Goal: Book appointment/travel/reservation

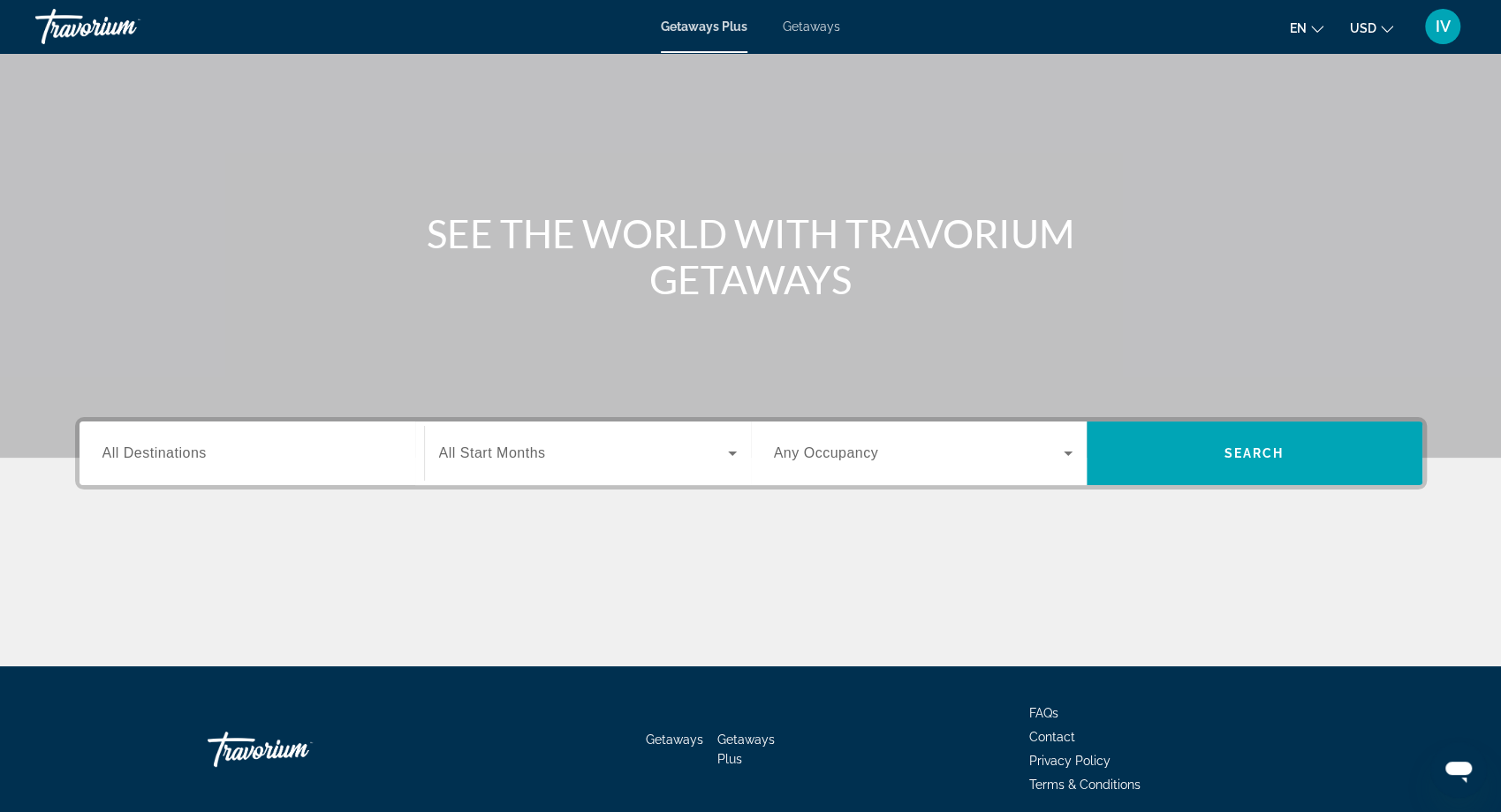
scroll to position [78, 0]
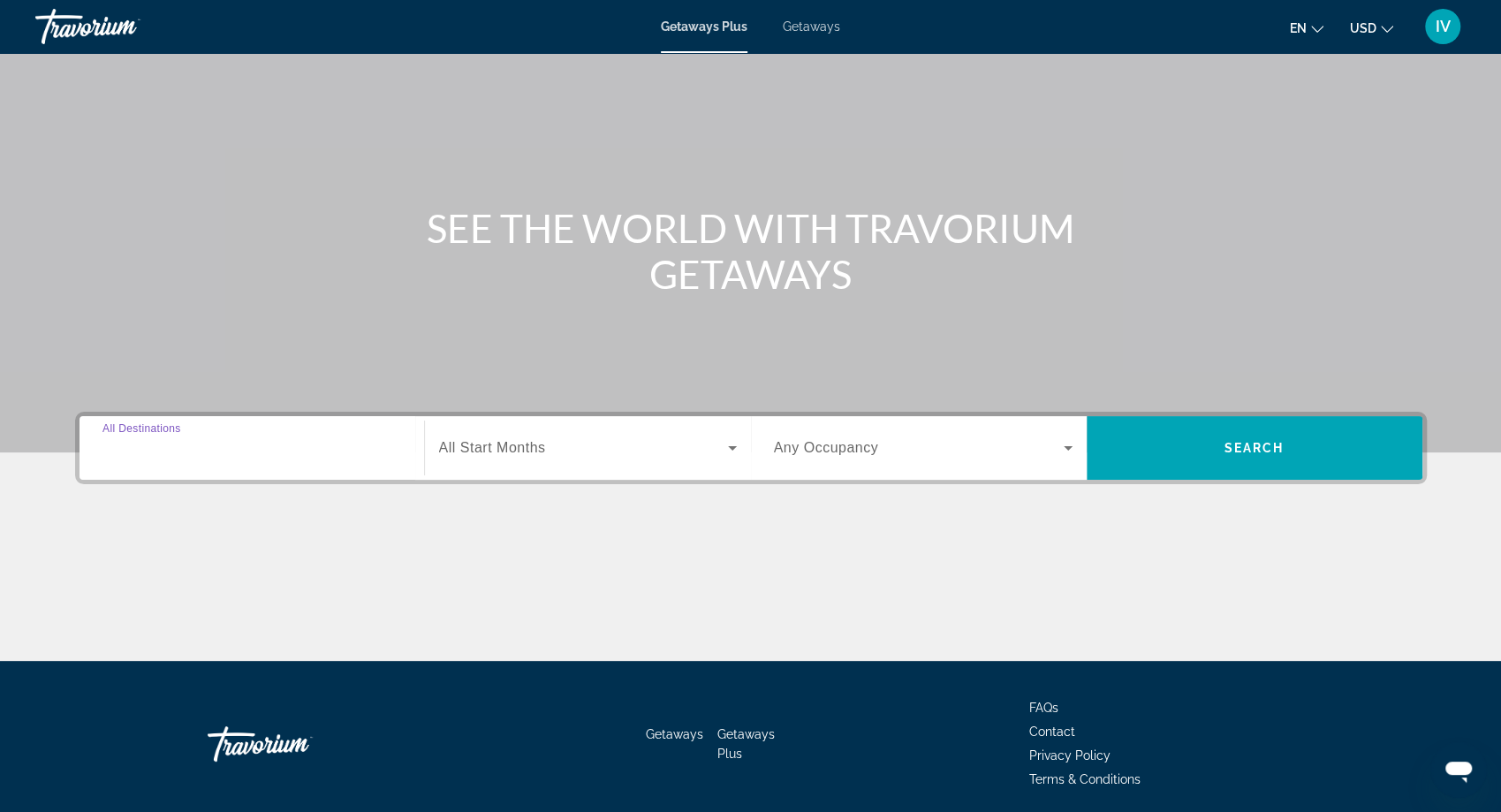
click at [221, 451] on input "Destination All Destinations" at bounding box center [252, 448] width 299 height 21
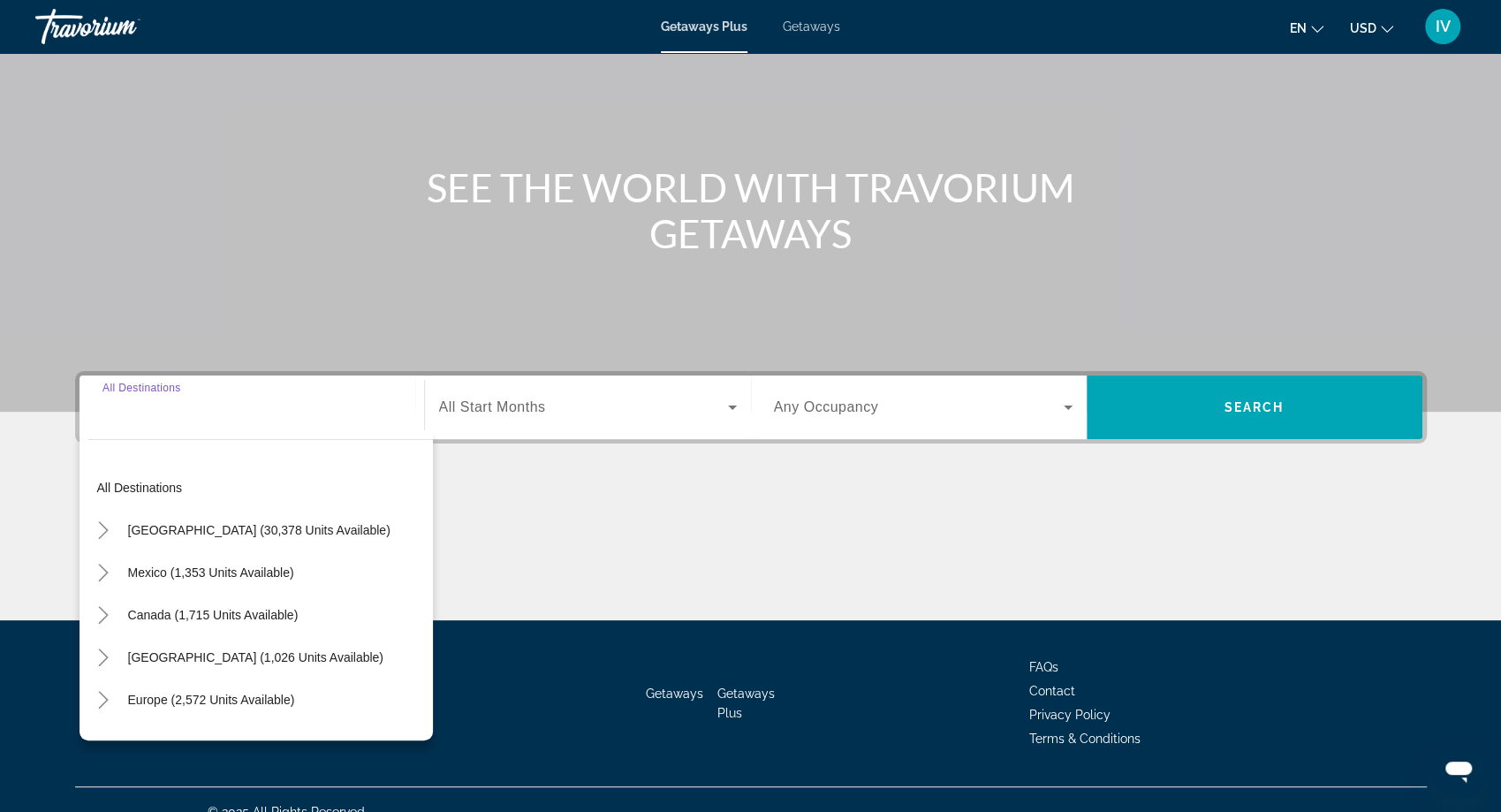
scroll to position [143, 0]
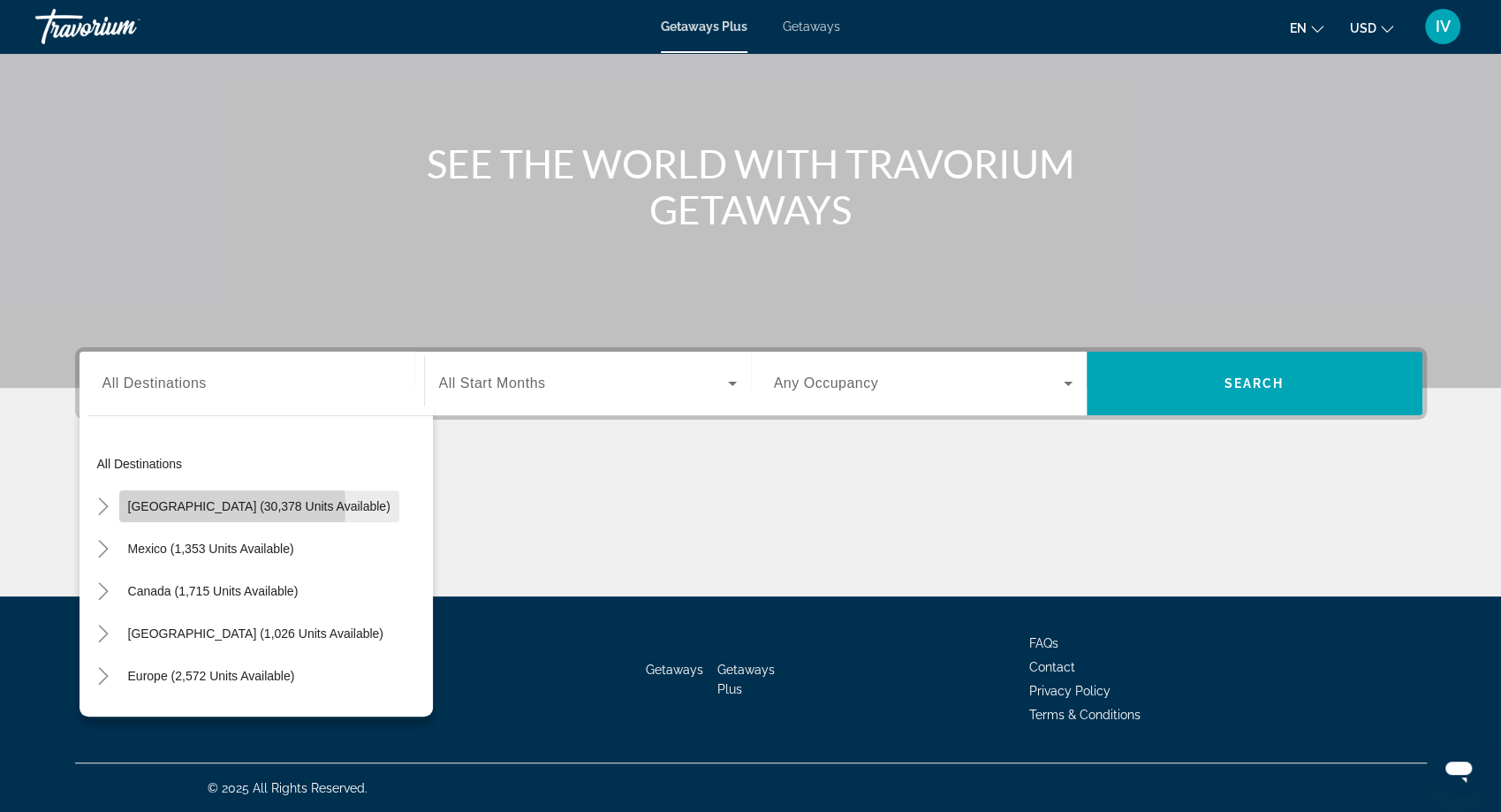
click at [162, 505] on span "United States (30,378 units available)" at bounding box center [259, 506] width 263 height 14
type input "**********"
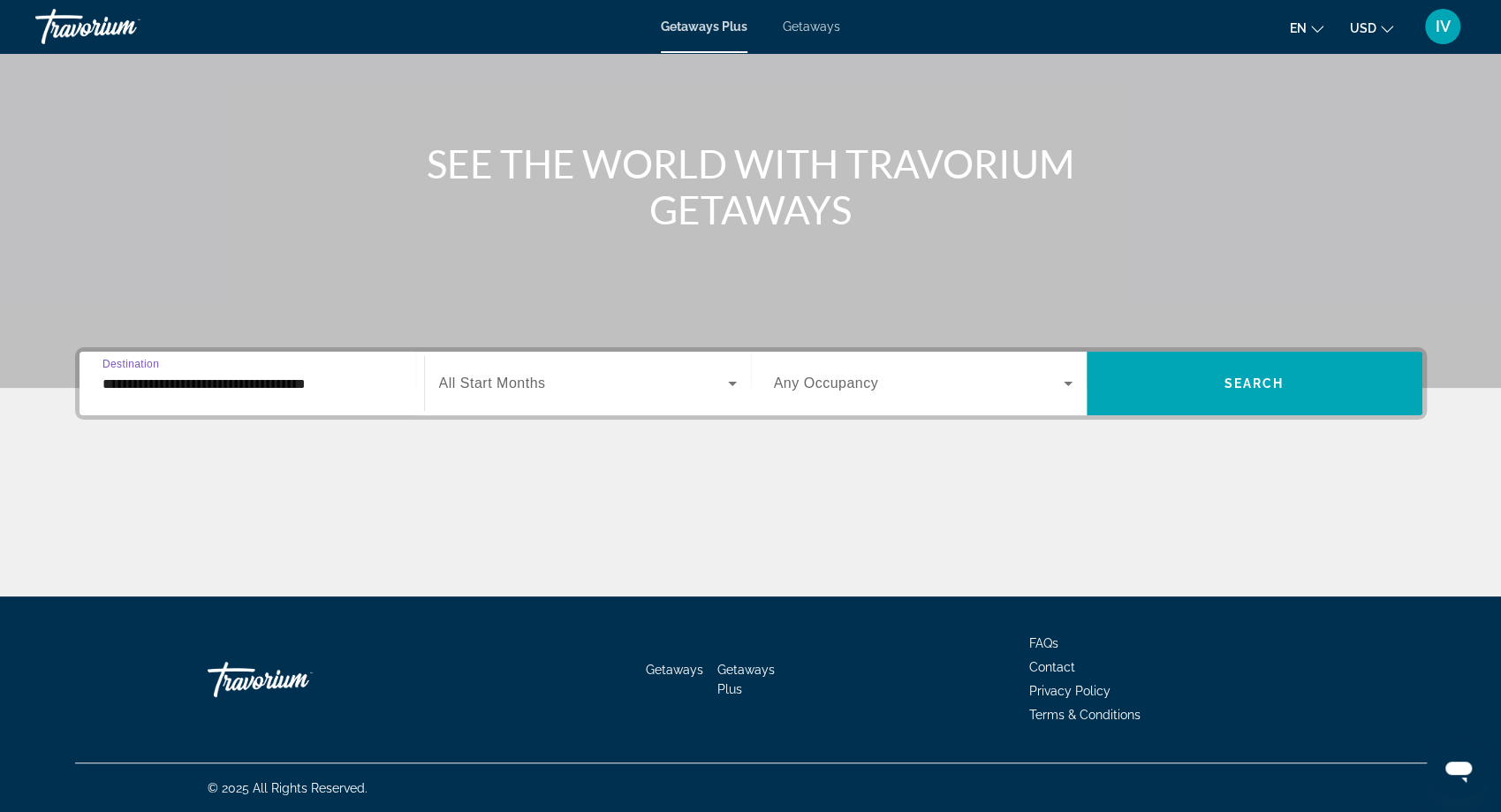
click at [164, 392] on input "**********" at bounding box center [252, 383] width 299 height 21
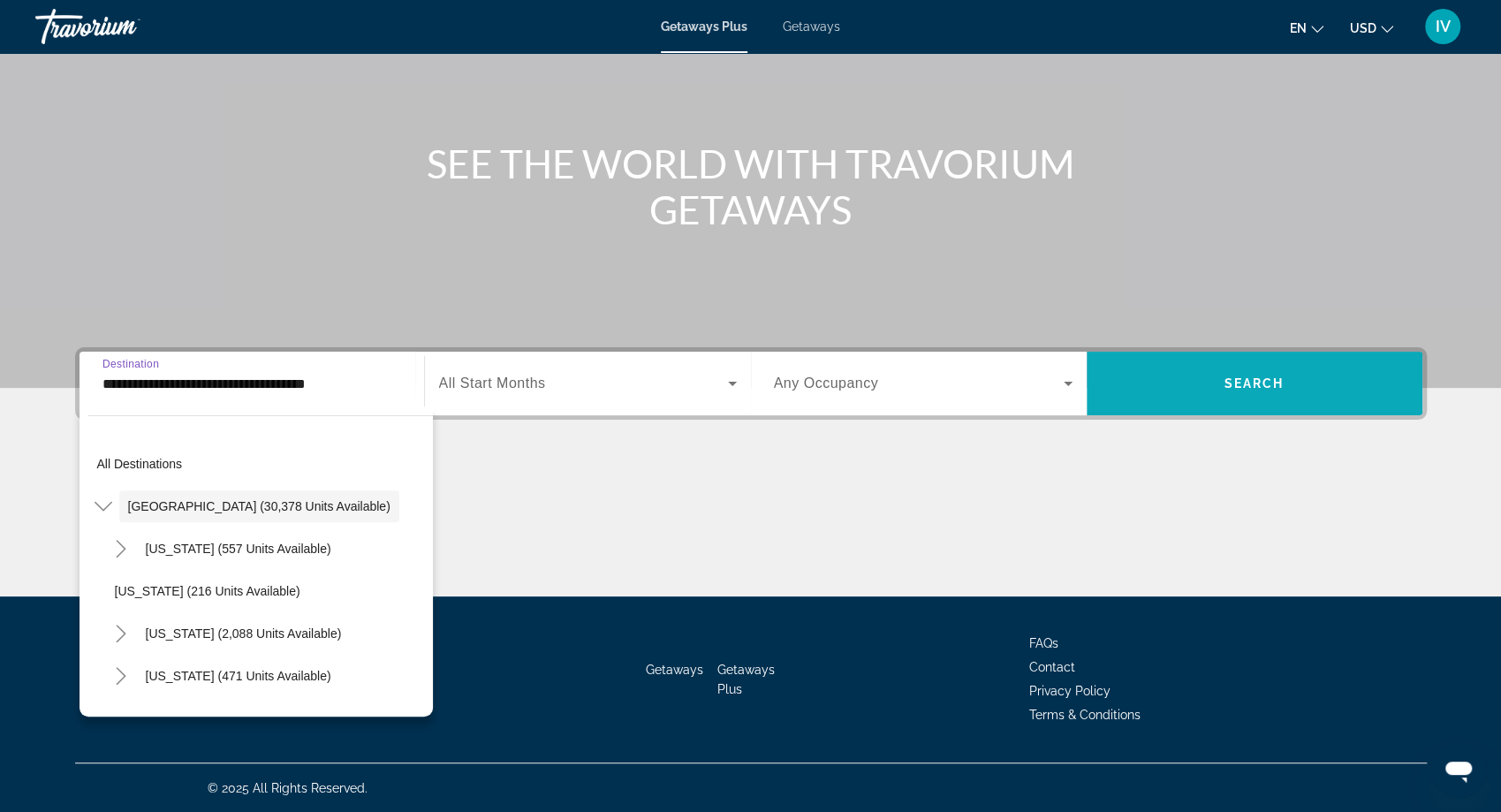
click at [1145, 394] on span "Search widget" at bounding box center [1255, 383] width 336 height 42
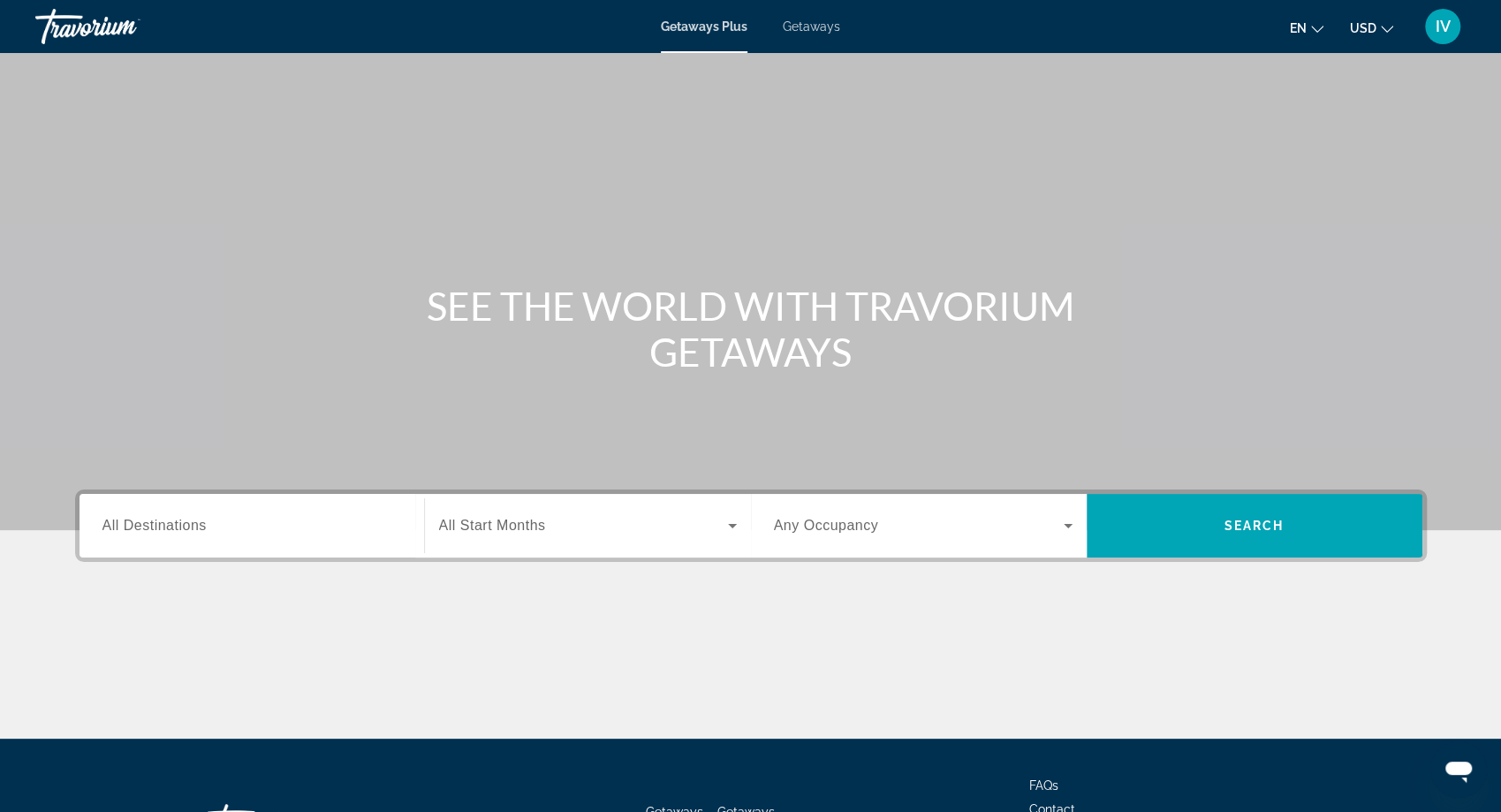
click at [823, 23] on span "Getaways" at bounding box center [811, 27] width 58 height 14
click at [274, 547] on div "Search widget" at bounding box center [252, 526] width 299 height 51
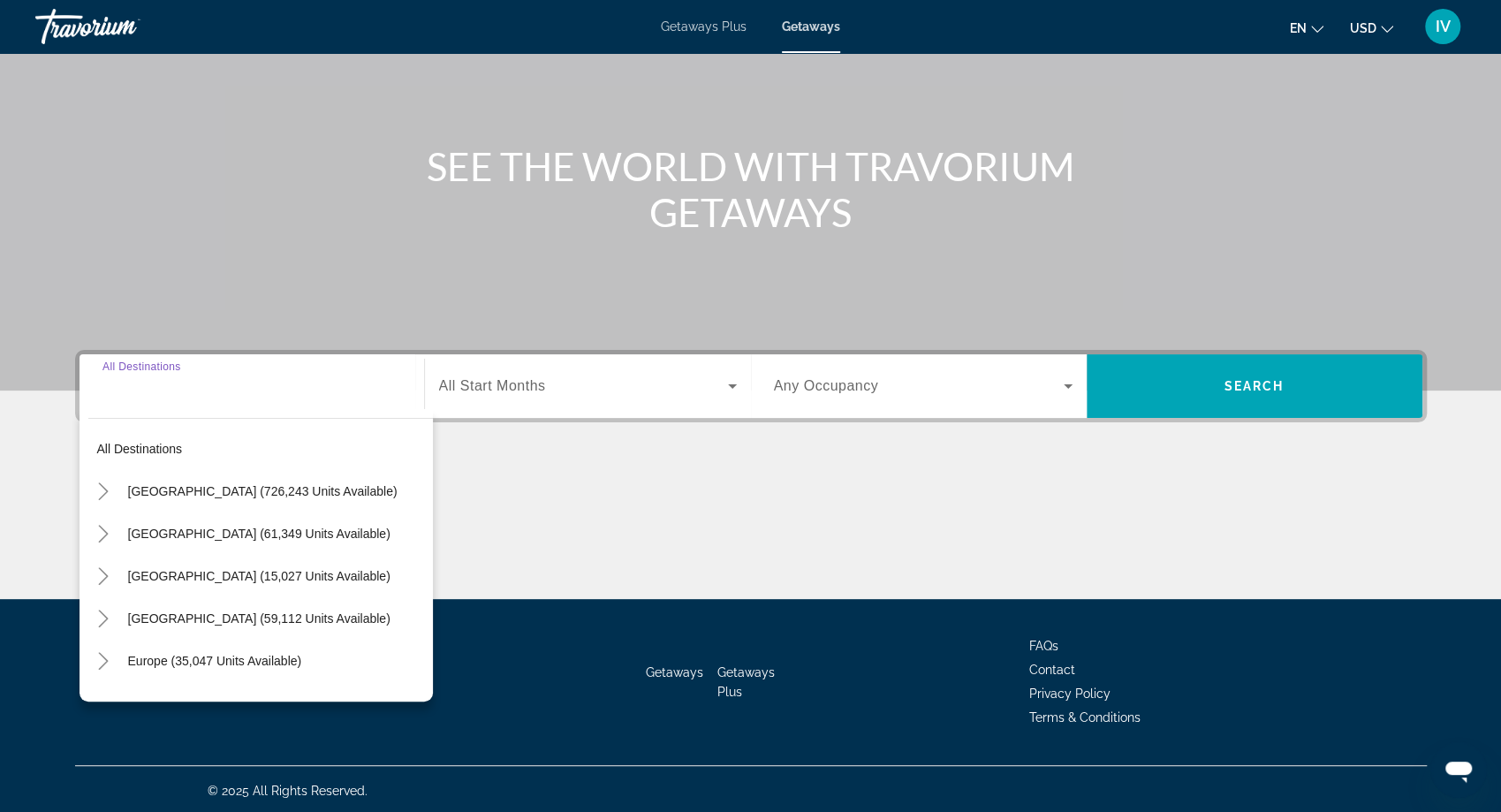
scroll to position [143, 0]
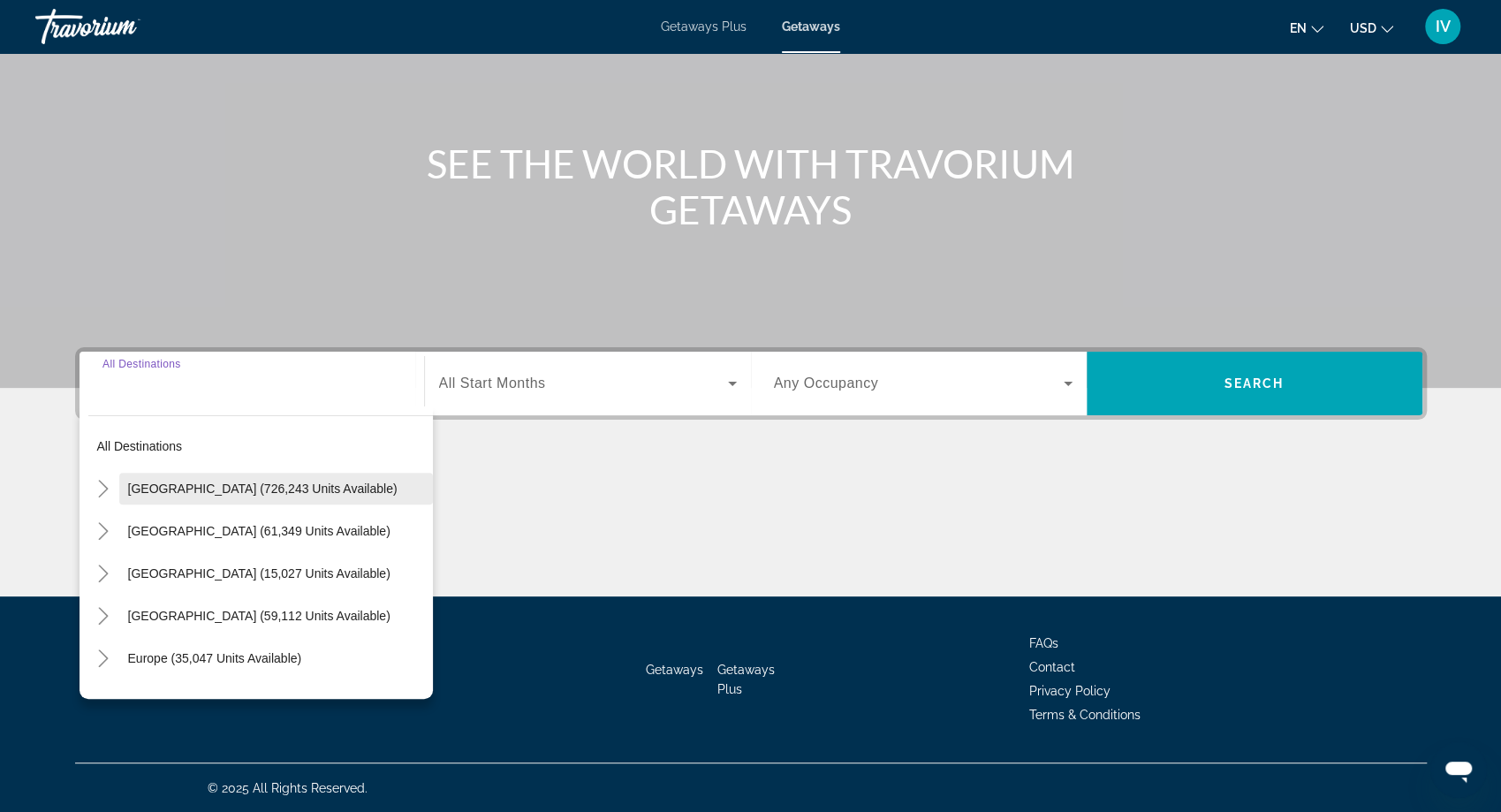
click at [204, 476] on span "Search widget" at bounding box center [276, 488] width 314 height 42
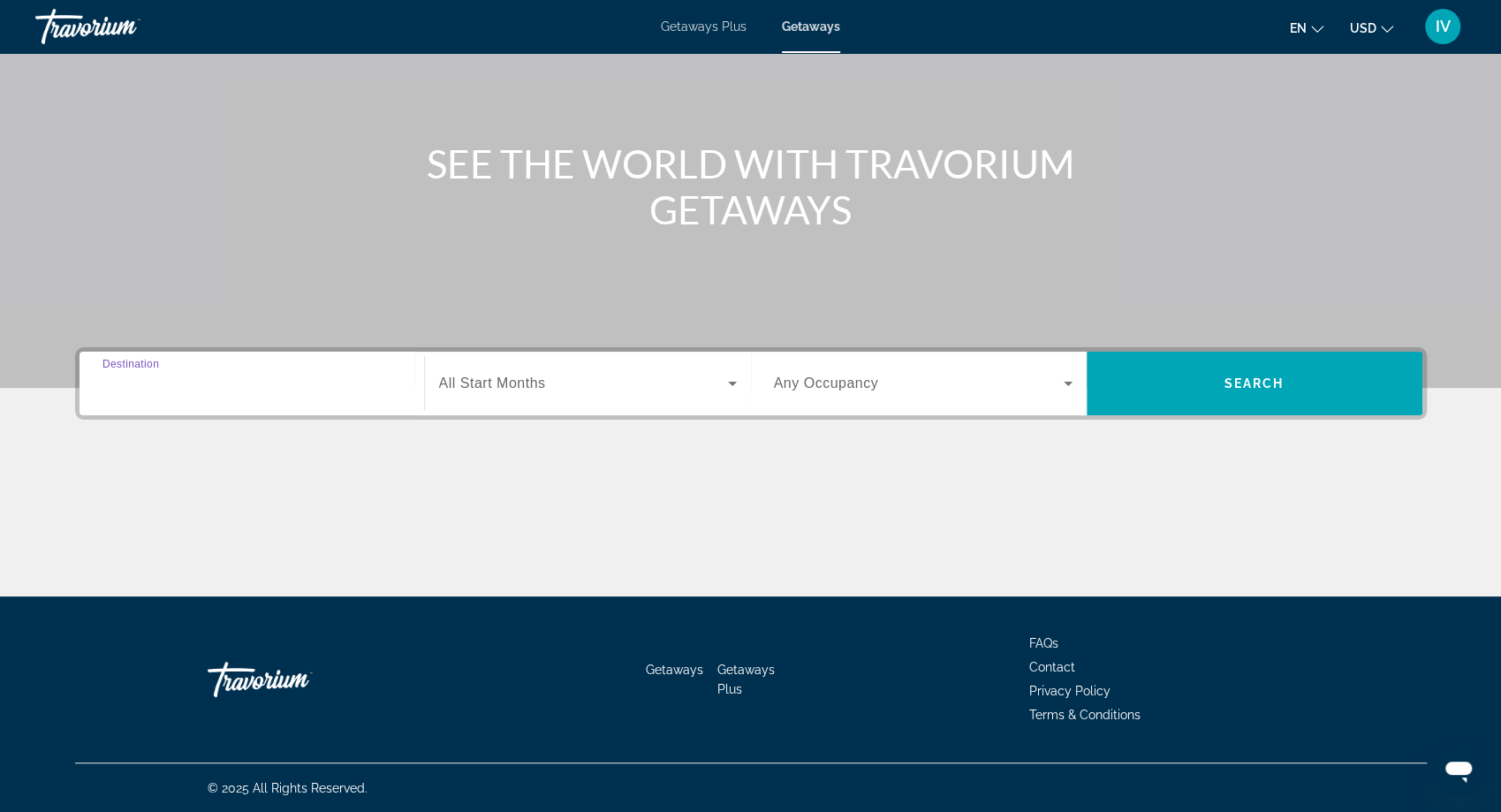
type input "**********"
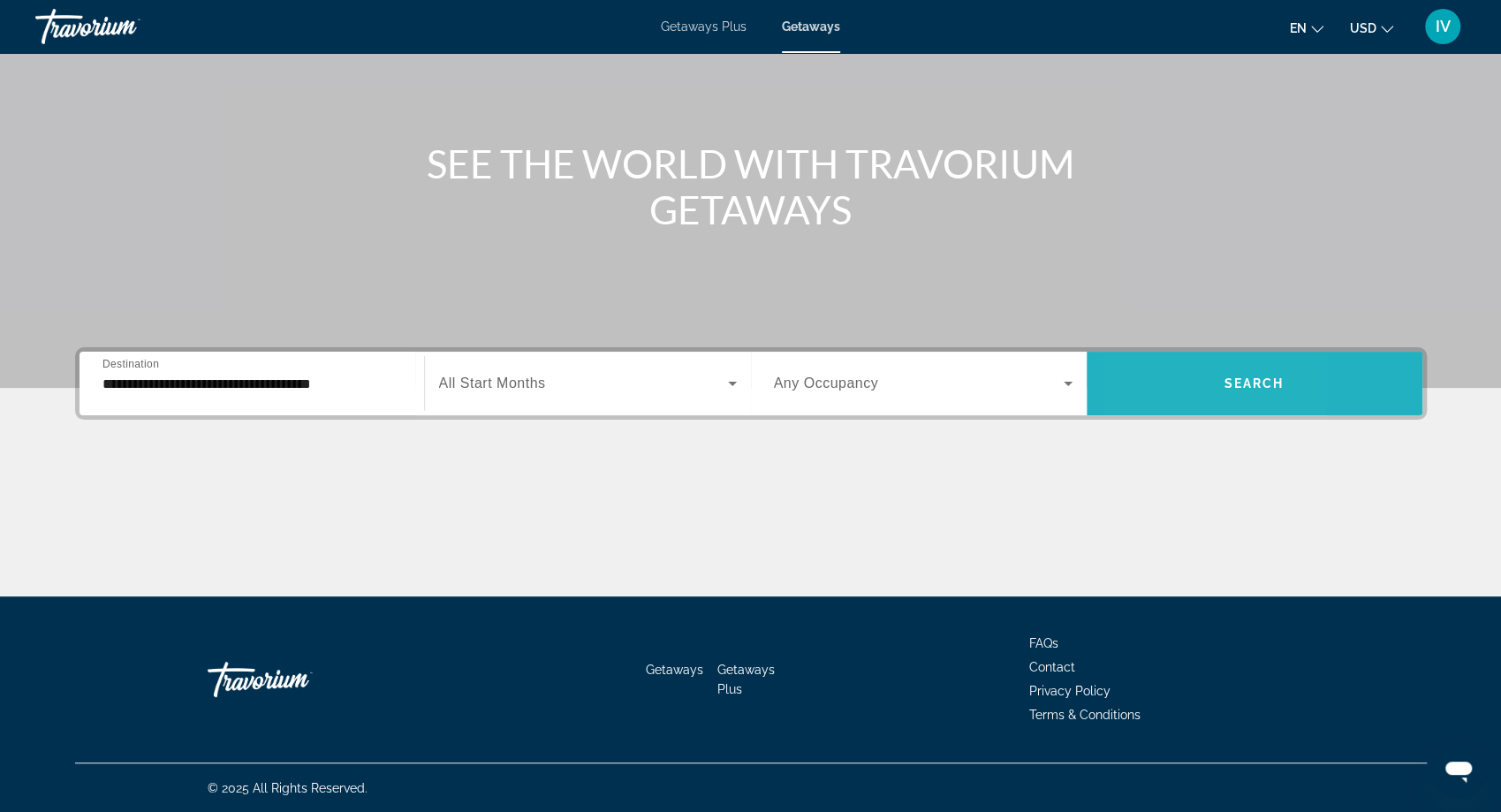
click at [1152, 377] on span "Search widget" at bounding box center [1255, 383] width 336 height 42
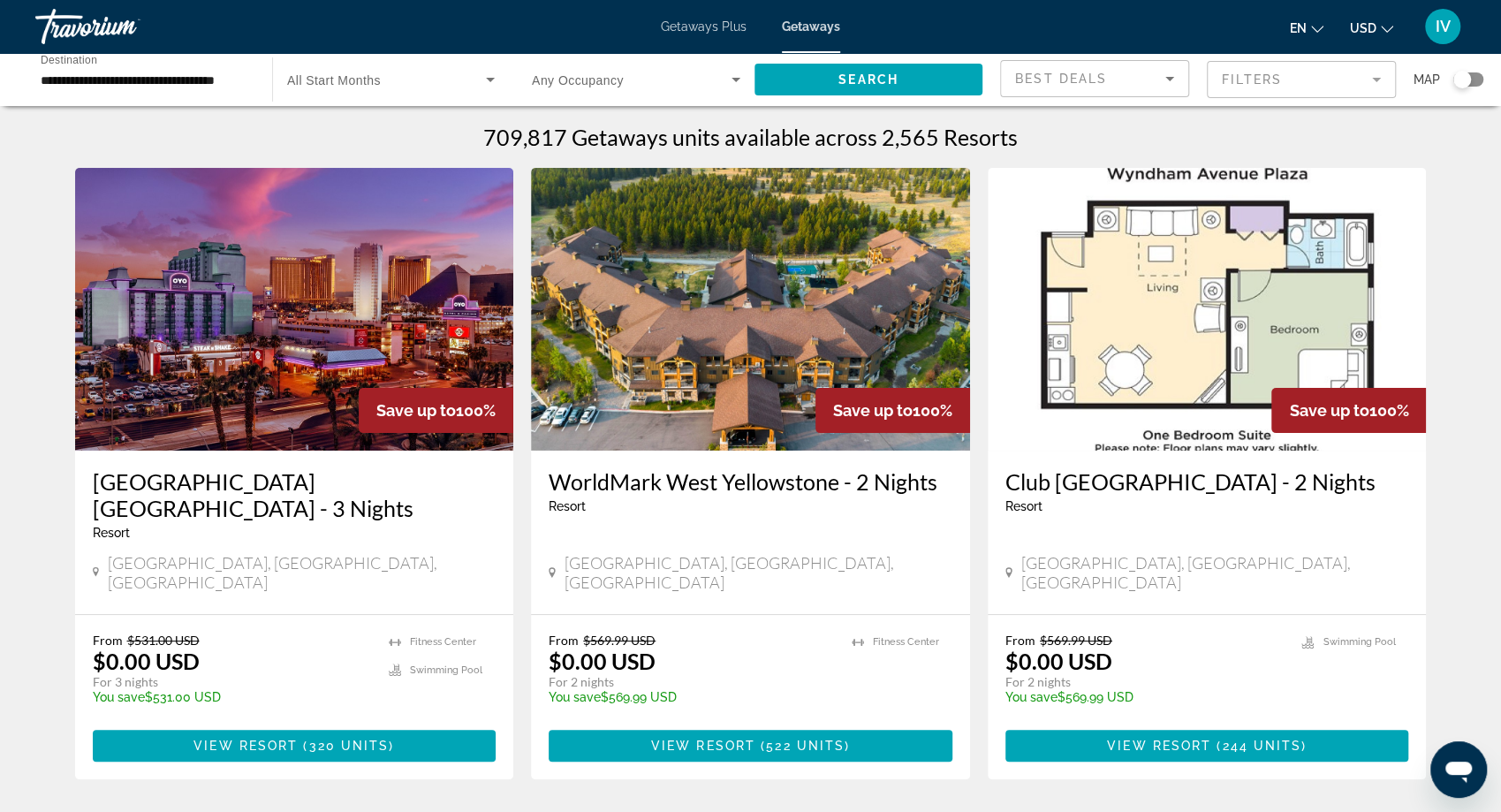
click at [1140, 83] on div "Best Deals" at bounding box center [1090, 78] width 150 height 21
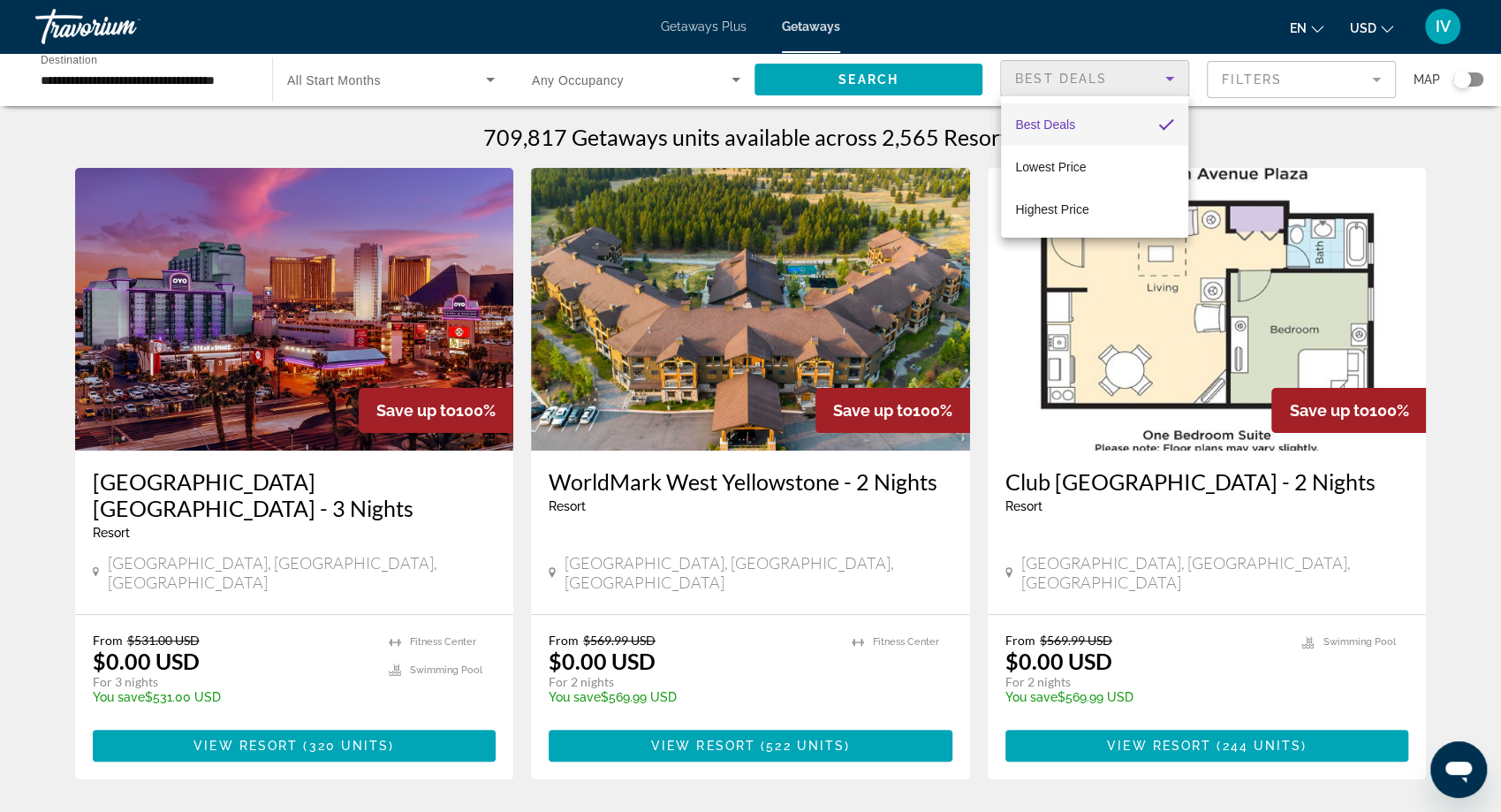
click at [1255, 82] on div at bounding box center [750, 406] width 1501 height 812
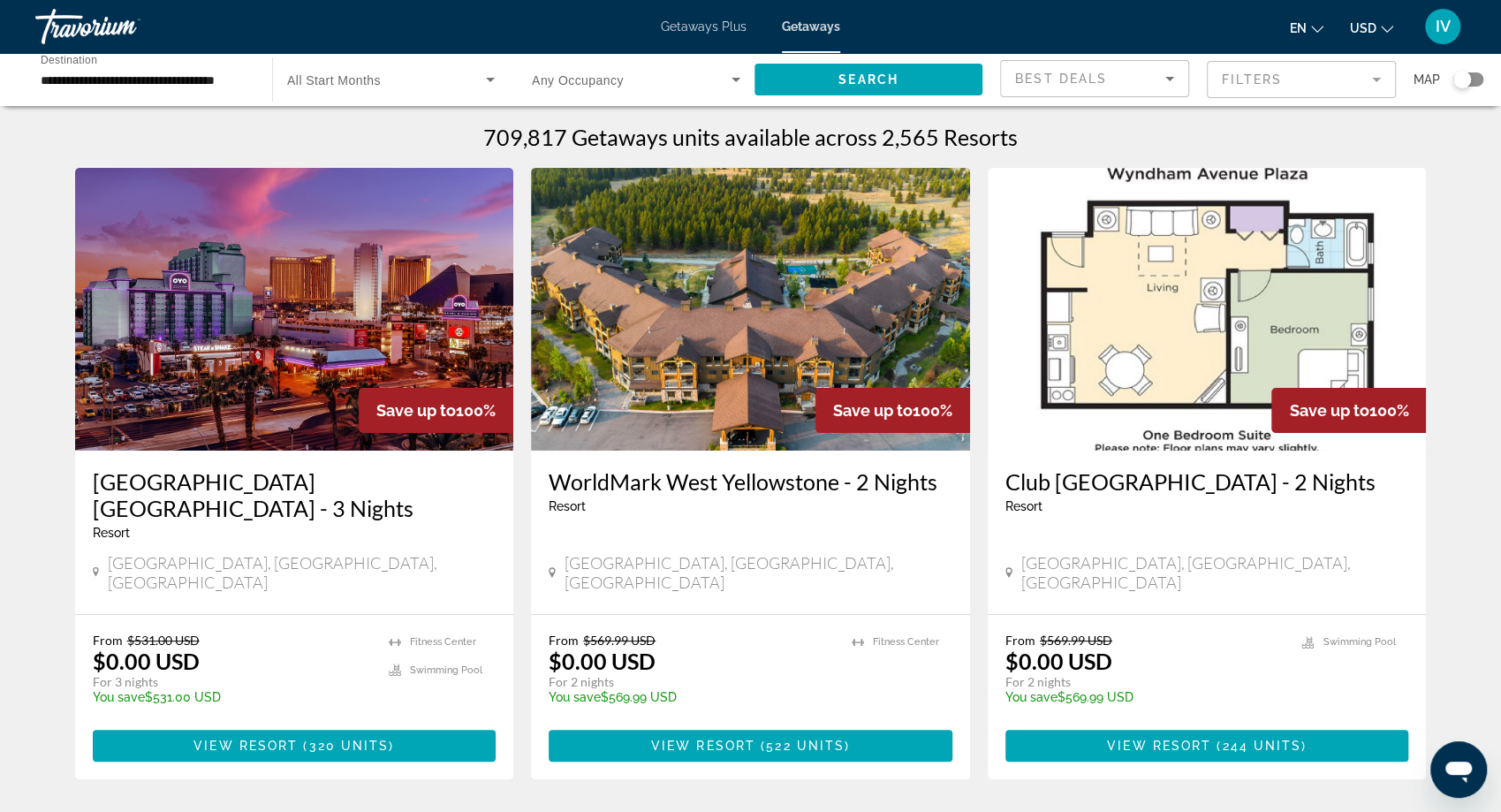
click at [1257, 81] on mat-form-field "Filters" at bounding box center [1302, 79] width 190 height 37
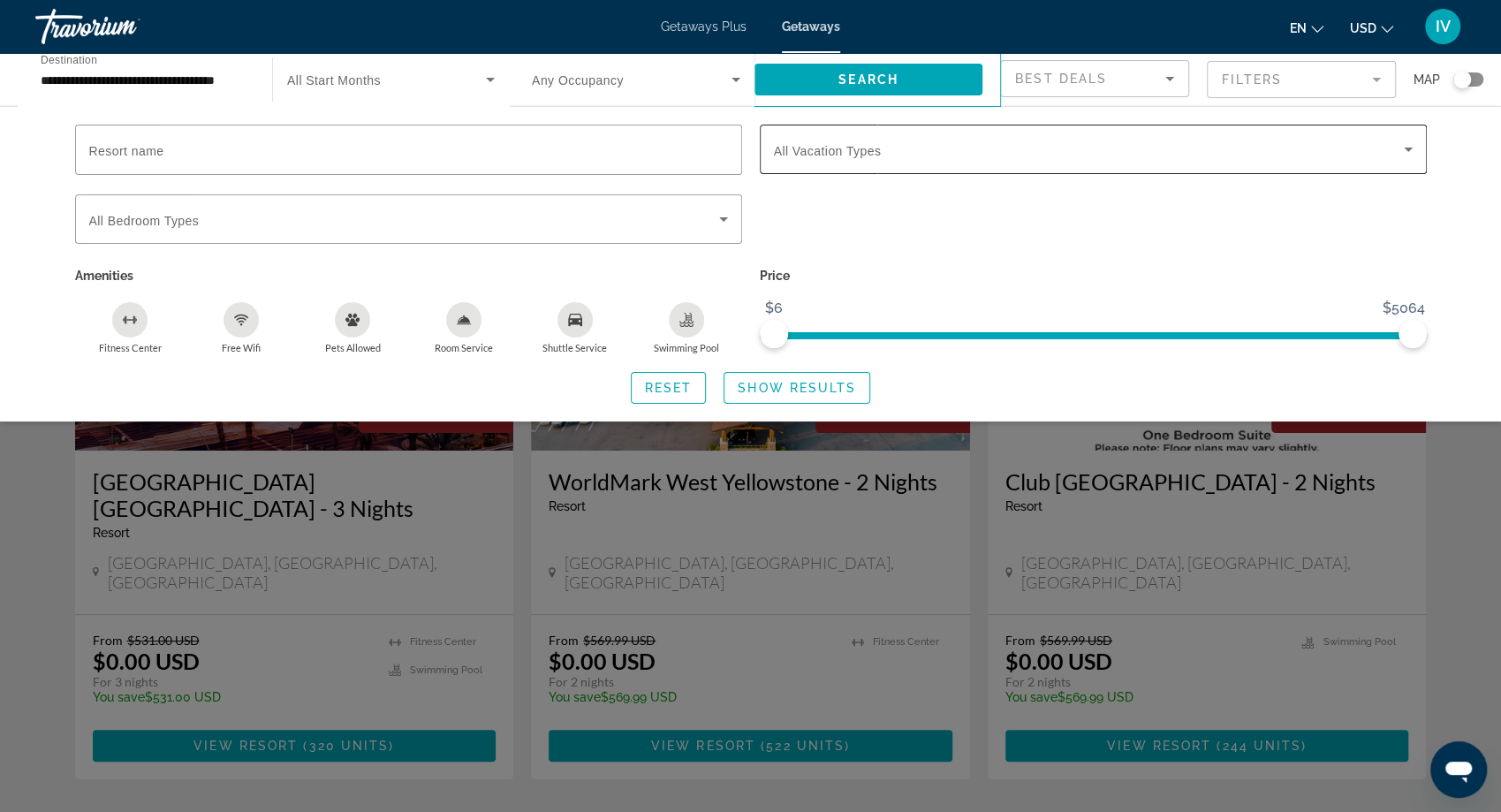
click at [982, 141] on span "Search widget" at bounding box center [1089, 149] width 630 height 21
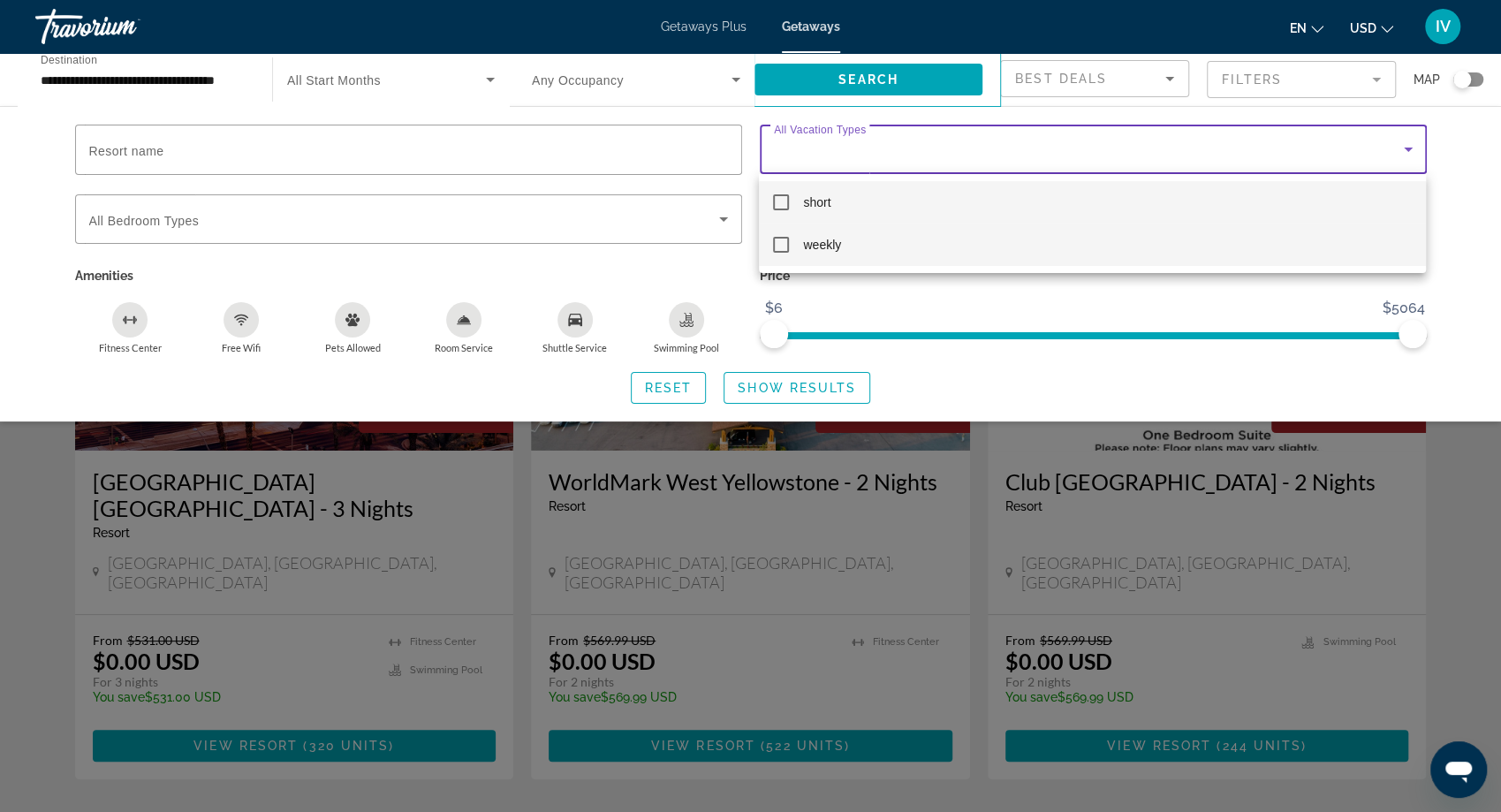
click at [778, 245] on mat-pseudo-checkbox at bounding box center [782, 245] width 16 height 16
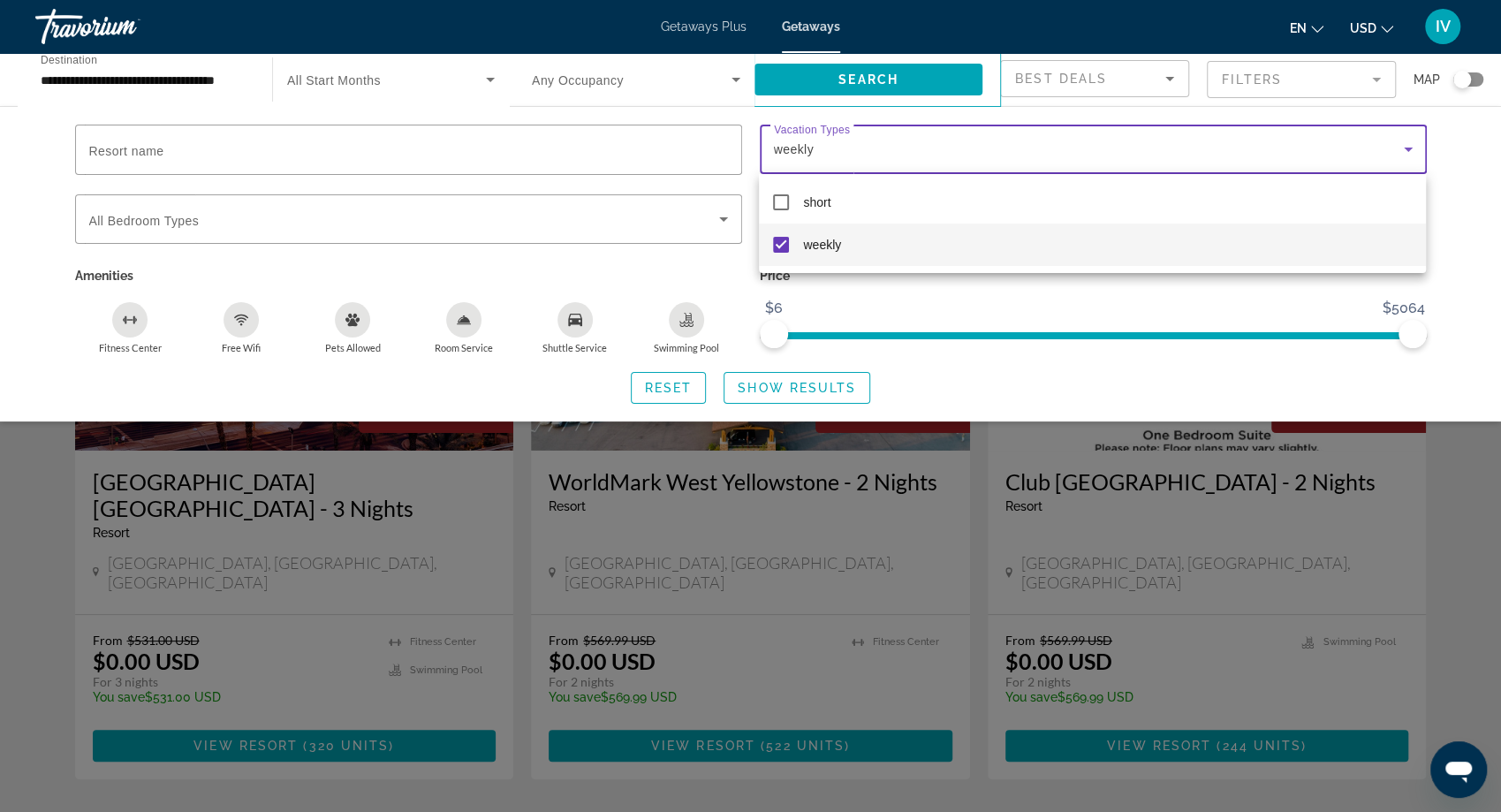
click at [785, 389] on div at bounding box center [750, 406] width 1501 height 812
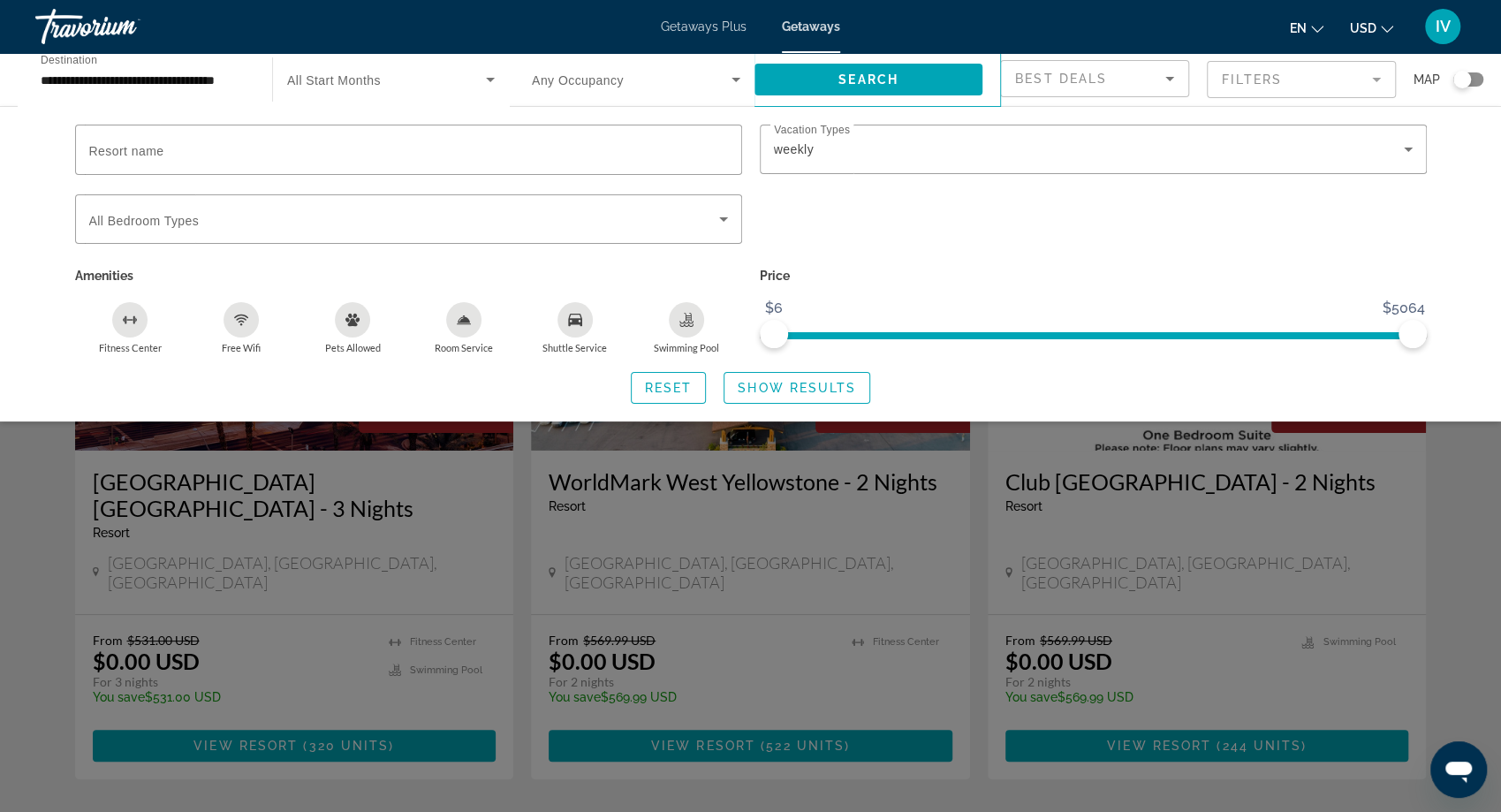
click at [785, 389] on span "Show Results" at bounding box center [796, 388] width 118 height 14
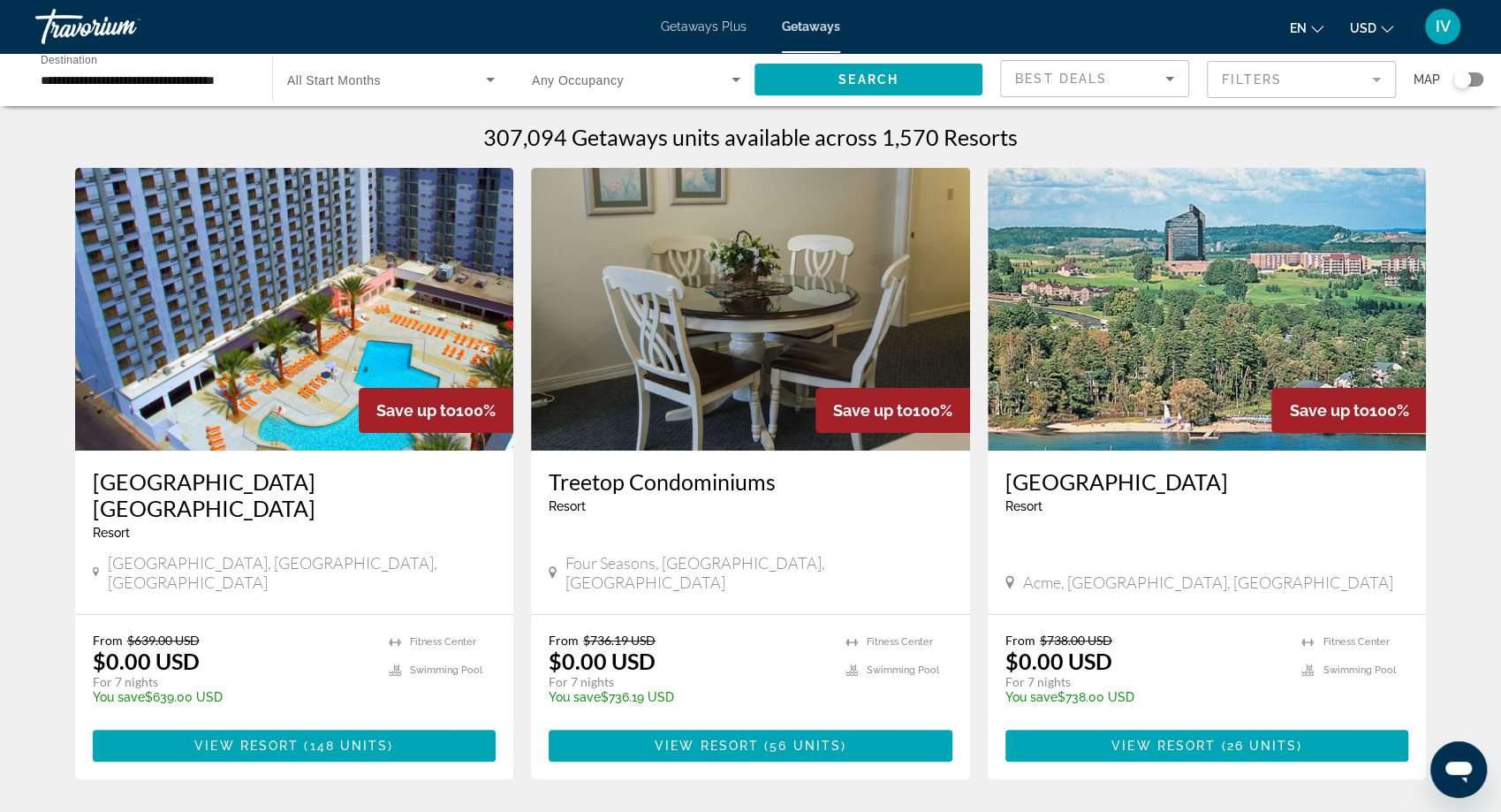
click at [1478, 81] on div "Search widget" at bounding box center [1468, 79] width 30 height 14
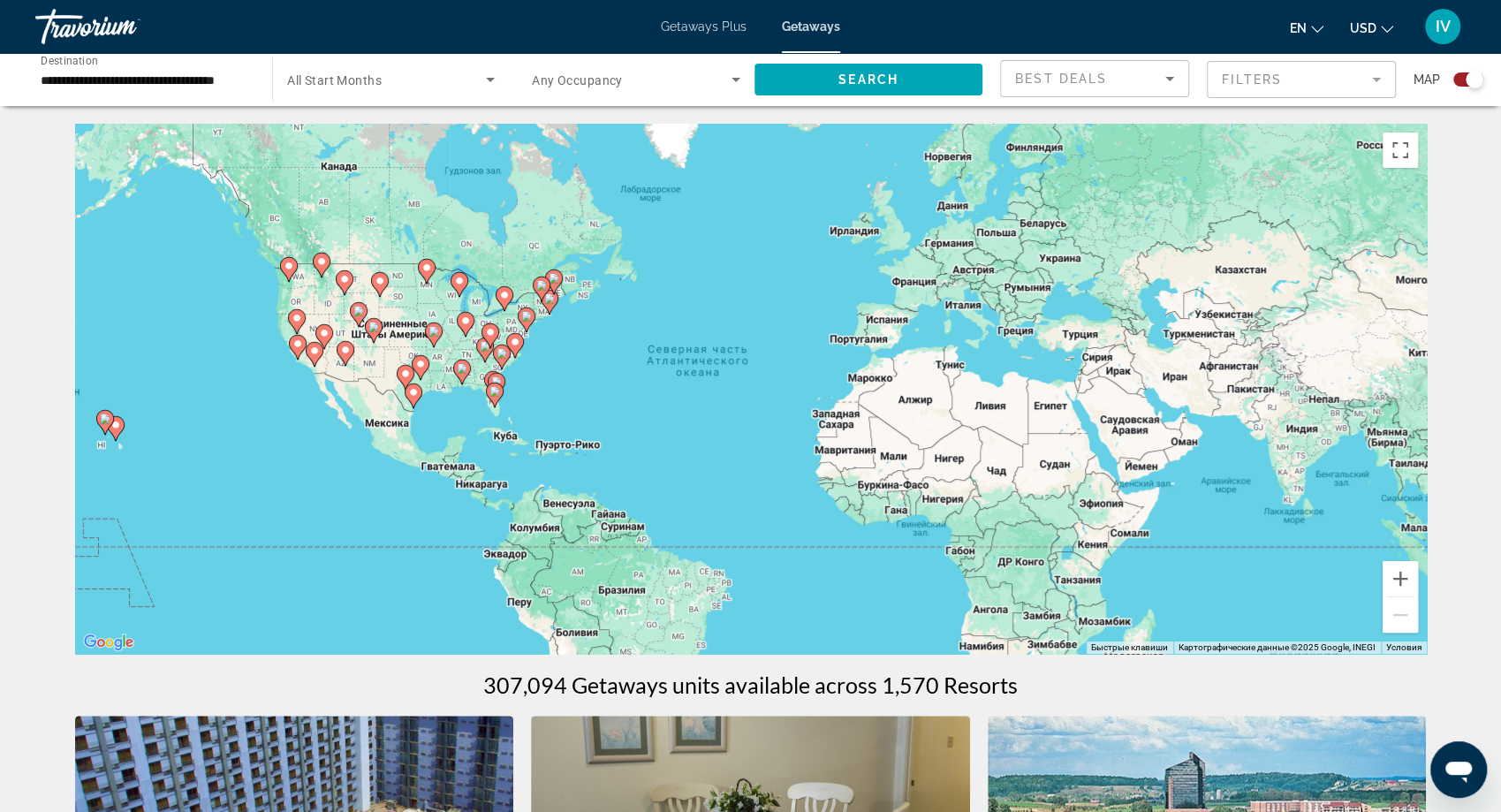
click at [287, 291] on div "Чтобы активировать перетаскивание с помощью клавиатуры, нажмите Alt + Ввод. Пос…" at bounding box center [751, 388] width 1352 height 530
click at [1403, 584] on button "Увеличить" at bounding box center [1400, 578] width 35 height 35
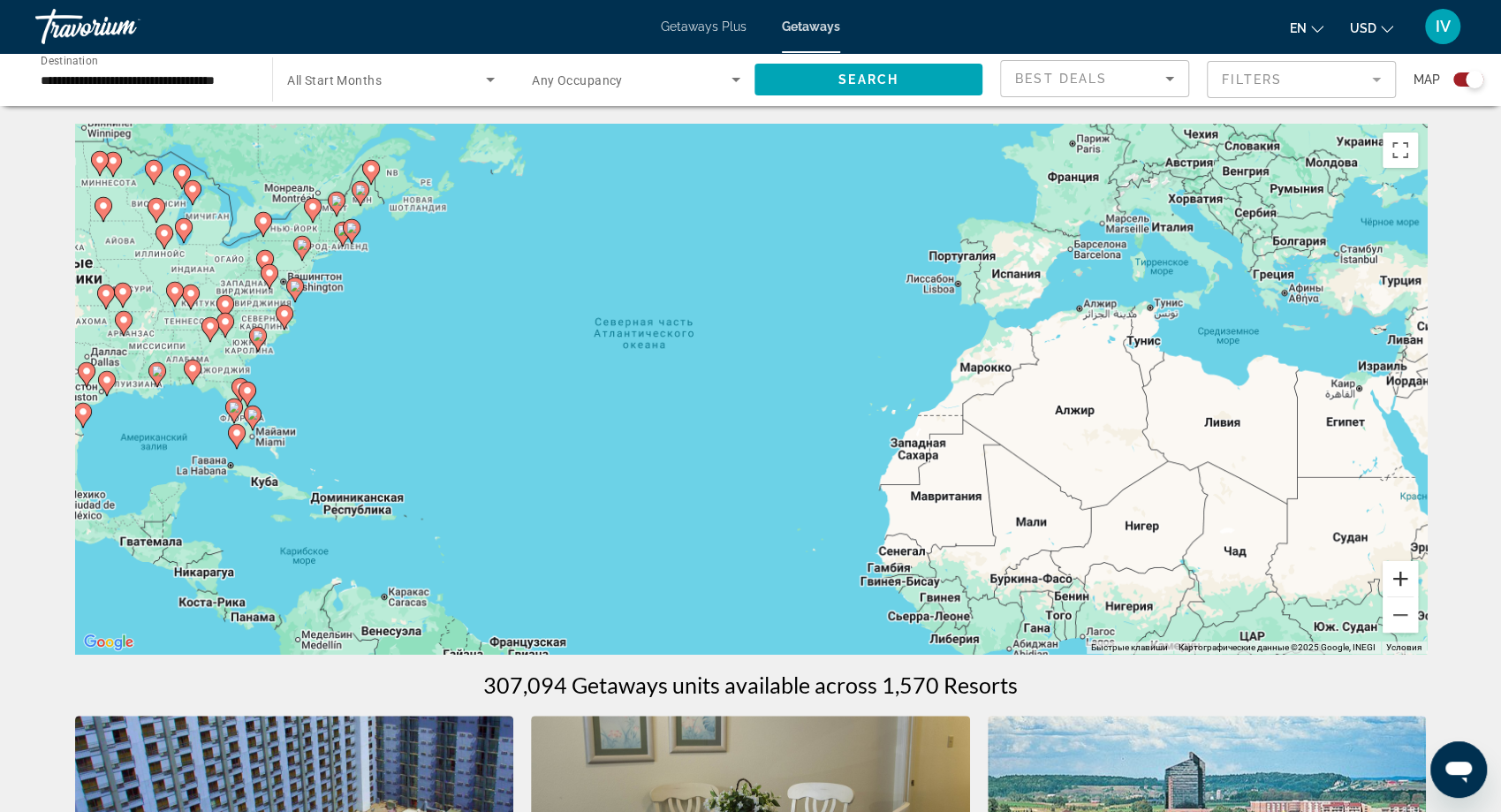
click at [1403, 584] on button "Увеличить" at bounding box center [1400, 578] width 35 height 35
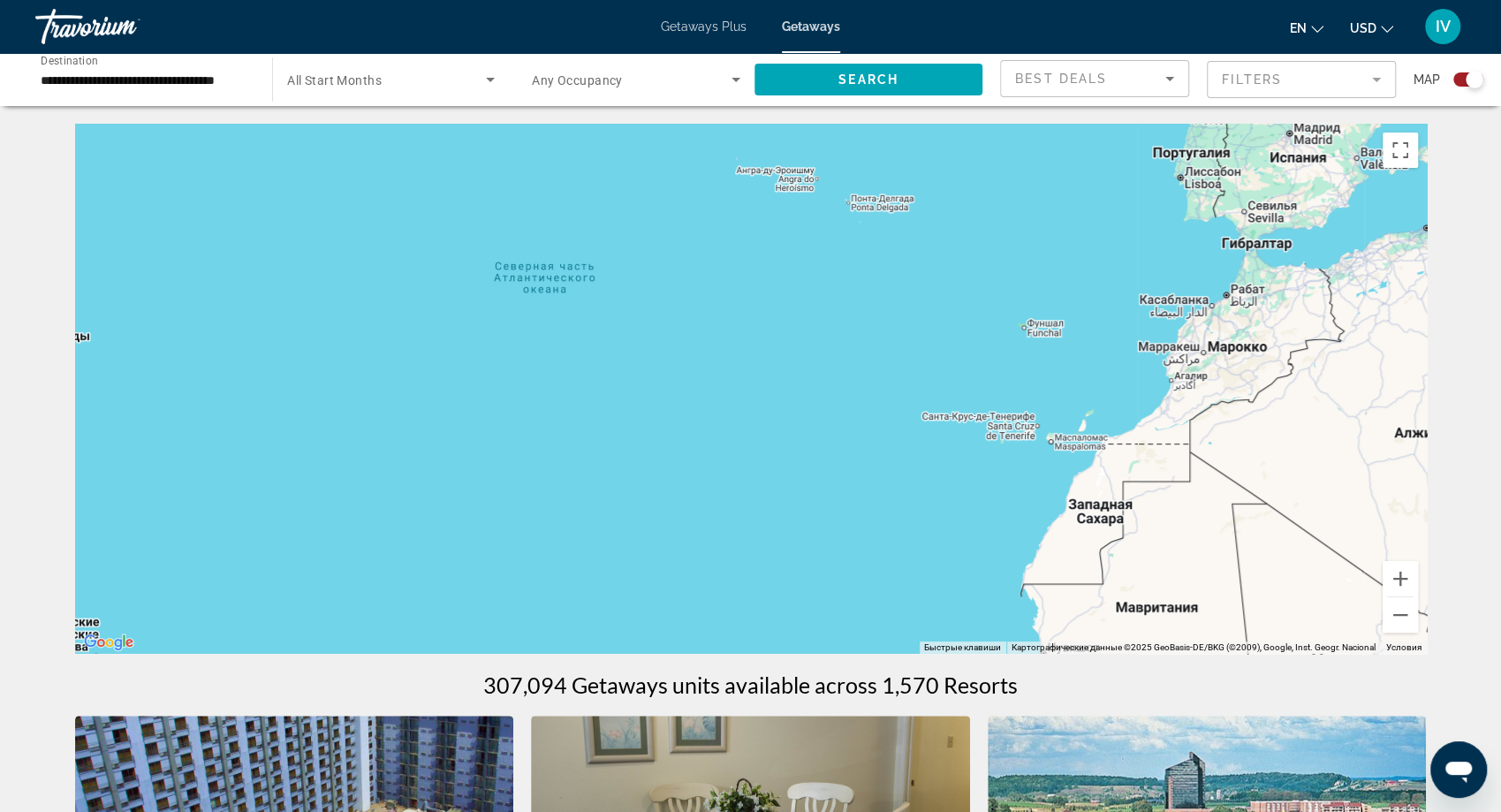
drag, startPoint x: 692, startPoint y: 335, endPoint x: 1329, endPoint y: 456, distance: 648.4
click at [1310, 454] on div "Чтобы активировать перетаскивание с помощью клавиатуры, нажмите Alt + Ввод. Пос…" at bounding box center [751, 388] width 1352 height 530
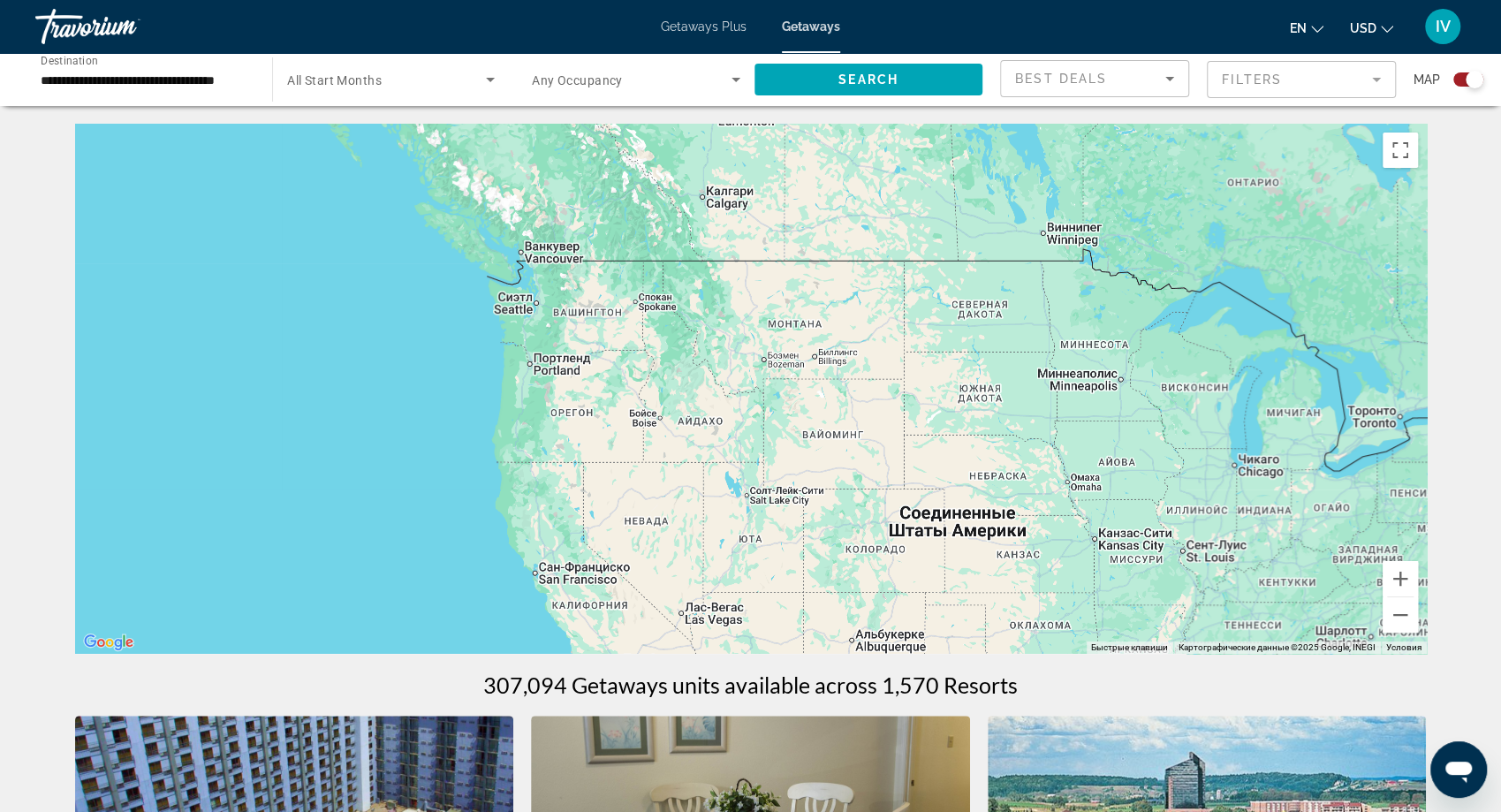
drag, startPoint x: 869, startPoint y: 368, endPoint x: 1142, endPoint y: 487, distance: 297.8
click at [1142, 487] on div "Чтобы активировать перетаскивание с помощью клавиатуры, нажмите Alt + Ввод. Пос…" at bounding box center [751, 388] width 1352 height 530
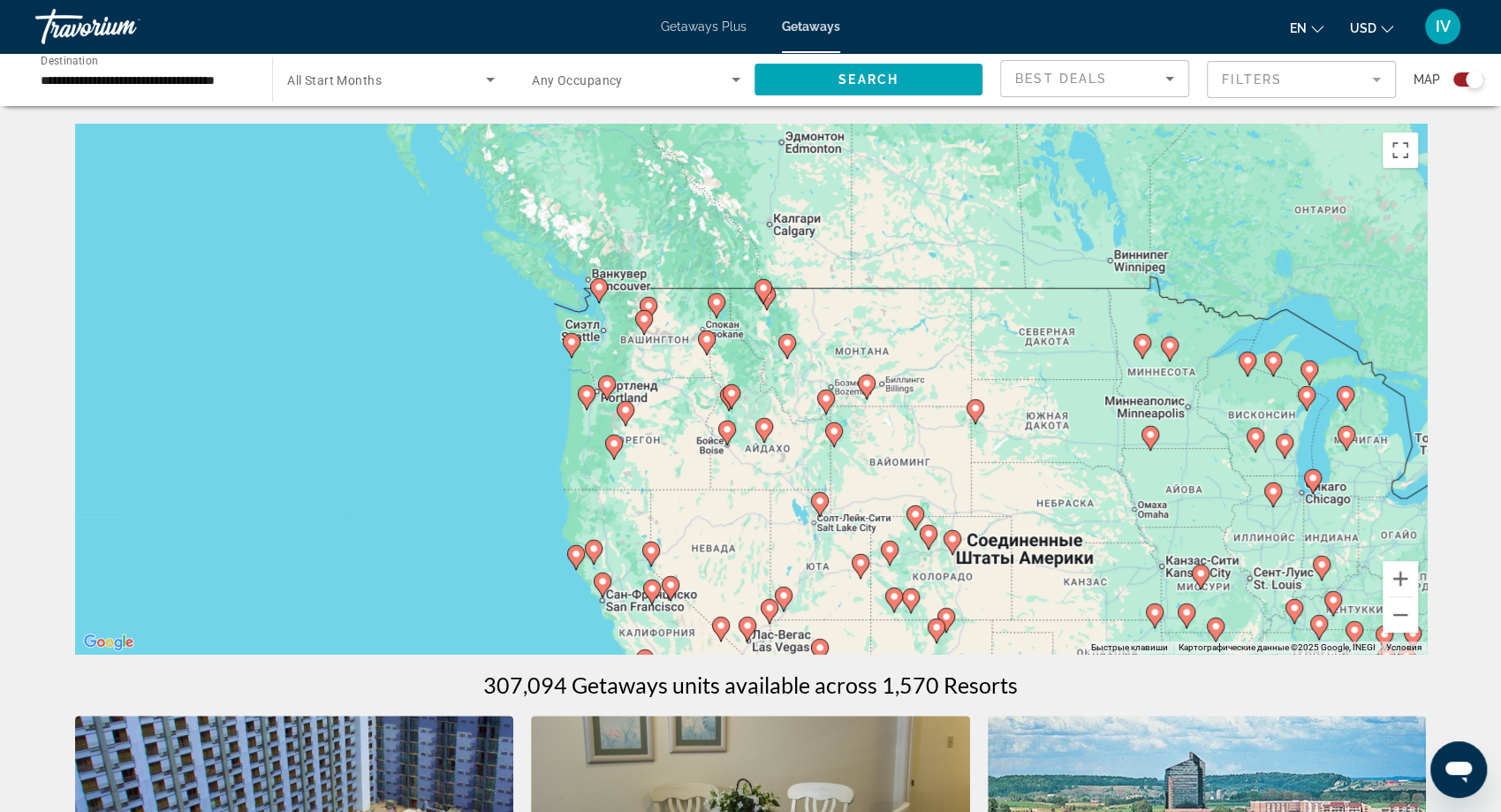
drag, startPoint x: 685, startPoint y: 349, endPoint x: 678, endPoint y: 316, distance: 33.7
click at [678, 316] on div "Чтобы активировать перетаскивание с помощью клавиатуры, нажмите Alt + Ввод. Пос…" at bounding box center [751, 388] width 1352 height 530
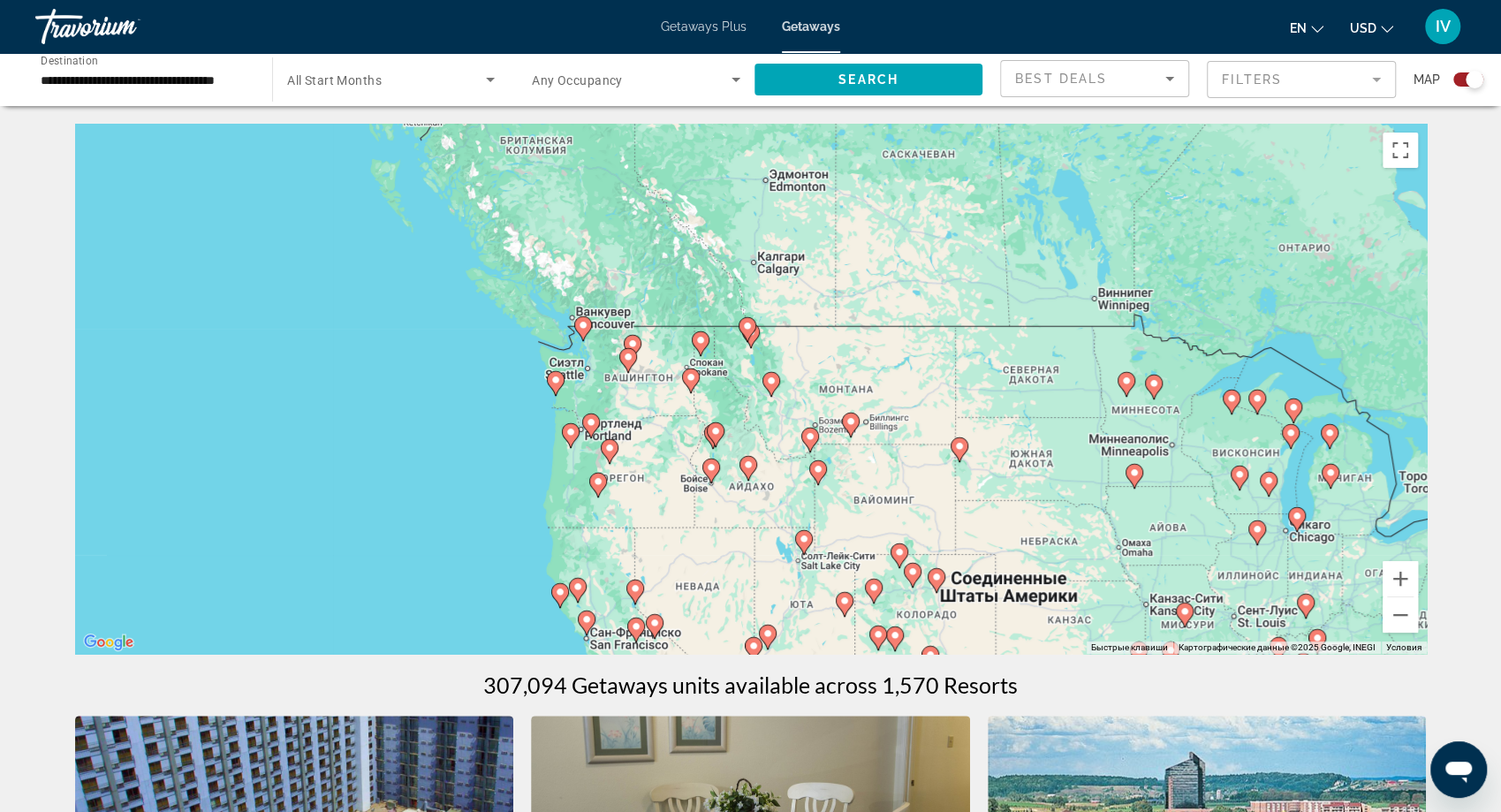
drag, startPoint x: 802, startPoint y: 328, endPoint x: 813, endPoint y: 355, distance: 29.2
click at [797, 354] on div "Чтобы активировать перетаскивание с помощью клавиатуры, нажмите Alt + Ввод. Пос…" at bounding box center [751, 388] width 1352 height 530
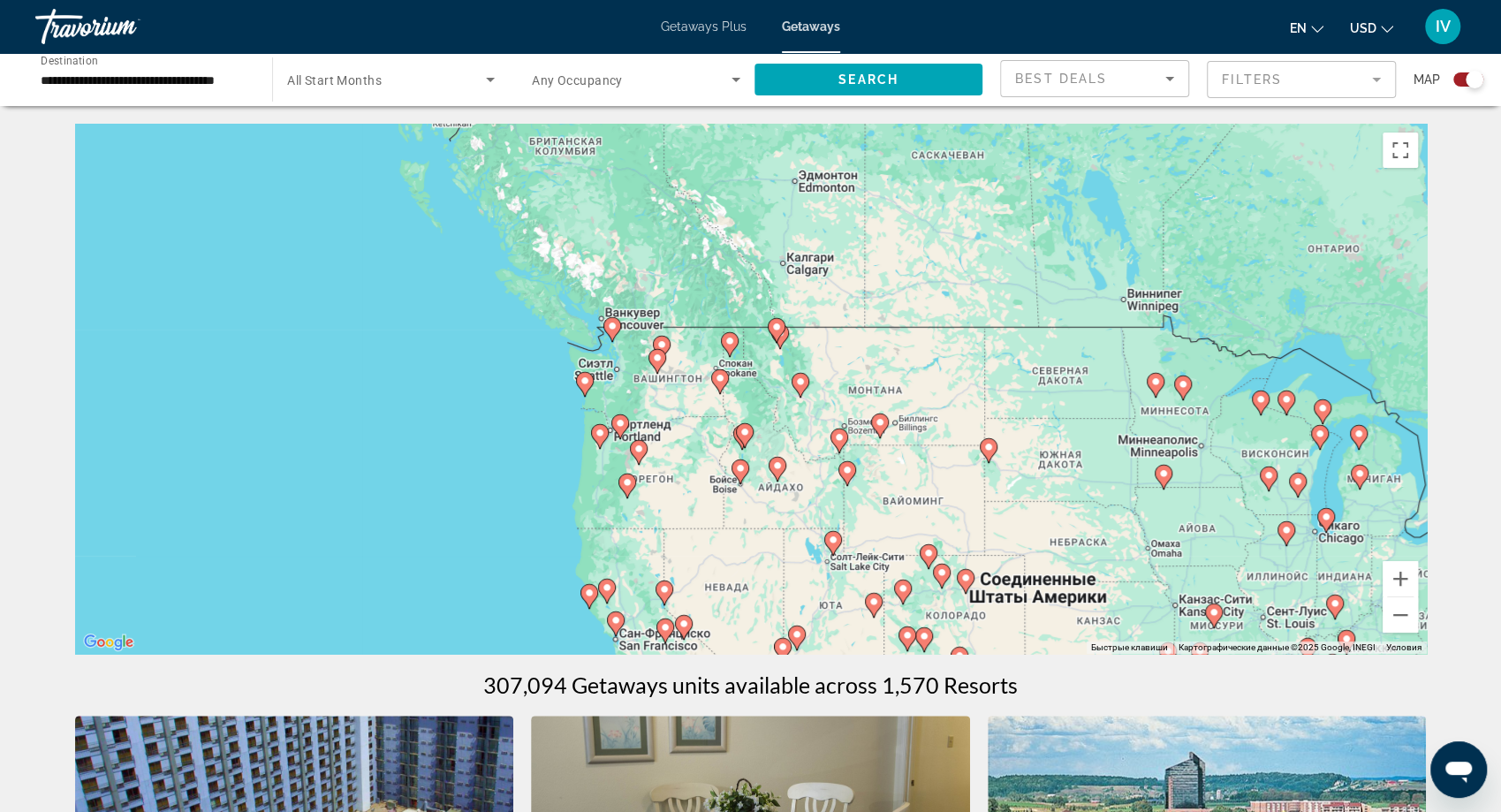
drag, startPoint x: 835, startPoint y: 479, endPoint x: 885, endPoint y: 480, distance: 50.0
click at [878, 481] on div "Чтобы активировать перетаскивание с помощью клавиатуры, нажмите Alt + Ввод. Пос…" at bounding box center [751, 388] width 1352 height 530
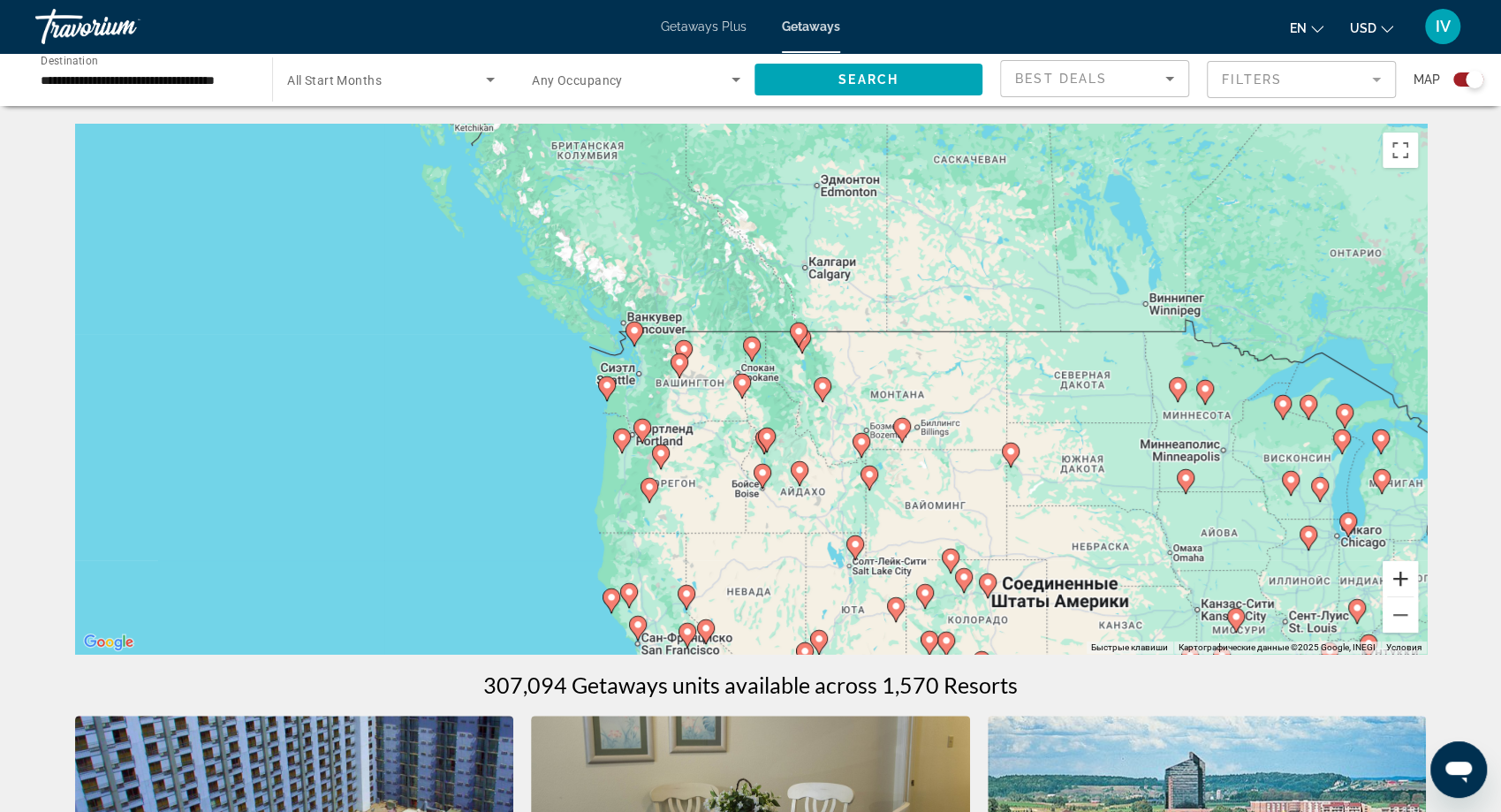
click at [1399, 570] on button "Увеличить" at bounding box center [1400, 578] width 35 height 35
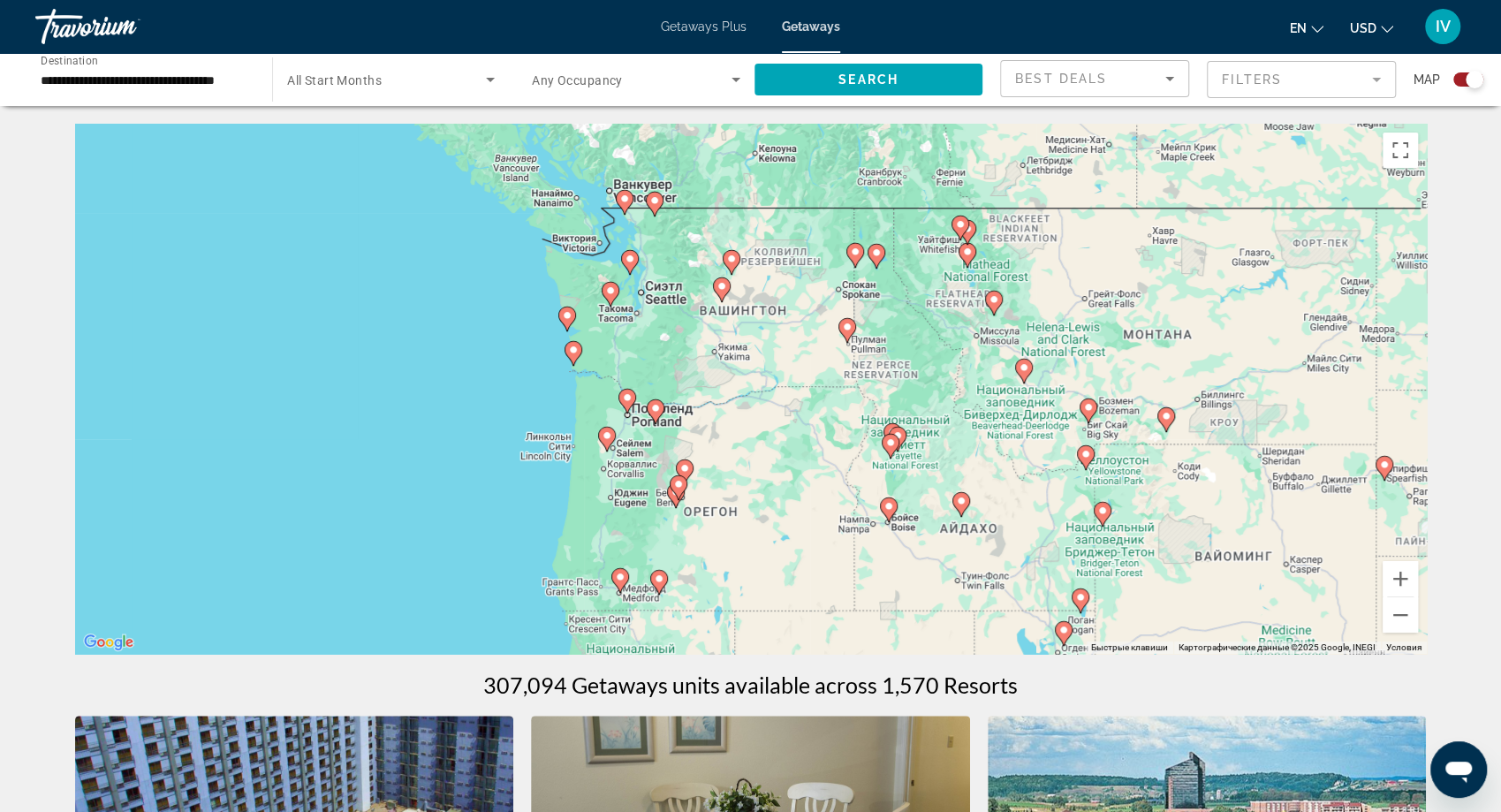
drag, startPoint x: 963, startPoint y: 488, endPoint x: 1442, endPoint y: 626, distance: 498.5
click at [1078, 423] on div "Чтобы активировать перетаскивание с помощью клавиатуры, нажмите Alt + Ввод. Пос…" at bounding box center [751, 388] width 1352 height 530
click at [1402, 574] on button "Увеличить" at bounding box center [1400, 578] width 35 height 35
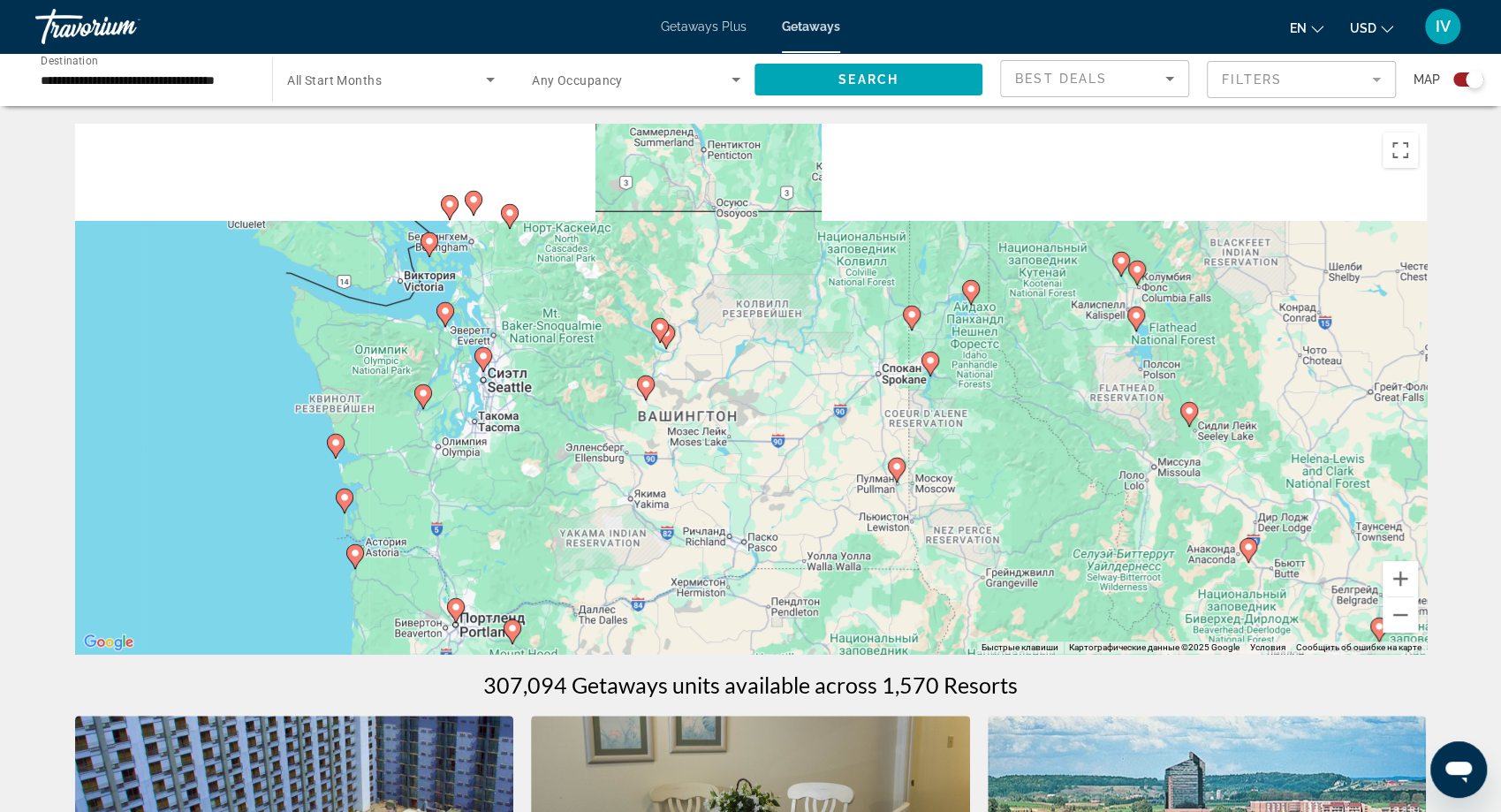
drag, startPoint x: 1056, startPoint y: 294, endPoint x: 1006, endPoint y: 485, distance: 197.4
click at [1006, 485] on div "Чтобы активировать перетаскивание с помощью клавиатуры, нажмите Alt + Ввод. Пос…" at bounding box center [751, 388] width 1352 height 530
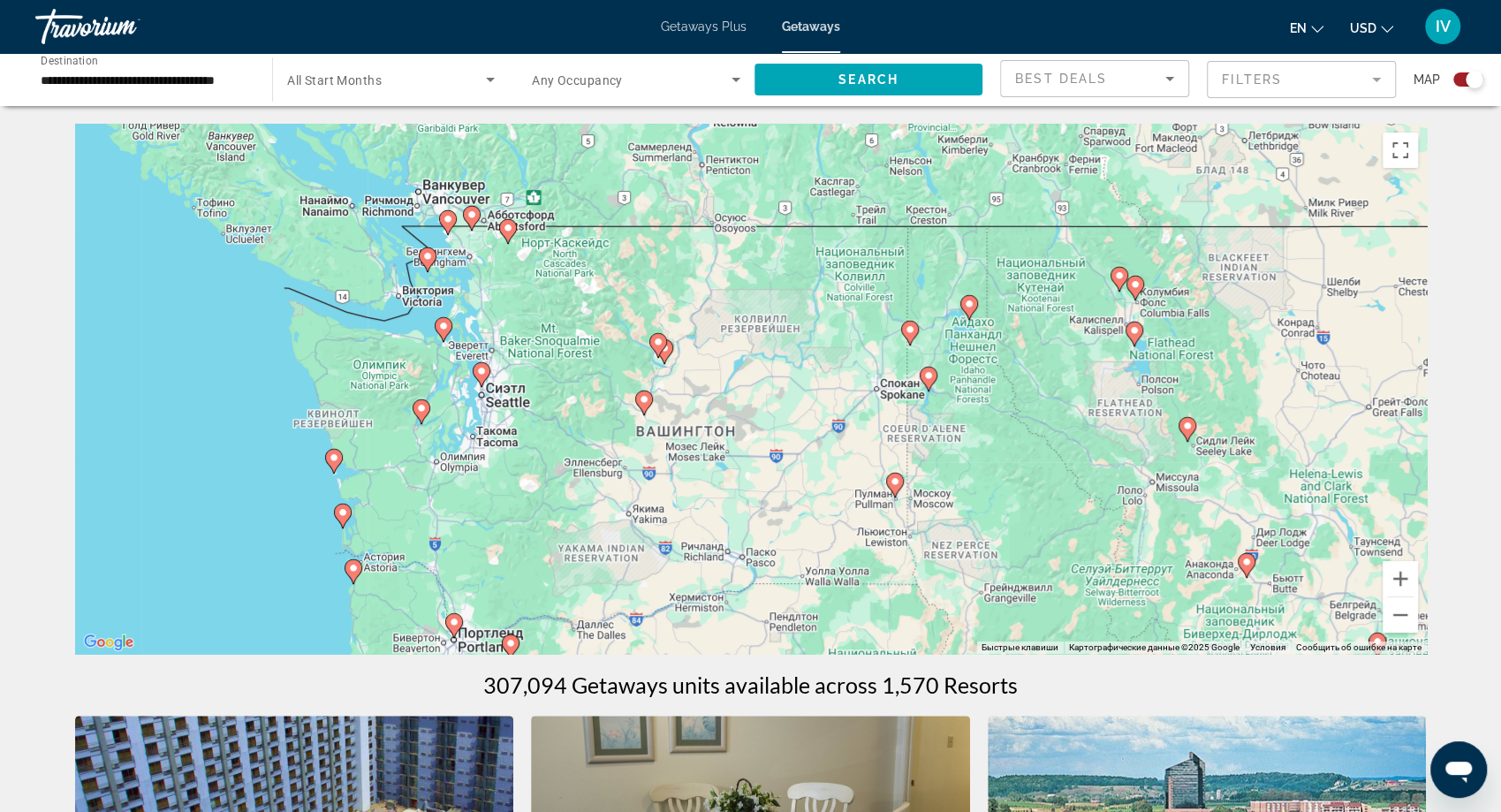
click at [971, 306] on image "Main content" at bounding box center [969, 304] width 11 height 11
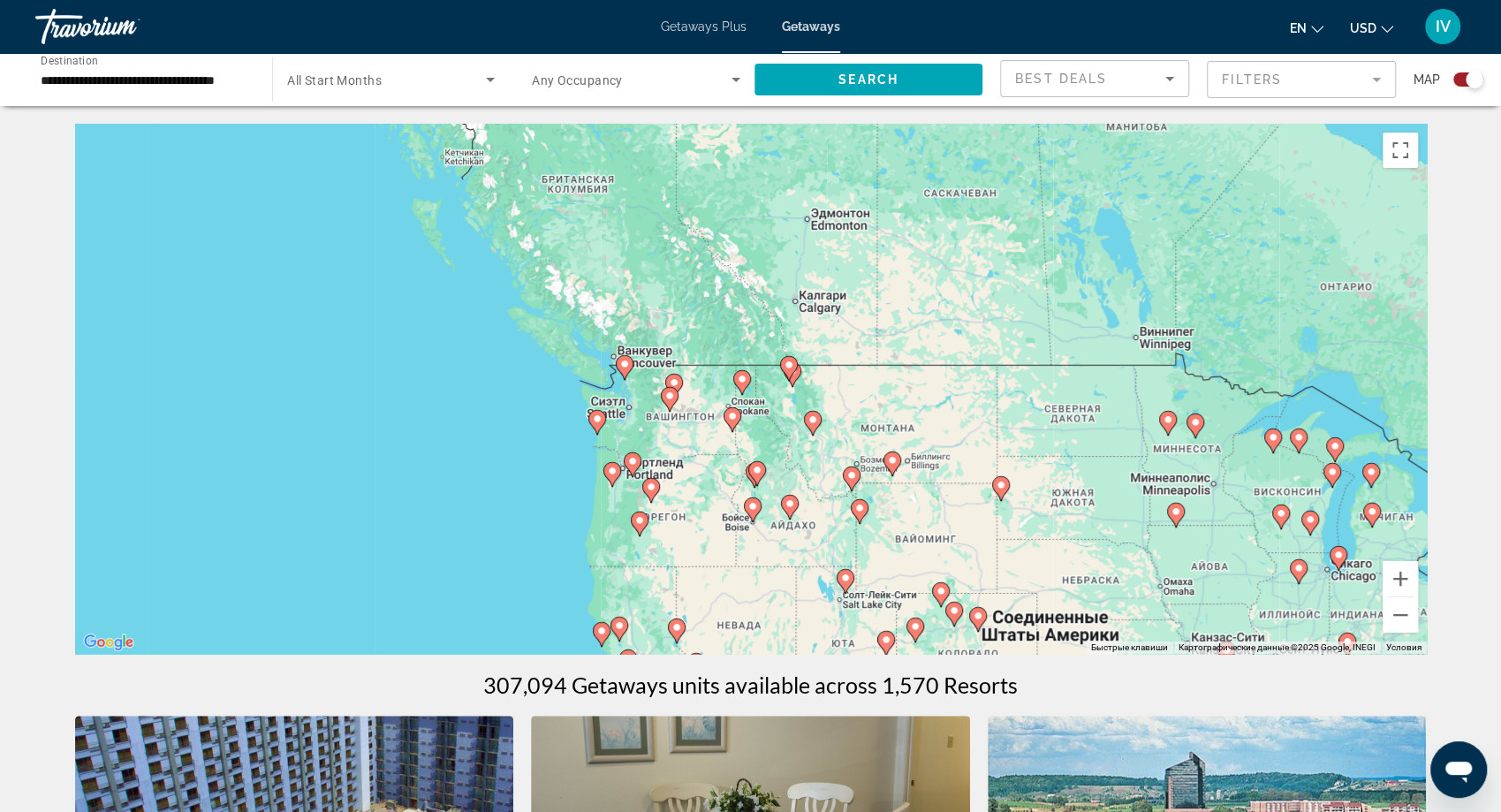
click at [758, 385] on div "Для навигации используйте клавиши со стрелками. Чтобы активировать перетаскиван…" at bounding box center [751, 388] width 1352 height 530
click at [1408, 580] on button "Увеличить" at bounding box center [1400, 578] width 35 height 35
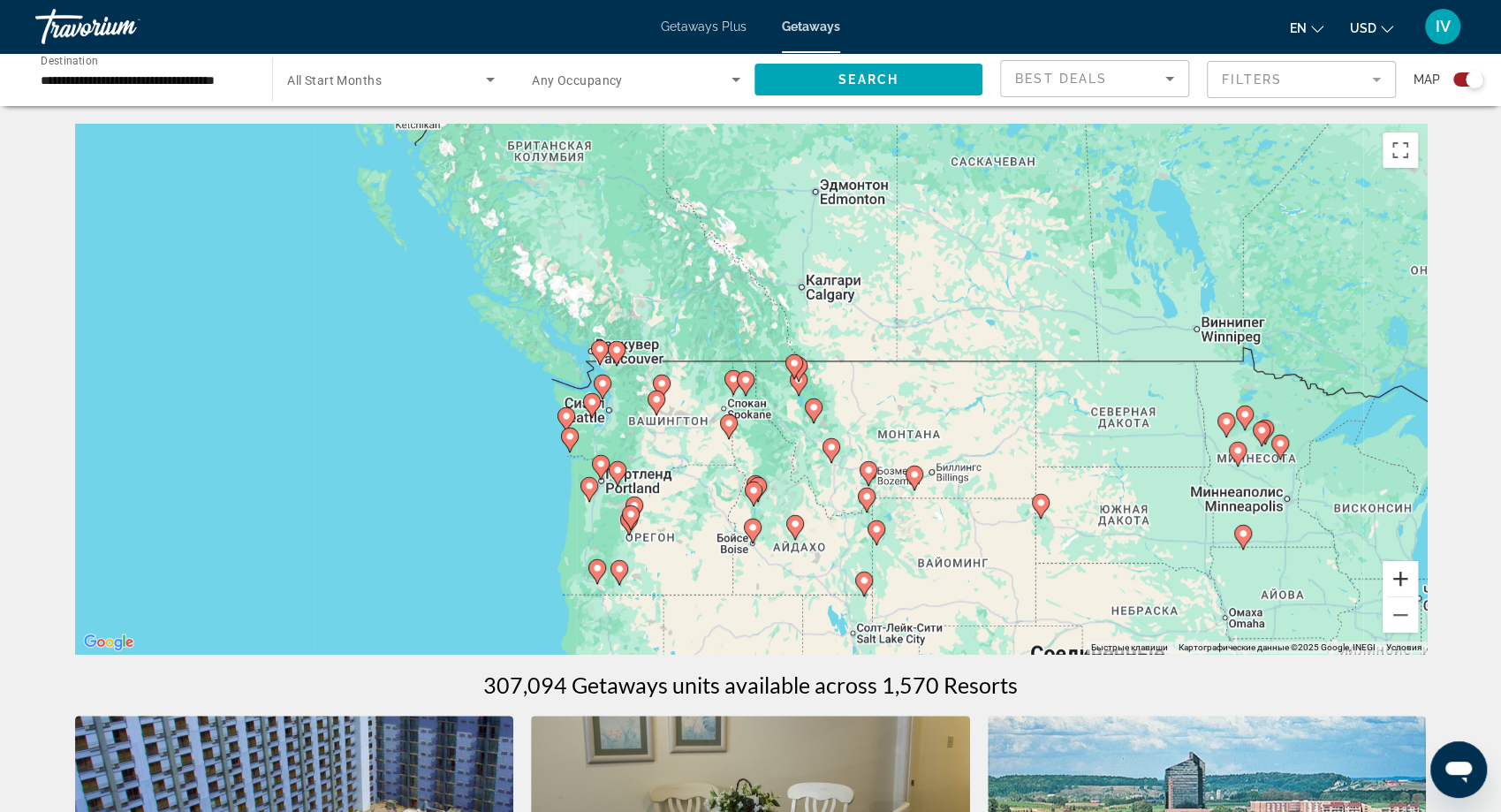
click at [1408, 580] on button "Увеличить" at bounding box center [1400, 578] width 35 height 35
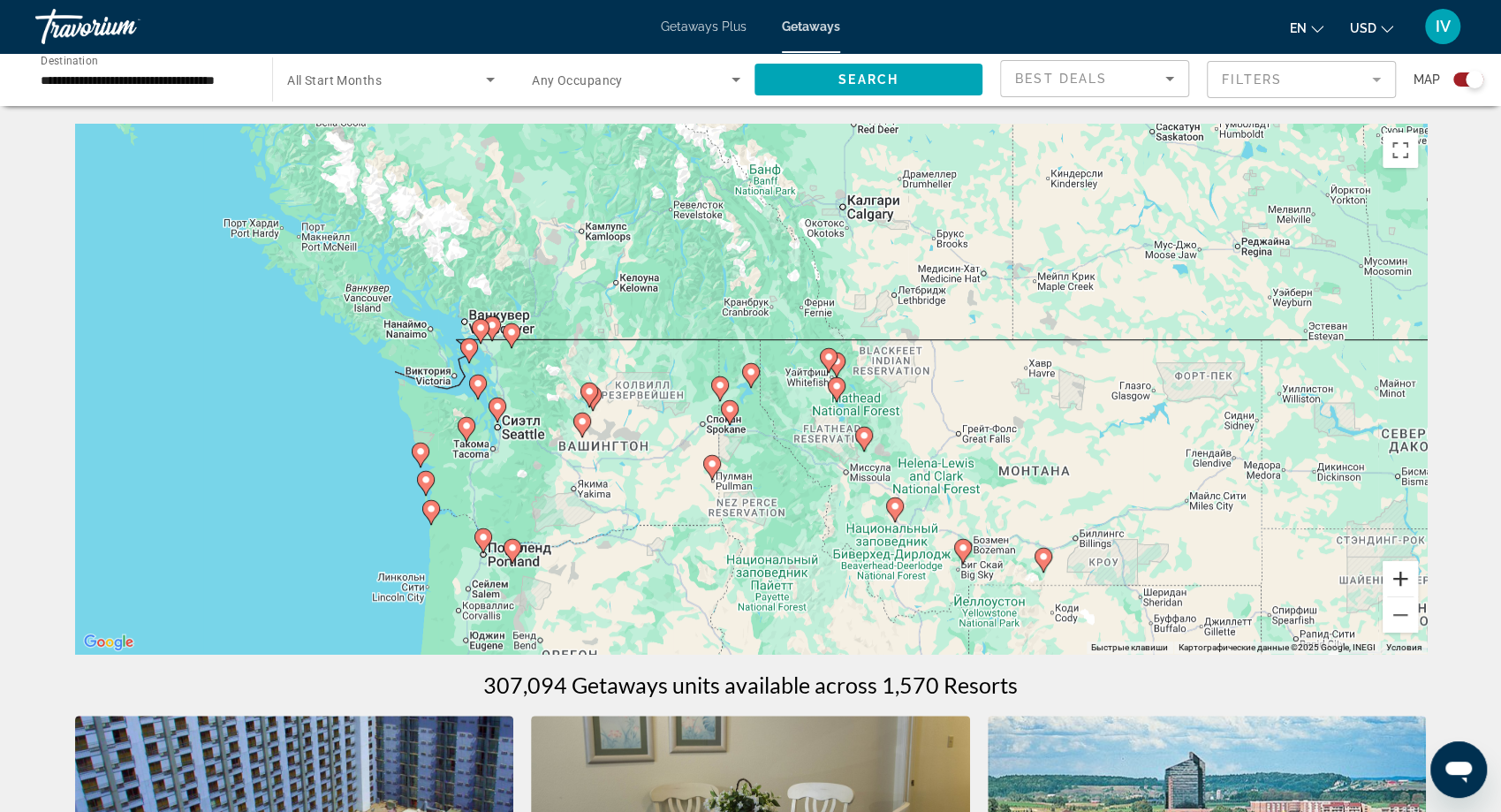
click at [1408, 580] on button "Увеличить" at bounding box center [1400, 578] width 35 height 35
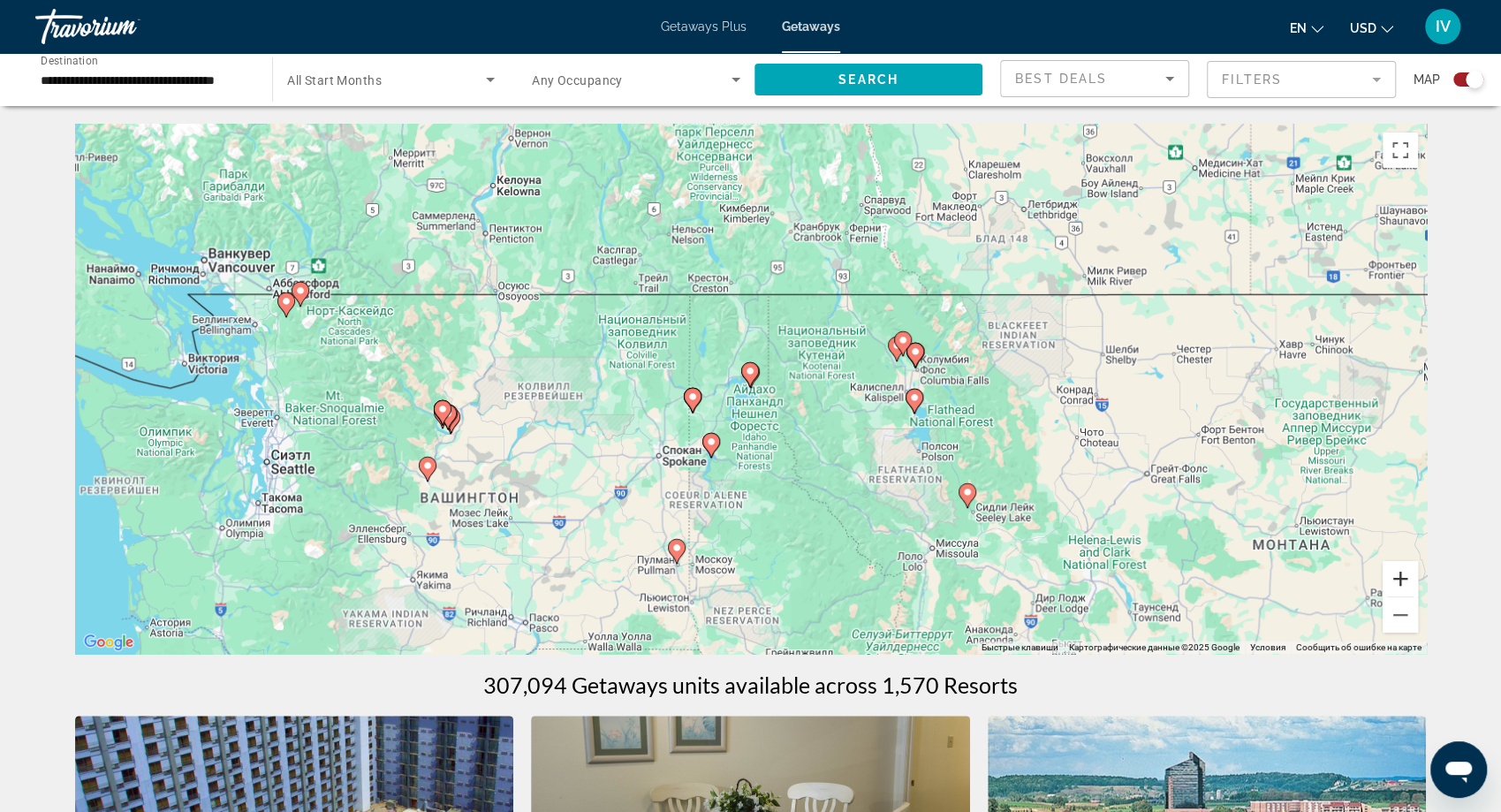
click at [1408, 580] on button "Увеличить" at bounding box center [1400, 578] width 35 height 35
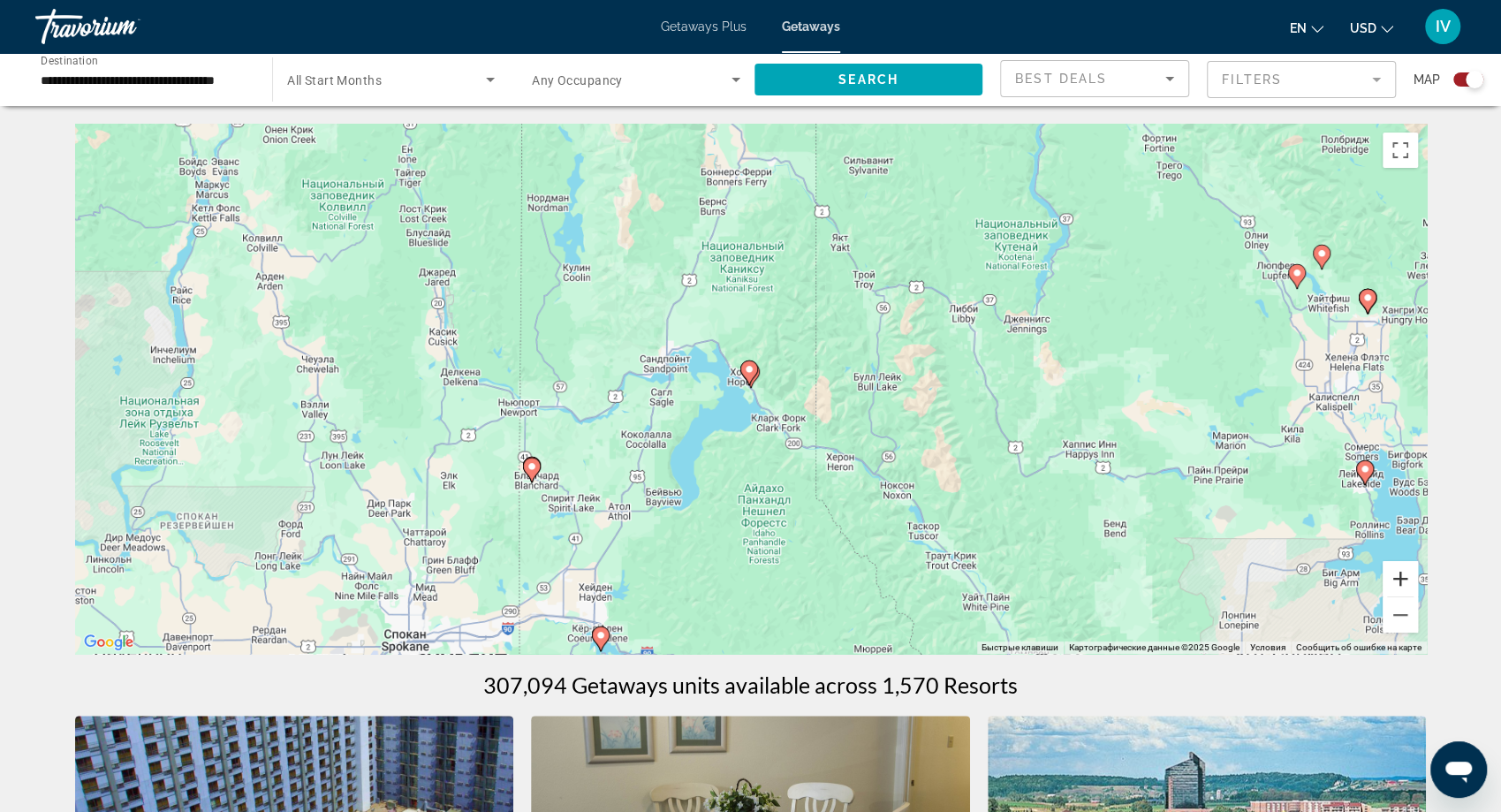
click at [1408, 580] on button "Увеличить" at bounding box center [1400, 578] width 35 height 35
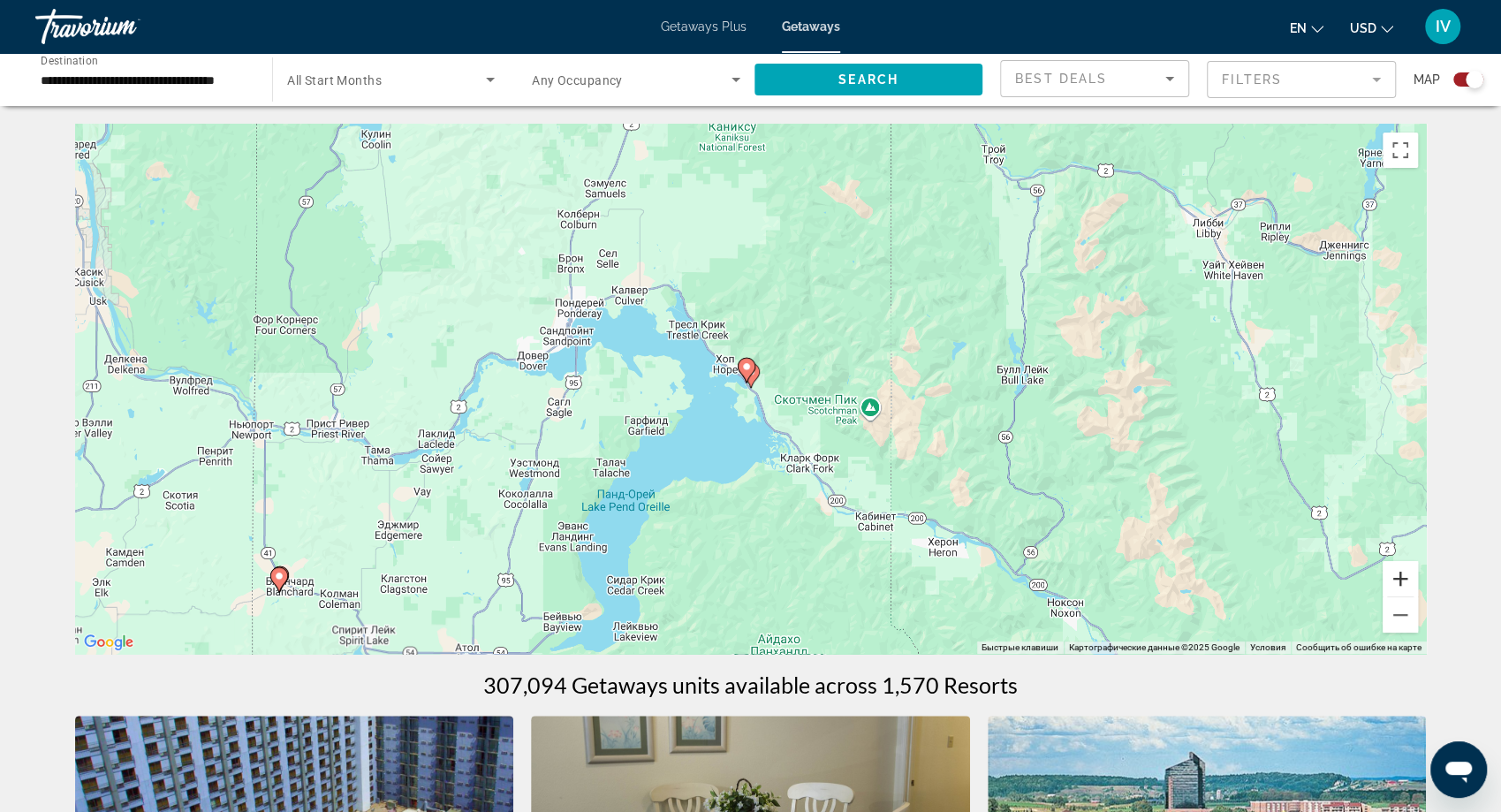
click at [1408, 580] on button "Увеличить" at bounding box center [1400, 578] width 35 height 35
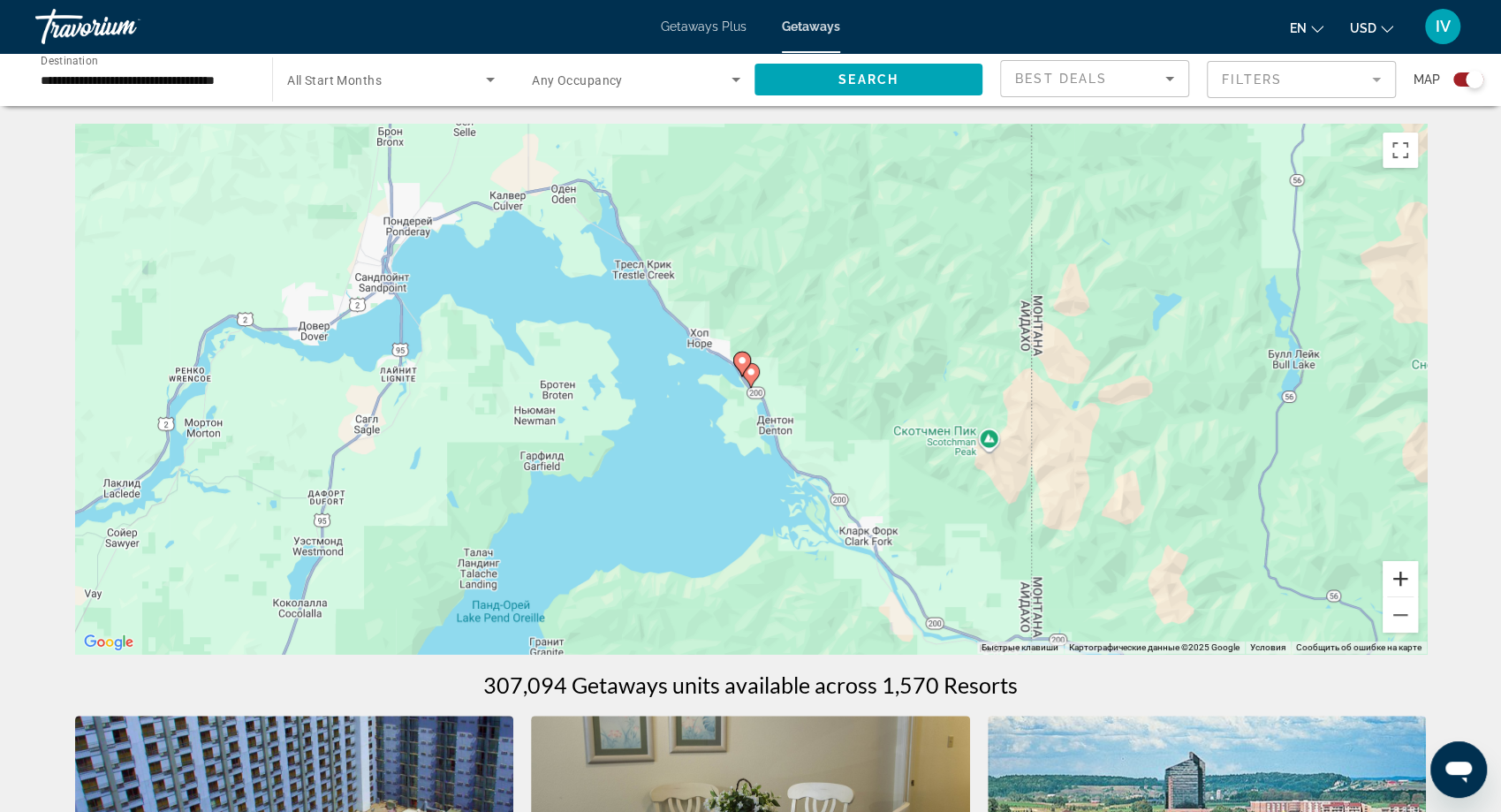
click at [1408, 580] on button "Увеличить" at bounding box center [1400, 578] width 35 height 35
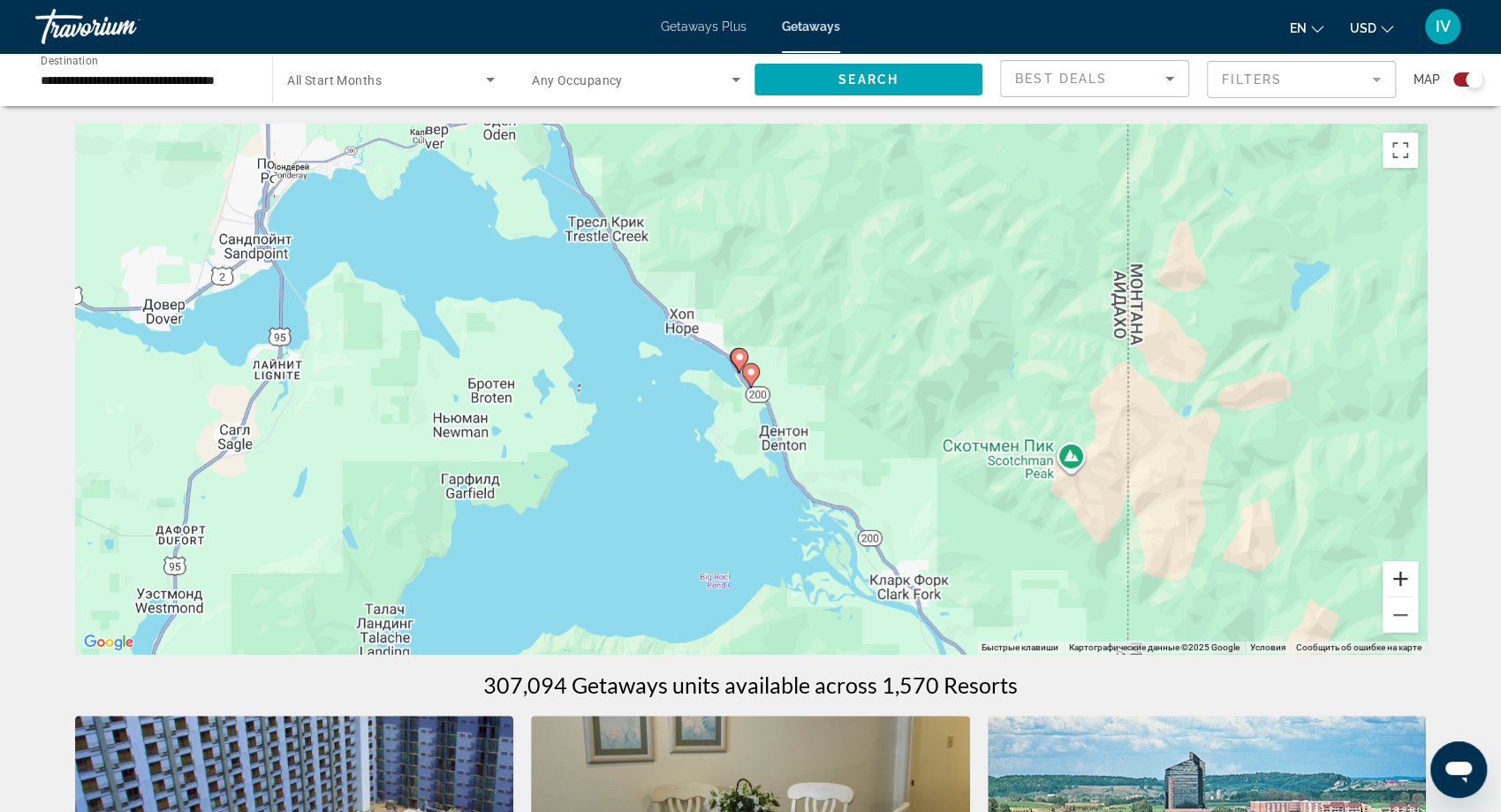
click at [1408, 580] on button "Увеличить" at bounding box center [1400, 578] width 35 height 35
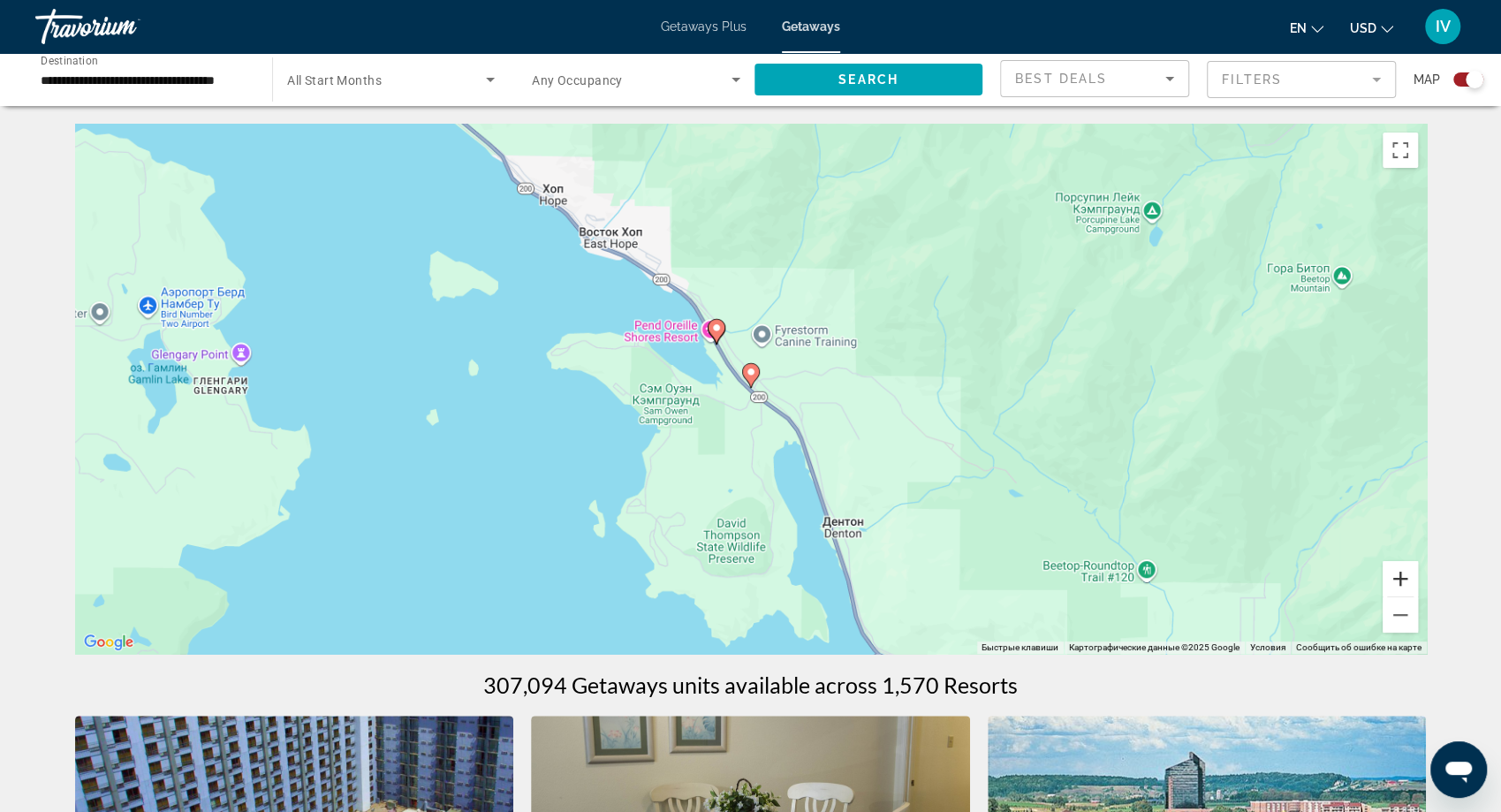
click at [1408, 580] on button "Увеличить" at bounding box center [1400, 578] width 35 height 35
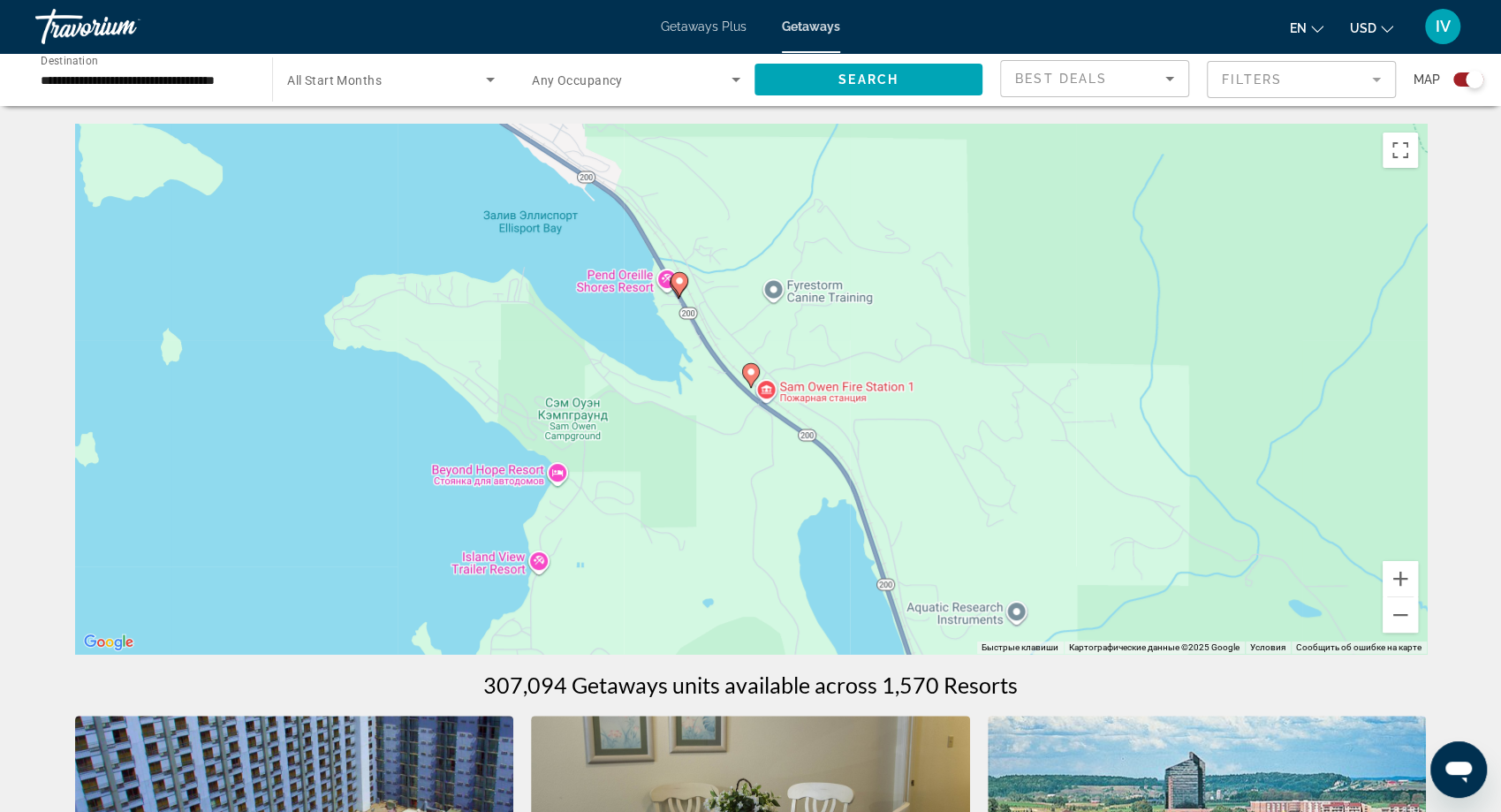
click at [680, 280] on image "Main content" at bounding box center [680, 281] width 11 height 11
type input "**********"
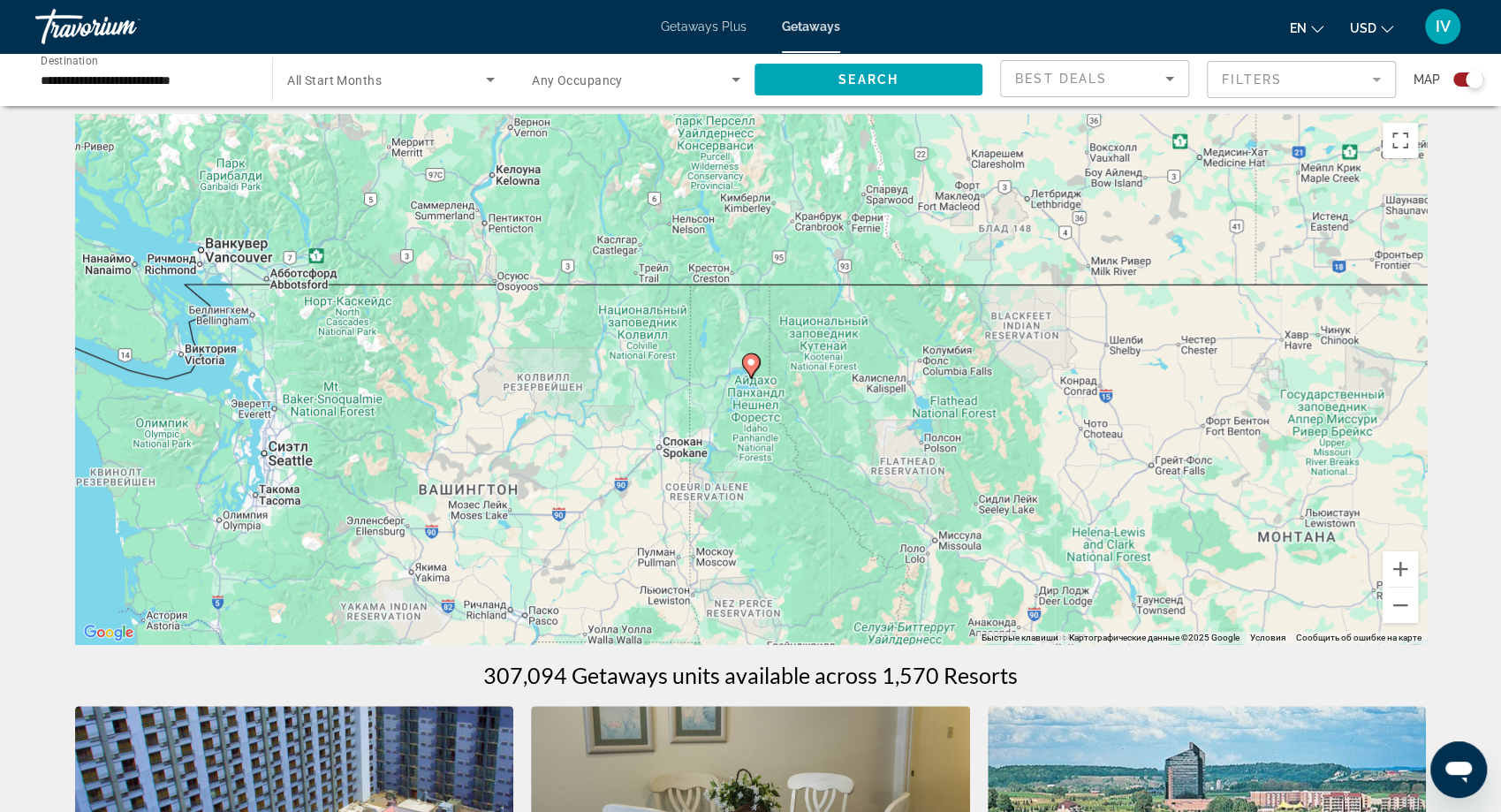
scroll to position [13, 0]
click at [750, 357] on image "Main content" at bounding box center [751, 363] width 11 height 11
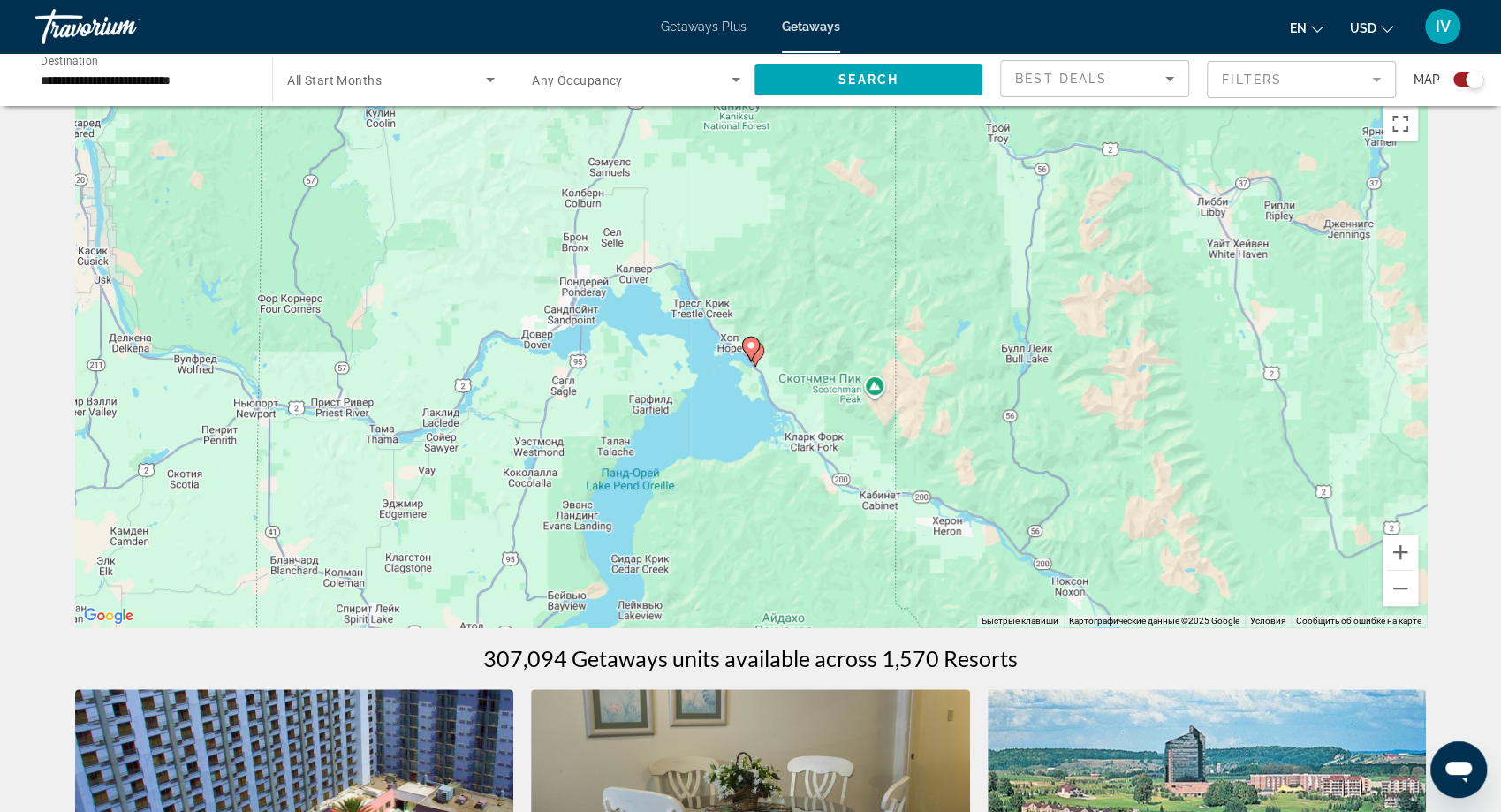
scroll to position [23, 0]
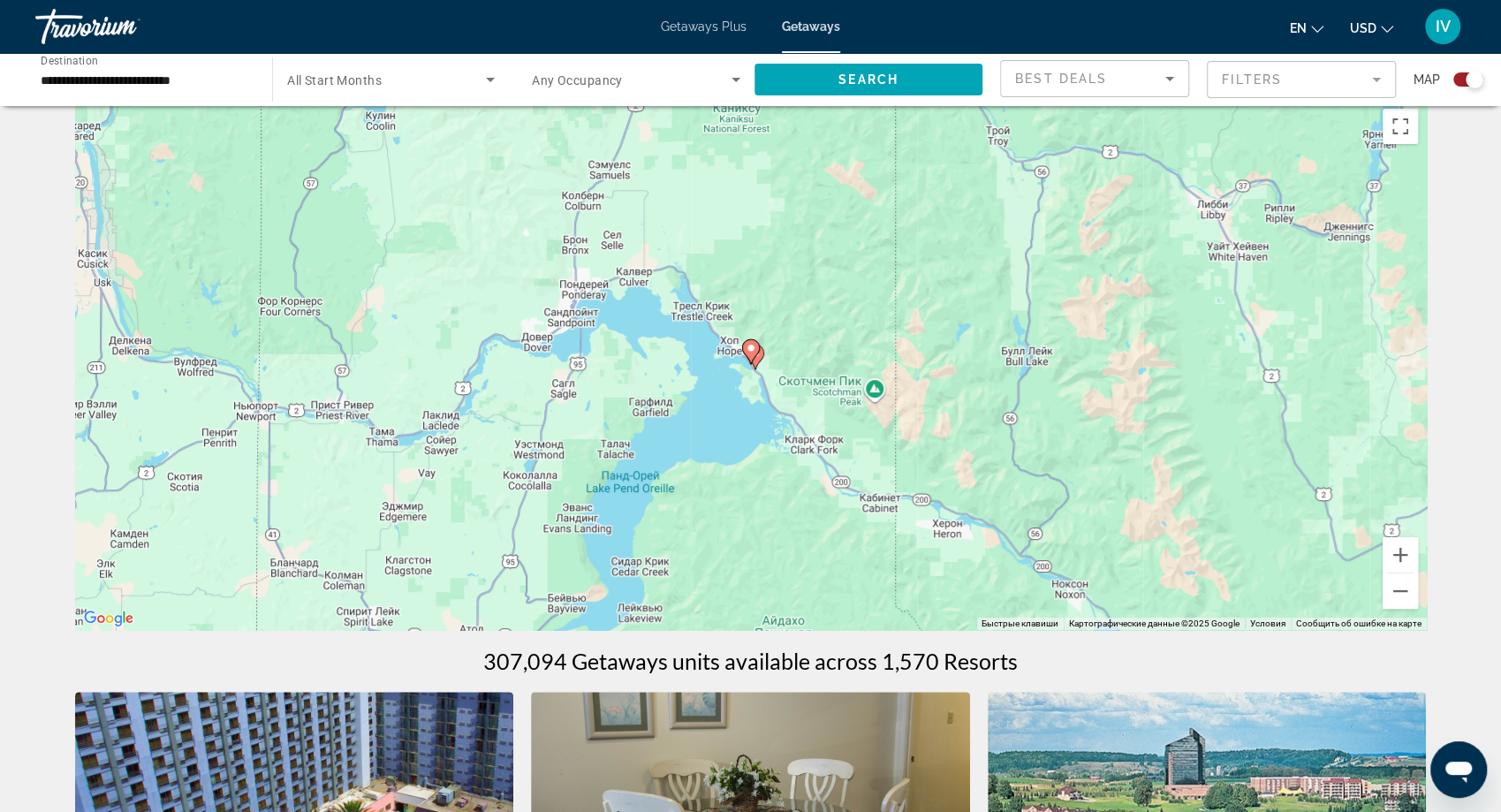
click at [751, 357] on icon "Main content" at bounding box center [750, 351] width 16 height 23
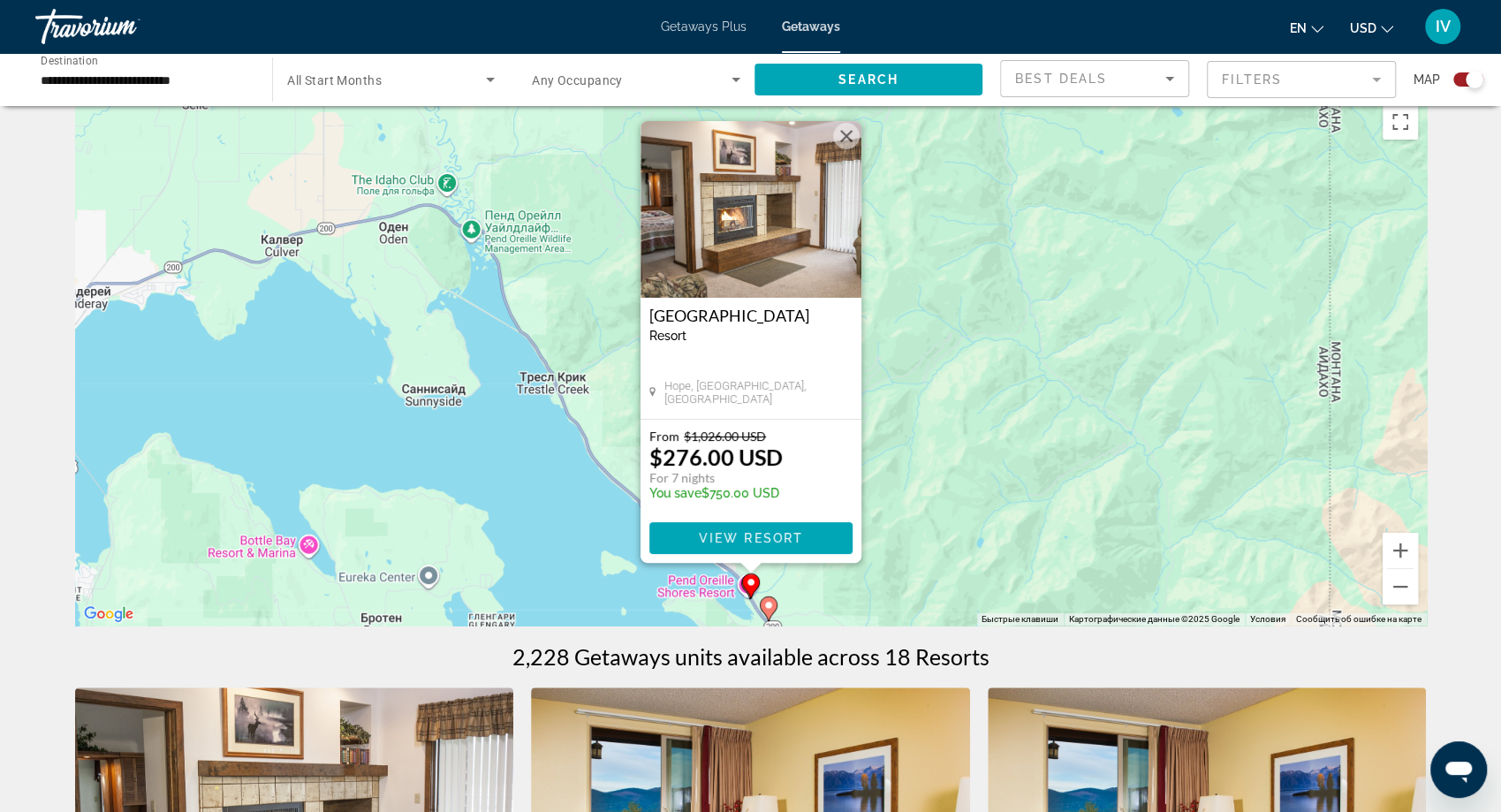
scroll to position [28, 0]
click at [741, 537] on span "View Resort" at bounding box center [750, 538] width 105 height 14
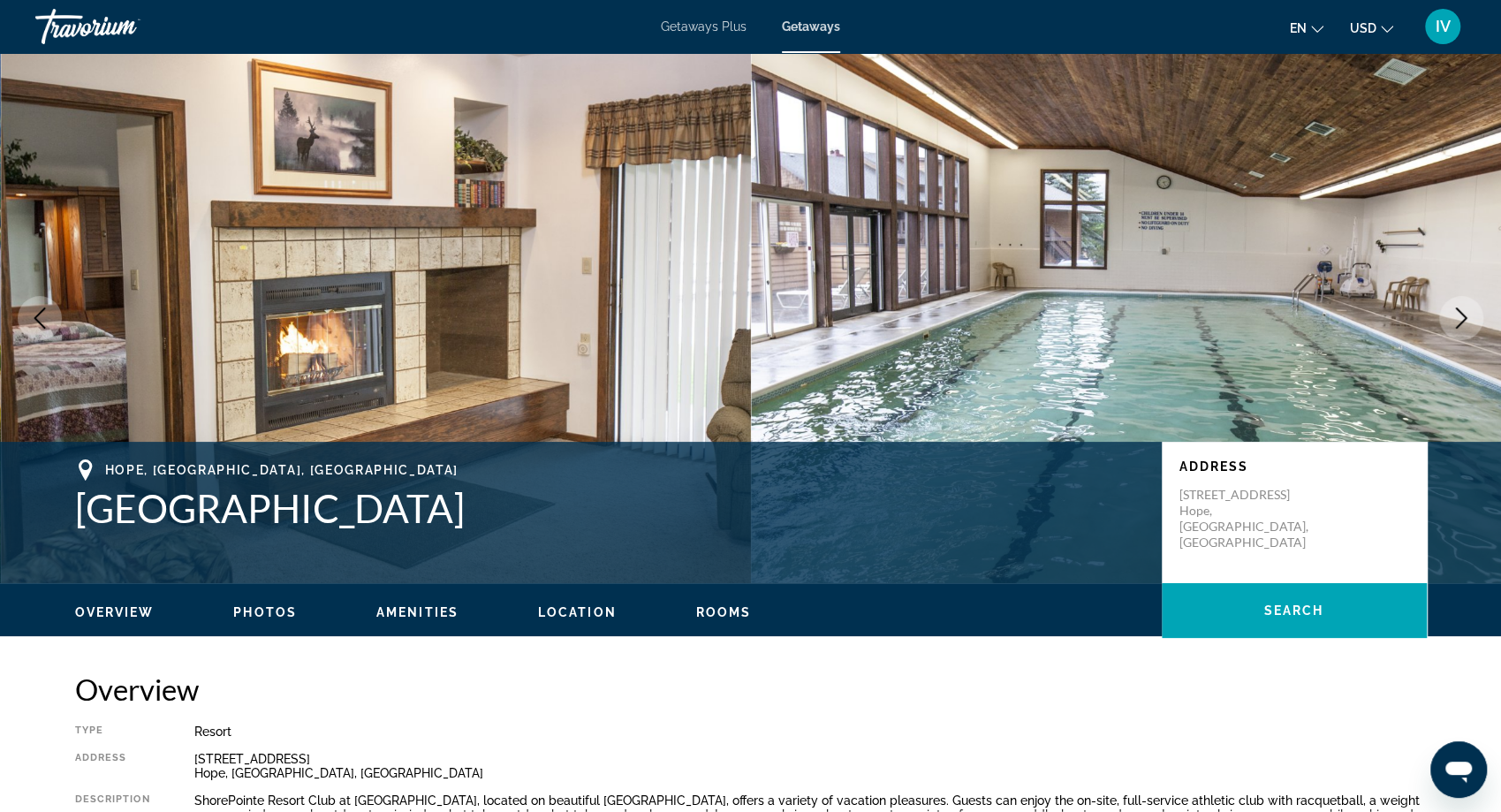
click at [1450, 315] on icon "Next image" at bounding box center [1460, 318] width 21 height 21
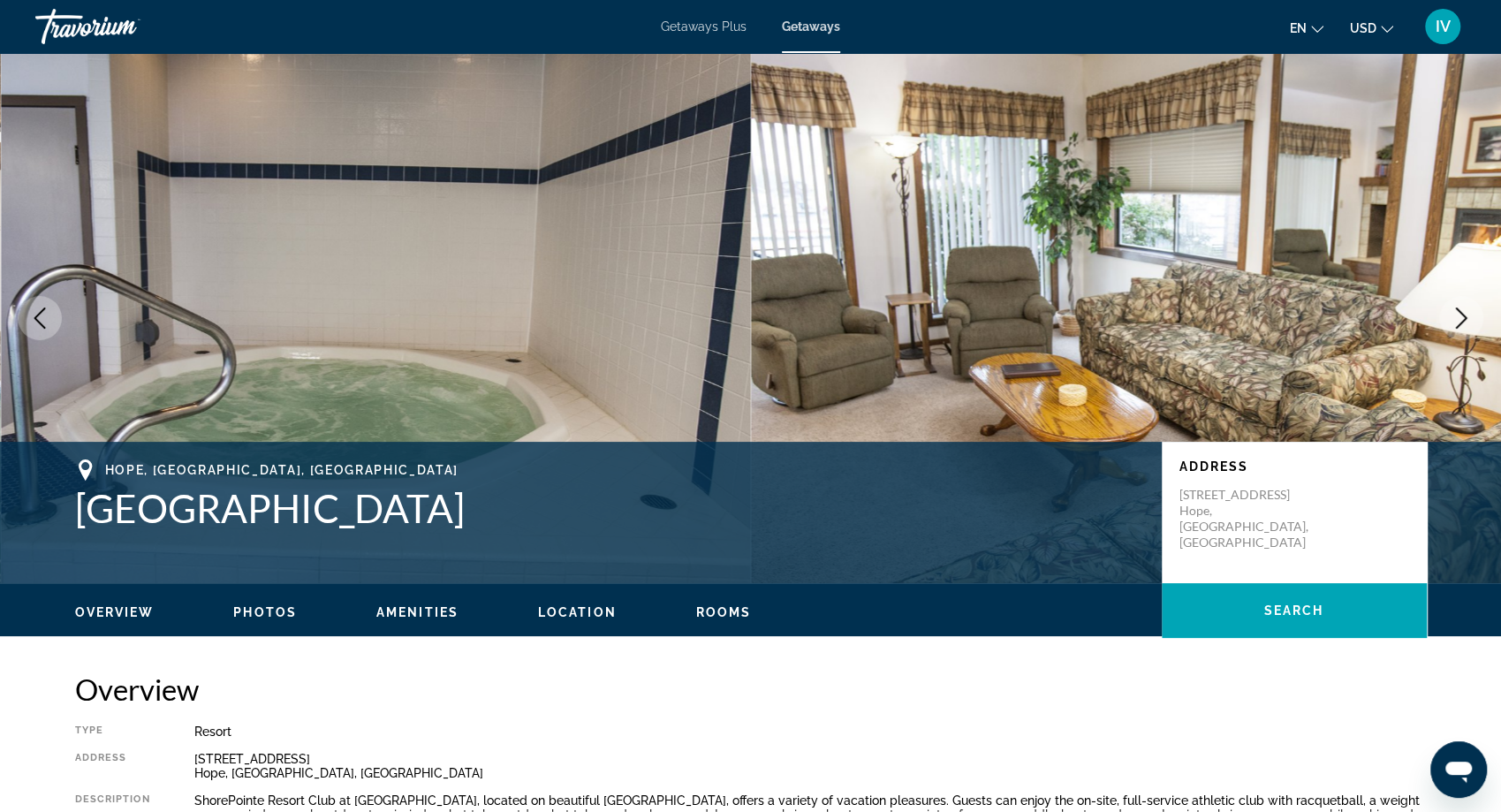
click at [1450, 315] on icon "Next image" at bounding box center [1460, 318] width 21 height 21
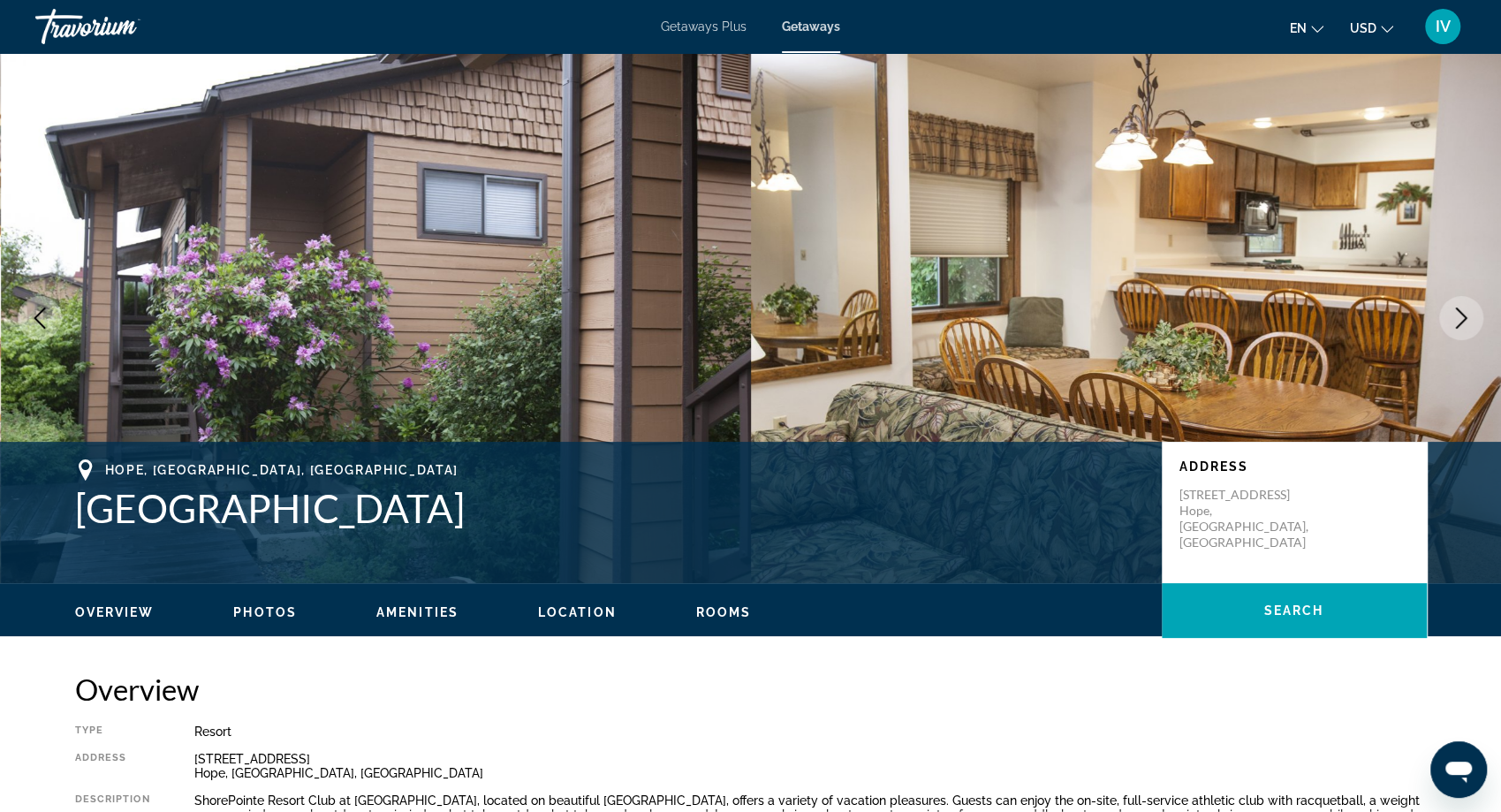
click at [1450, 315] on icon "Next image" at bounding box center [1460, 318] width 21 height 21
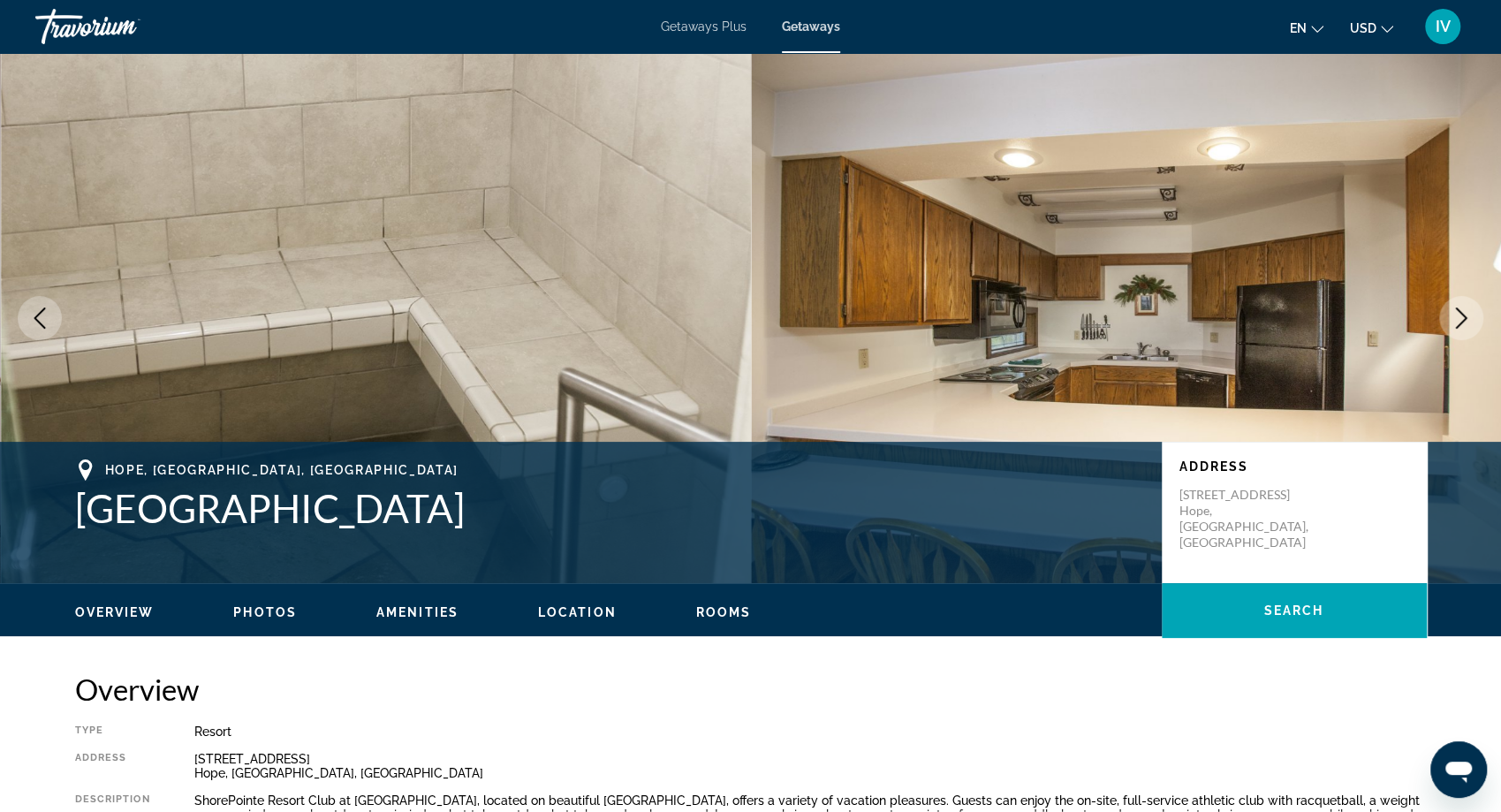
click at [1450, 315] on icon "Next image" at bounding box center [1460, 318] width 21 height 21
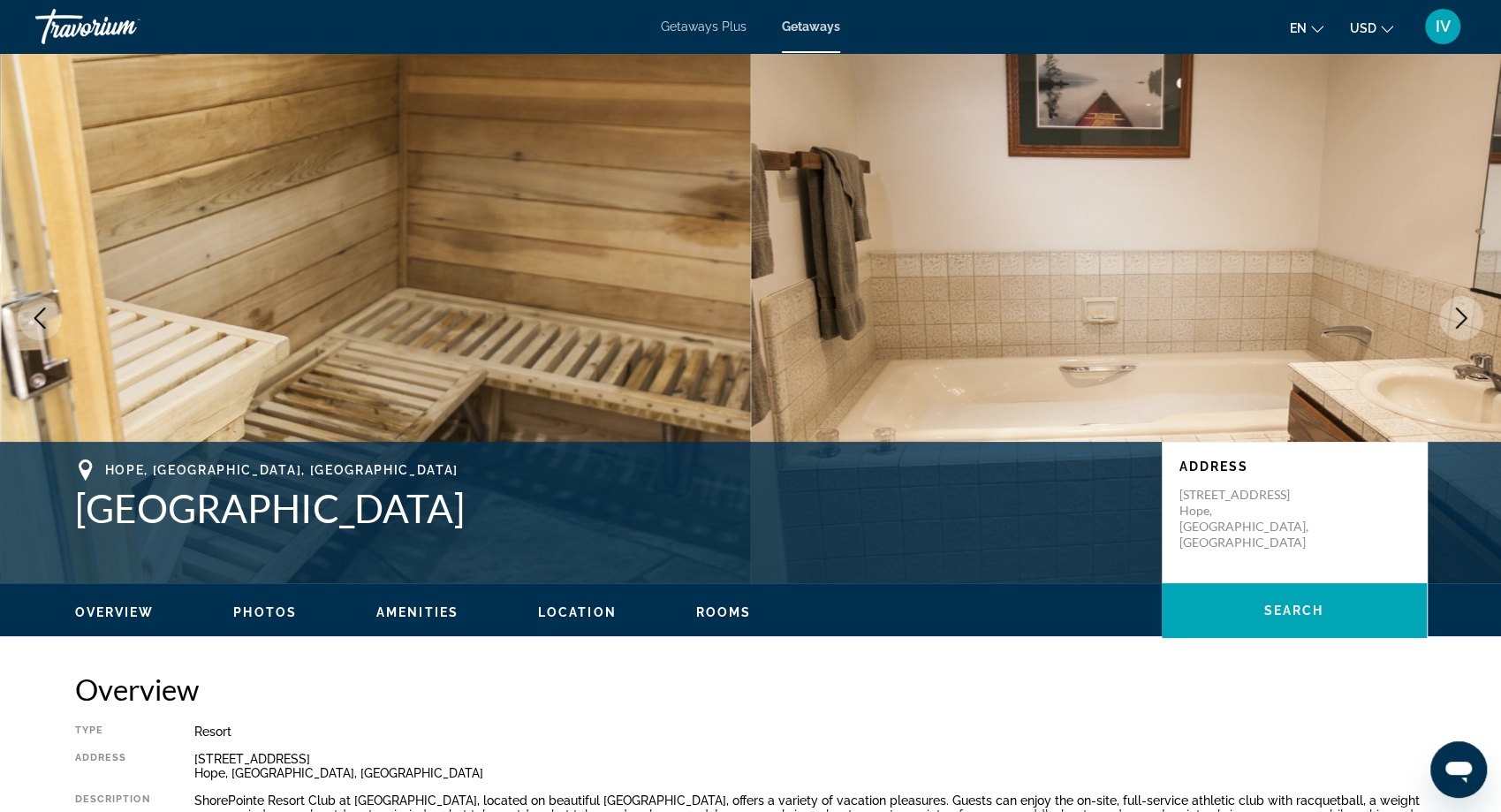
click at [1450, 315] on icon "Next image" at bounding box center [1460, 318] width 21 height 21
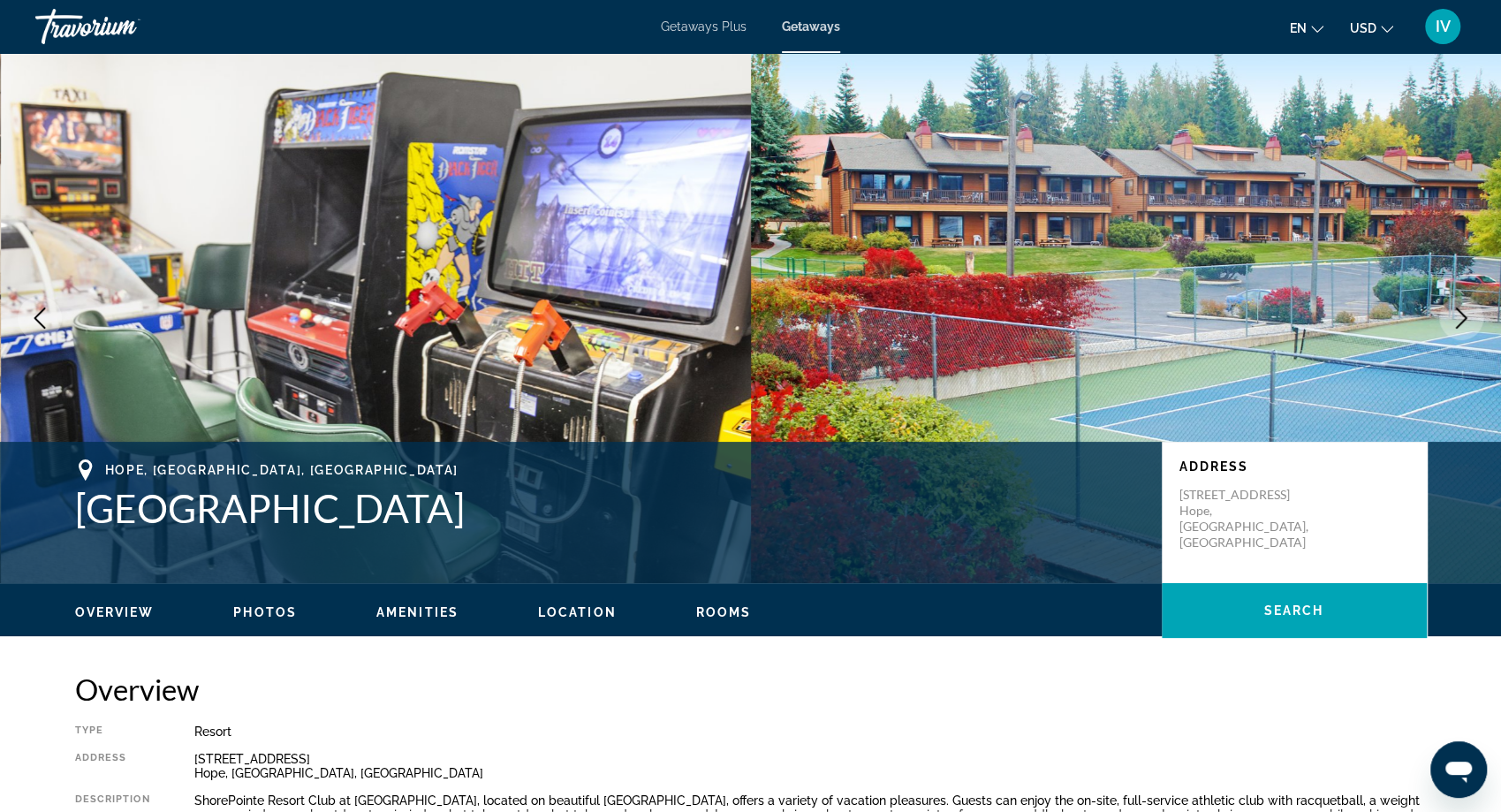
click at [1450, 315] on icon "Next image" at bounding box center [1460, 318] width 21 height 21
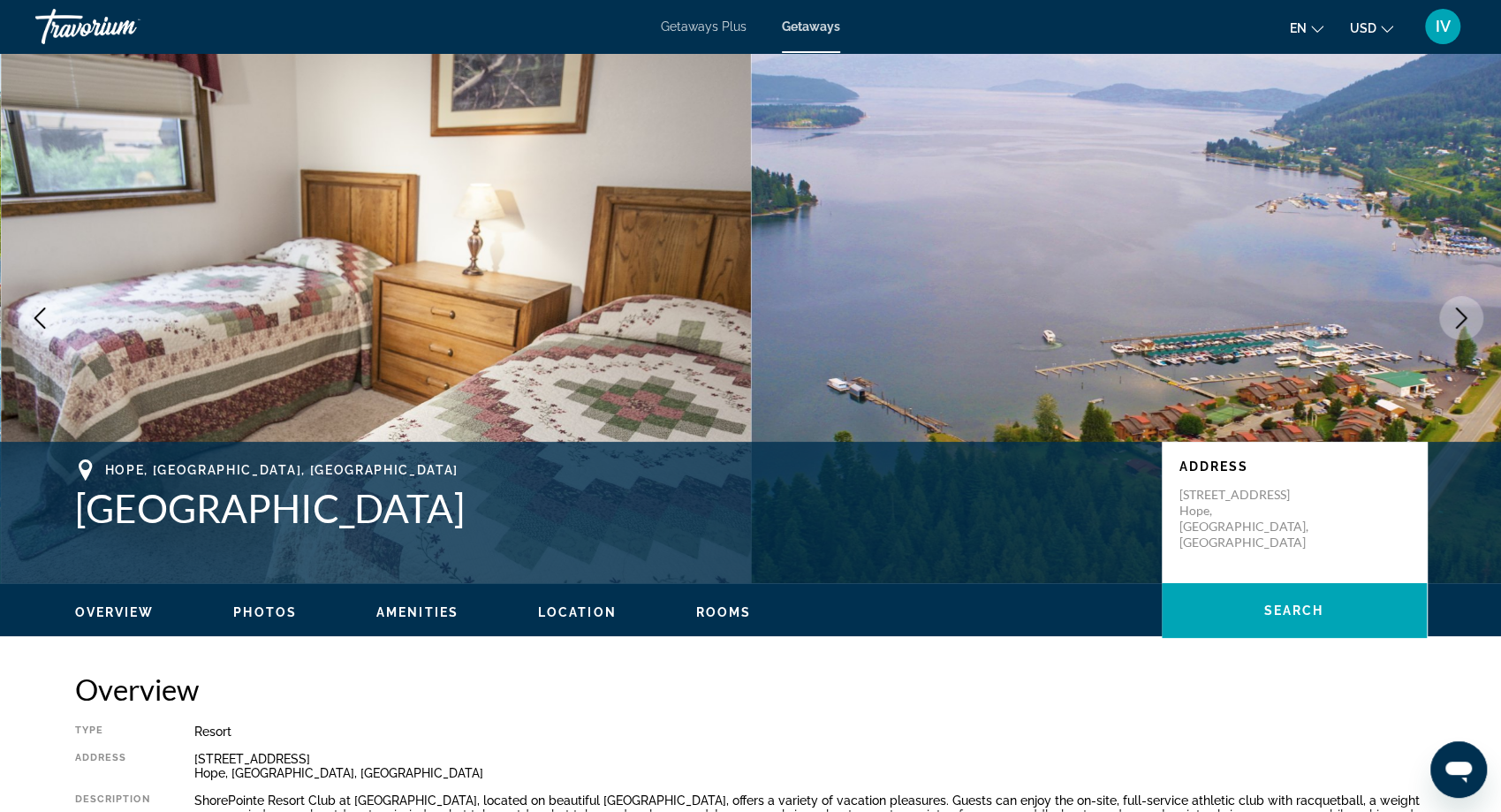
click at [1450, 315] on icon "Next image" at bounding box center [1460, 318] width 21 height 21
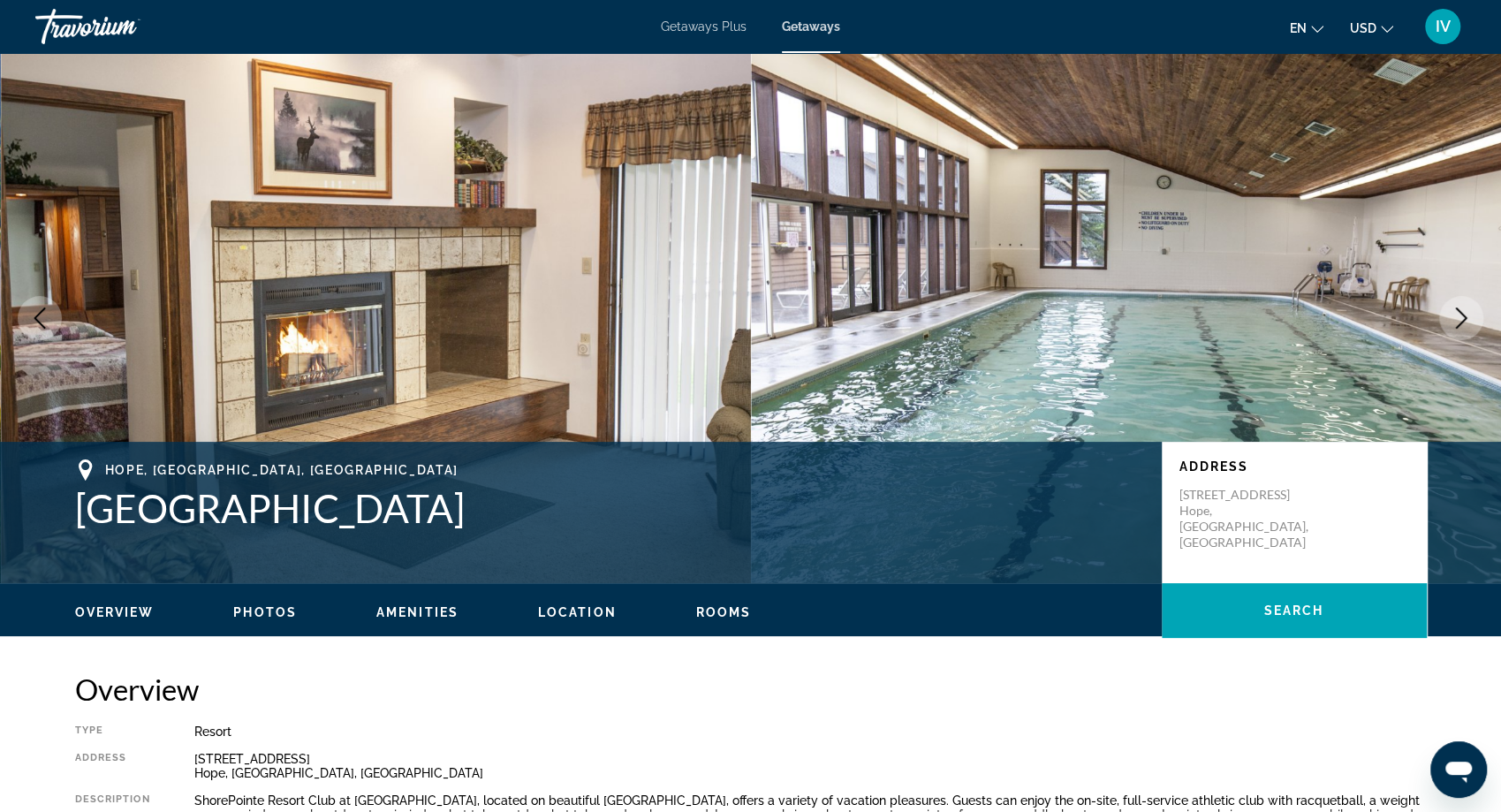
click at [1450, 315] on icon "Next image" at bounding box center [1460, 318] width 21 height 21
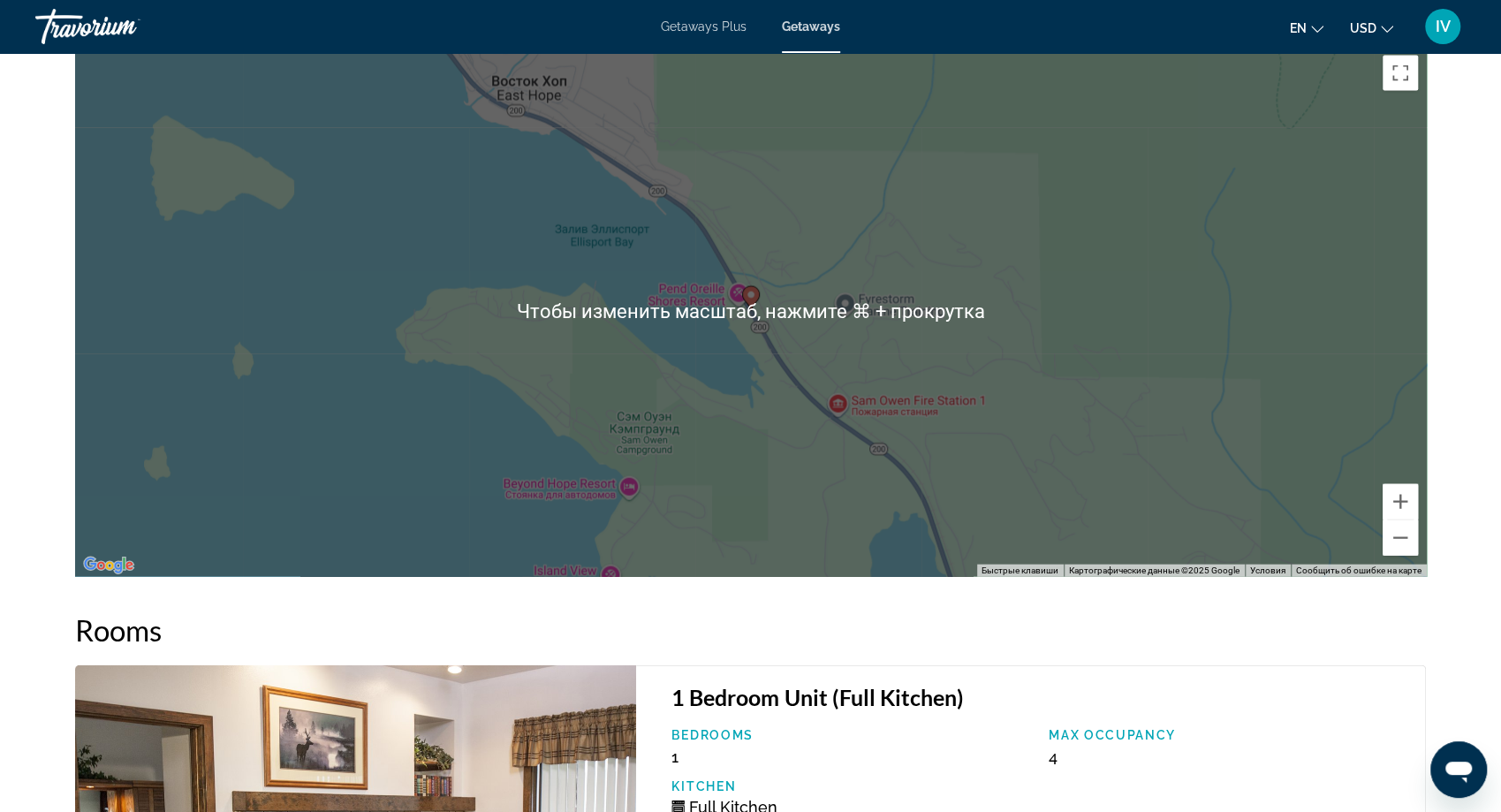
scroll to position [2486, 0]
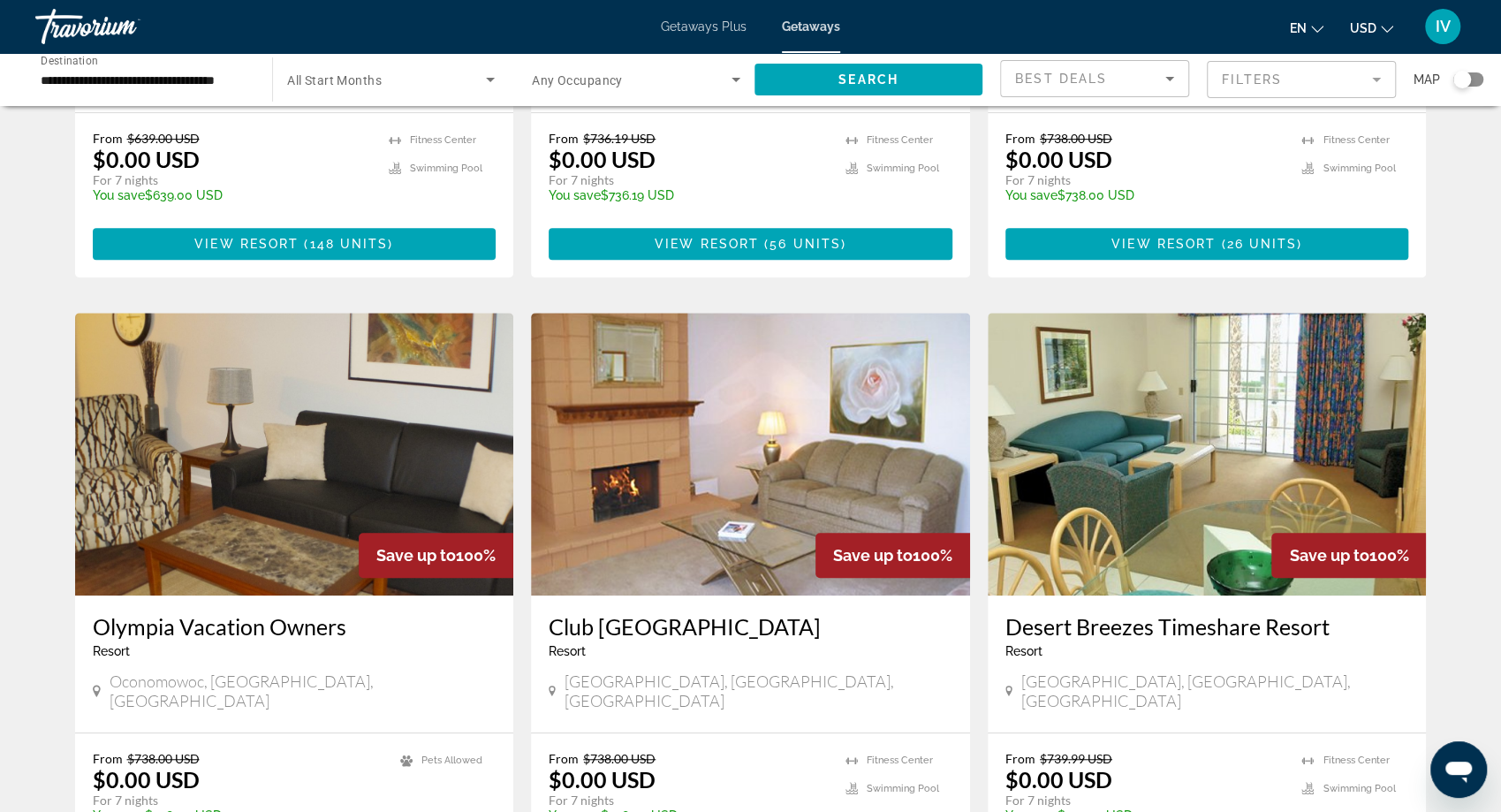
scroll to position [503, 0]
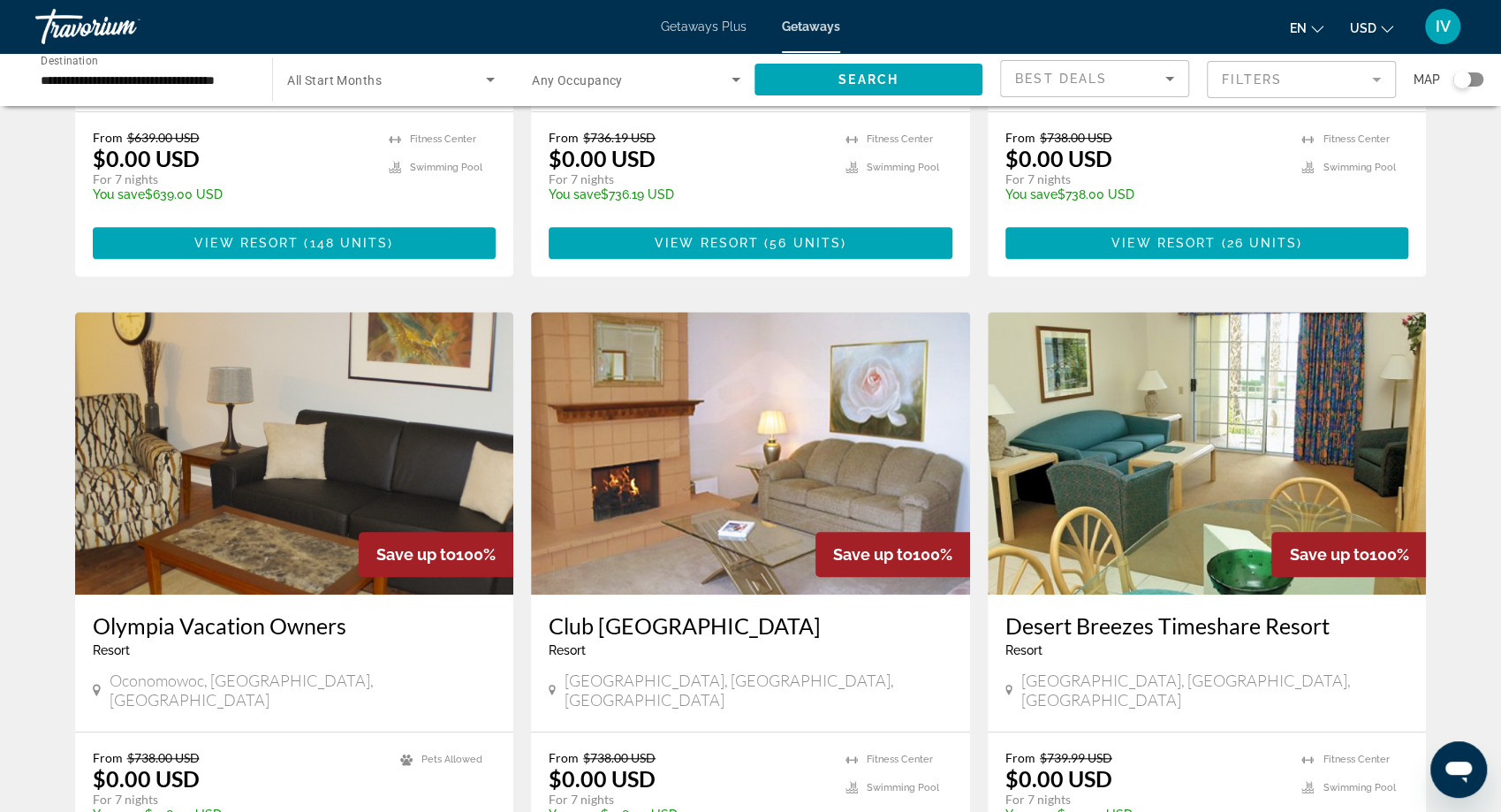
click at [1485, 81] on div "**********" at bounding box center [750, 79] width 1501 height 53
click at [1478, 80] on div "Search widget" at bounding box center [1468, 79] width 30 height 14
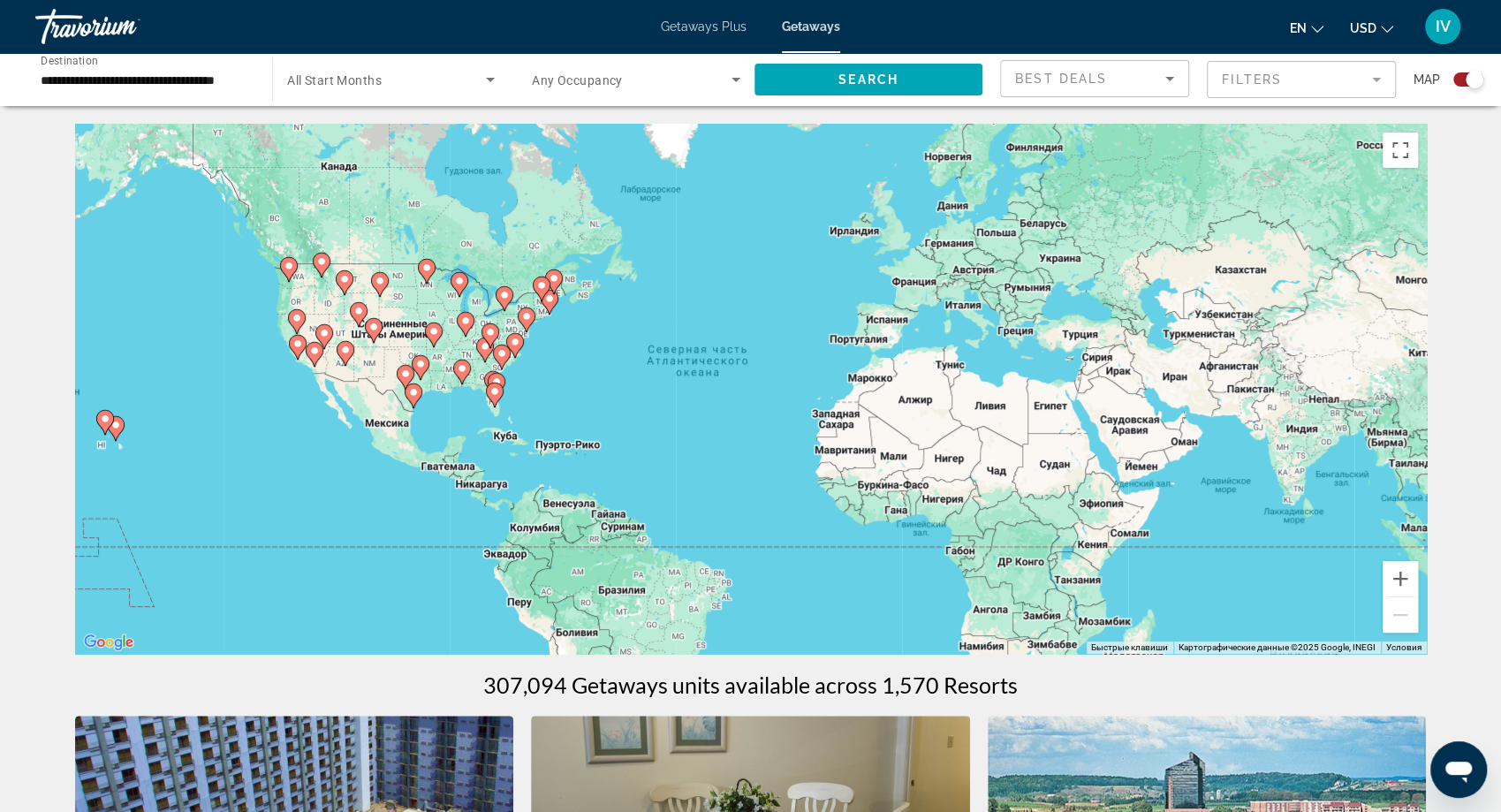
click at [331, 296] on div "Чтобы активировать перетаскивание с помощью клавиатуры, нажмите Alt + Ввод. Пос…" at bounding box center [751, 388] width 1352 height 530
click at [1404, 580] on button "Увеличить" at bounding box center [1400, 578] width 35 height 35
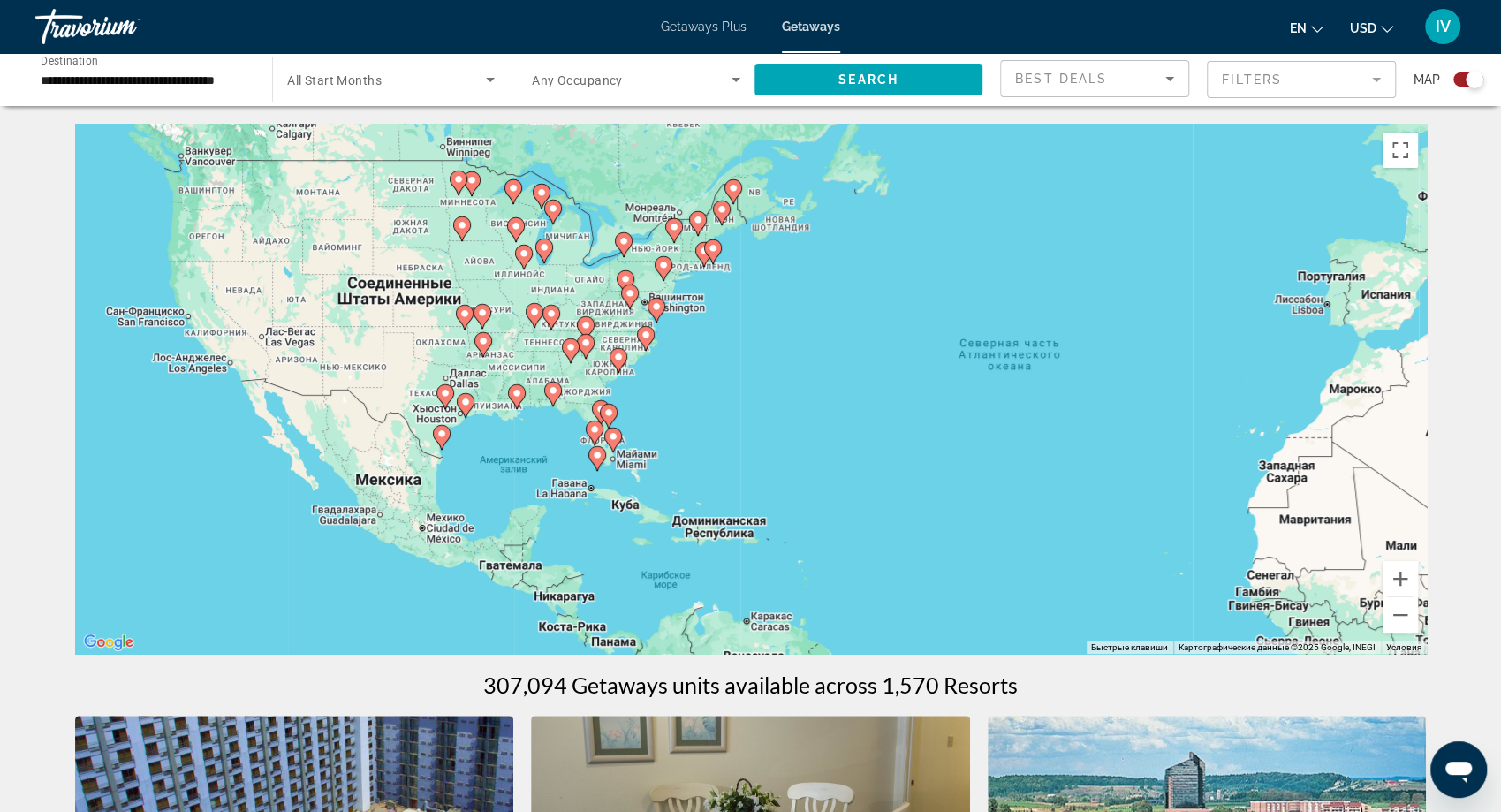
drag, startPoint x: 632, startPoint y: 414, endPoint x: 1014, endPoint y: 439, distance: 382.8
click at [1014, 439] on div "Чтобы активировать перетаскивание с помощью клавиатуры, нажмите Alt + Ввод. Пос…" at bounding box center [751, 388] width 1352 height 530
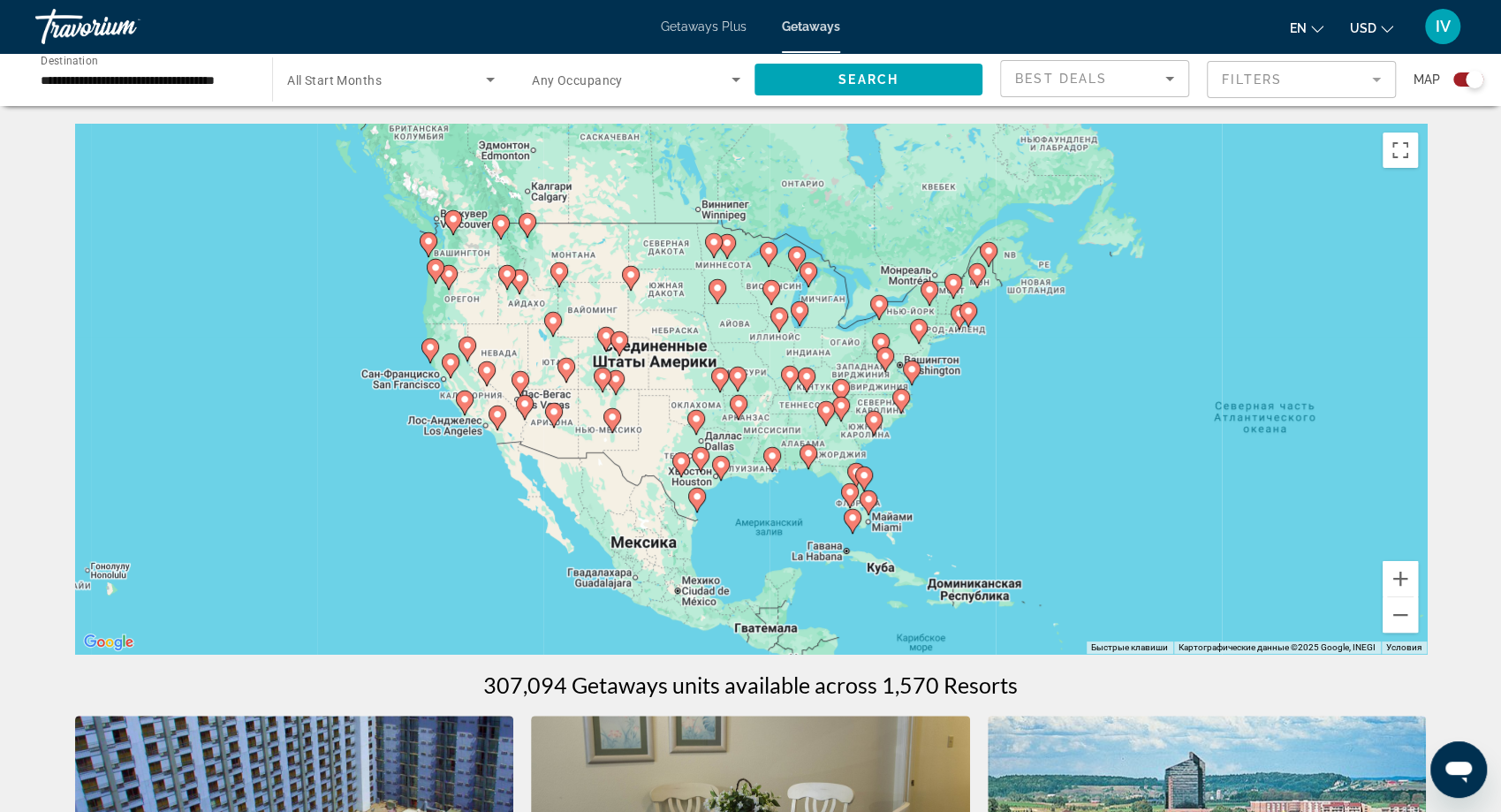
drag, startPoint x: 543, startPoint y: 394, endPoint x: 753, endPoint y: 439, distance: 214.8
click at [782, 460] on div "Чтобы активировать перетаскивание с помощью клавиатуры, нажмите Alt + Ввод. Пос…" at bounding box center [751, 388] width 1352 height 530
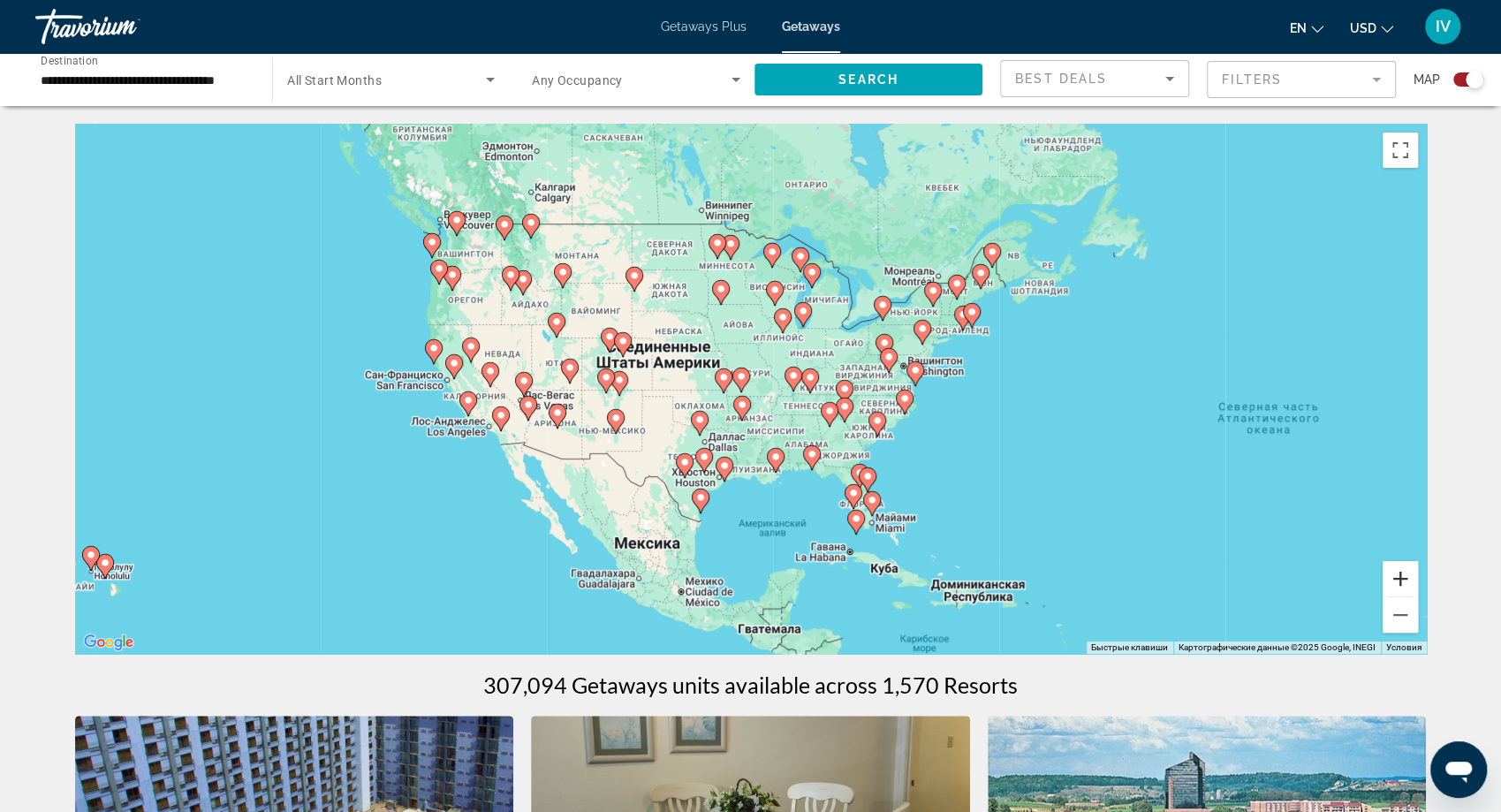
click at [1397, 594] on button "Увеличить" at bounding box center [1400, 578] width 35 height 35
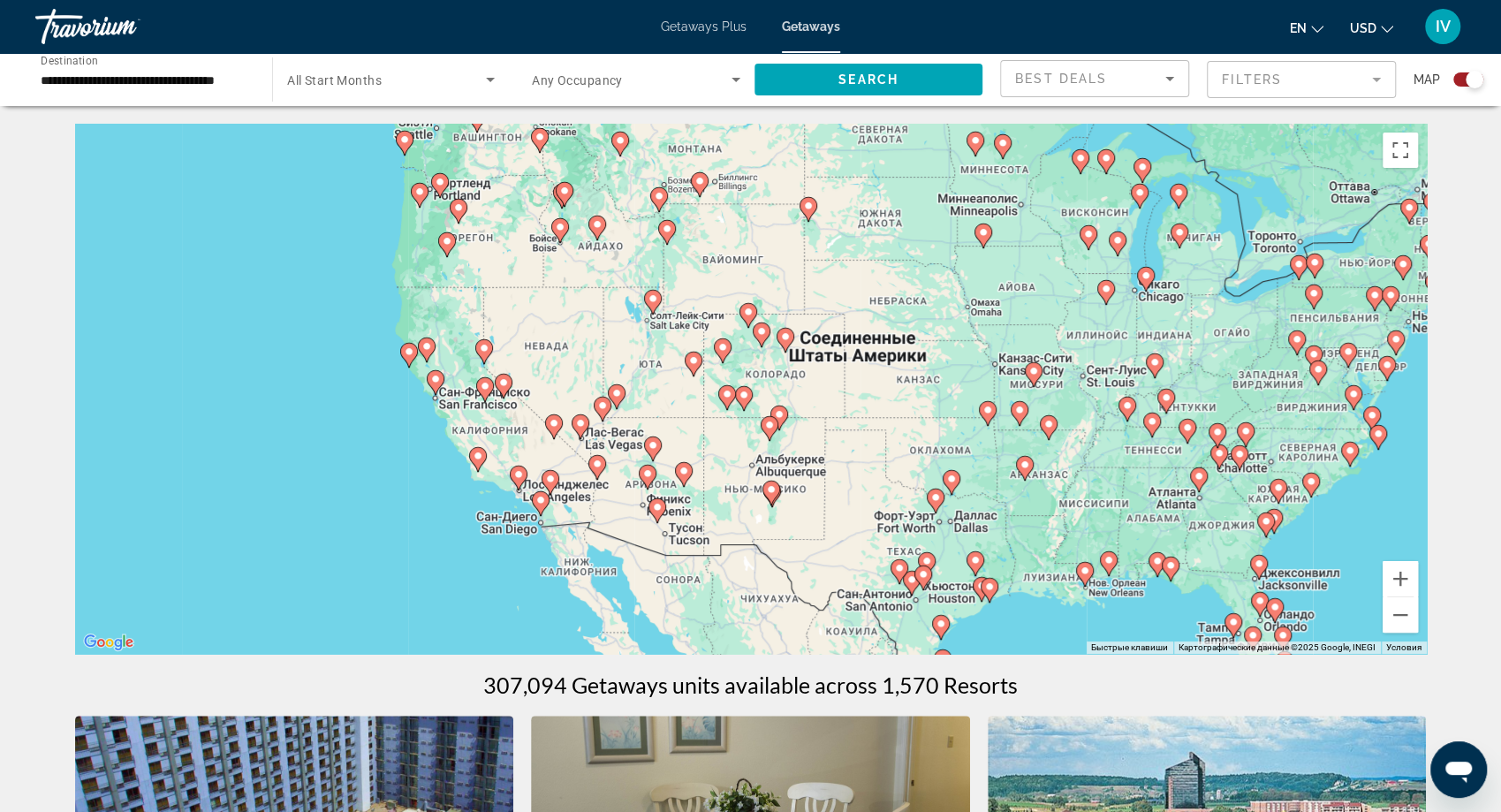
drag, startPoint x: 824, startPoint y: 479, endPoint x: 1117, endPoint y: 506, distance: 294.2
click at [1117, 506] on div "Чтобы активировать перетаскивание с помощью клавиатуры, нажмите Alt + Ввод. Пос…" at bounding box center [751, 388] width 1352 height 530
click at [1412, 580] on button "Увеличить" at bounding box center [1400, 578] width 35 height 35
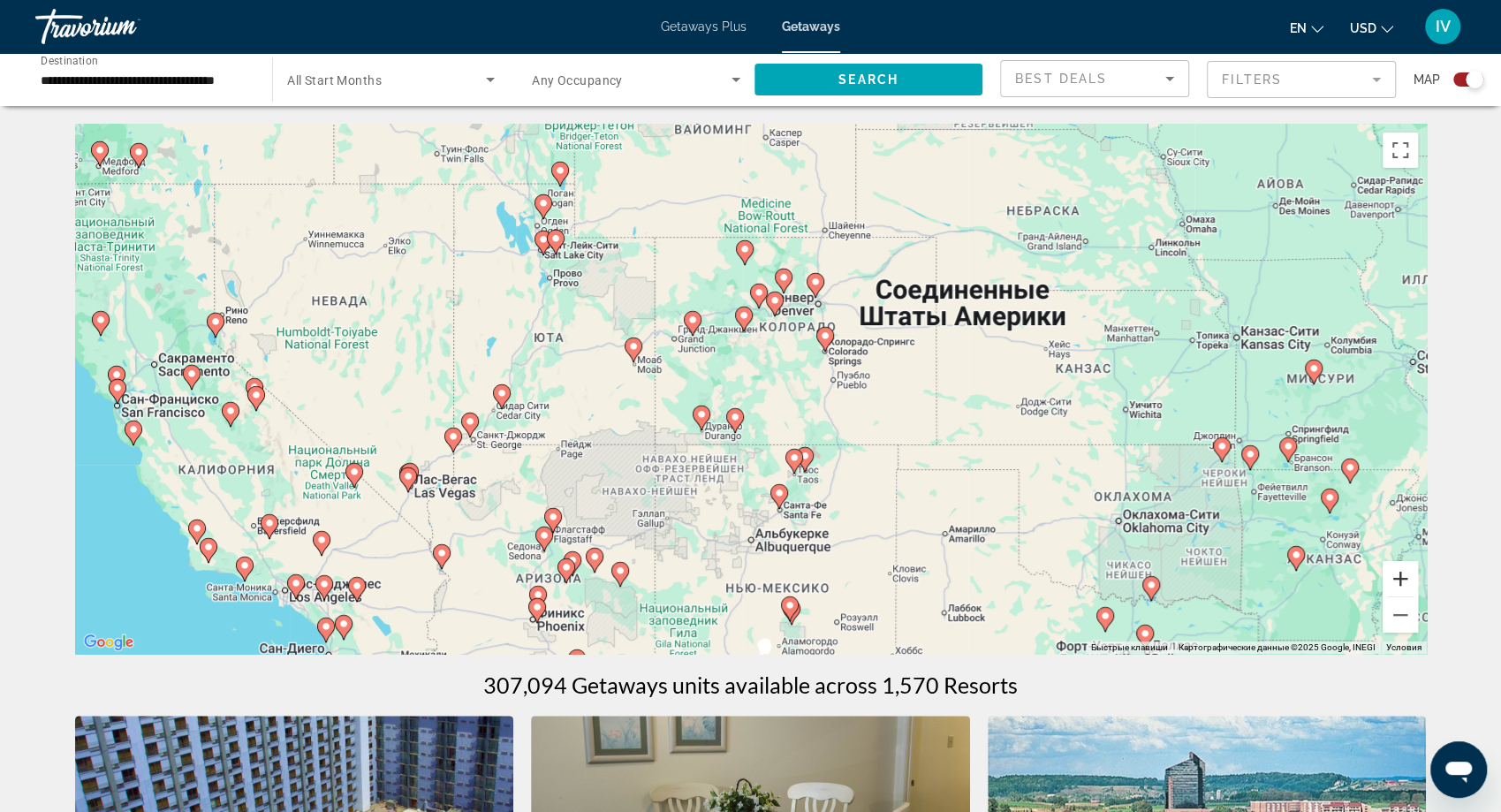
click at [1412, 580] on button "Увеличить" at bounding box center [1400, 578] width 35 height 35
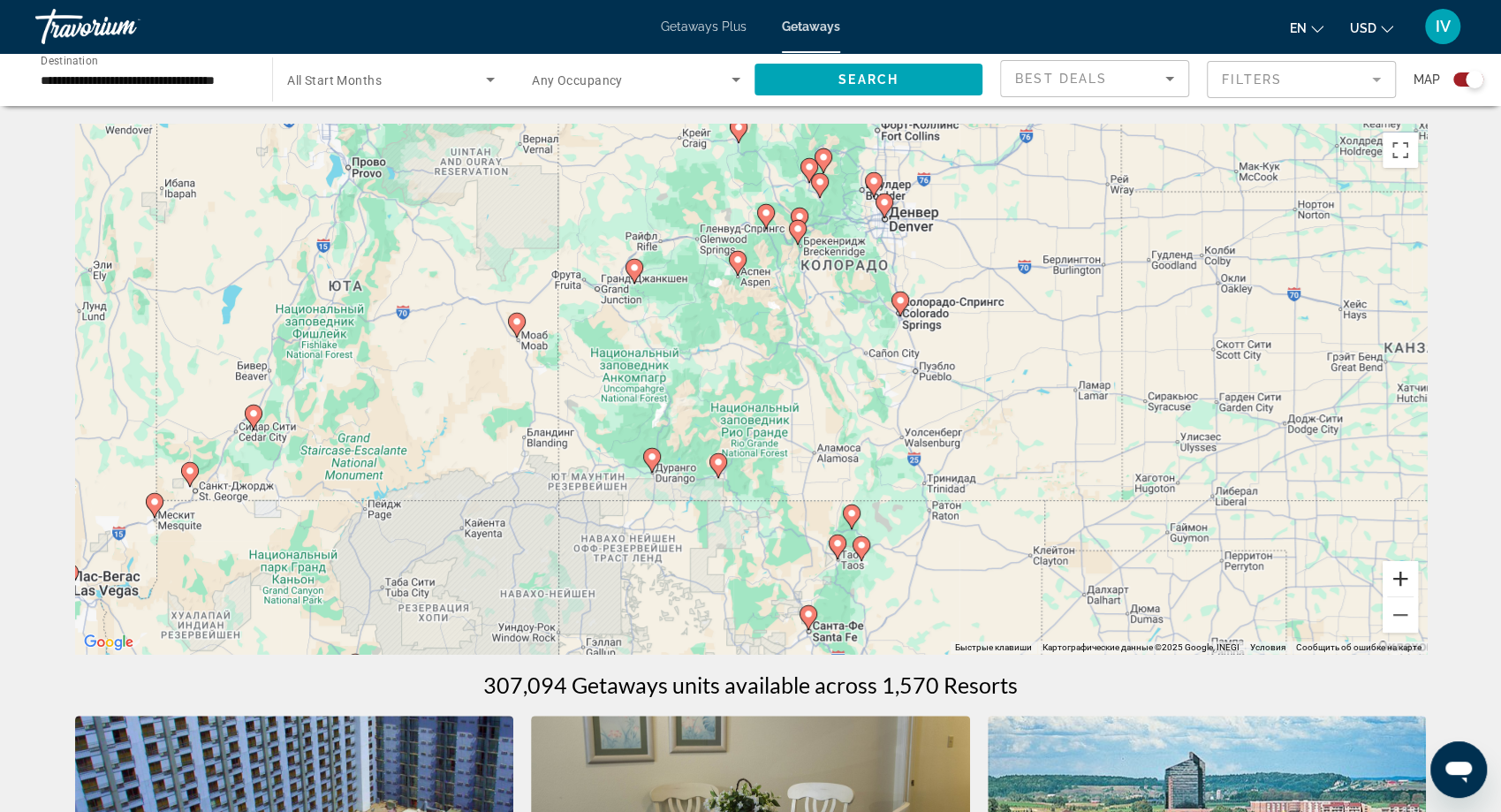
click at [1412, 580] on button "Увеличить" at bounding box center [1400, 578] width 35 height 35
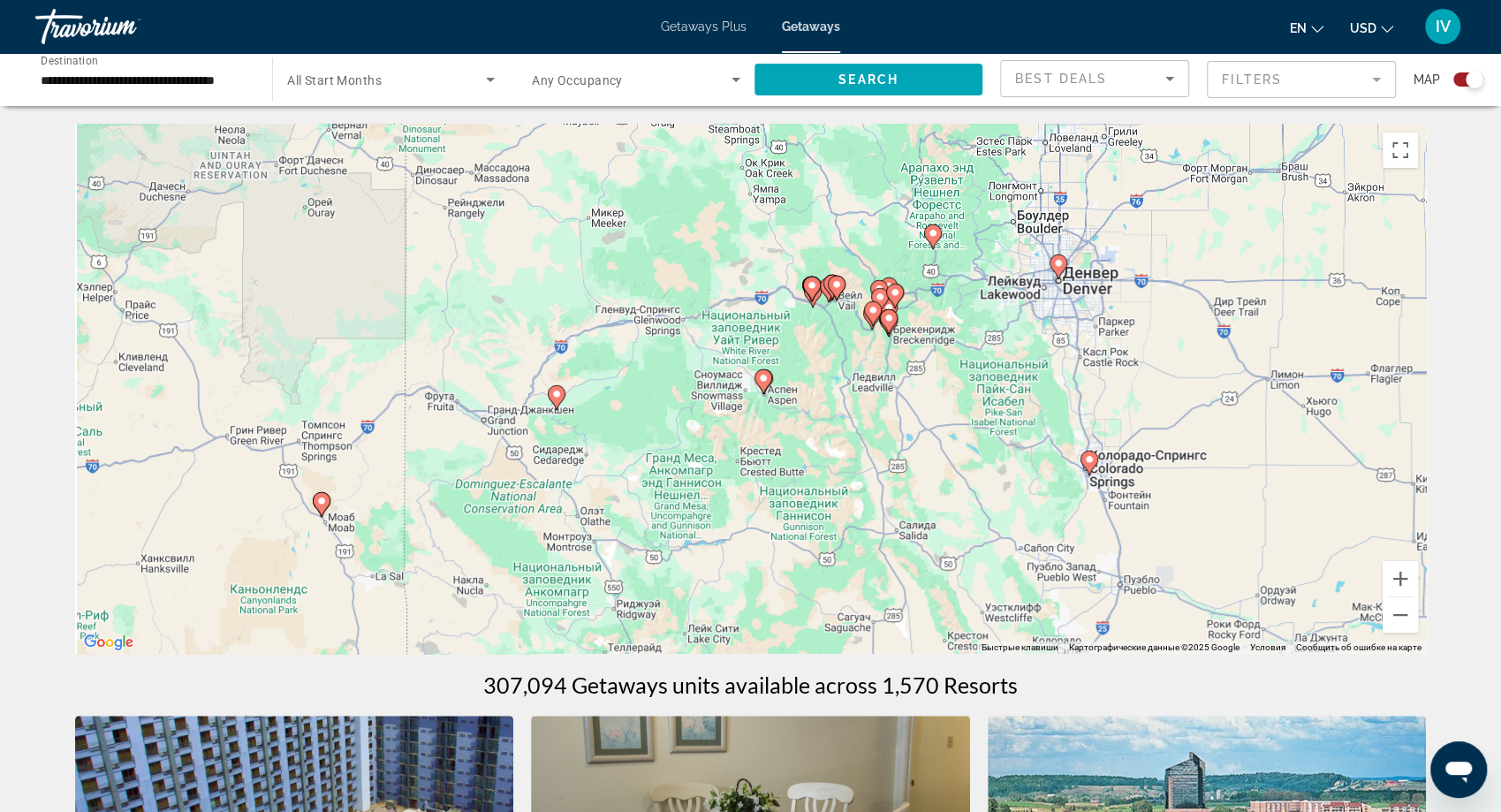
drag, startPoint x: 959, startPoint y: 432, endPoint x: 989, endPoint y: 616, distance: 186.4
click at [989, 616] on div "Чтобы активировать перетаскивание с помощью клавиатуры, нажмите Alt + Ввод. Пос…" at bounding box center [751, 388] width 1352 height 530
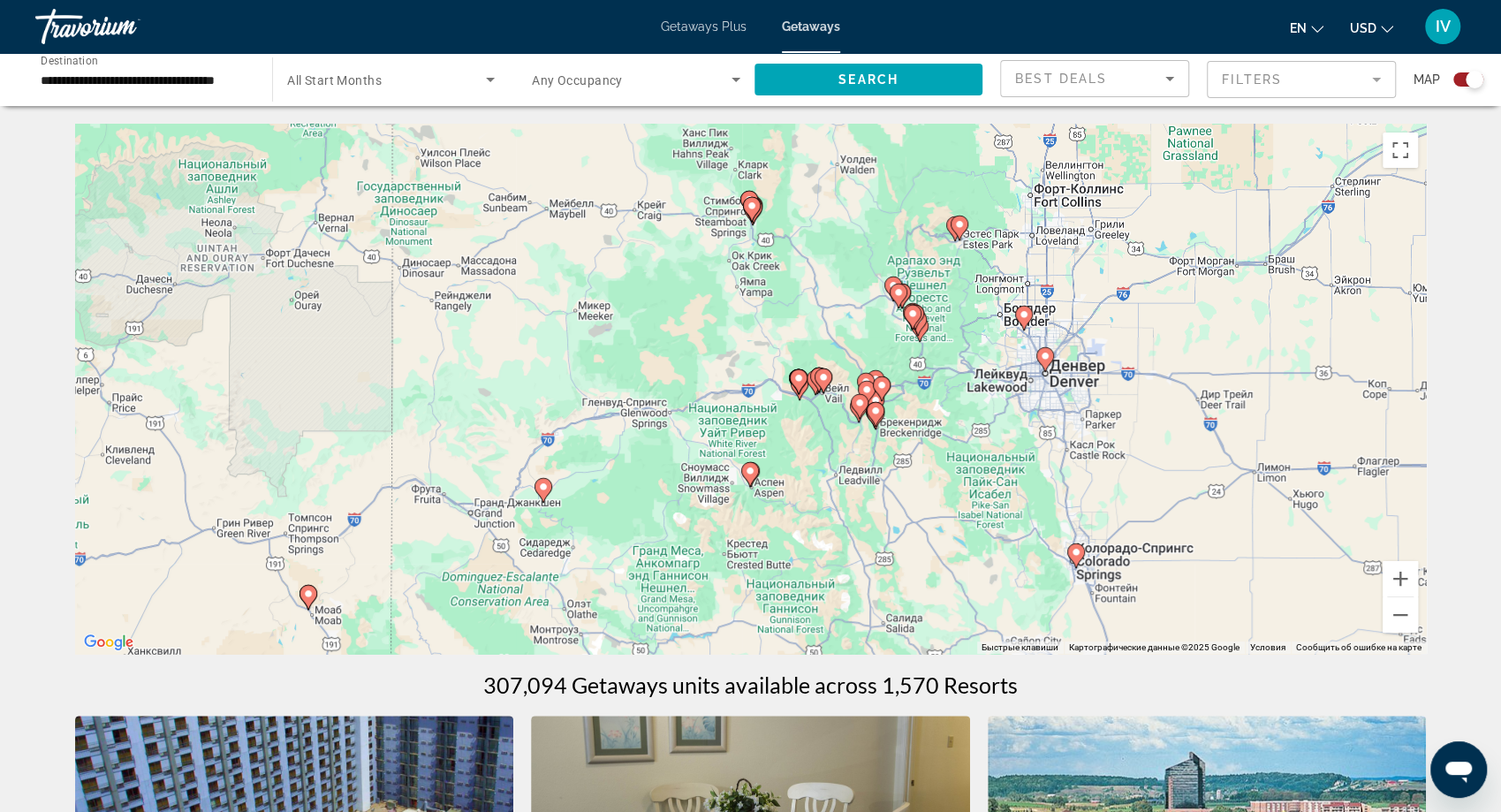
drag, startPoint x: 938, startPoint y: 438, endPoint x: 924, endPoint y: 533, distance: 96.0
click at [924, 533] on div "Чтобы активировать перетаскивание с помощью клавиатуры, нажмите Alt + Ввод. Пос…" at bounding box center [751, 388] width 1352 height 530
click at [1406, 578] on button "Увеличить" at bounding box center [1400, 578] width 35 height 35
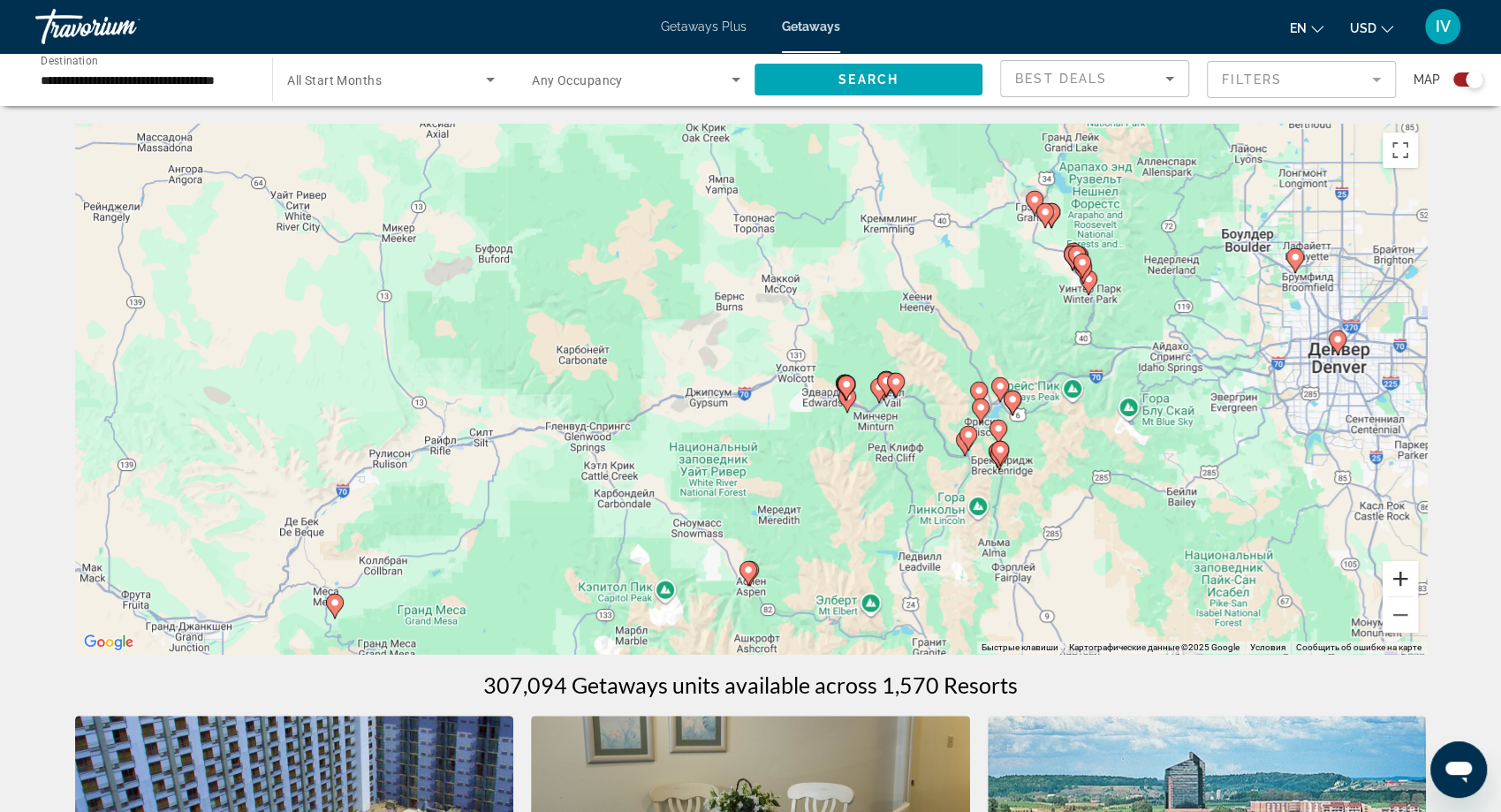
click at [1406, 578] on button "Увеличить" at bounding box center [1400, 578] width 35 height 35
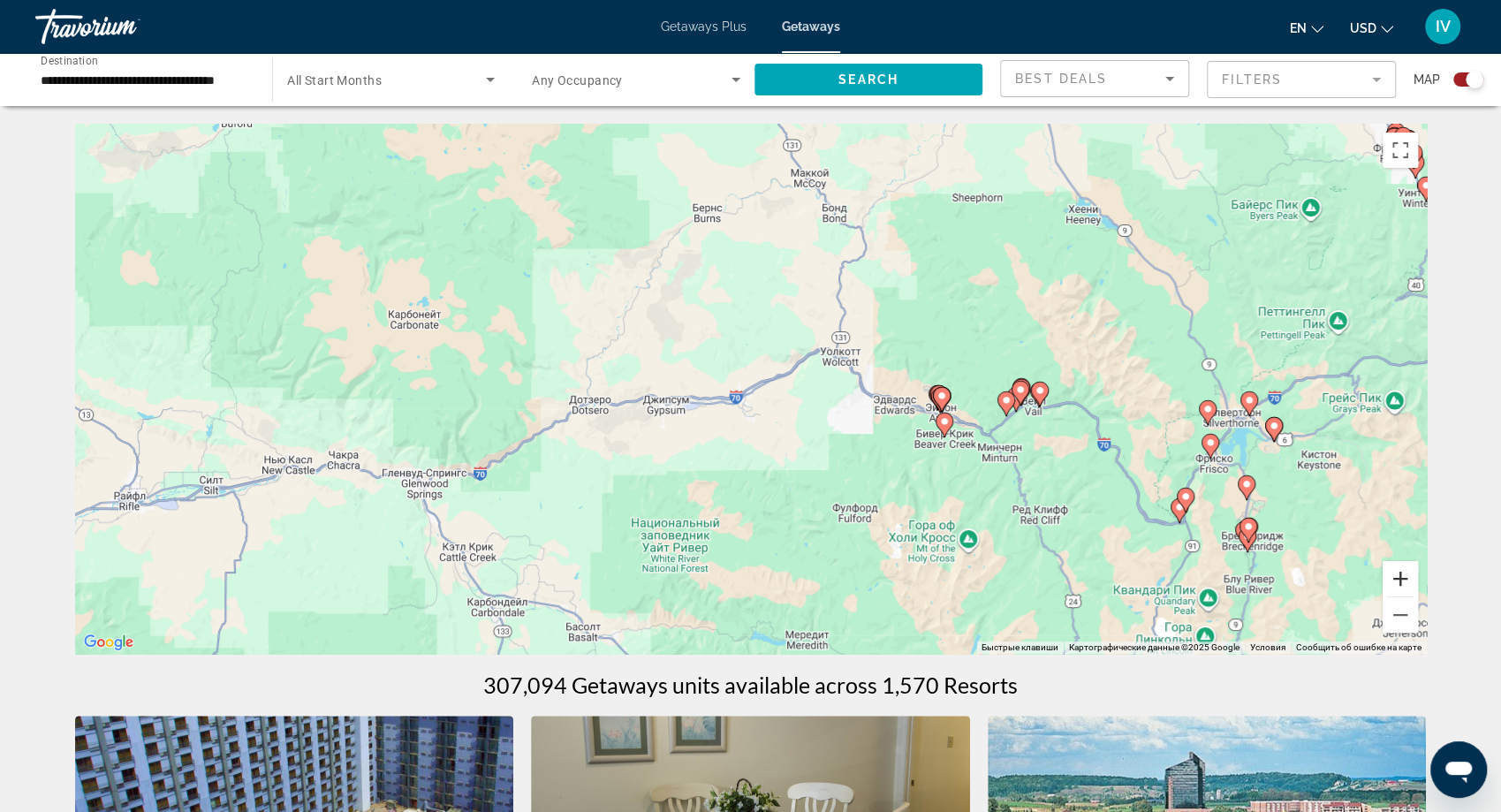
click at [1406, 578] on button "Увеличить" at bounding box center [1400, 578] width 35 height 35
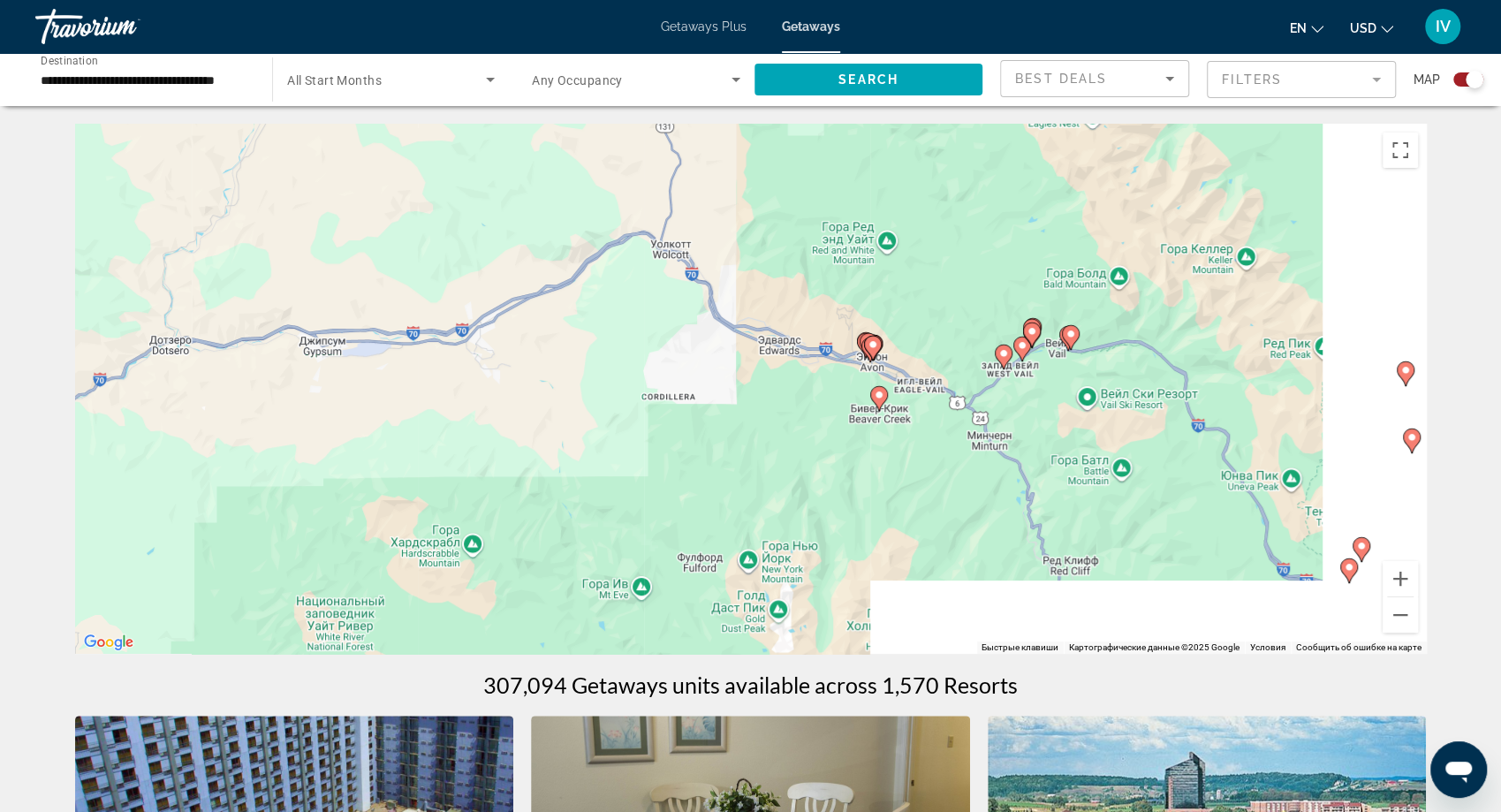
drag, startPoint x: 1241, startPoint y: 545, endPoint x: 793, endPoint y: 435, distance: 461.3
click at [796, 435] on div "Чтобы активировать перетаскивание с помощью клавиатуры, нажмите Alt + Ввод. Пос…" at bounding box center [751, 388] width 1352 height 530
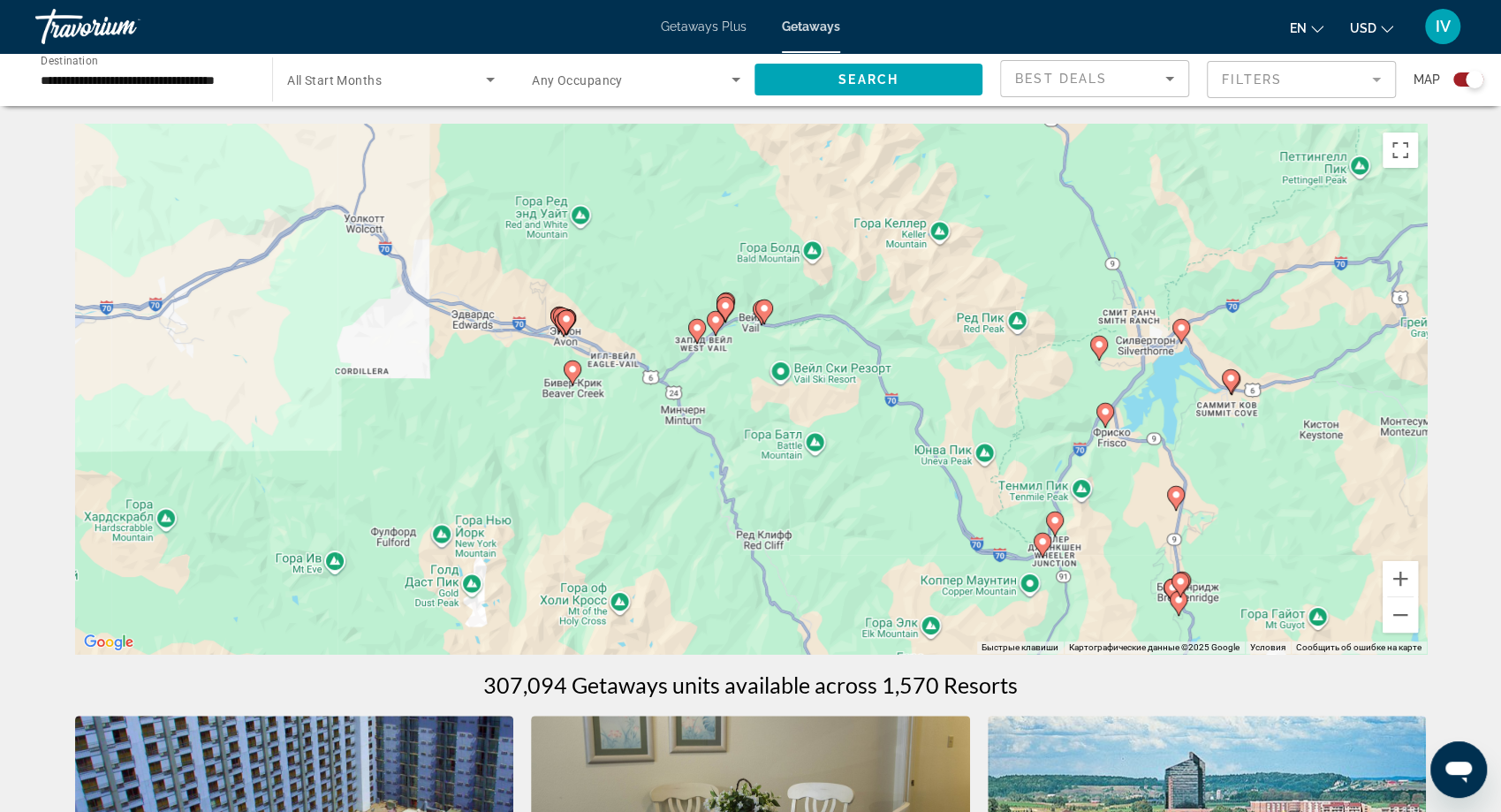
drag, startPoint x: 1072, startPoint y: 421, endPoint x: 996, endPoint y: 443, distance: 79.1
click at [996, 443] on div "Чтобы активировать перетаскивание с помощью клавиатуры, нажмите Alt + Ввод. Пос…" at bounding box center [751, 388] width 1352 height 530
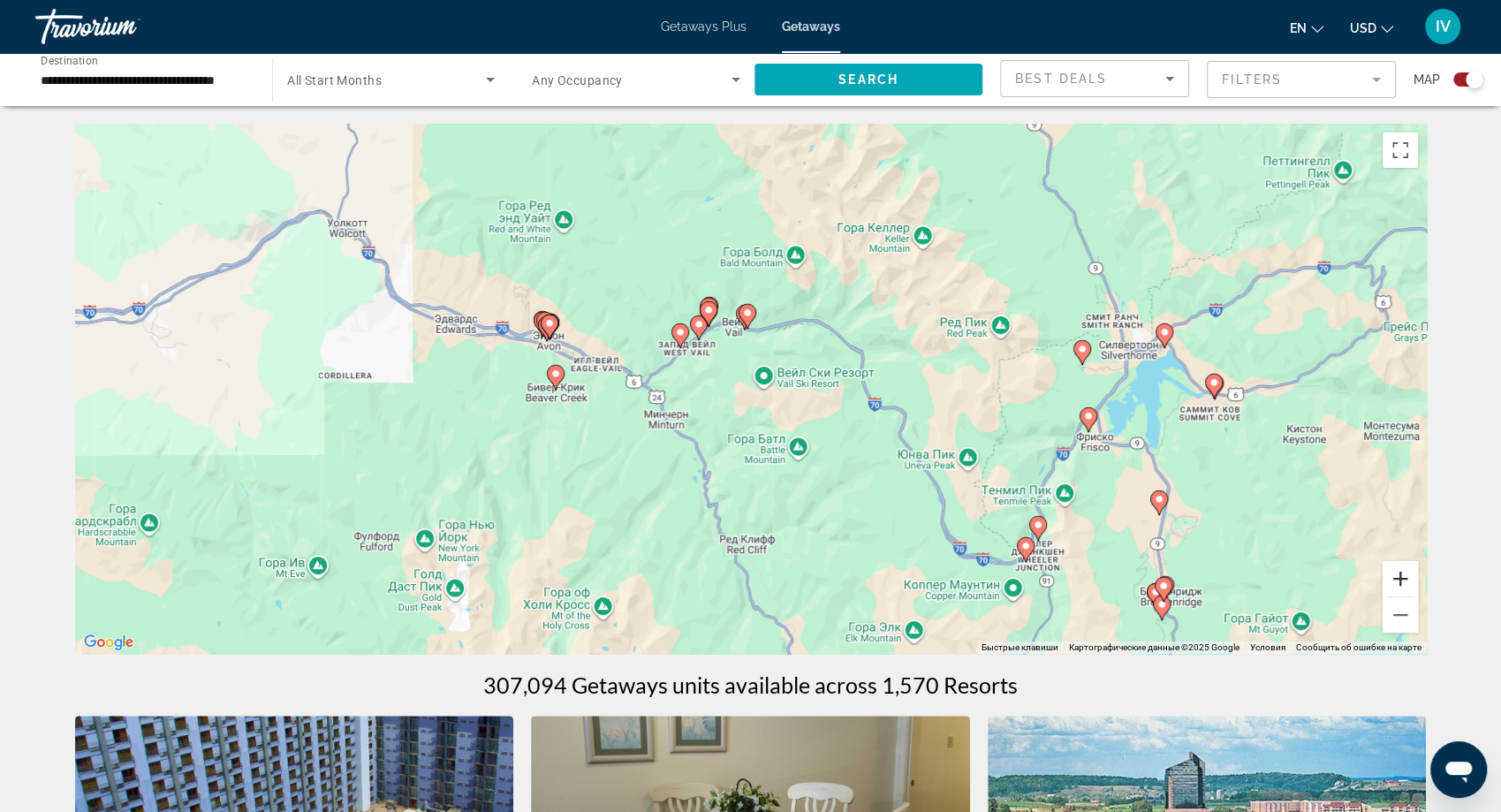
click at [1404, 580] on button "Увеличить" at bounding box center [1400, 578] width 35 height 35
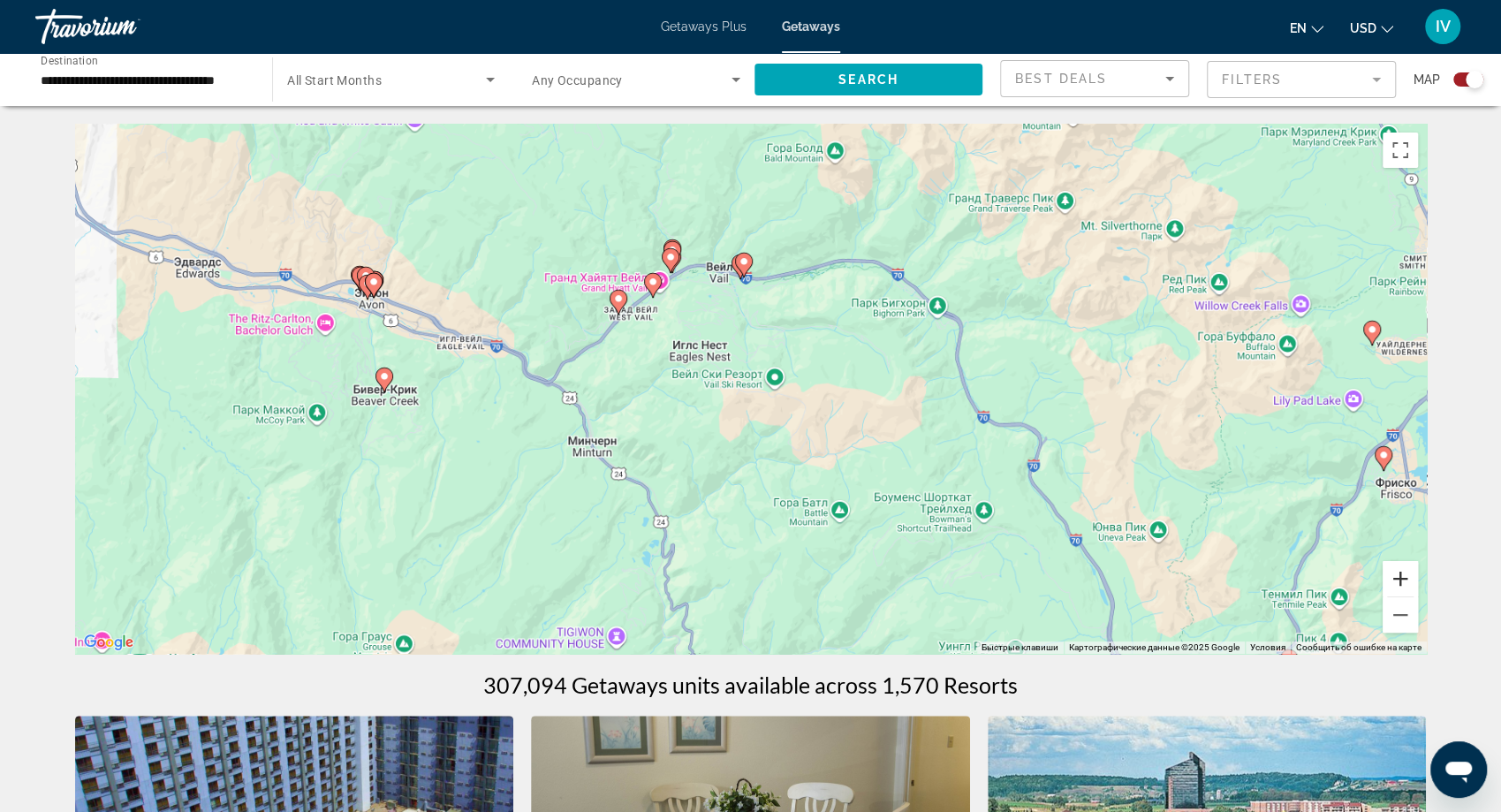
click at [1404, 580] on button "Увеличить" at bounding box center [1400, 578] width 35 height 35
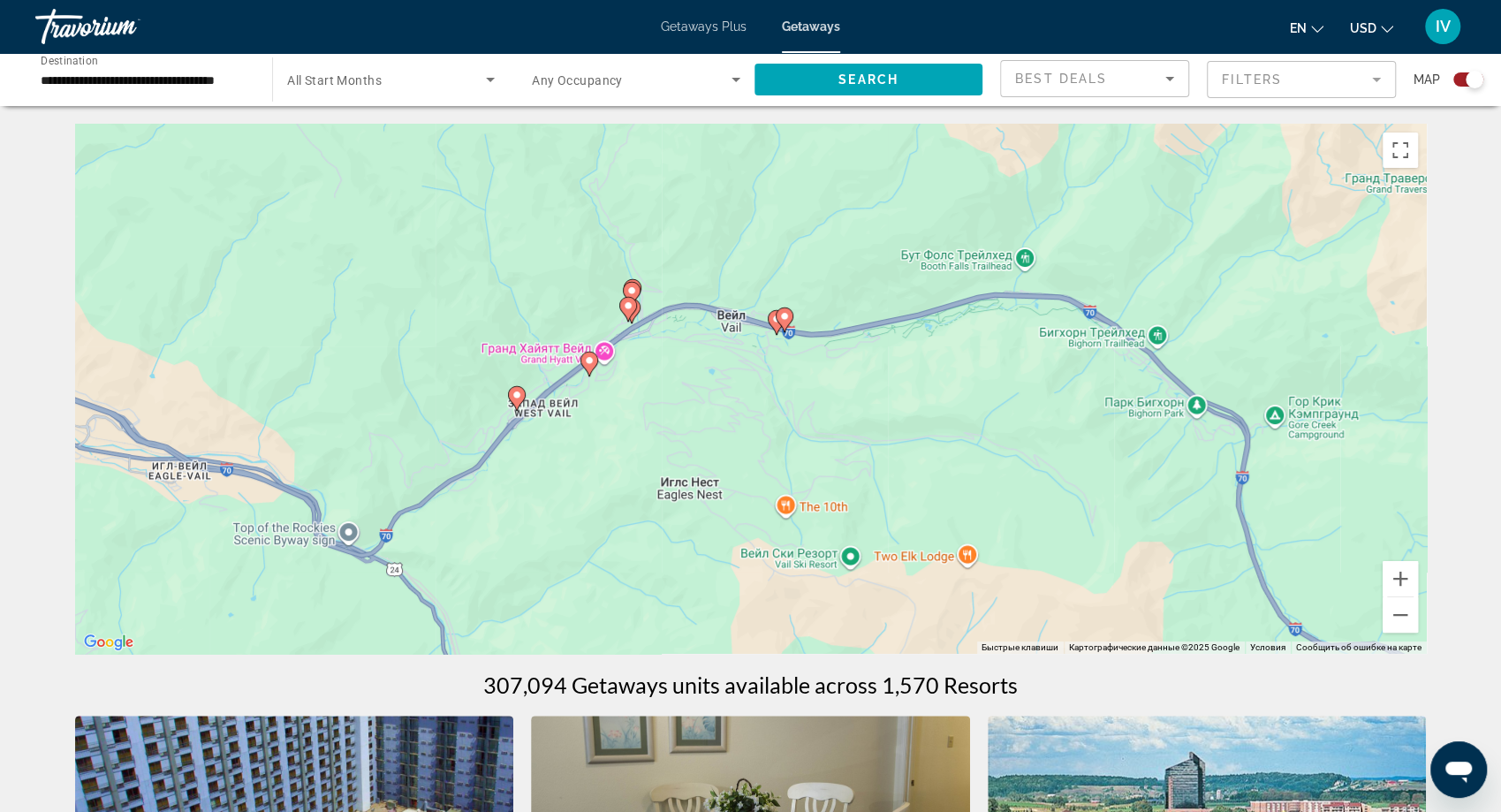
drag, startPoint x: 883, startPoint y: 339, endPoint x: 938, endPoint y: 472, distance: 143.9
click at [932, 481] on div "Чтобы активировать перетаскивание с помощью клавиатуры, нажмите Alt + Ввод. Пос…" at bounding box center [751, 388] width 1352 height 530
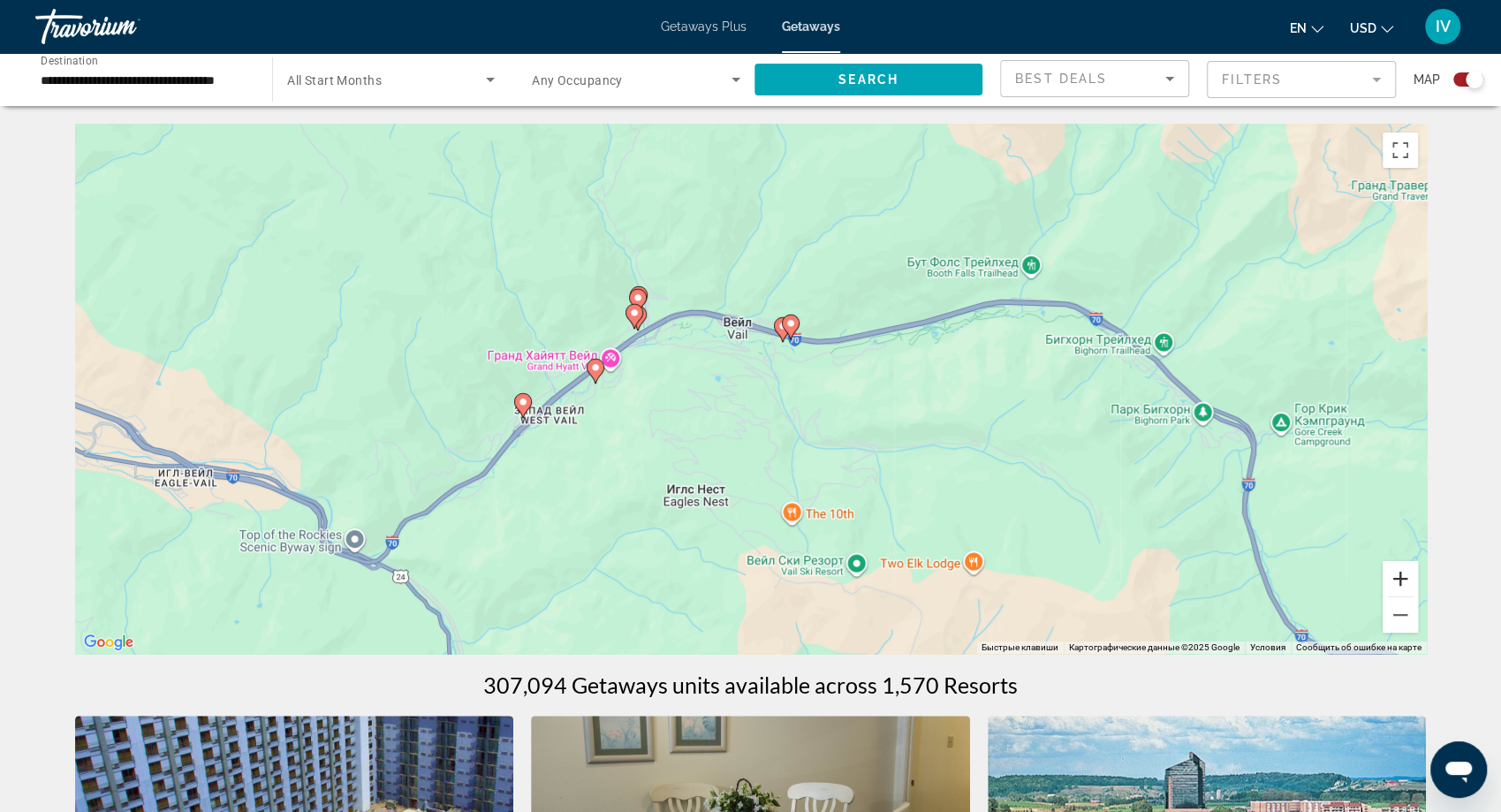
click at [1393, 577] on button "Увеличить" at bounding box center [1400, 578] width 35 height 35
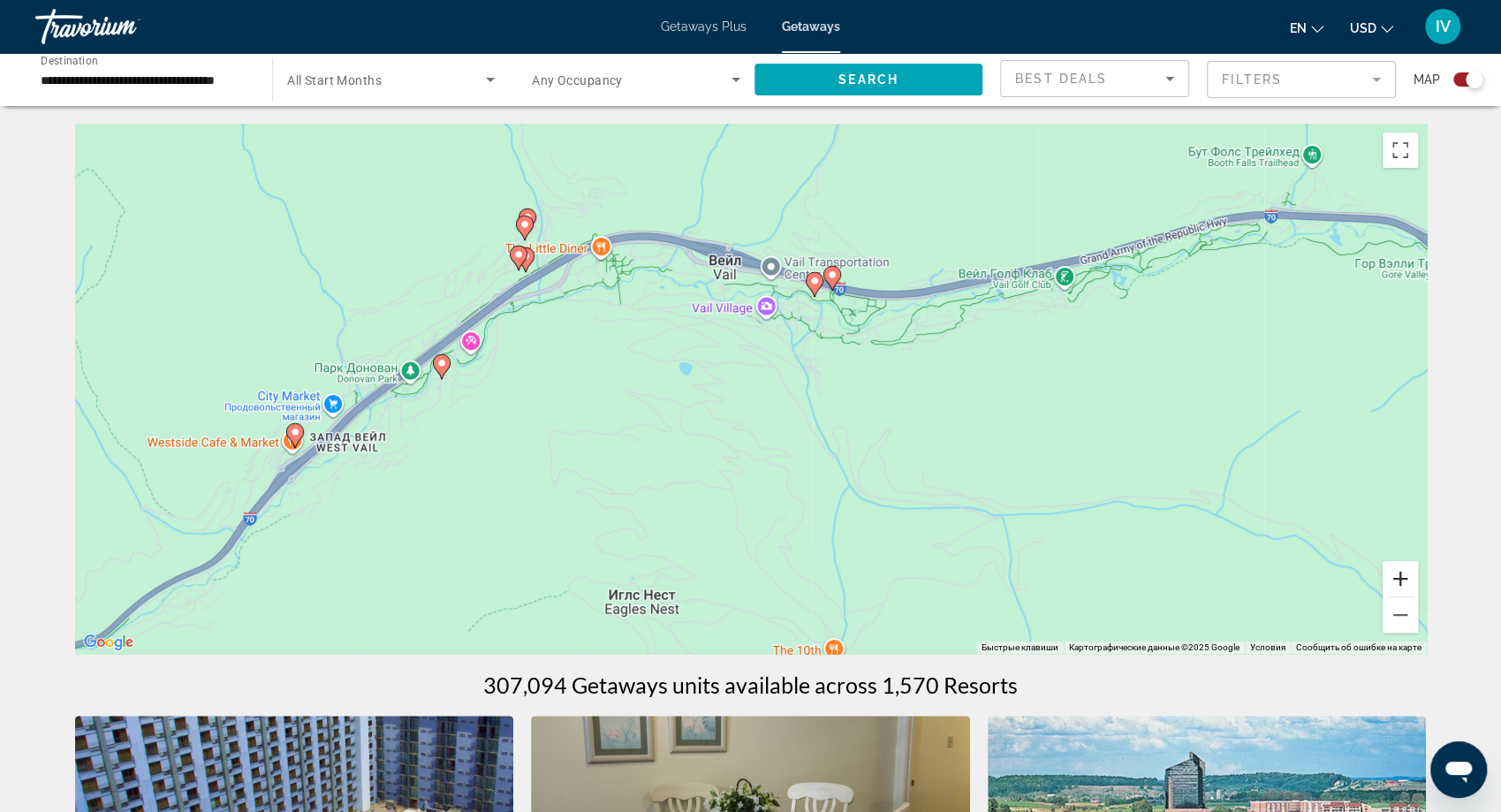
click at [1393, 577] on button "Увеличить" at bounding box center [1400, 578] width 35 height 35
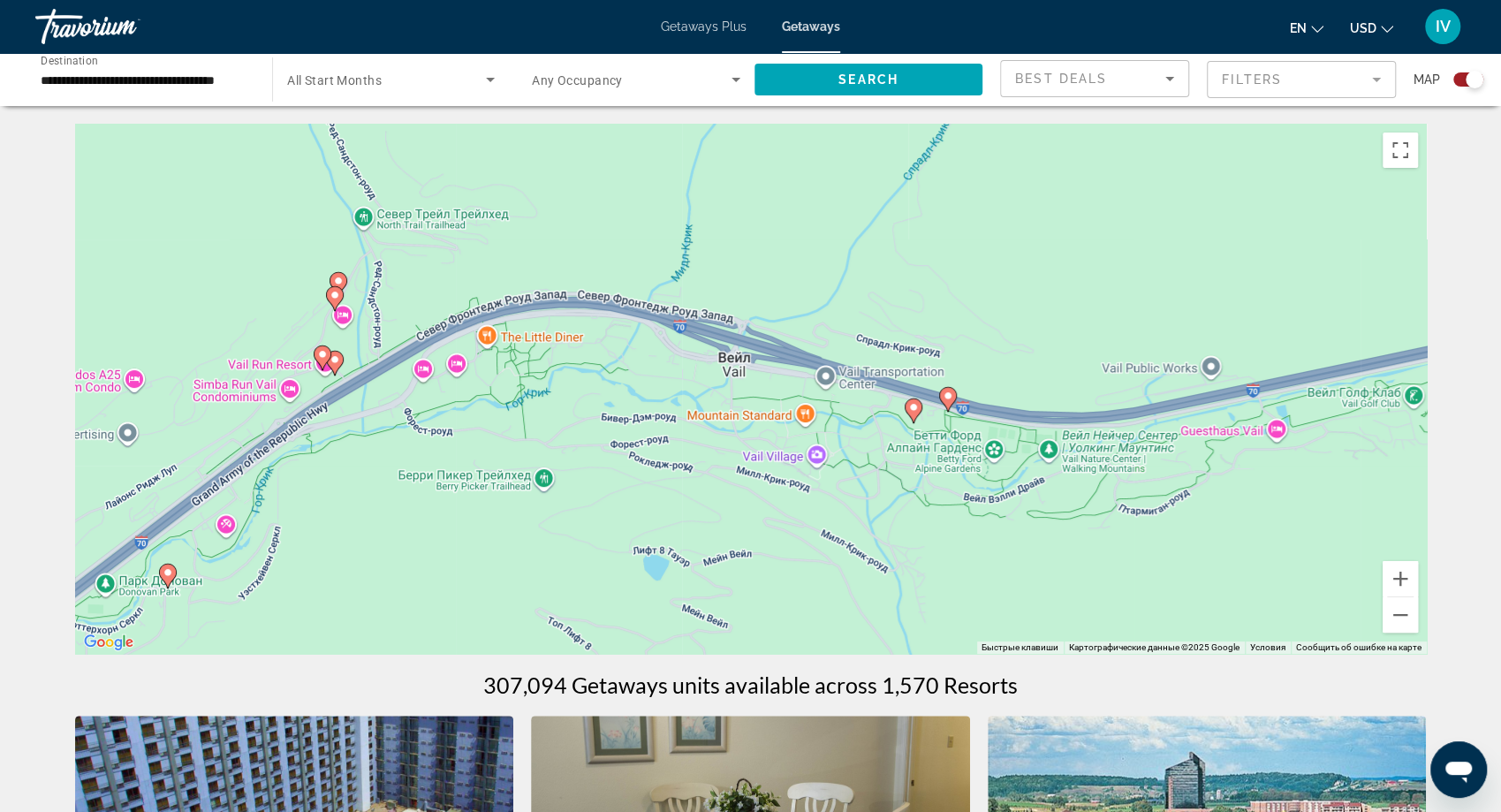
drag, startPoint x: 866, startPoint y: 477, endPoint x: 884, endPoint y: 585, distance: 109.5
click at [884, 585] on div "Чтобы активировать перетаскивание с помощью клавиатуры, нажмите Alt + Ввод. Пос…" at bounding box center [751, 388] width 1352 height 530
click at [915, 412] on icon "Main content" at bounding box center [913, 411] width 16 height 23
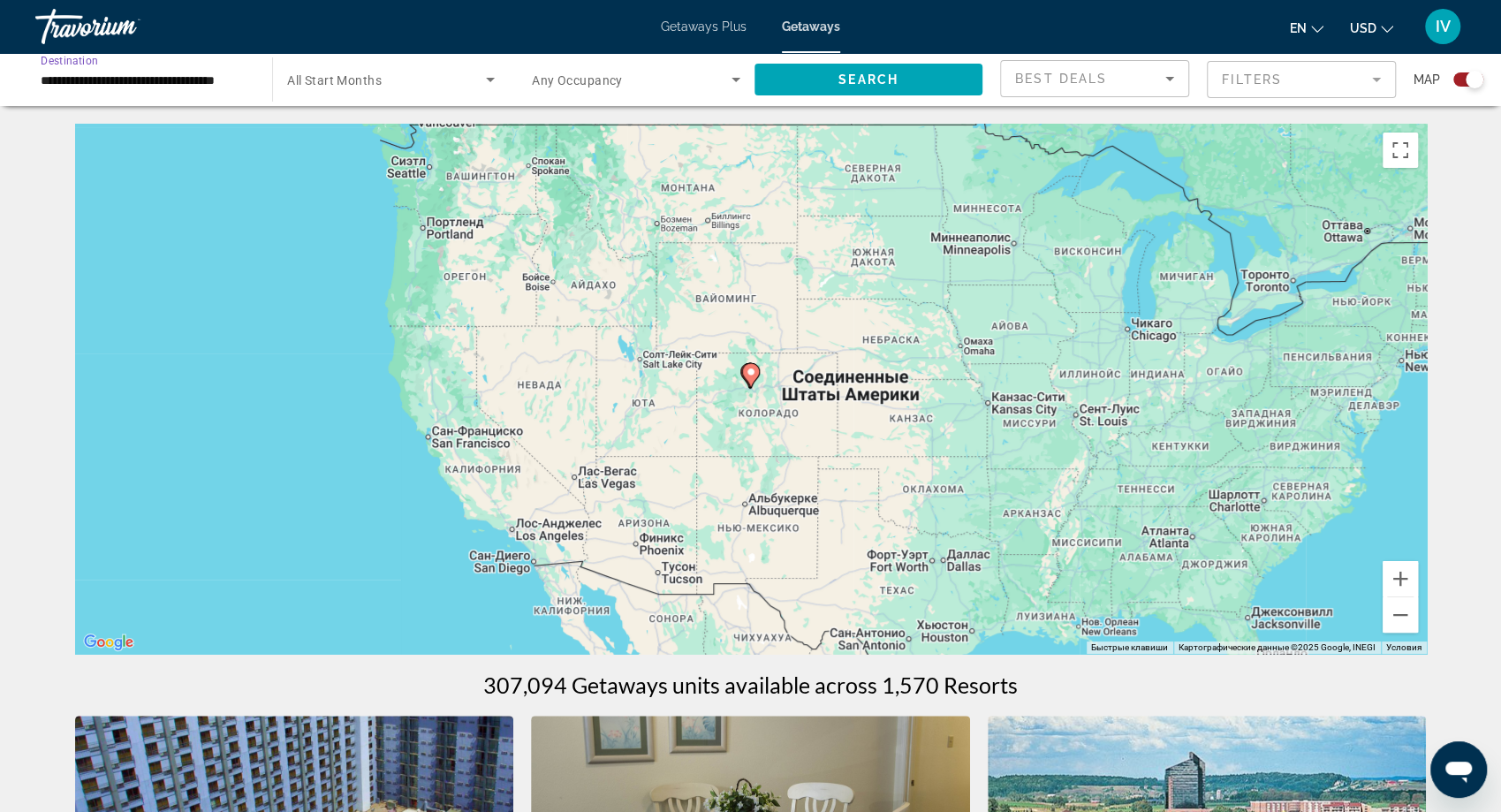
click at [114, 81] on input "**********" at bounding box center [144, 79] width 208 height 21
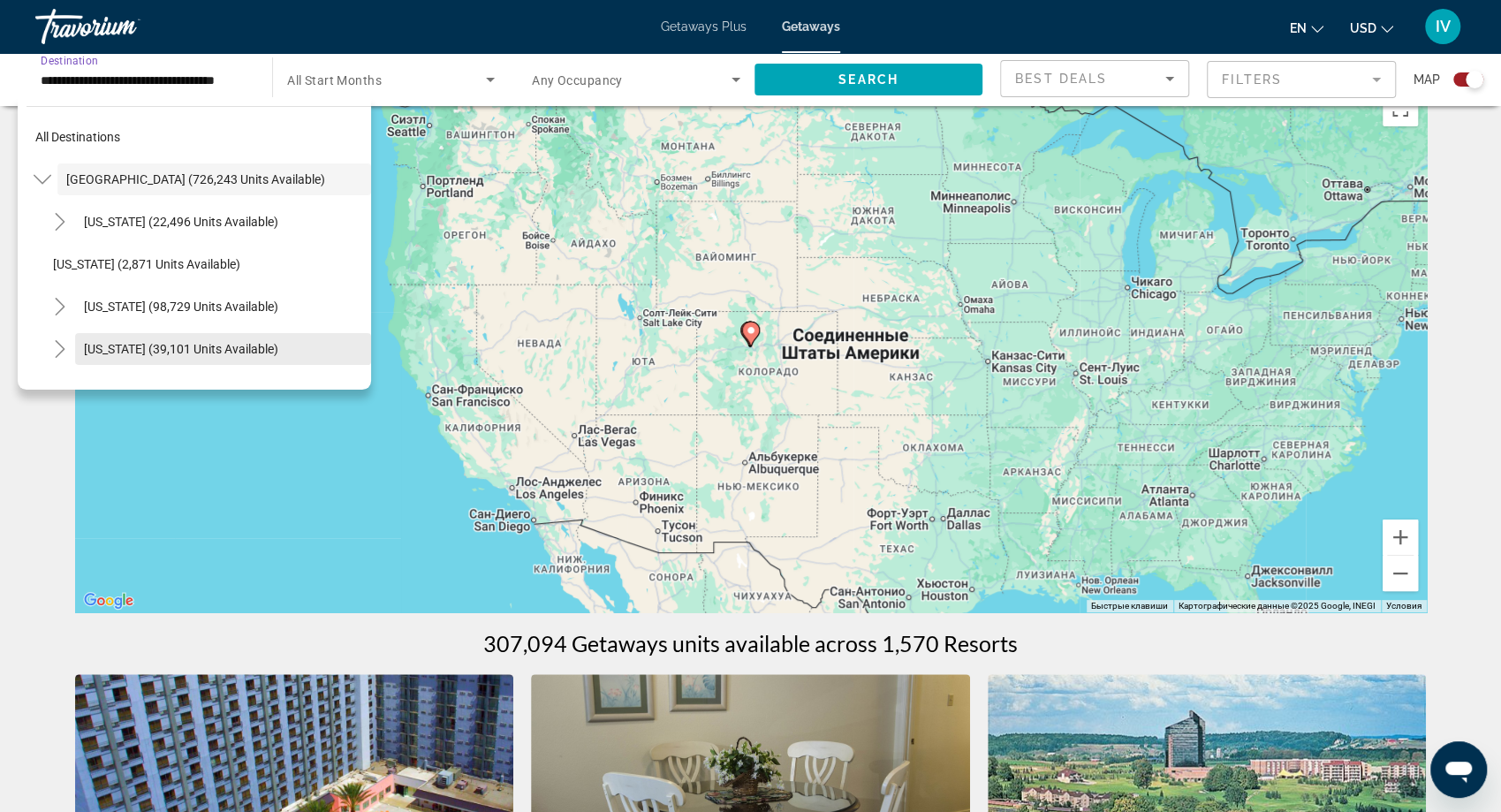
scroll to position [42, 0]
click at [144, 348] on span "Colorado (39,101 units available)" at bounding box center [181, 349] width 194 height 14
type input "**********"
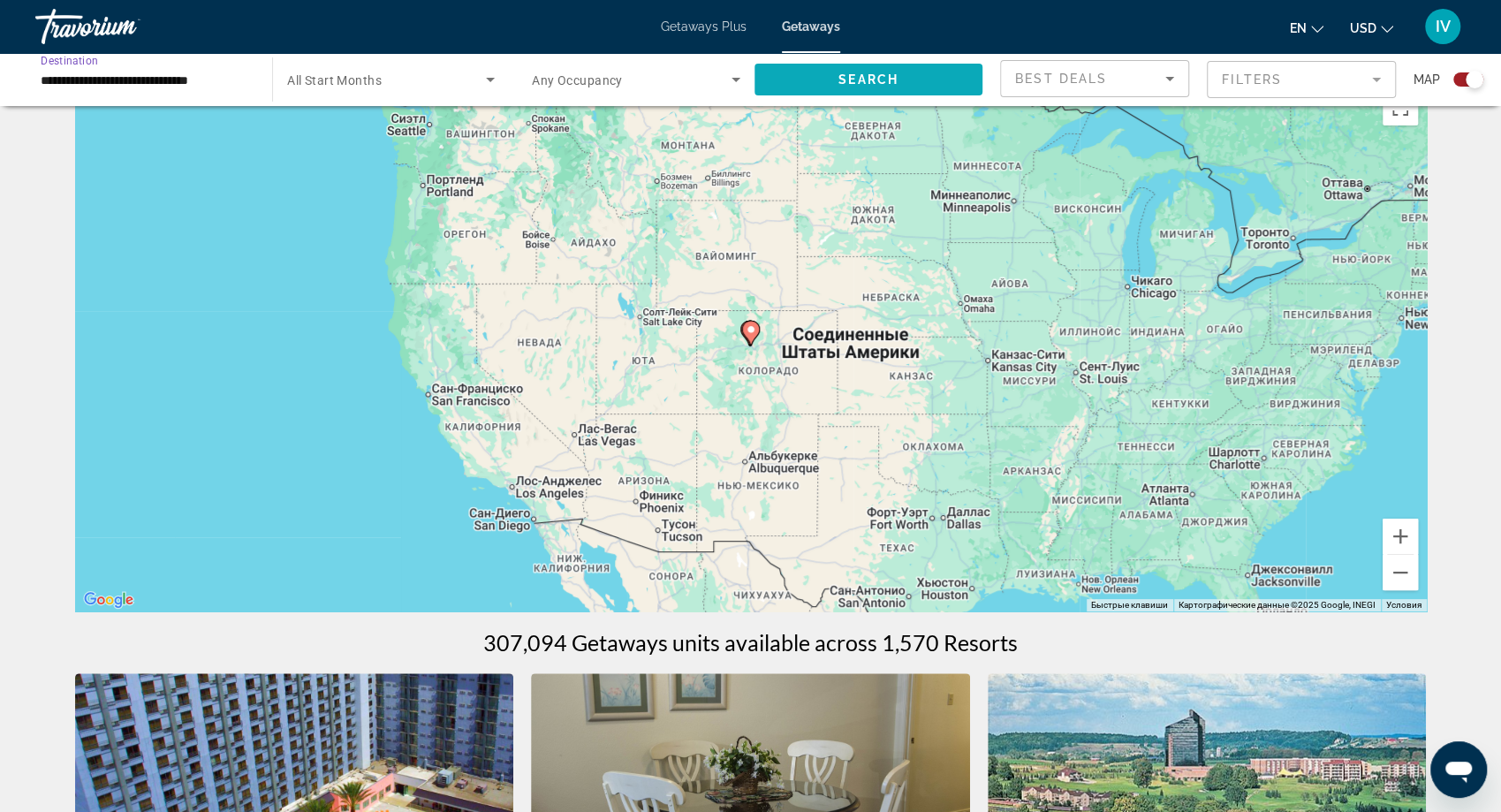
click at [882, 72] on span "Search" at bounding box center [868, 79] width 60 height 14
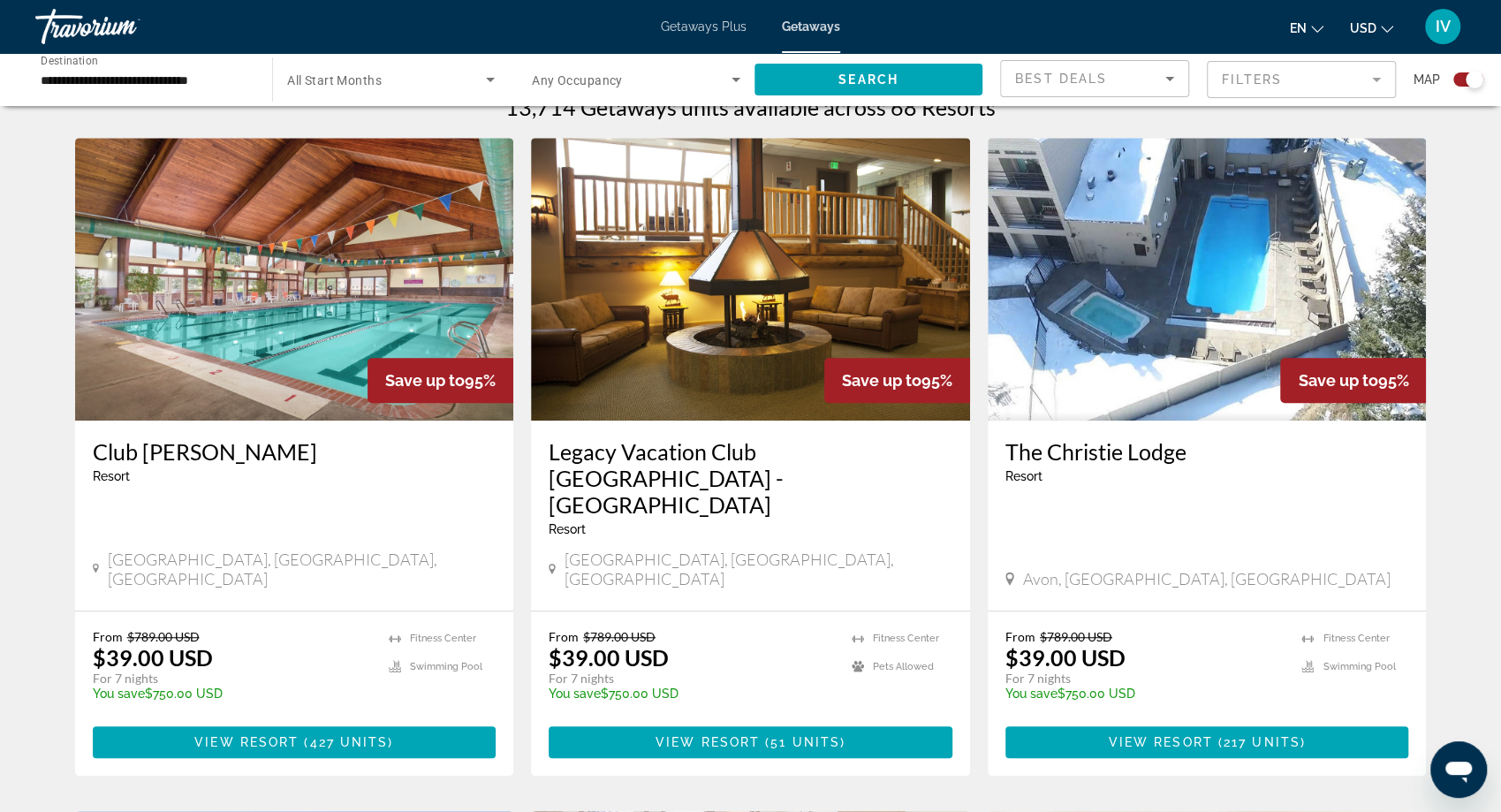
scroll to position [584, 0]
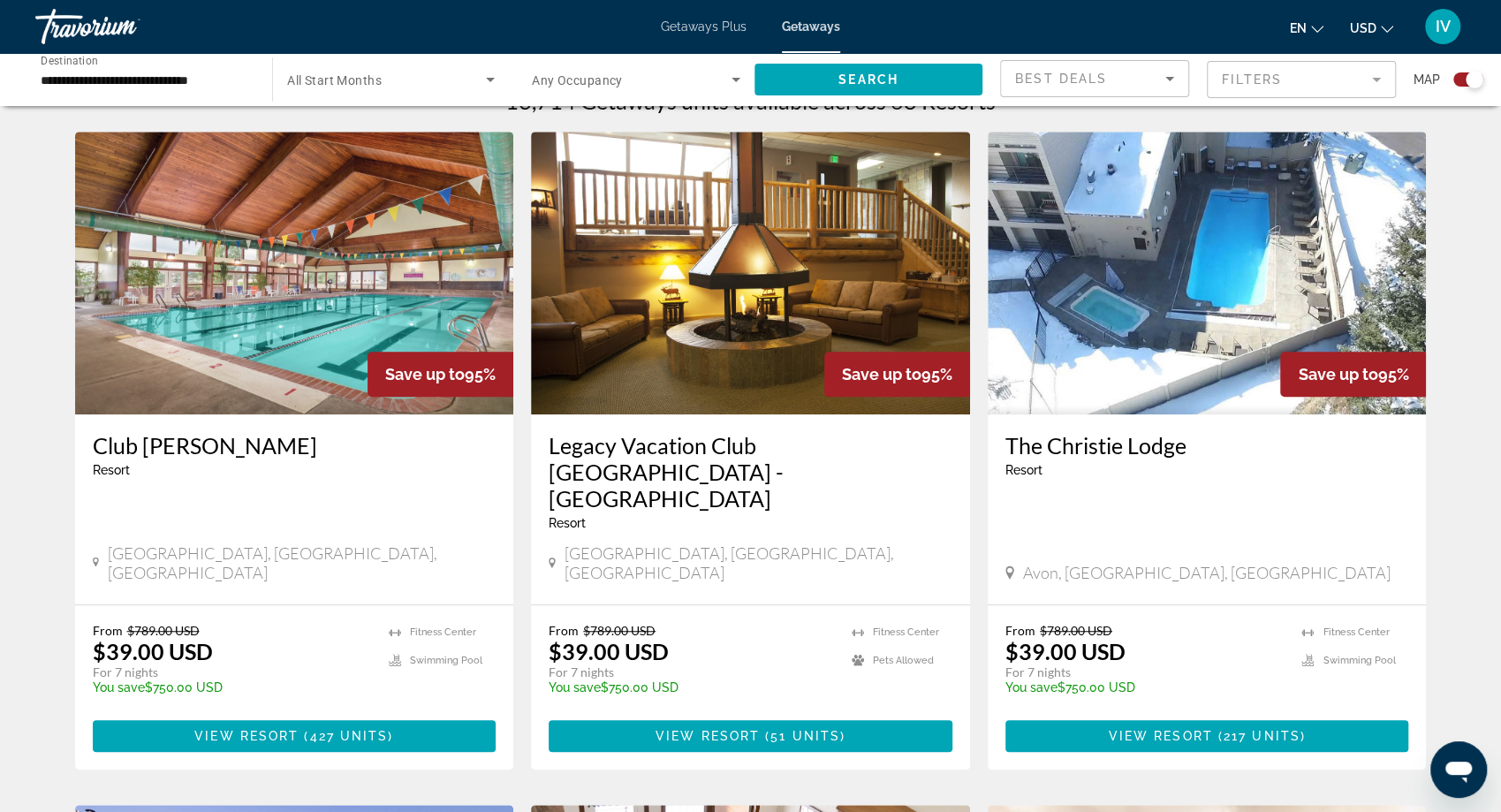
click at [398, 333] on img "Main content" at bounding box center [294, 272] width 440 height 282
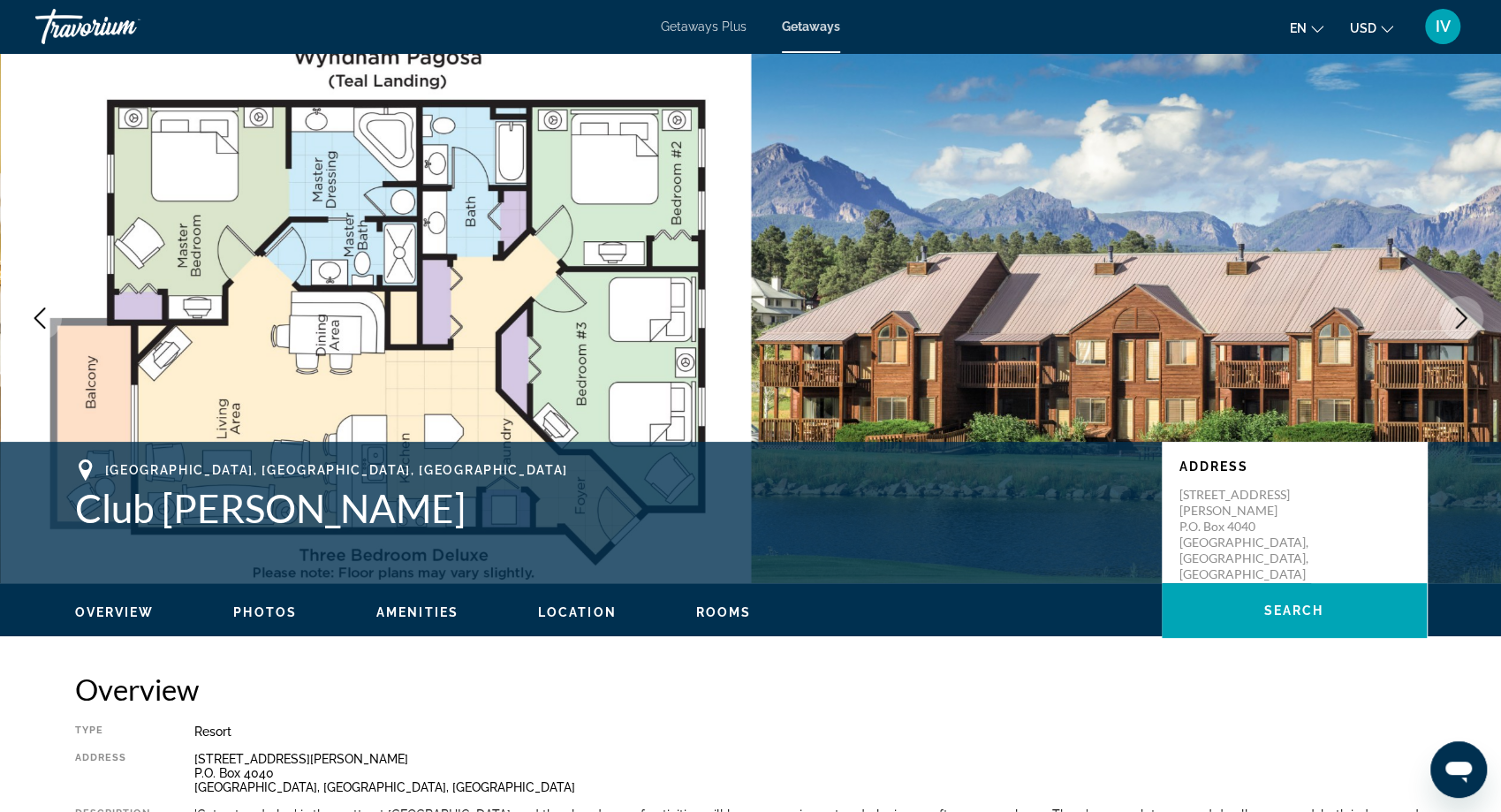
click at [1460, 326] on icon "Next image" at bounding box center [1460, 318] width 21 height 21
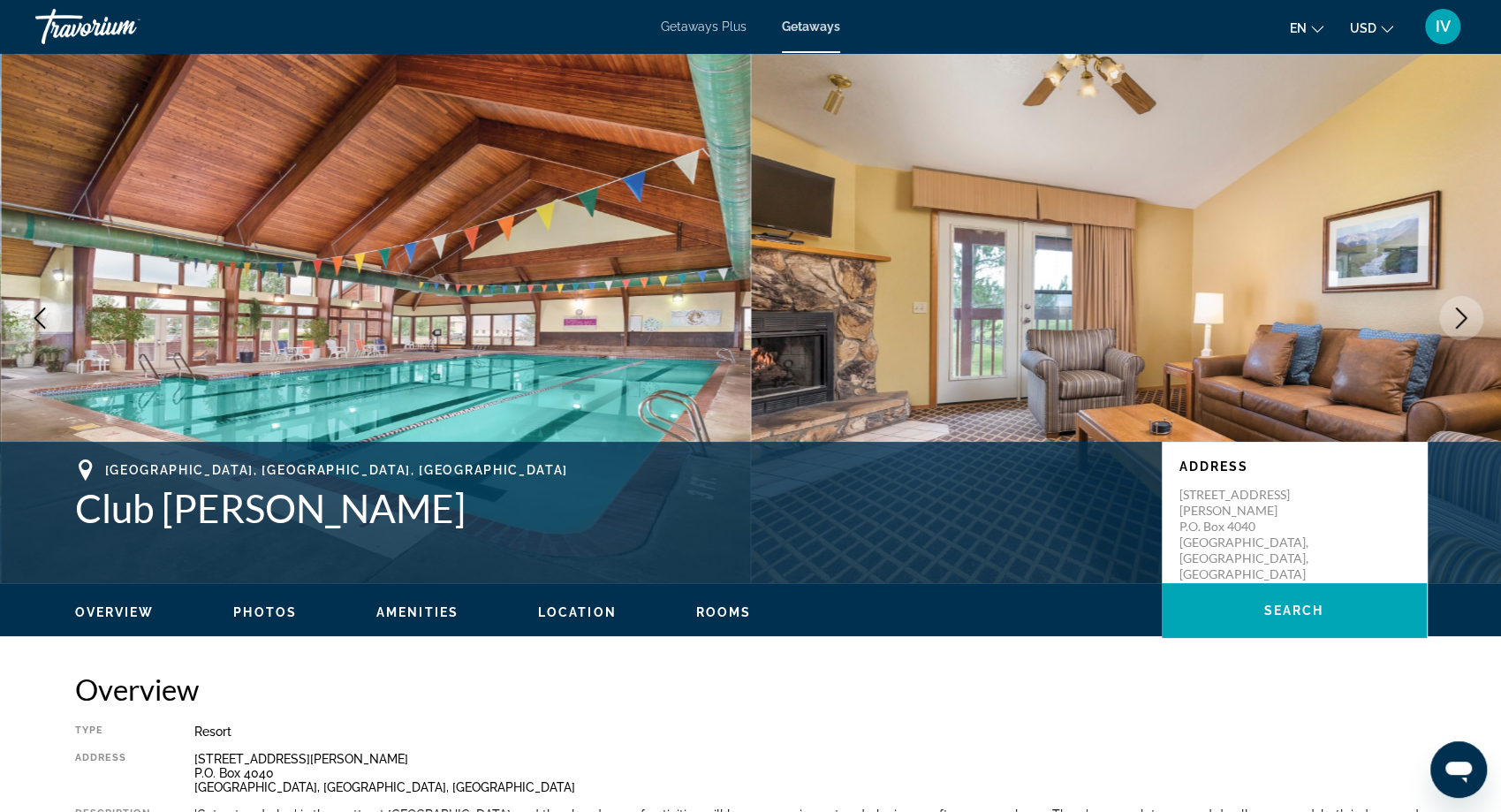
click at [1460, 326] on icon "Next image" at bounding box center [1460, 318] width 21 height 21
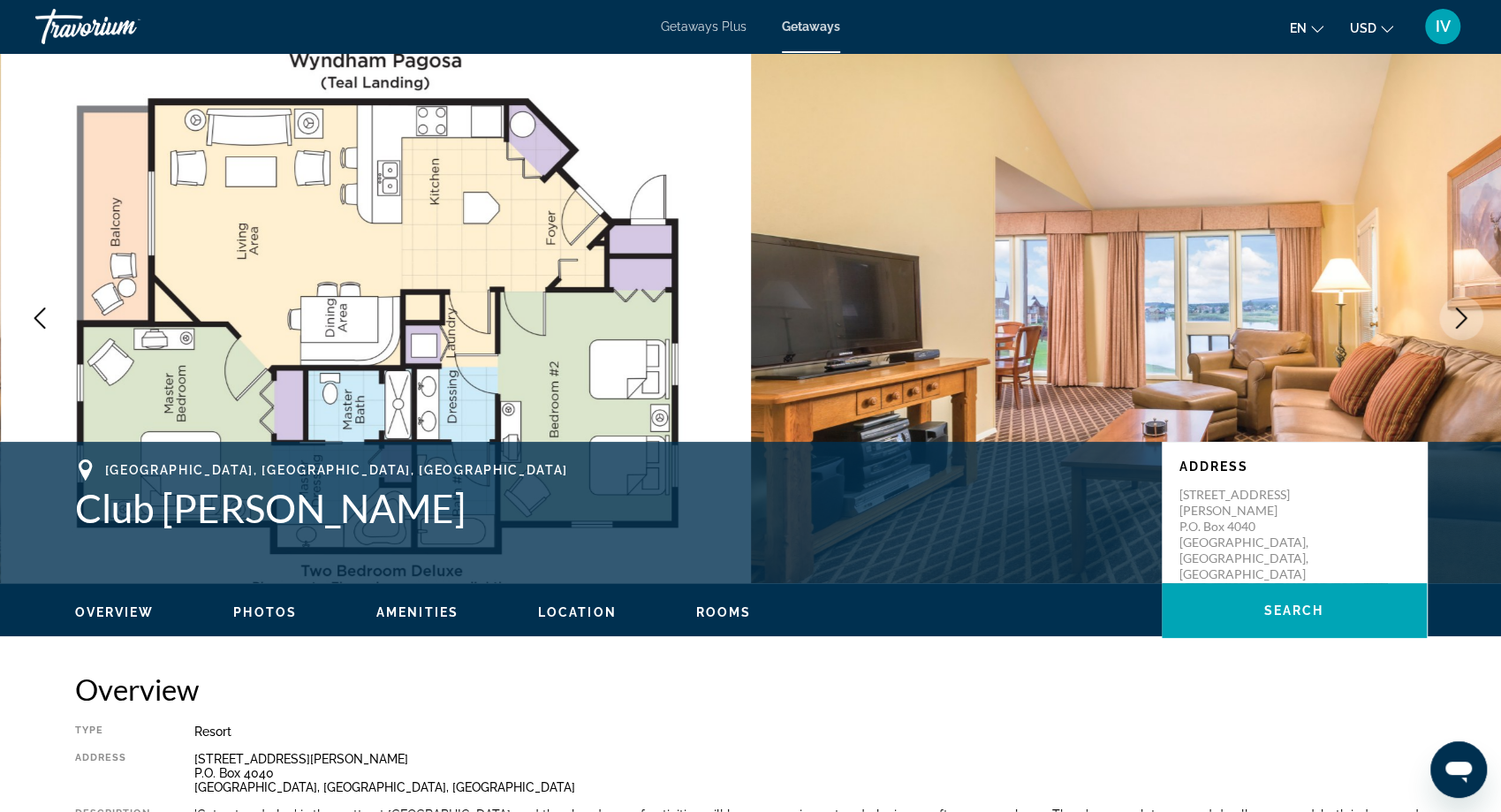
click at [1460, 326] on icon "Next image" at bounding box center [1460, 318] width 21 height 21
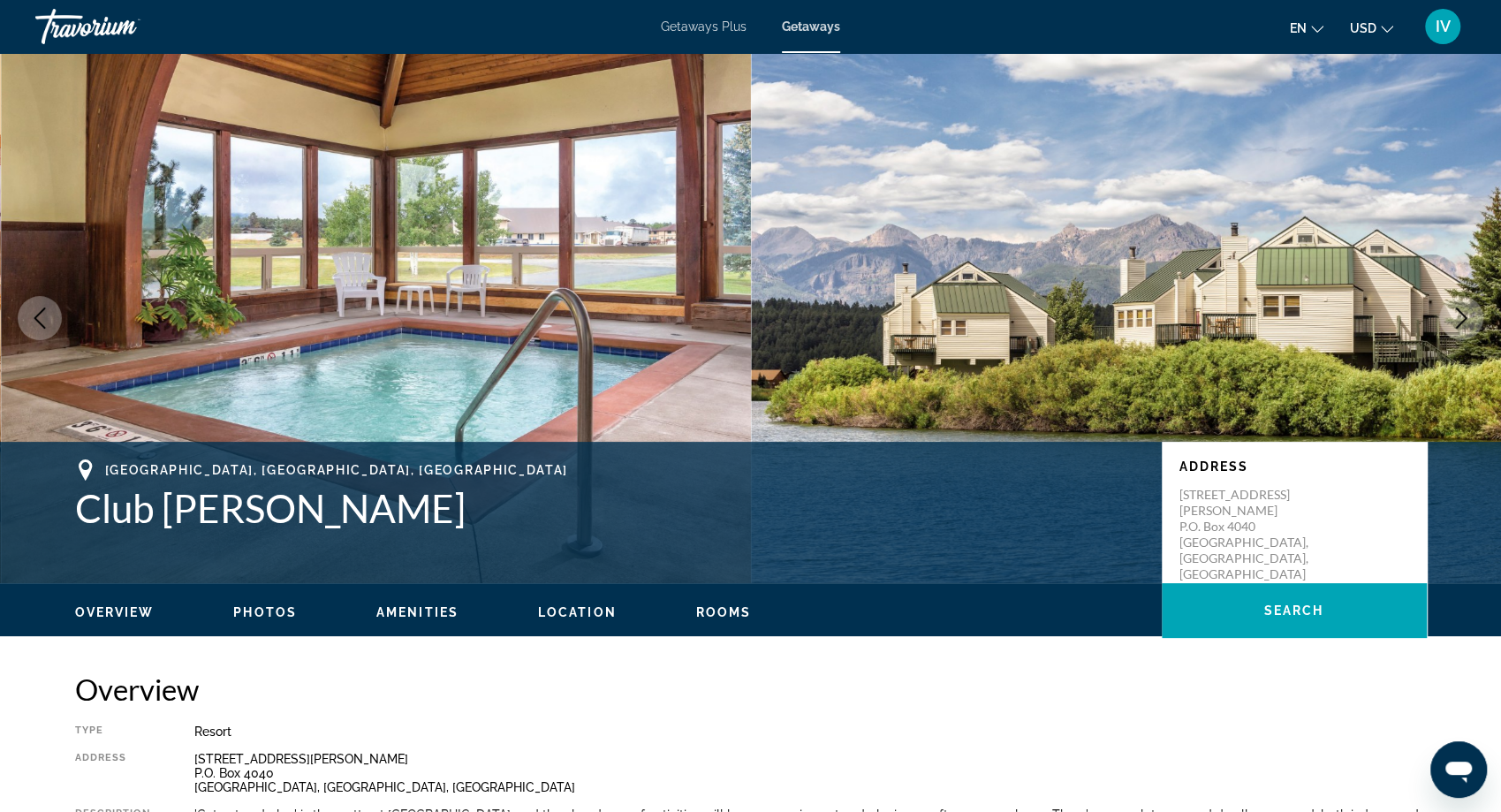
click at [1460, 326] on icon "Next image" at bounding box center [1460, 318] width 21 height 21
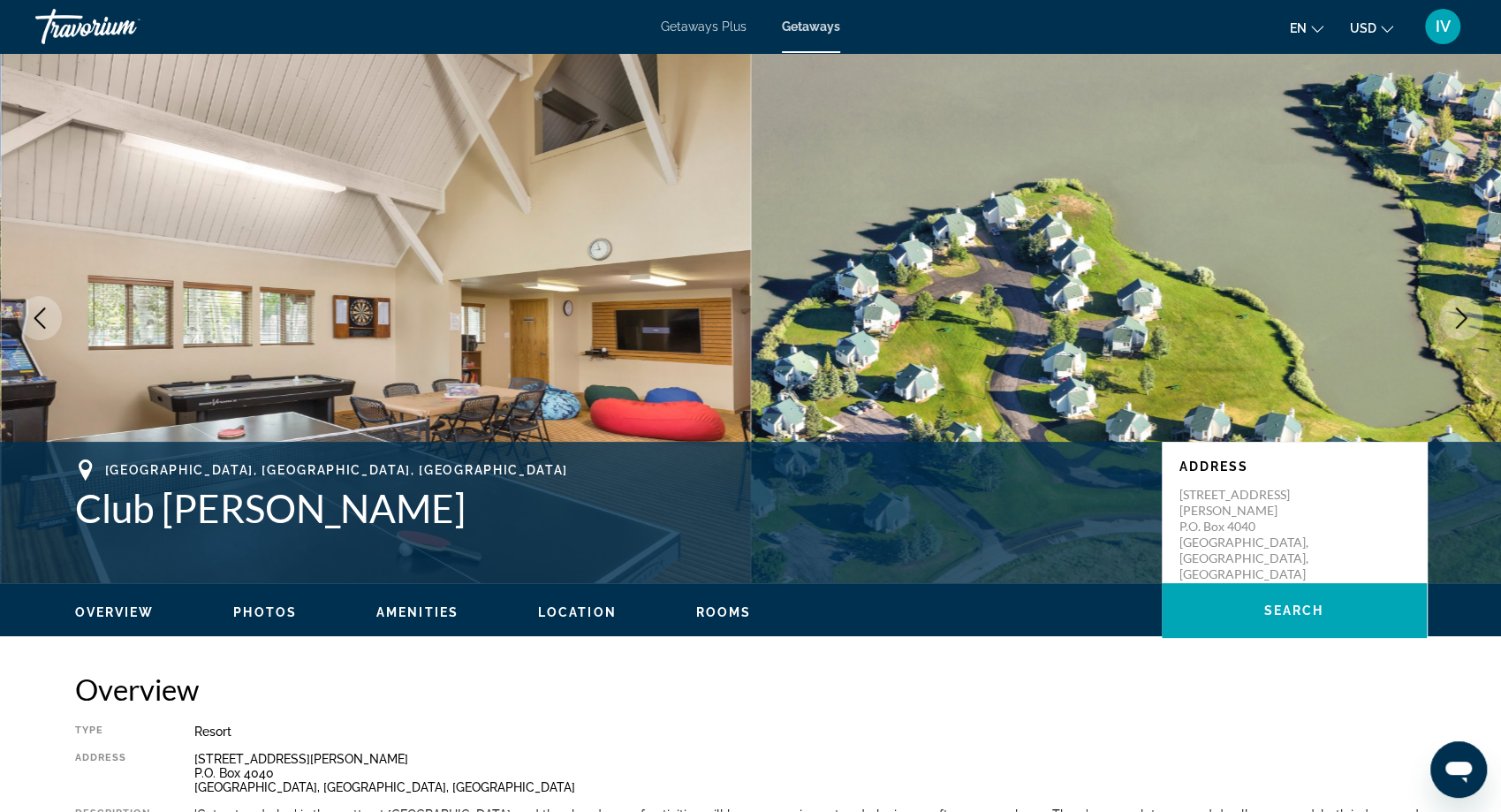
click at [1460, 326] on icon "Next image" at bounding box center [1460, 318] width 21 height 21
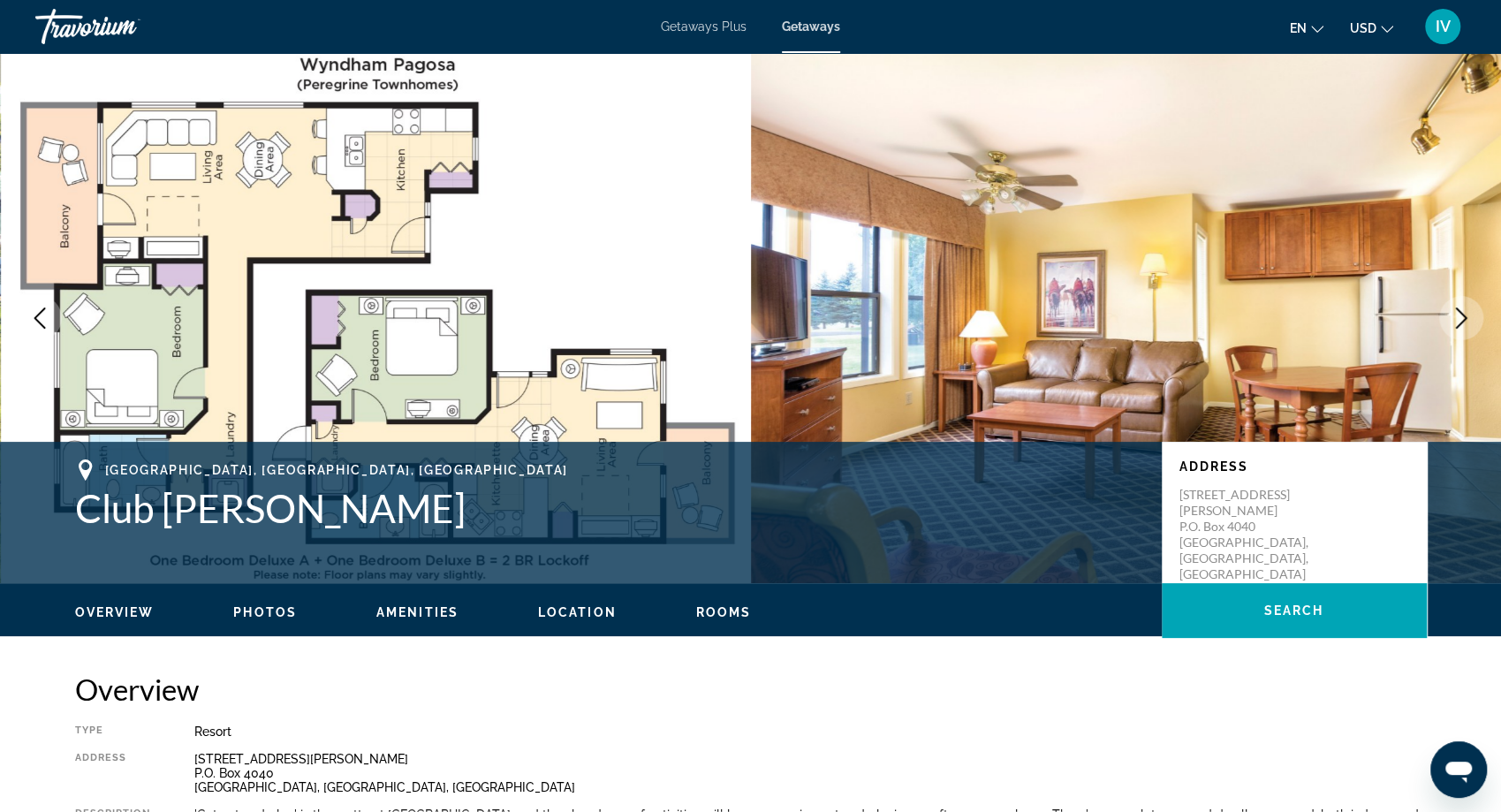
click at [1460, 326] on icon "Next image" at bounding box center [1460, 318] width 21 height 21
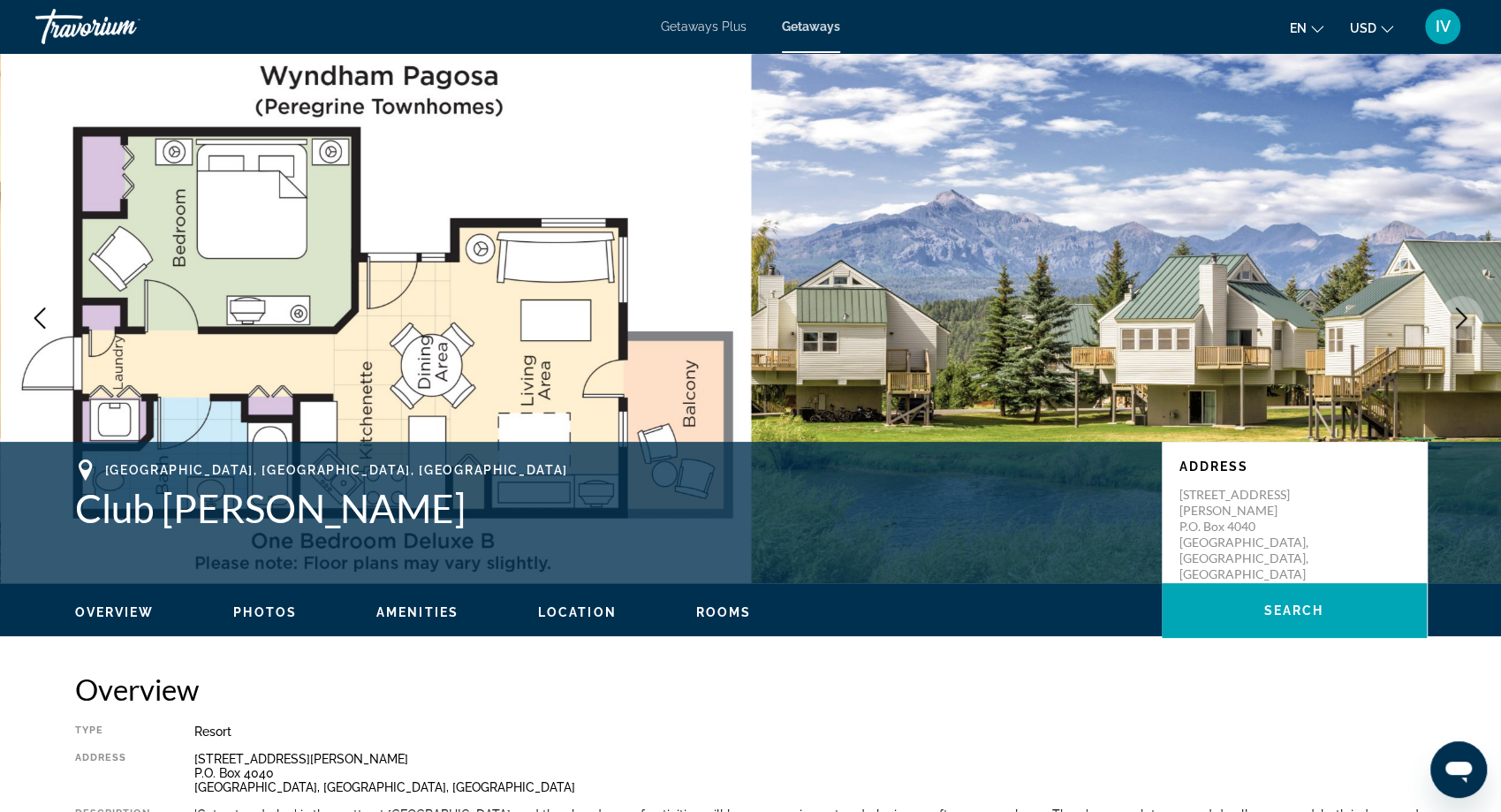
click at [1460, 326] on icon "Next image" at bounding box center [1460, 318] width 21 height 21
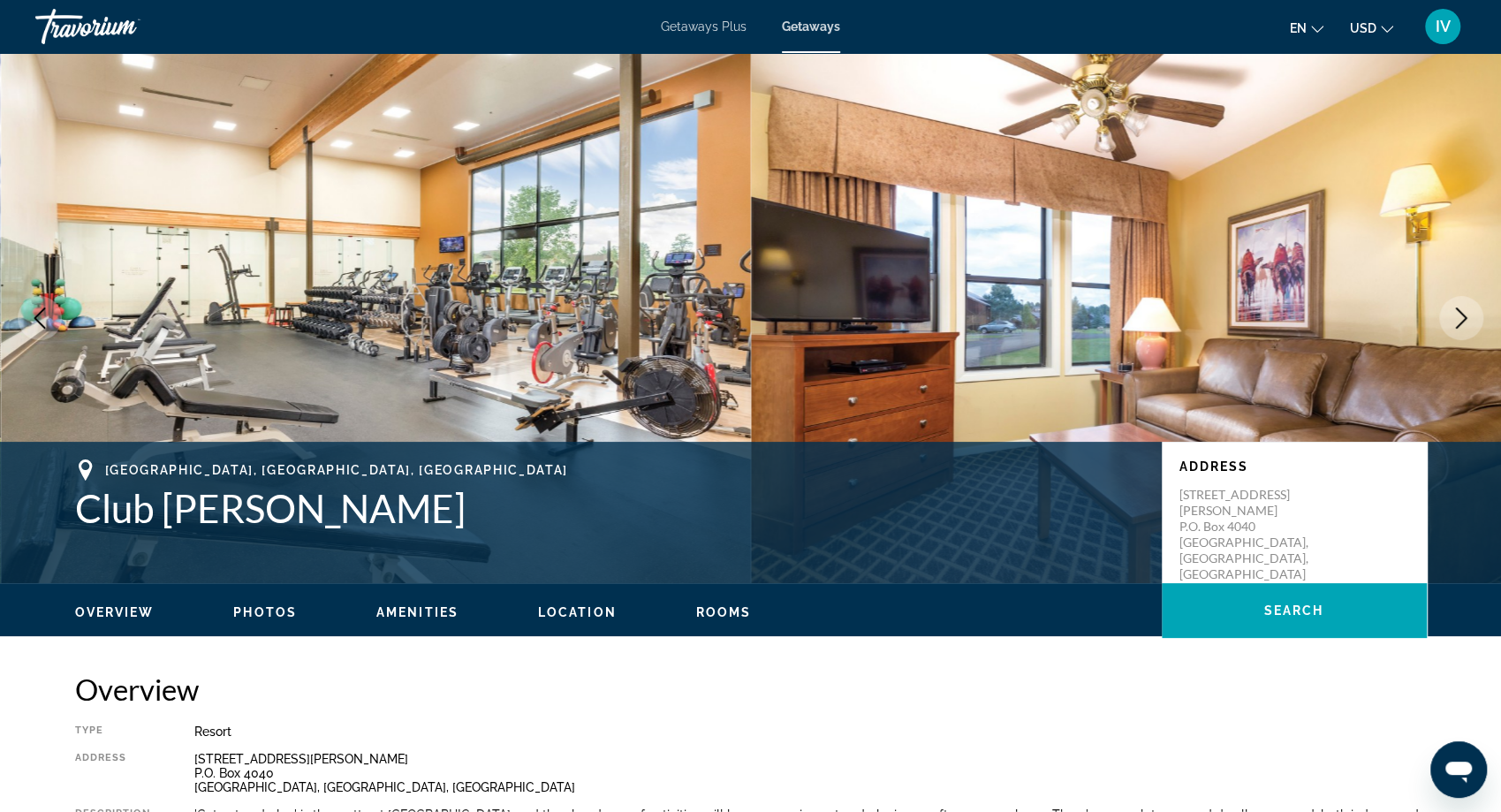
click at [1460, 326] on icon "Next image" at bounding box center [1460, 318] width 21 height 21
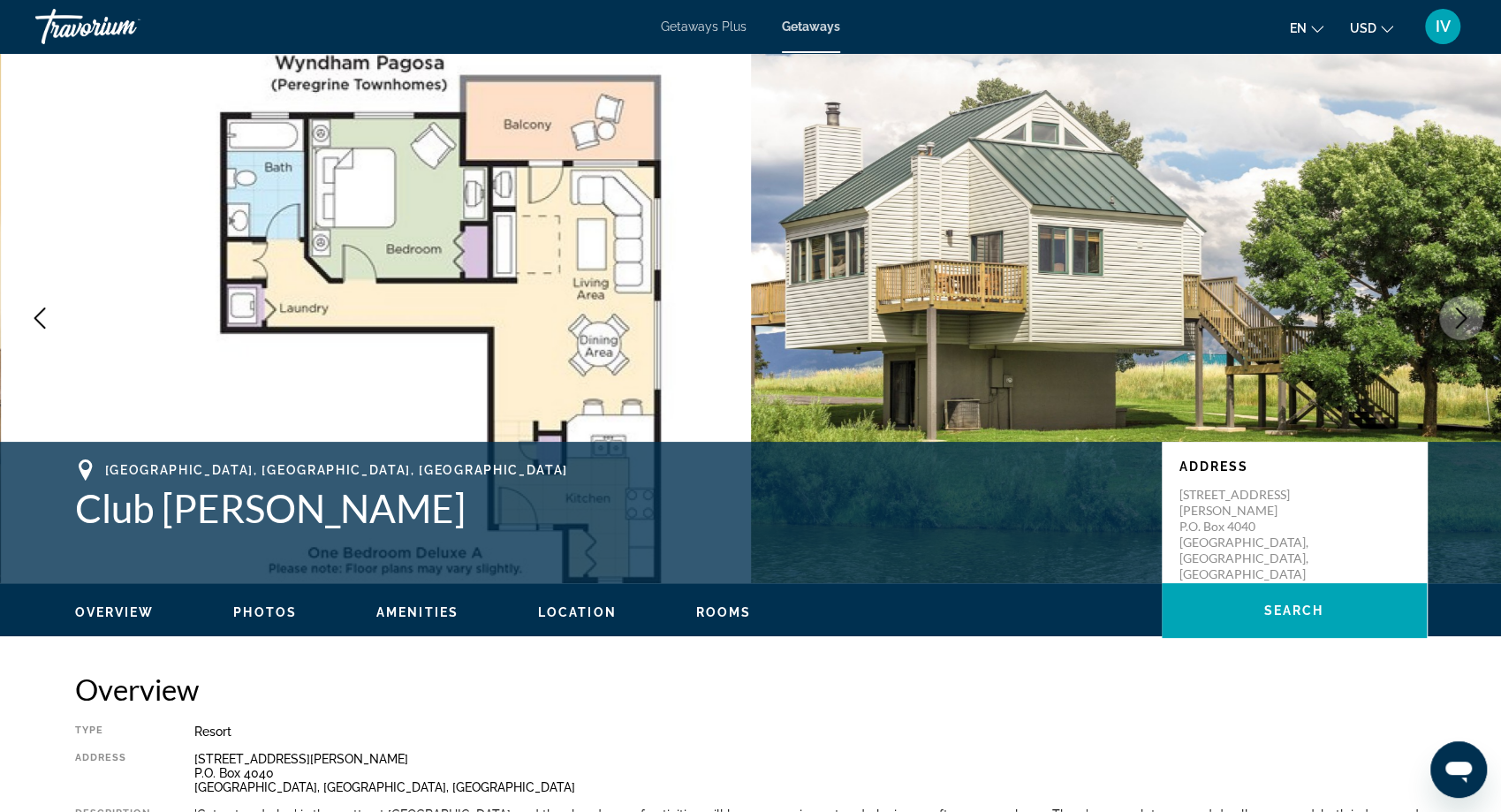
click at [1460, 326] on icon "Next image" at bounding box center [1460, 318] width 21 height 21
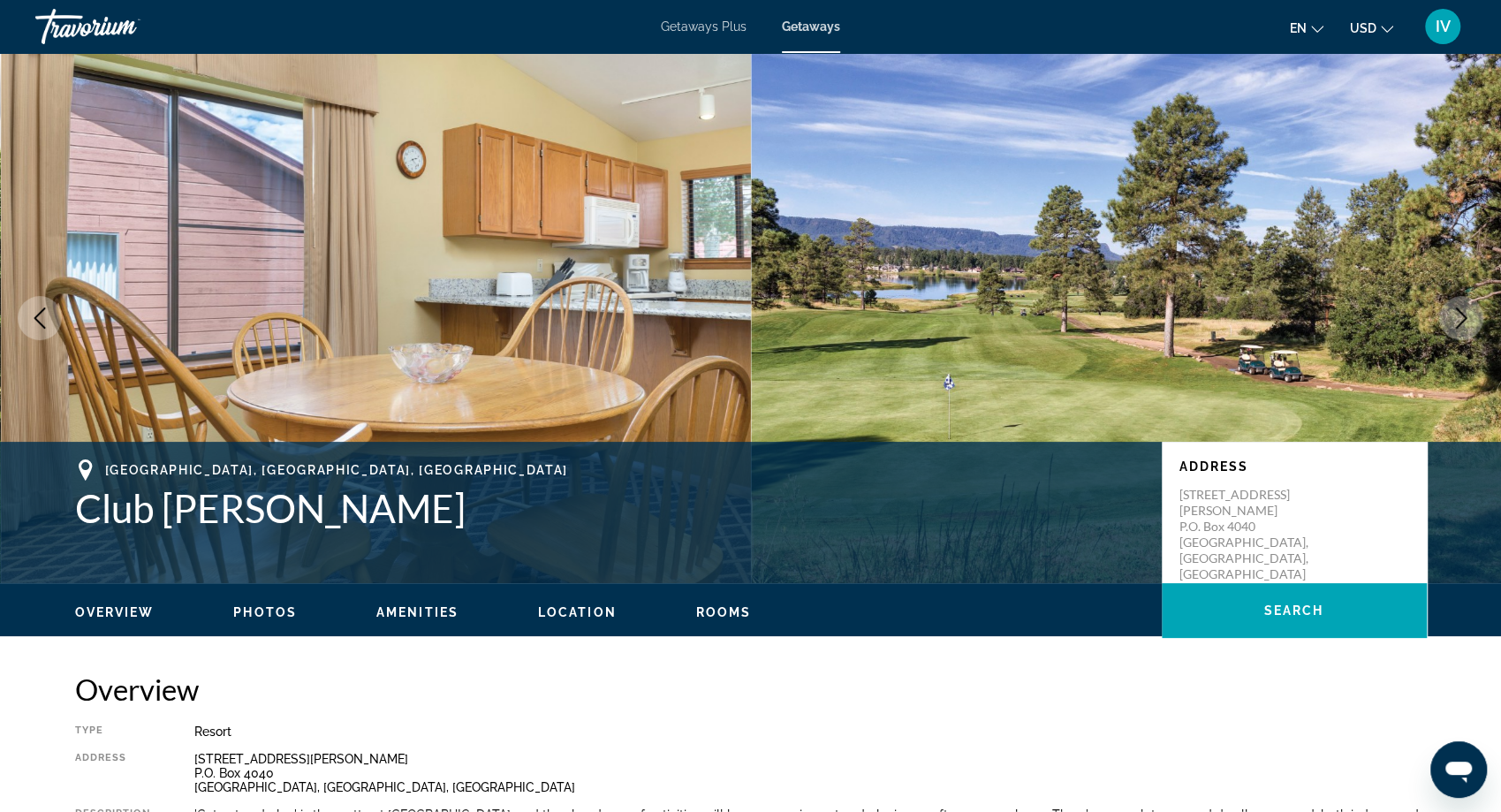
click at [1461, 327] on icon "Next image" at bounding box center [1460, 318] width 21 height 21
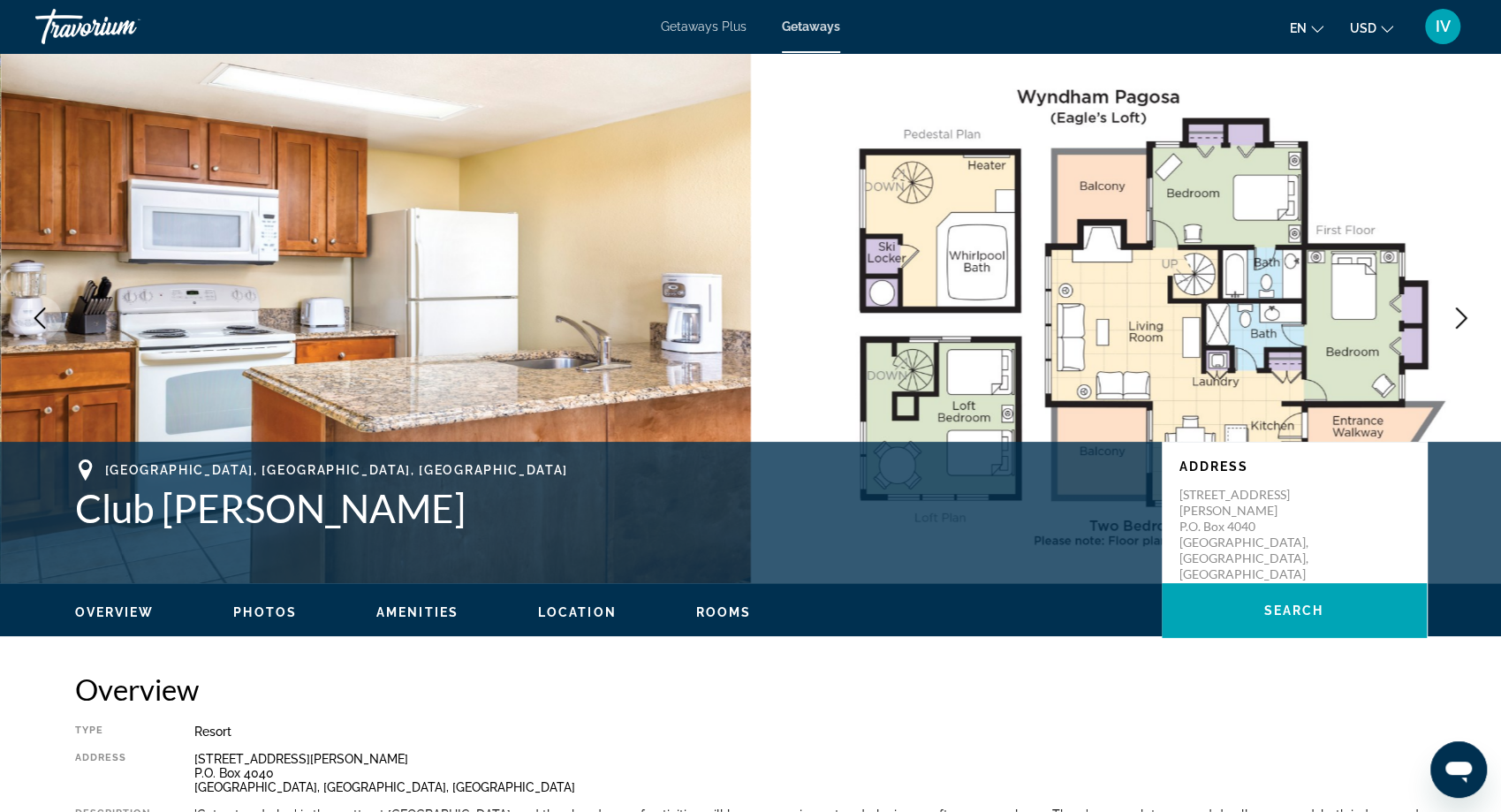
click at [1461, 327] on icon "Next image" at bounding box center [1460, 318] width 21 height 21
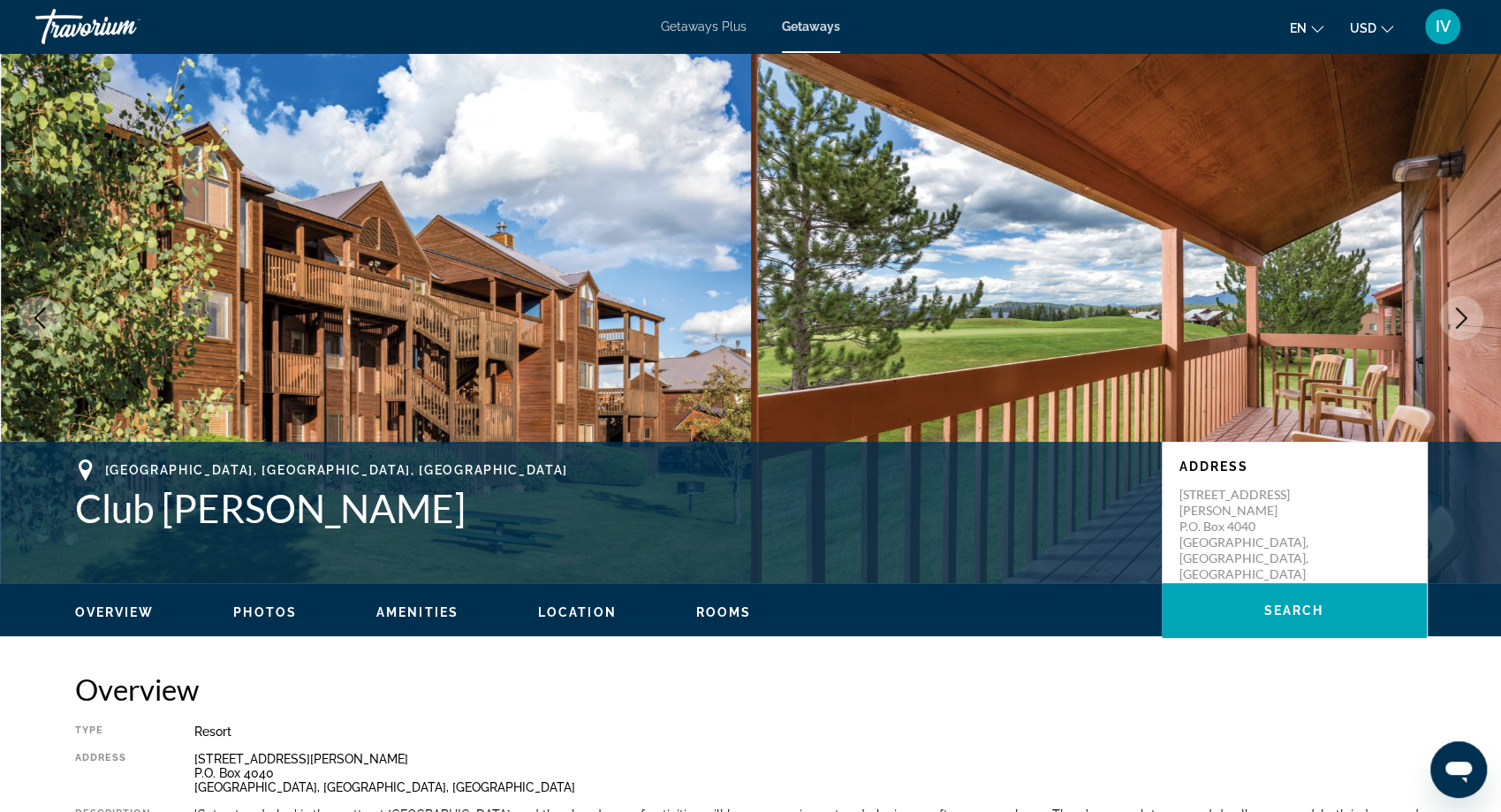
click at [1461, 327] on icon "Next image" at bounding box center [1460, 318] width 21 height 21
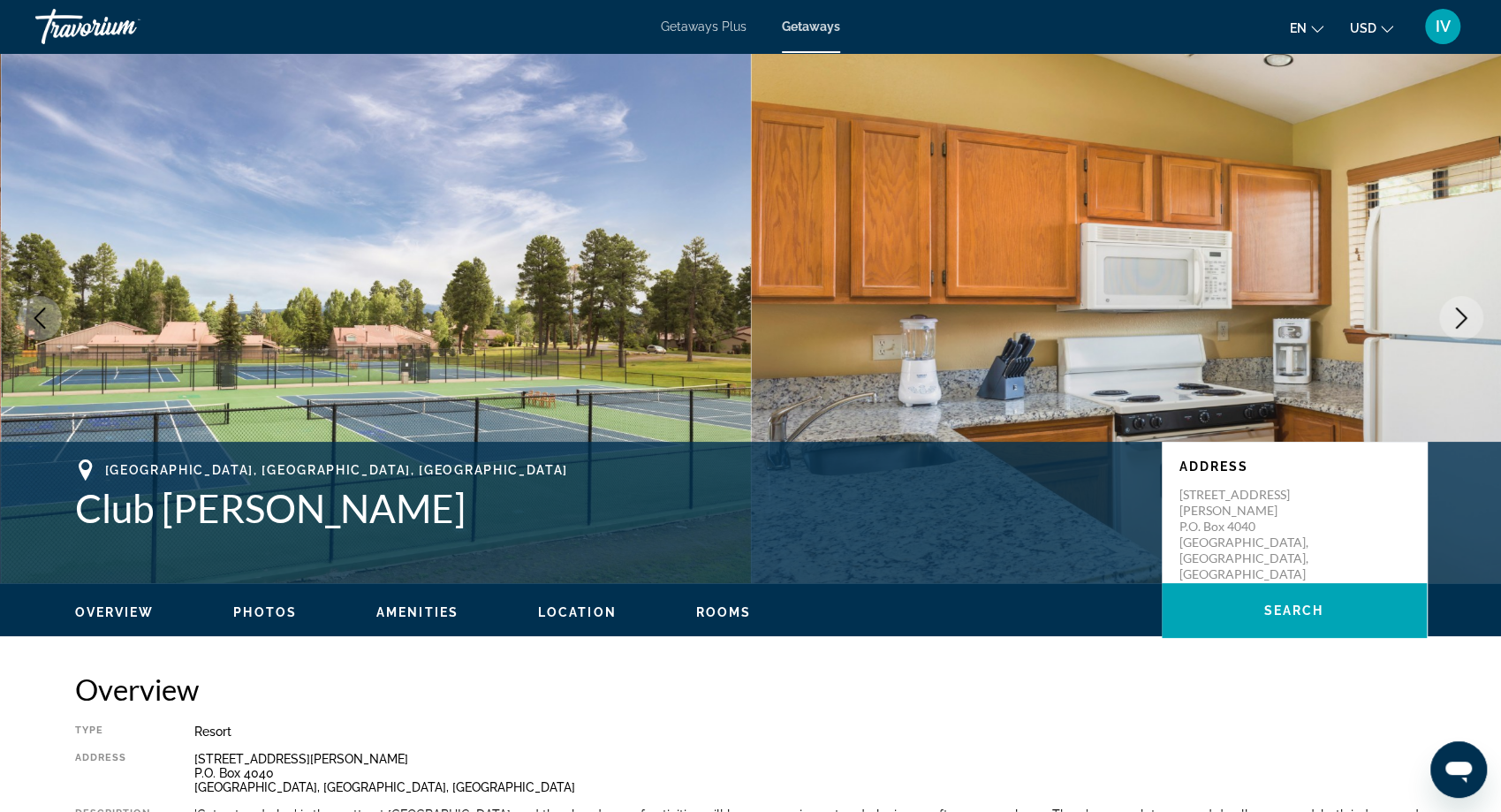
click at [1461, 327] on icon "Next image" at bounding box center [1460, 318] width 21 height 21
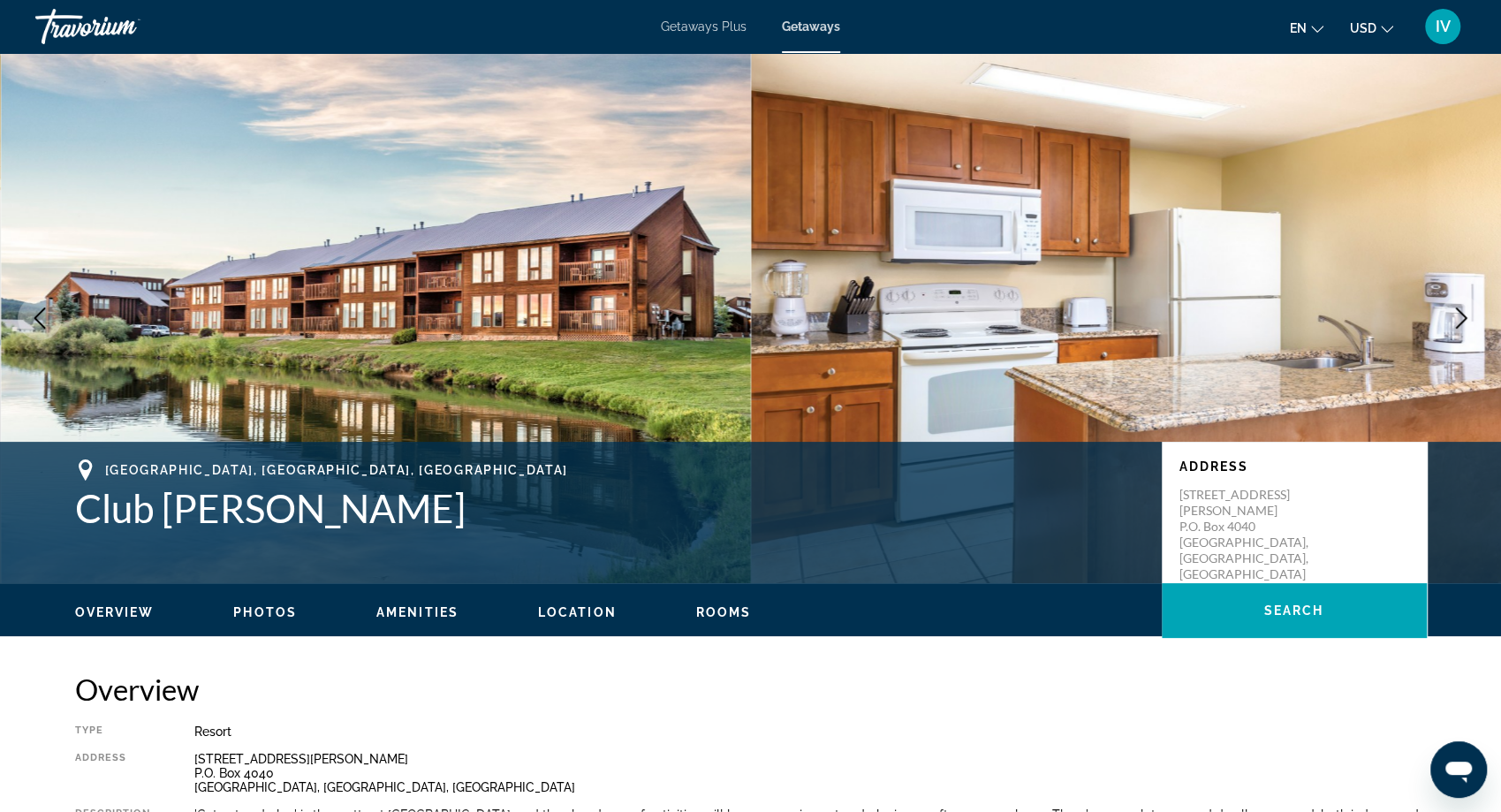
click at [1461, 327] on icon "Next image" at bounding box center [1460, 318] width 21 height 21
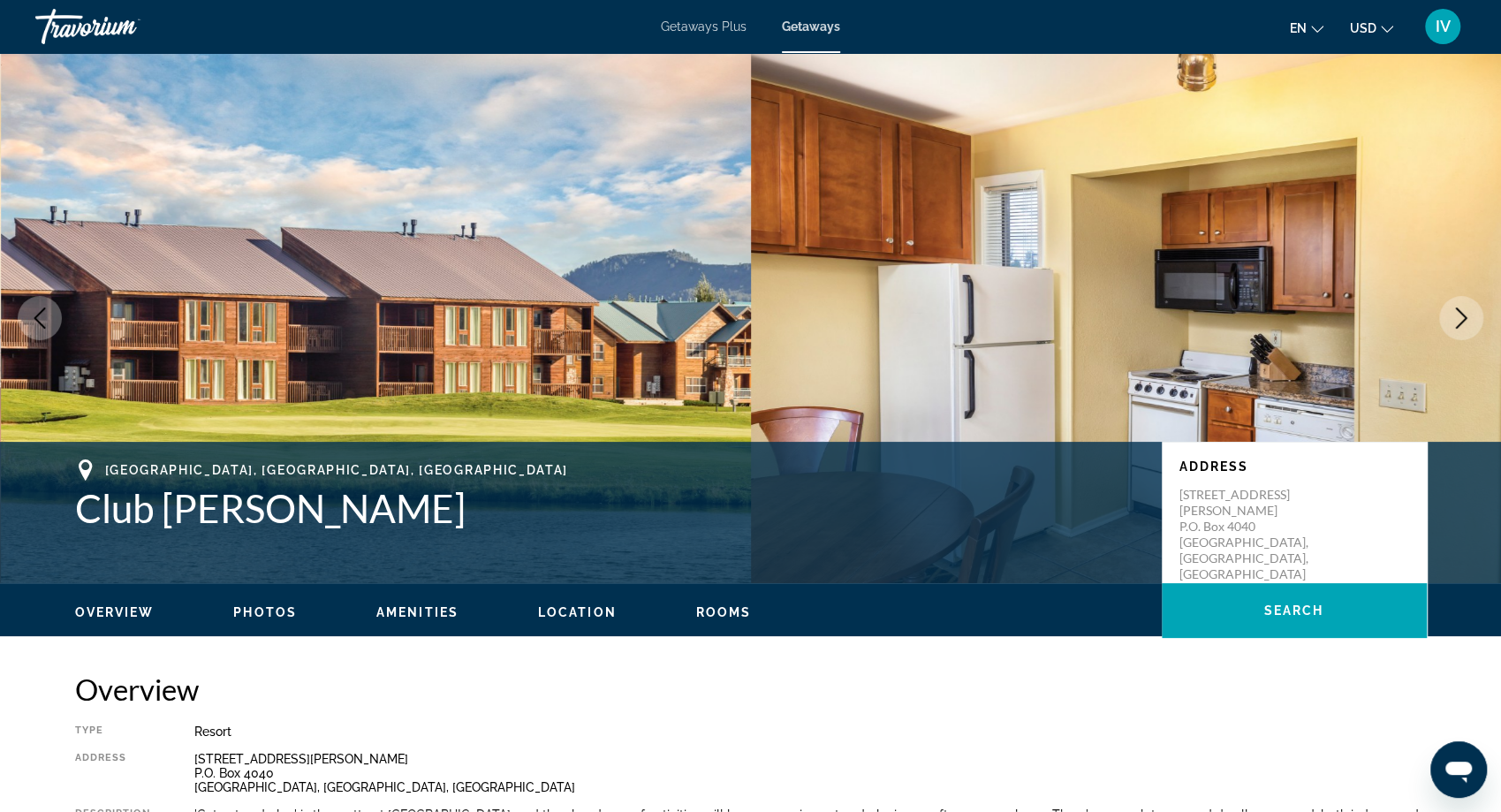
click at [1461, 327] on icon "Next image" at bounding box center [1460, 318] width 21 height 21
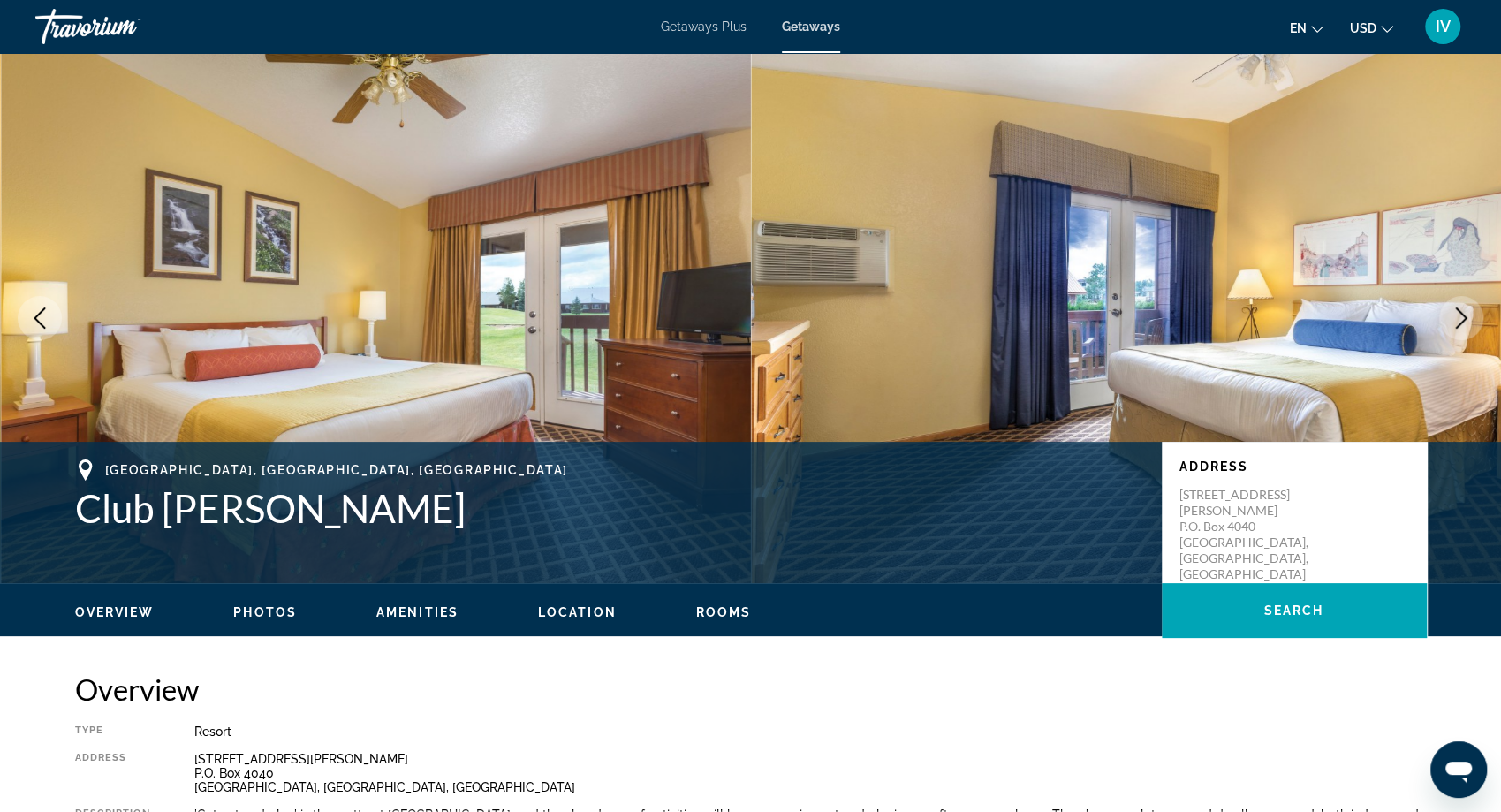
click at [1461, 327] on icon "Next image" at bounding box center [1460, 318] width 21 height 21
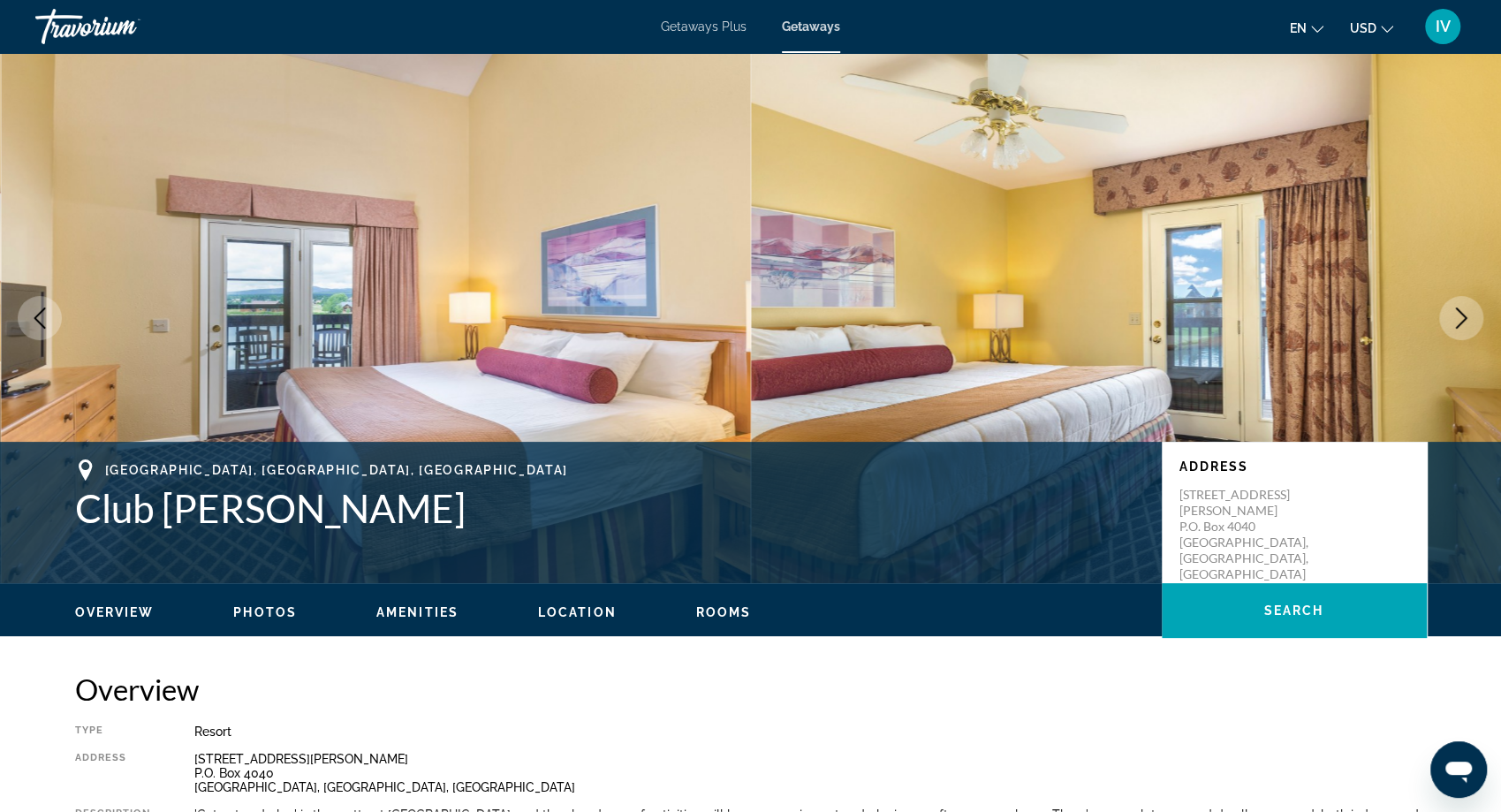
click at [1461, 327] on icon "Next image" at bounding box center [1460, 318] width 21 height 21
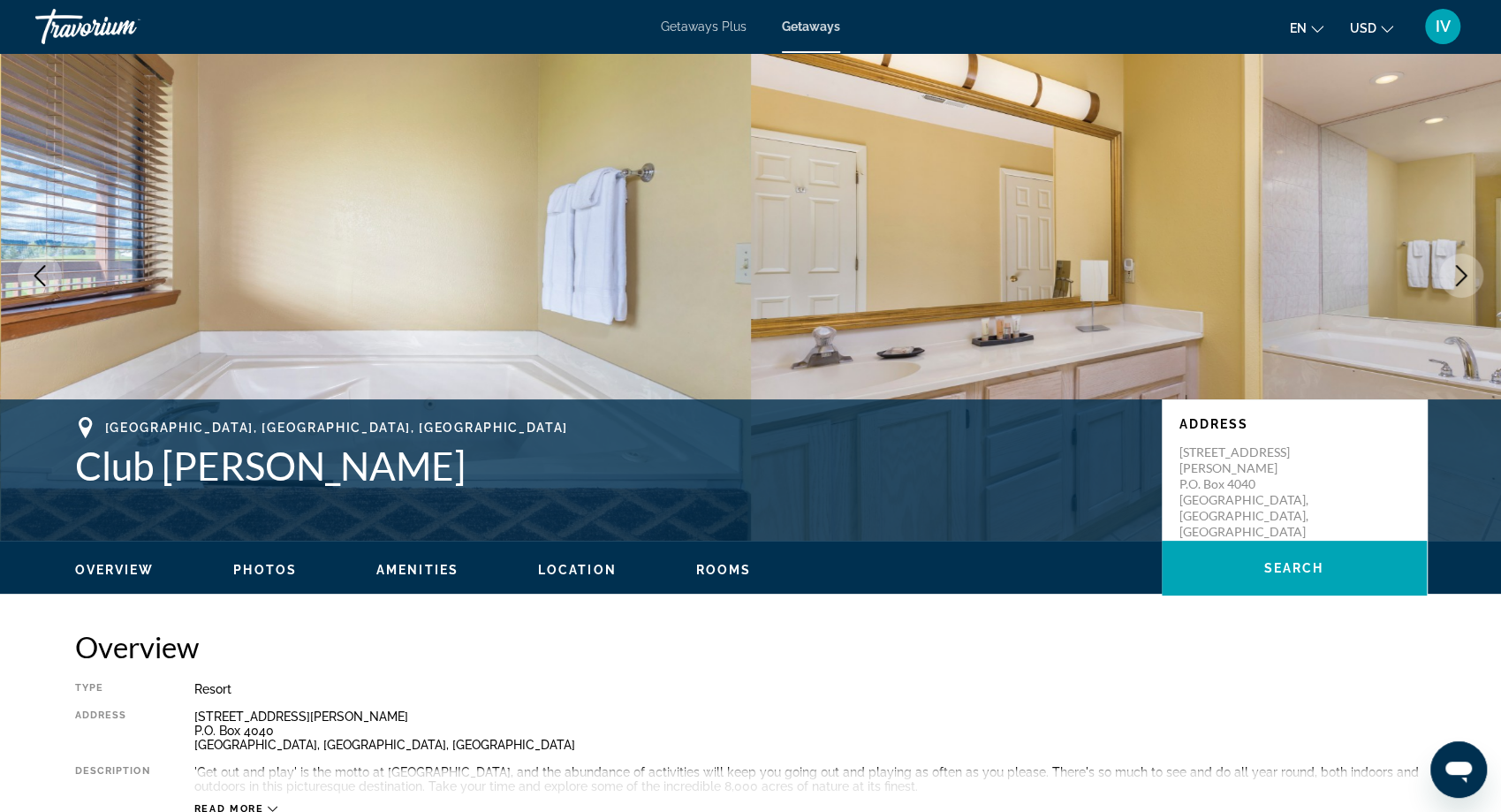
scroll to position [18, 0]
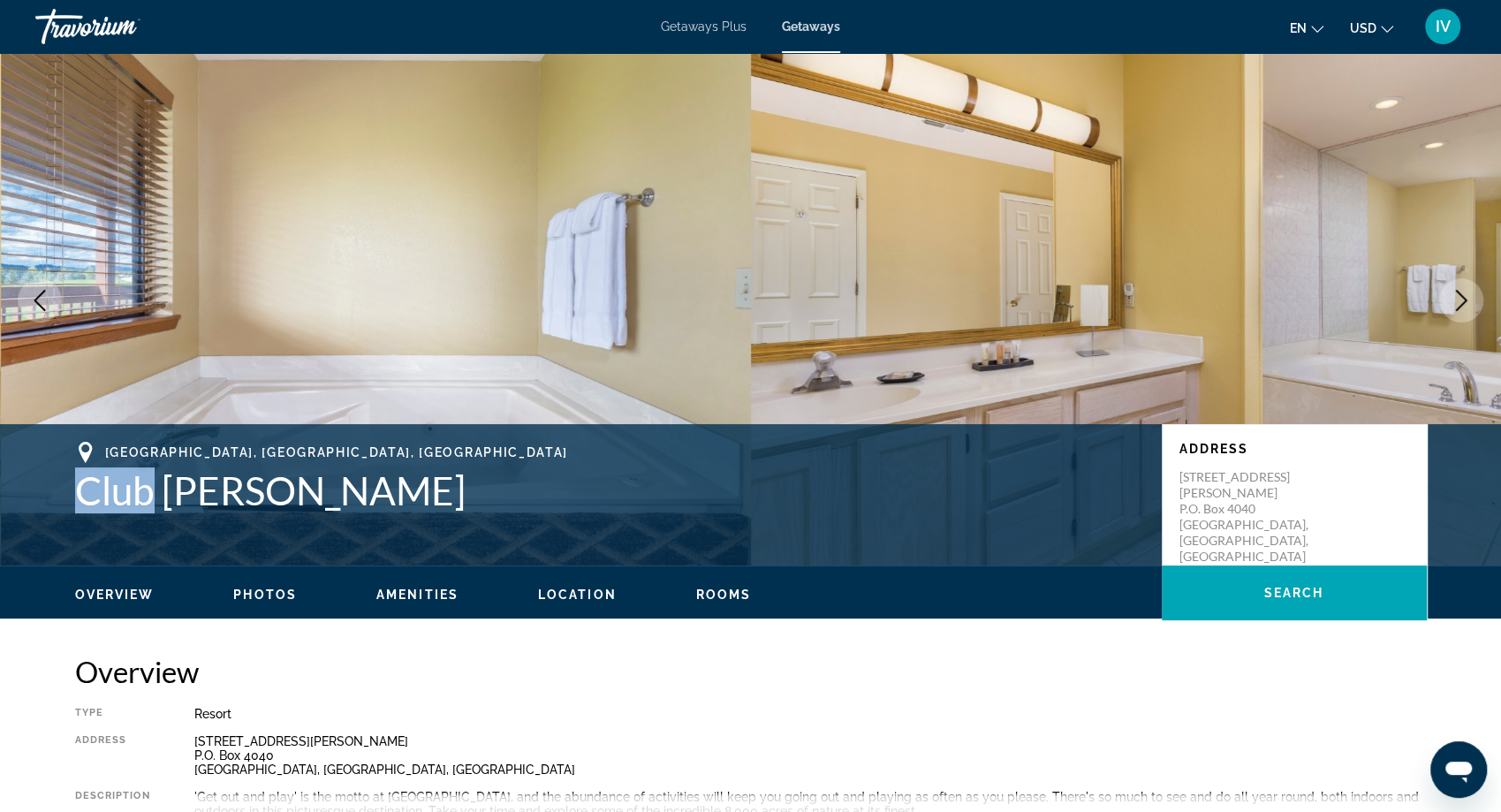
drag, startPoint x: 82, startPoint y: 492, endPoint x: 566, endPoint y: 539, distance: 486.3
click at [566, 539] on div "Pagosa Springs, CO, USA Club Wyndham Pagosa Address 42 Pinon Causeway P.O. Box …" at bounding box center [751, 494] width 1422 height 106
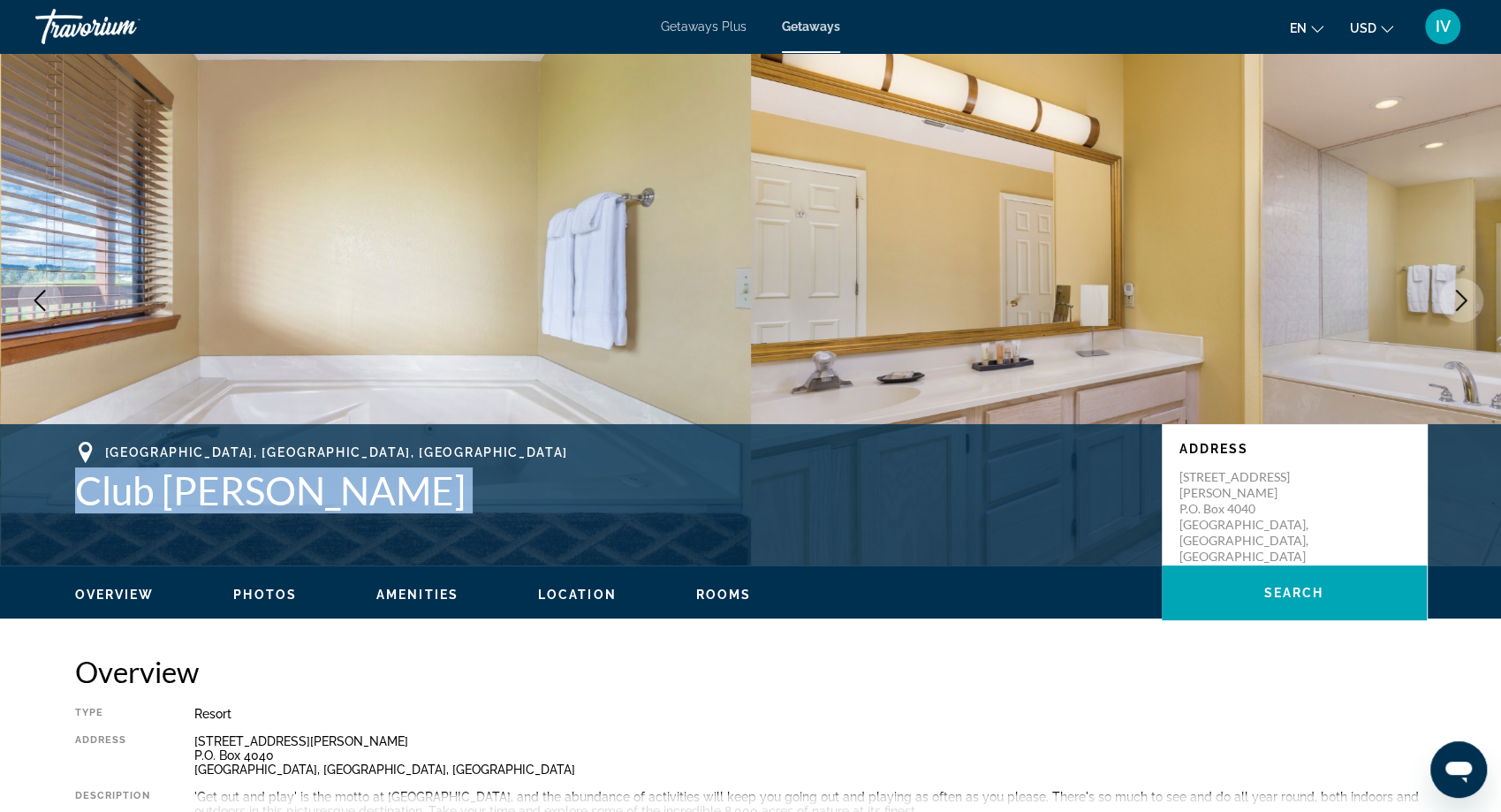
drag, startPoint x: 62, startPoint y: 493, endPoint x: 483, endPoint y: 503, distance: 421.1
click at [483, 503] on div "Pagosa Springs, CO, USA Club Wyndham Pagosa Address 42 Pinon Causeway P.O. Box …" at bounding box center [751, 494] width 1422 height 106
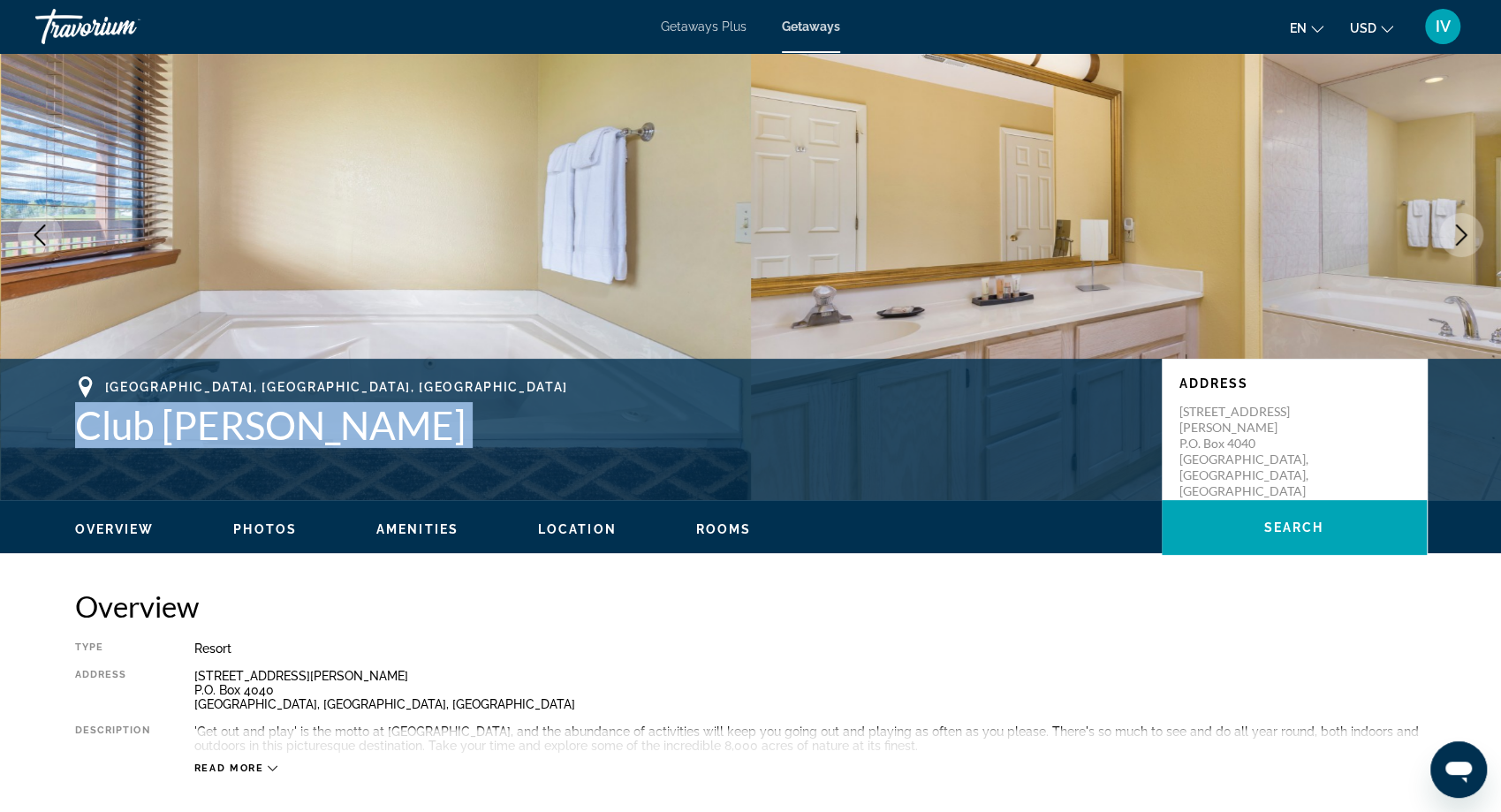
scroll to position [0, 0]
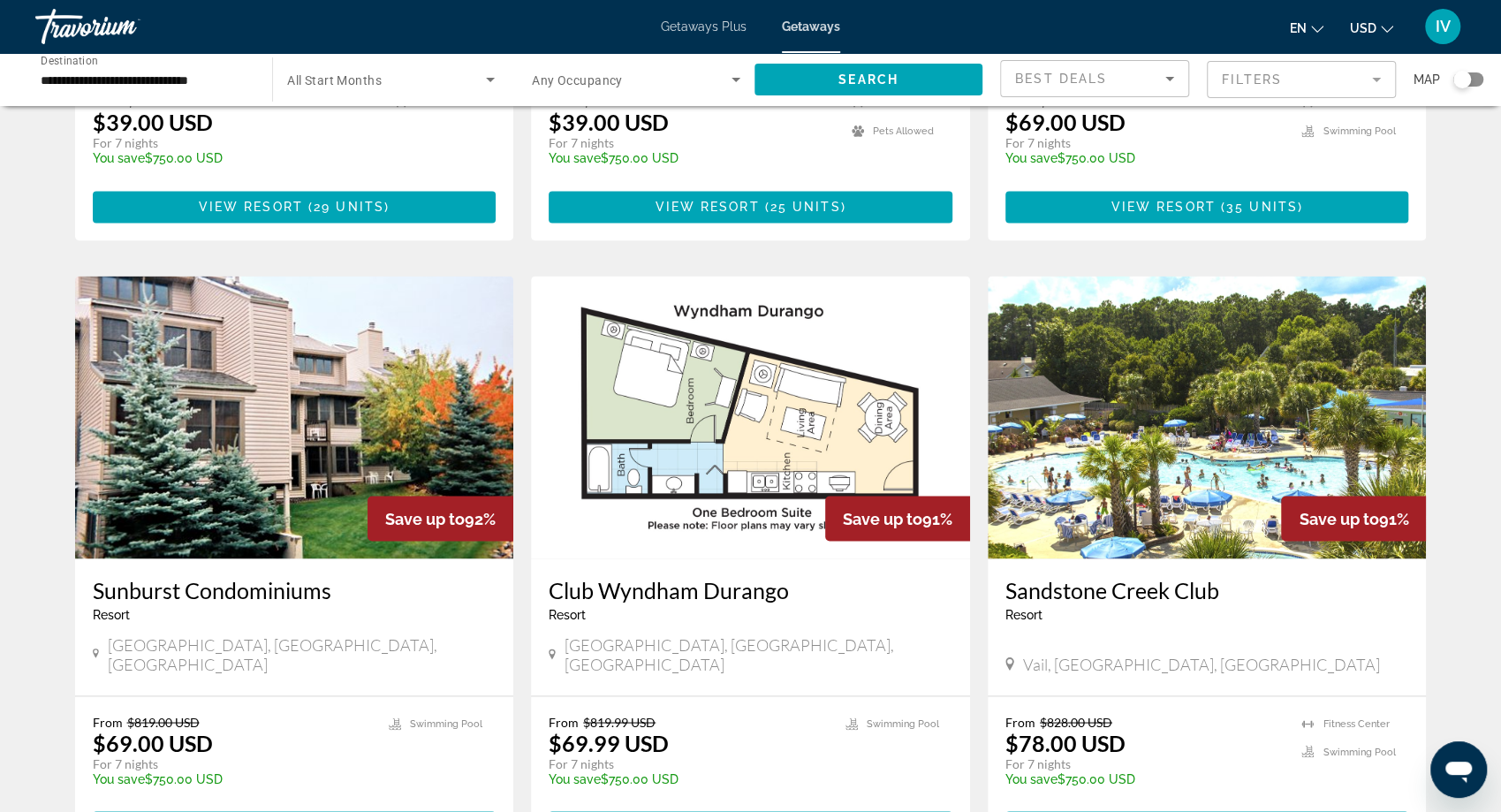
scroll to position [1905, 0]
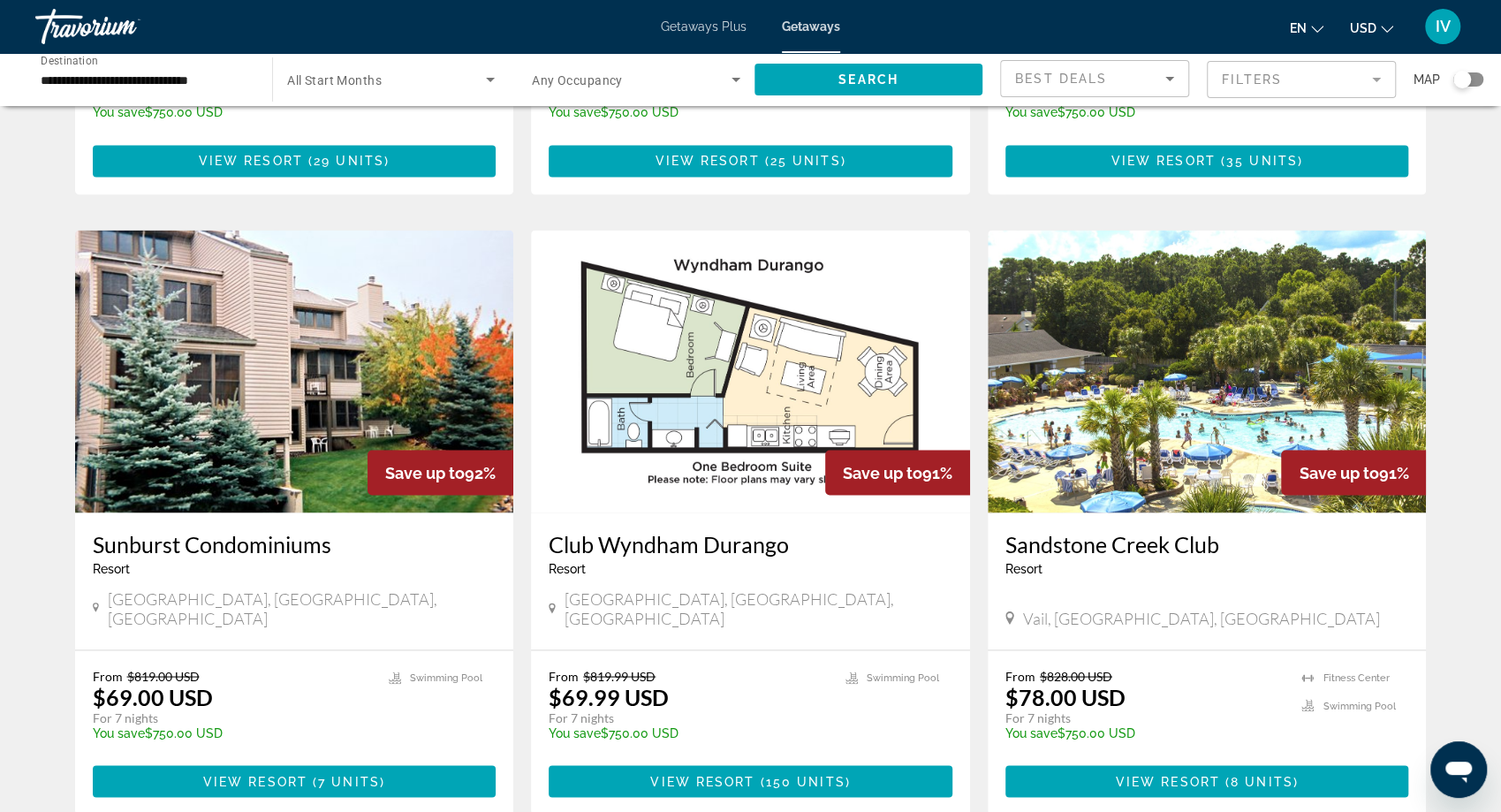
click at [1085, 353] on img "Main content" at bounding box center [1208, 371] width 440 height 282
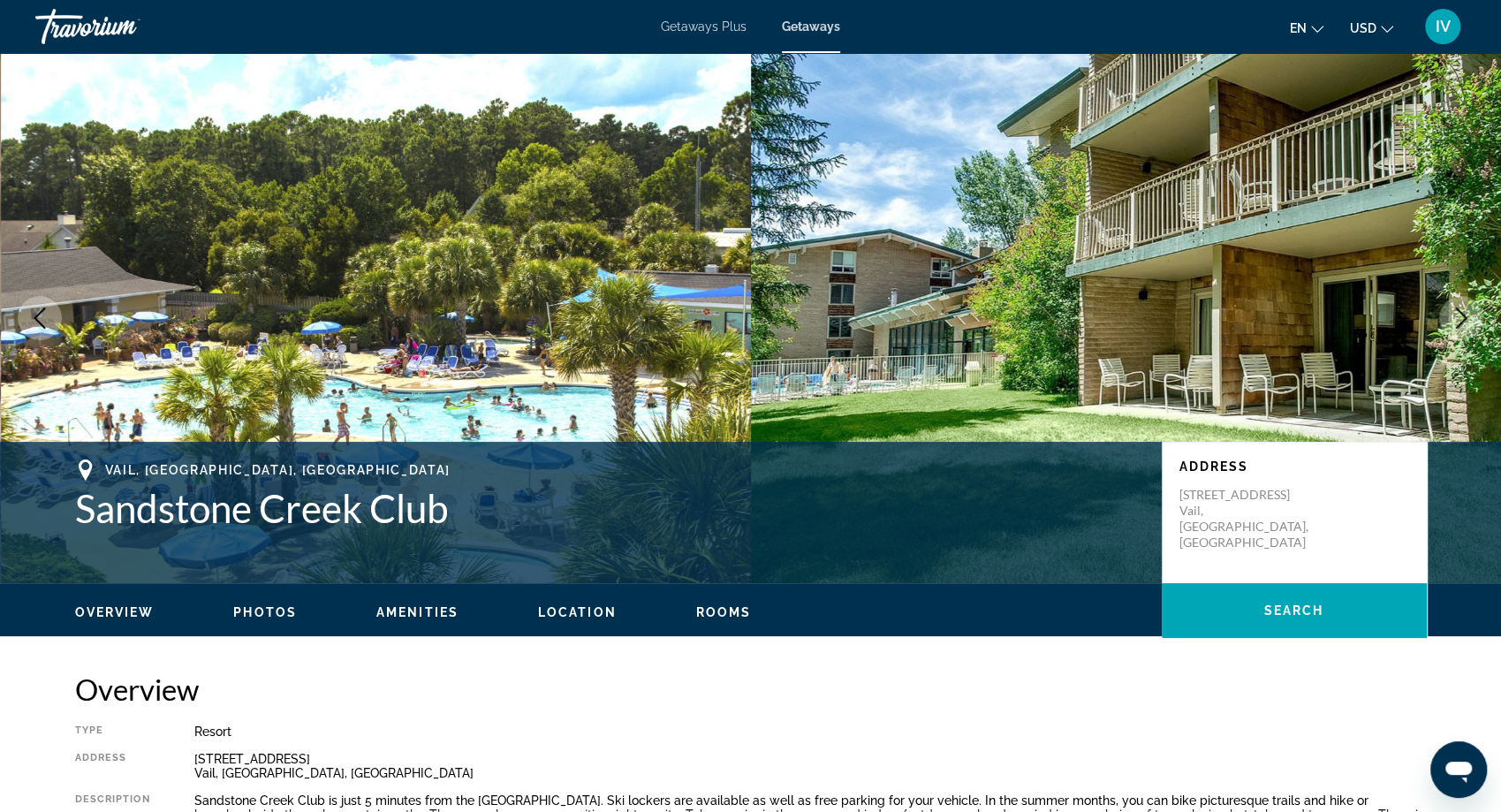
click at [1467, 312] on icon "Next image" at bounding box center [1460, 318] width 21 height 21
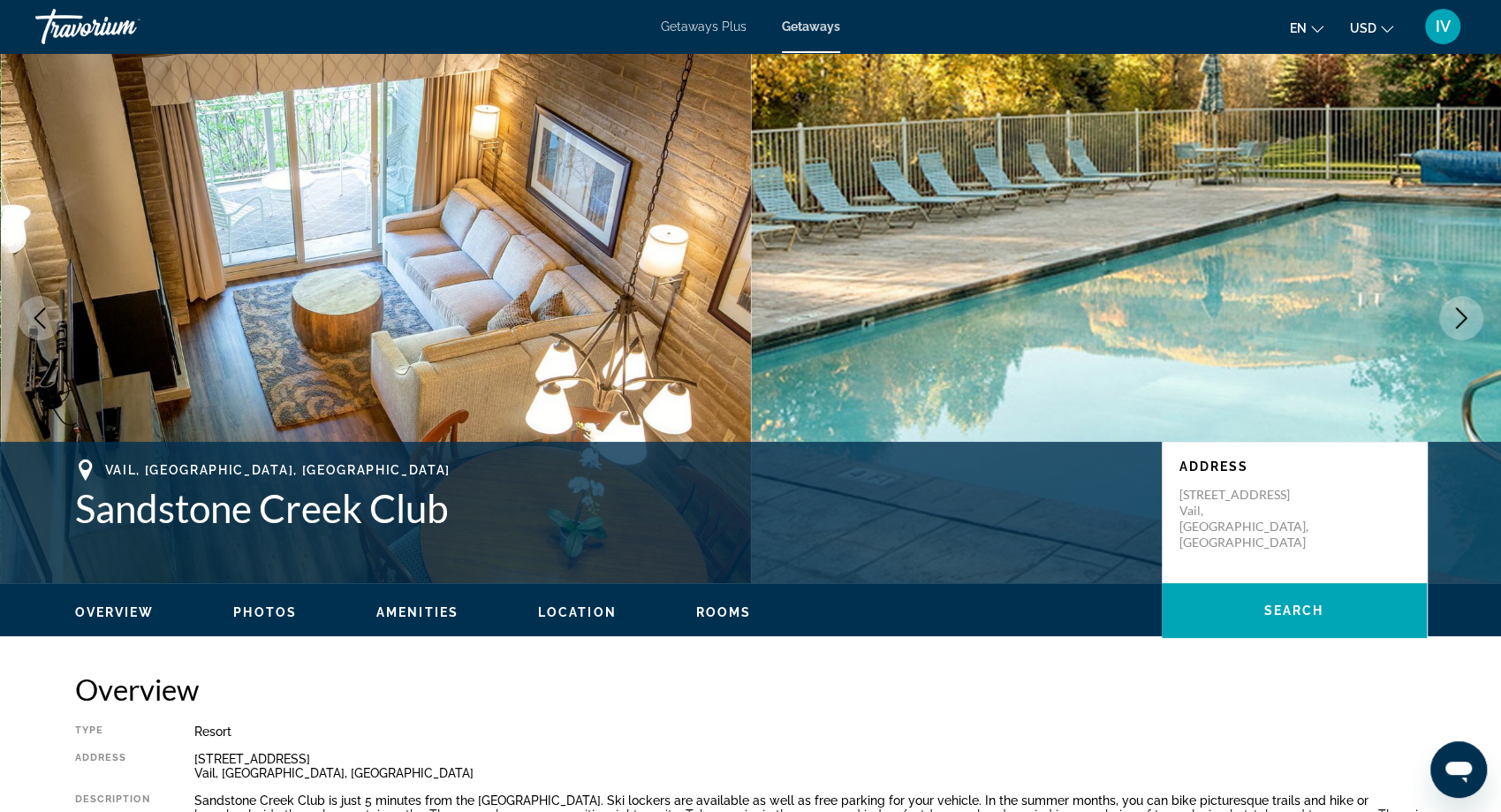
click at [1467, 312] on icon "Next image" at bounding box center [1460, 318] width 21 height 21
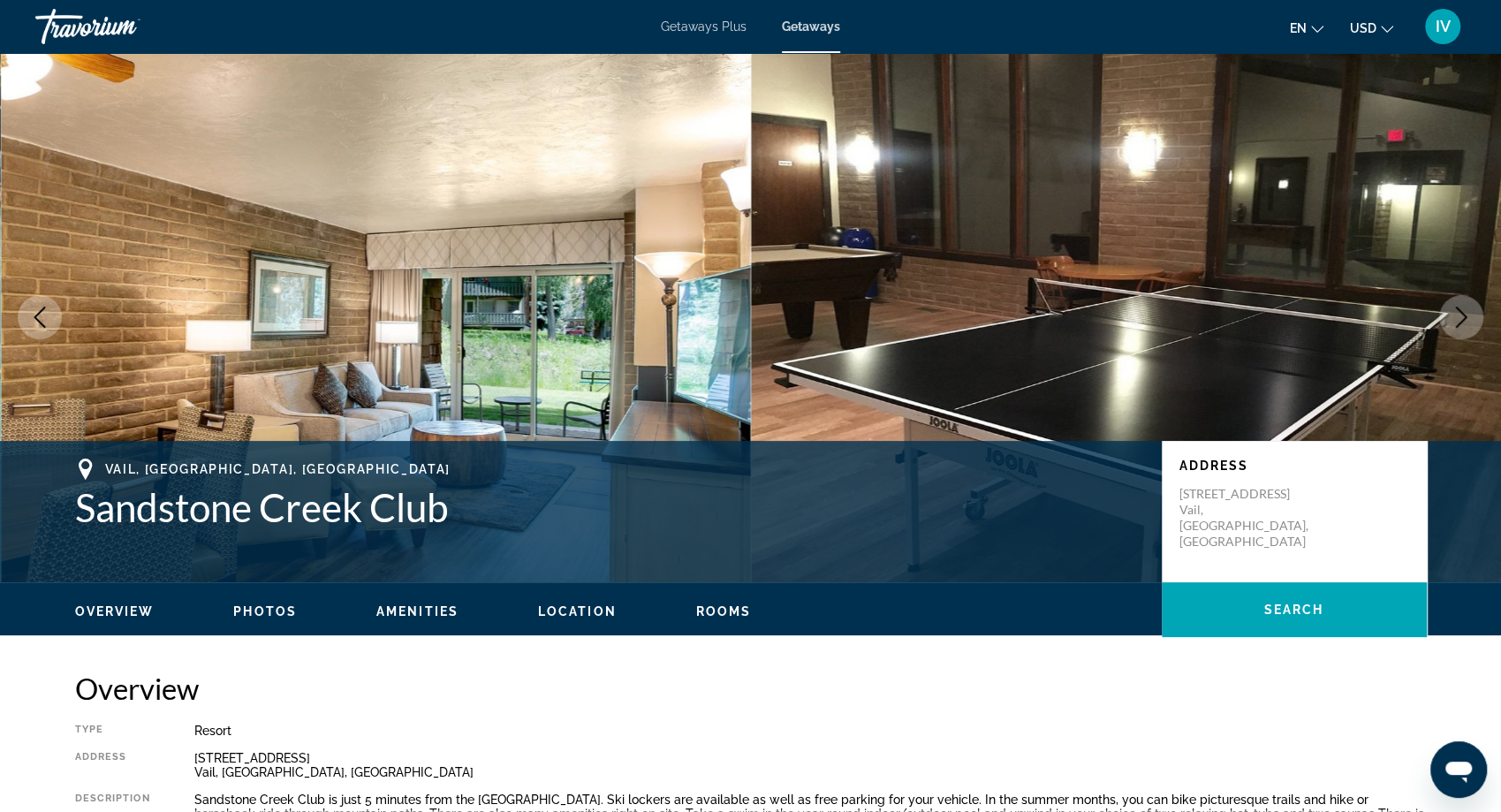
click at [1467, 312] on icon "Next image" at bounding box center [1460, 317] width 21 height 21
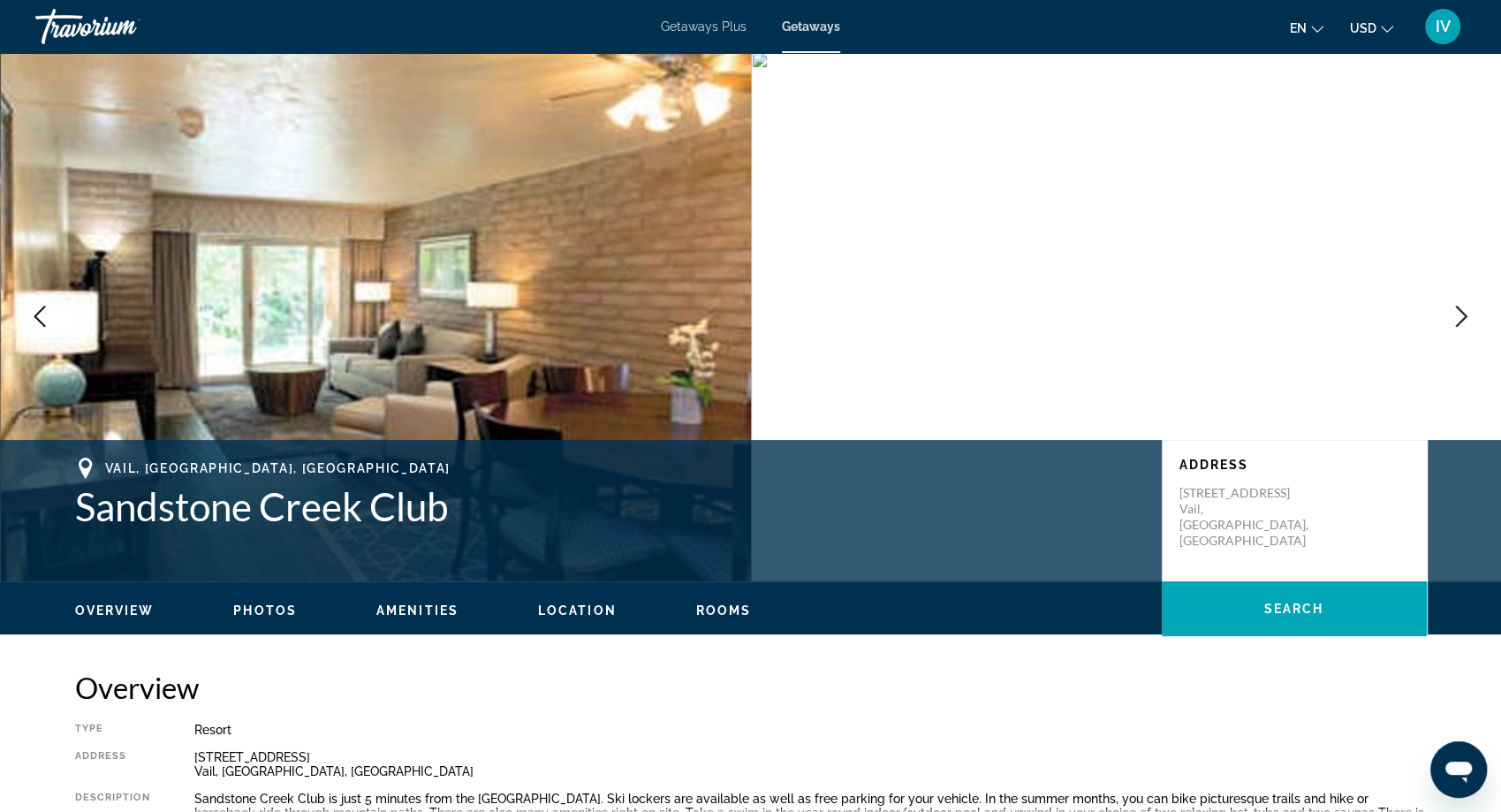
scroll to position [0, 0]
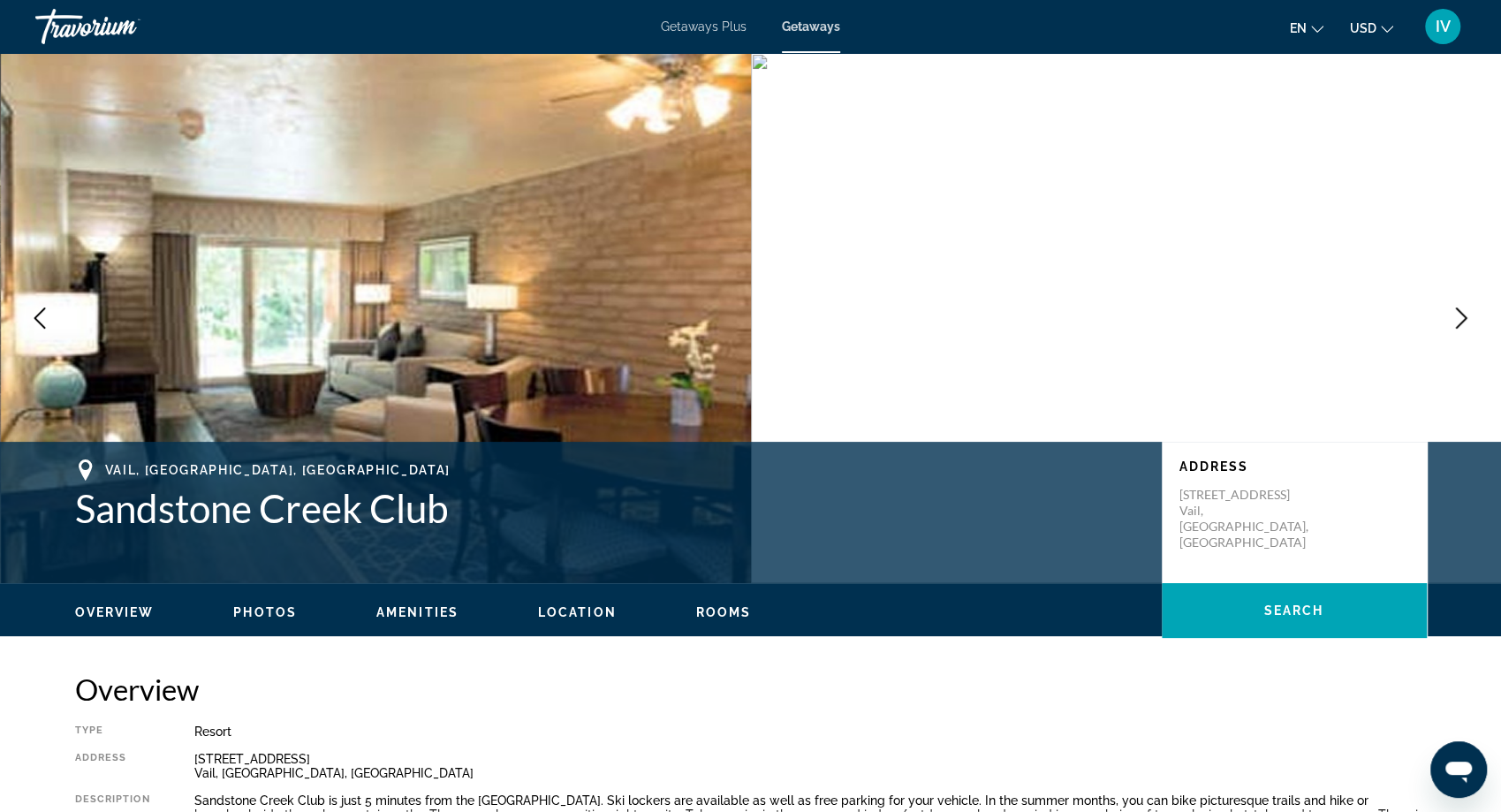
click at [1467, 312] on icon "Next image" at bounding box center [1460, 318] width 21 height 21
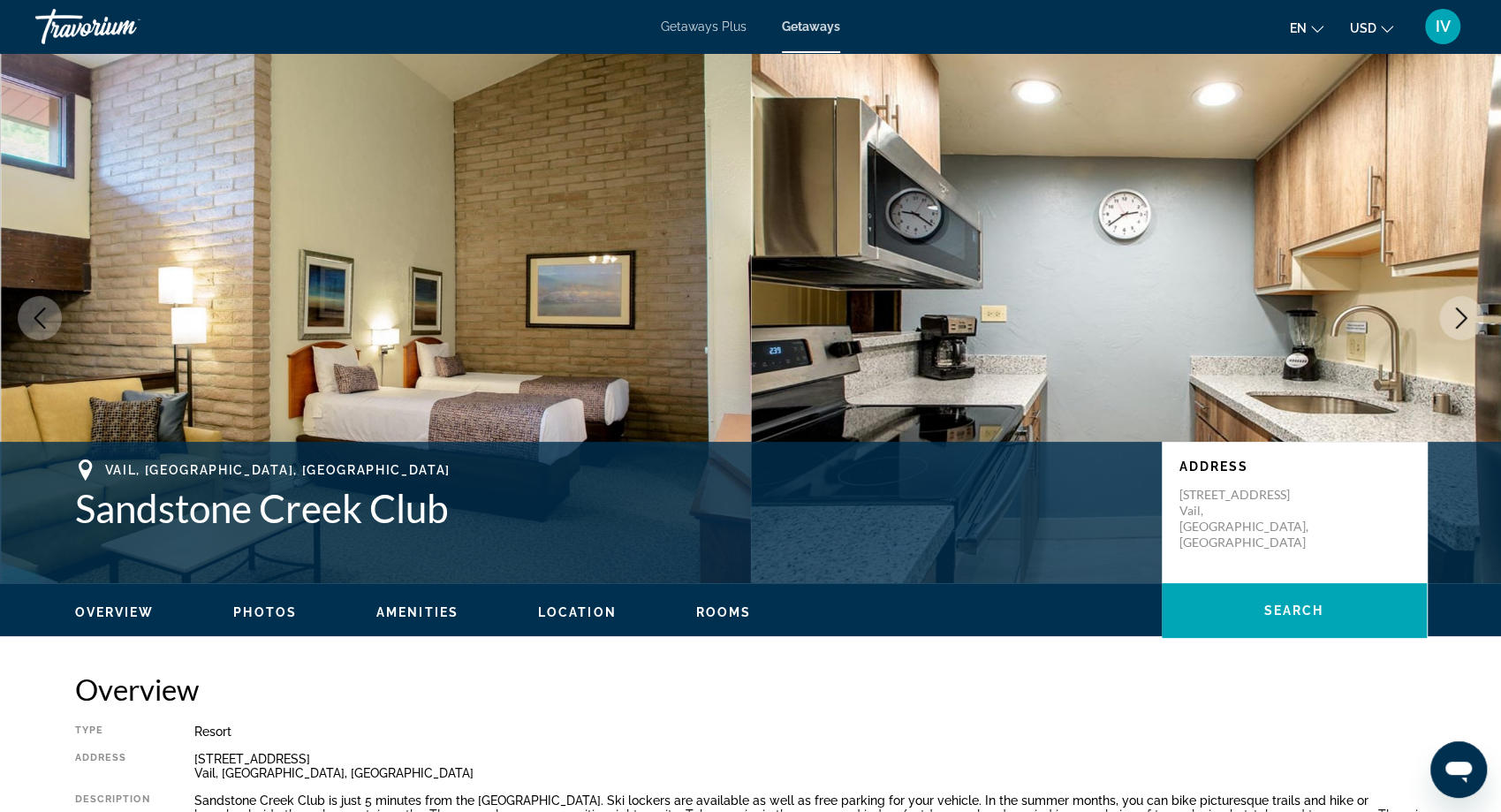
click at [1467, 312] on icon "Next image" at bounding box center [1460, 318] width 21 height 21
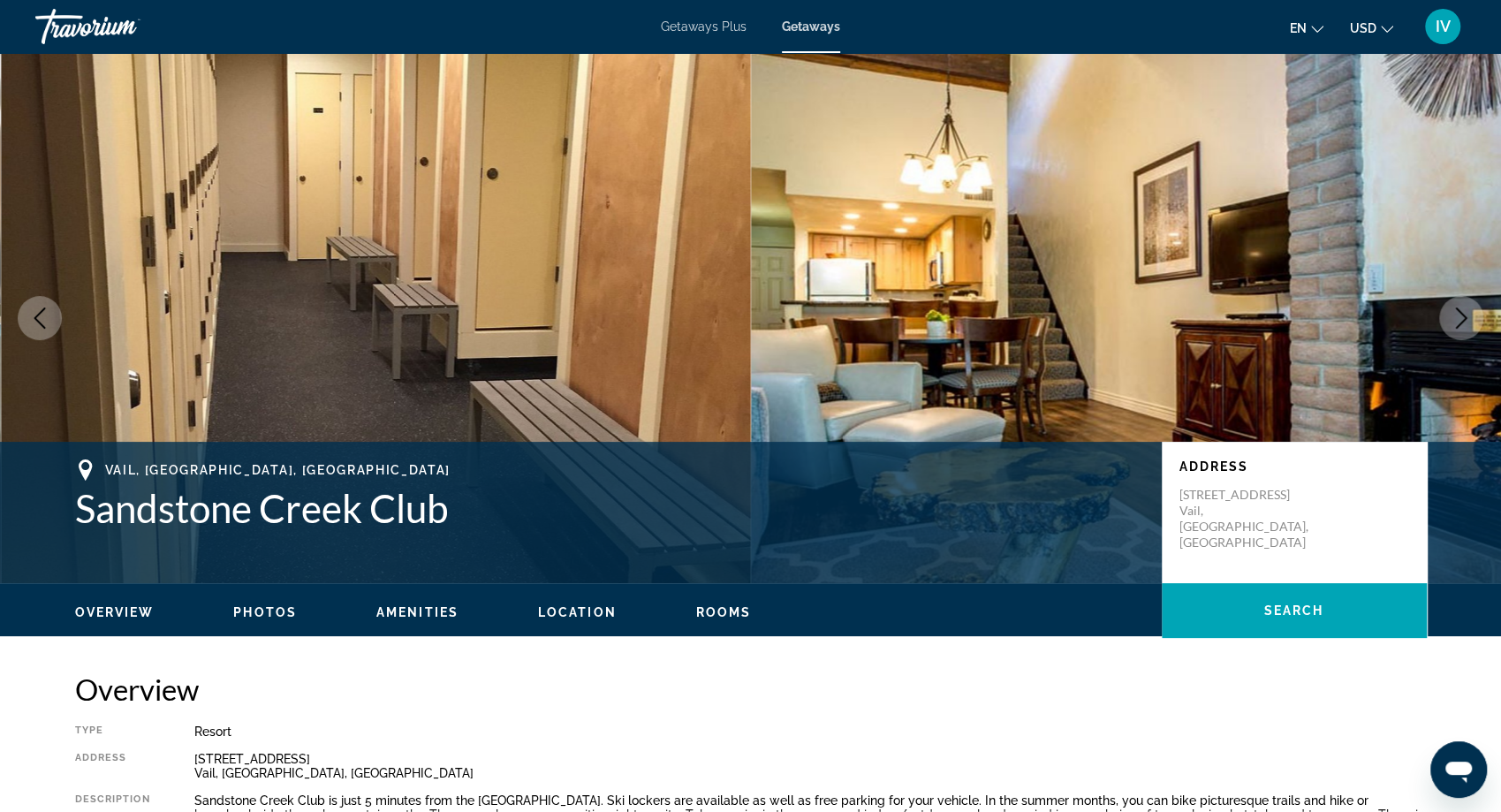
click at [1467, 312] on icon "Next image" at bounding box center [1460, 318] width 21 height 21
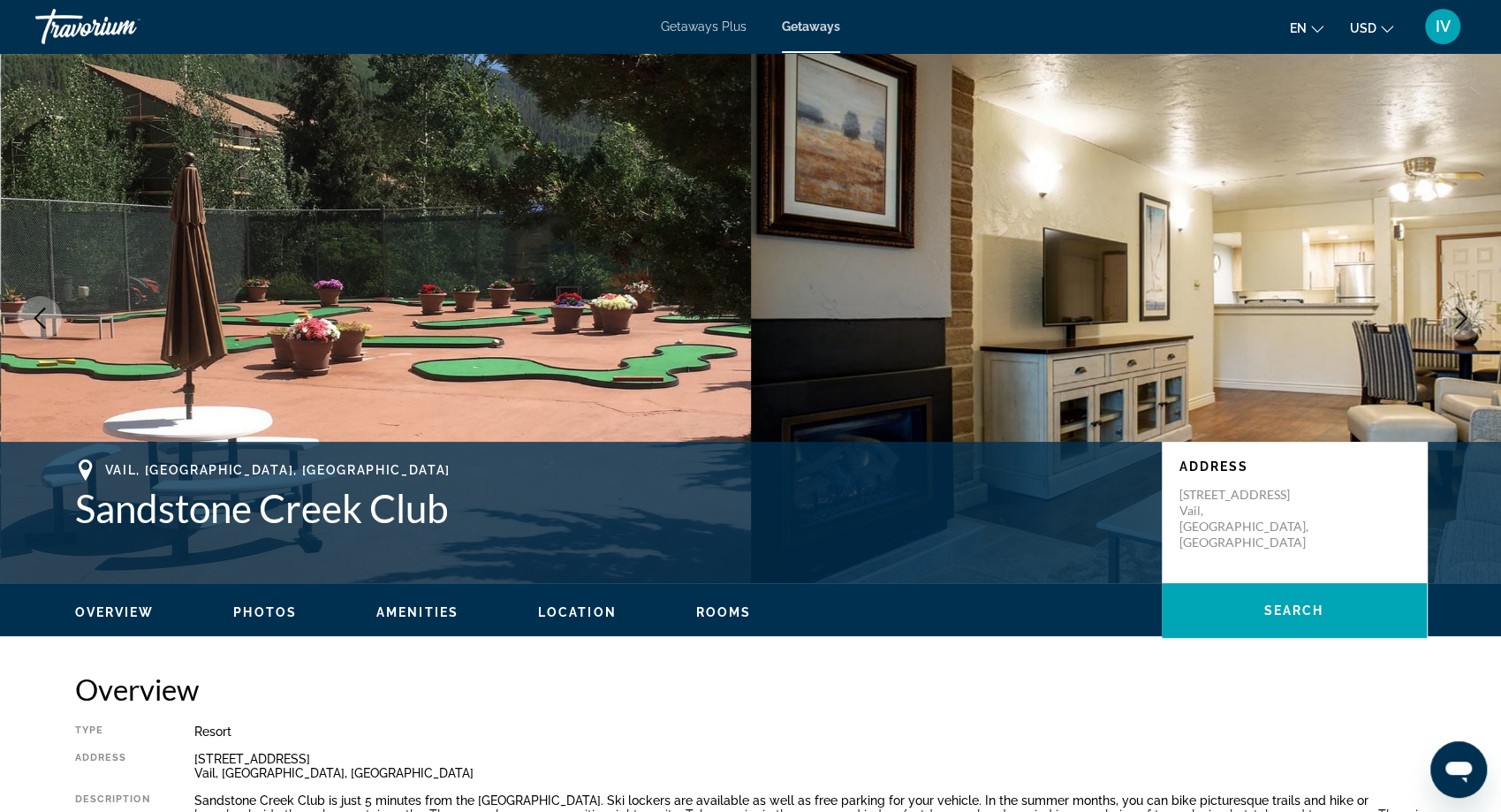
click at [1467, 312] on icon "Next image" at bounding box center [1460, 318] width 21 height 21
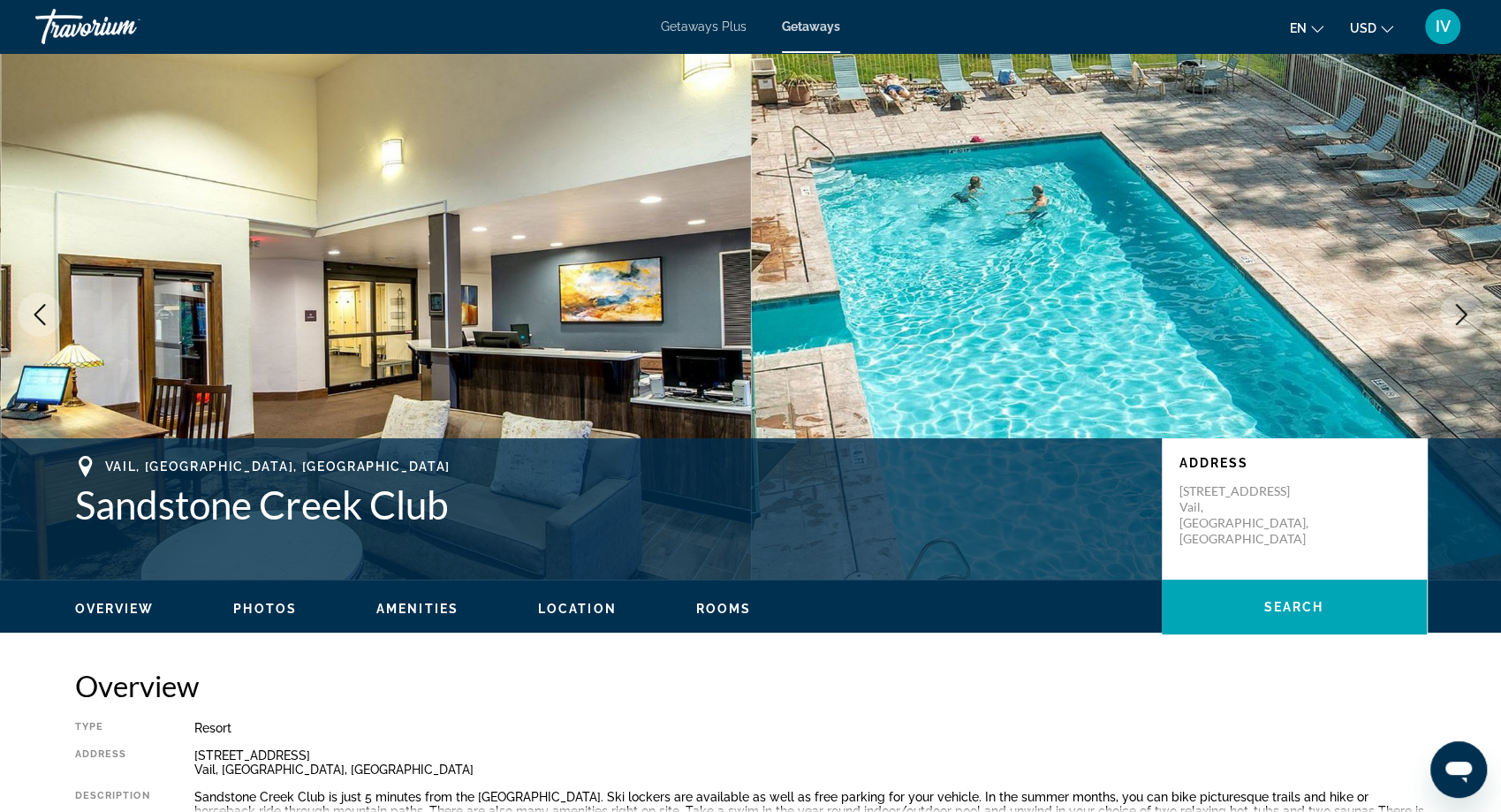
scroll to position [2, 0]
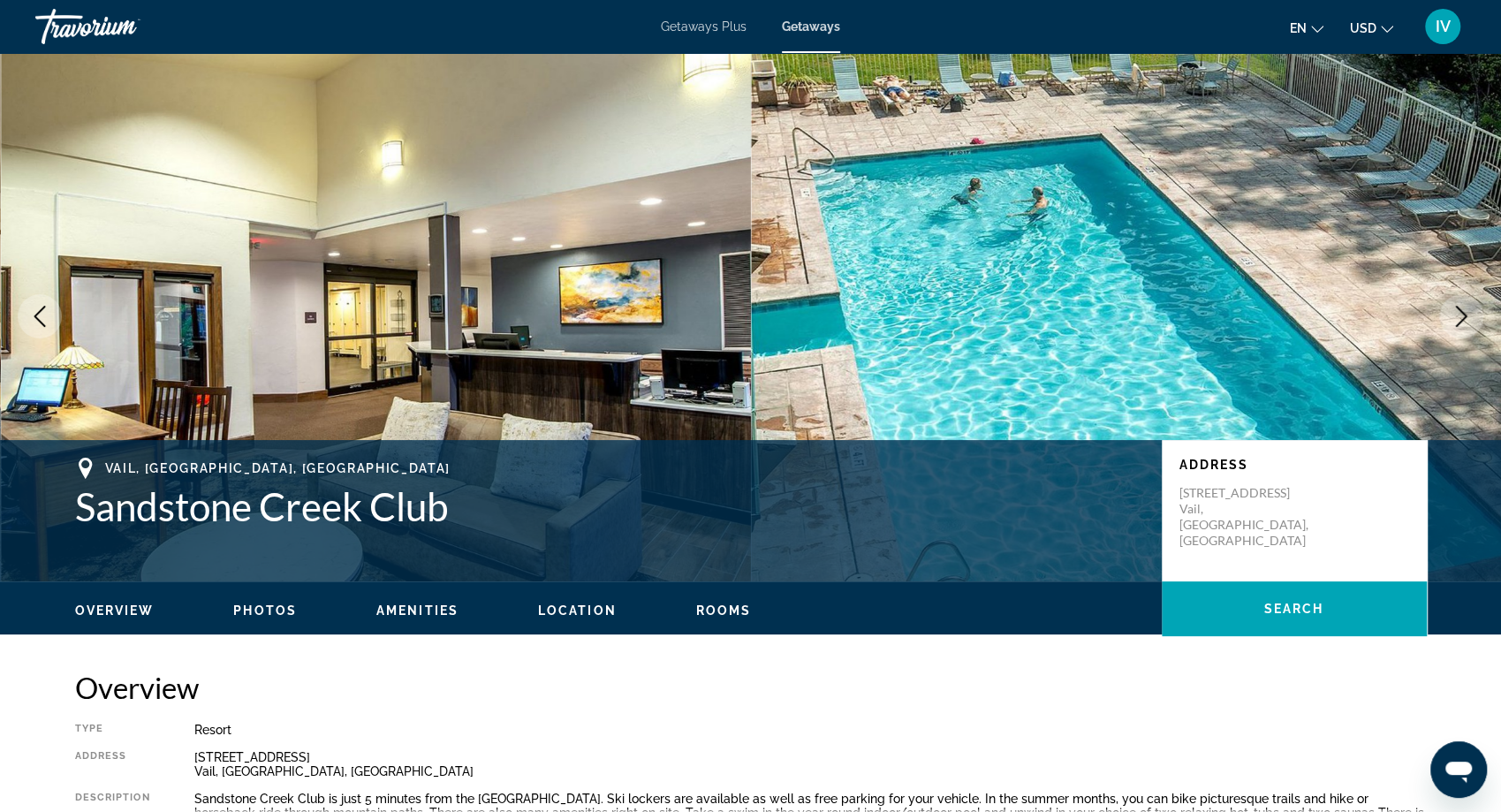
click at [1467, 312] on icon "Next image" at bounding box center [1460, 316] width 21 height 21
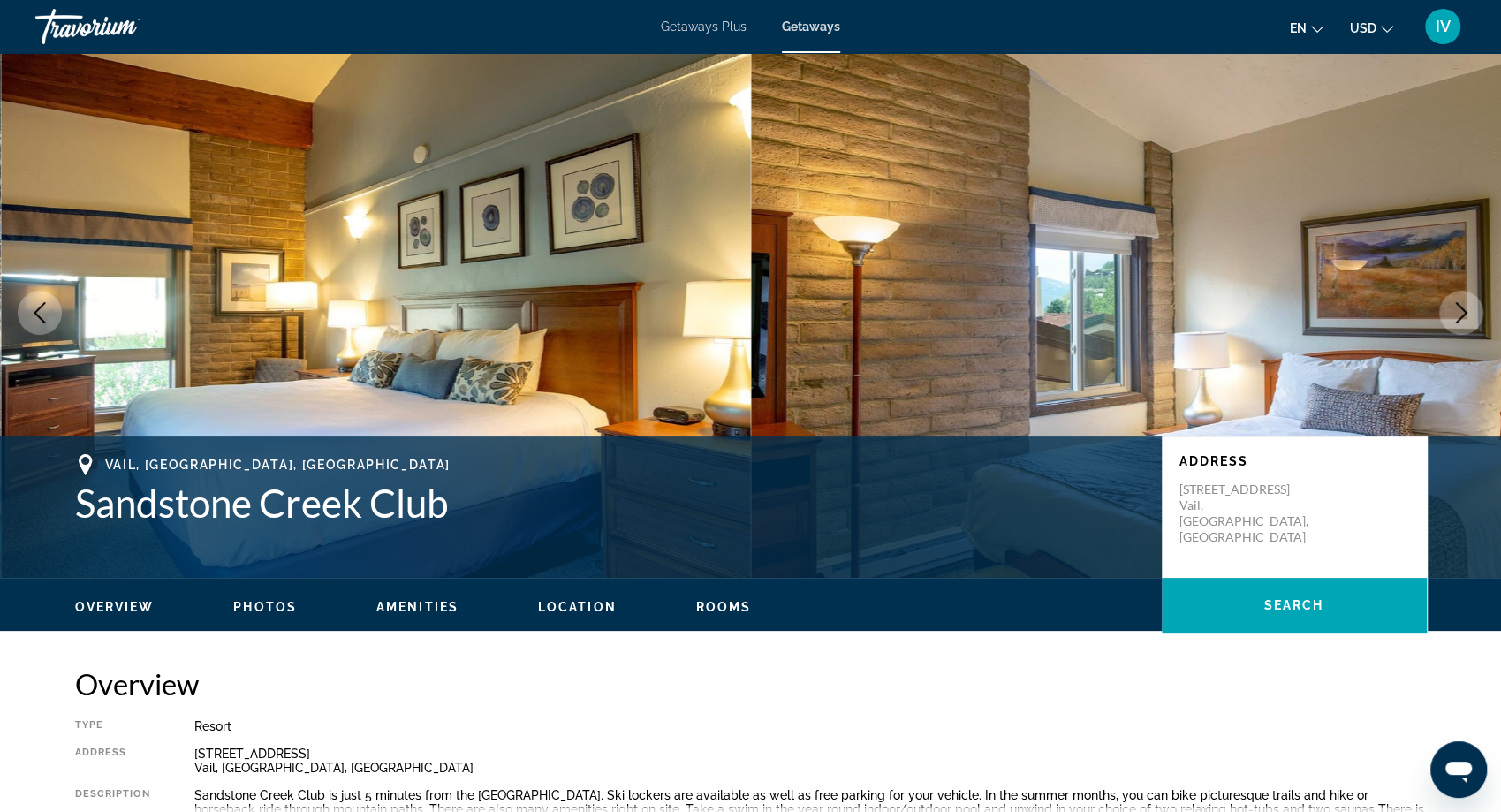
click at [1467, 312] on icon "Next image" at bounding box center [1460, 312] width 21 height 21
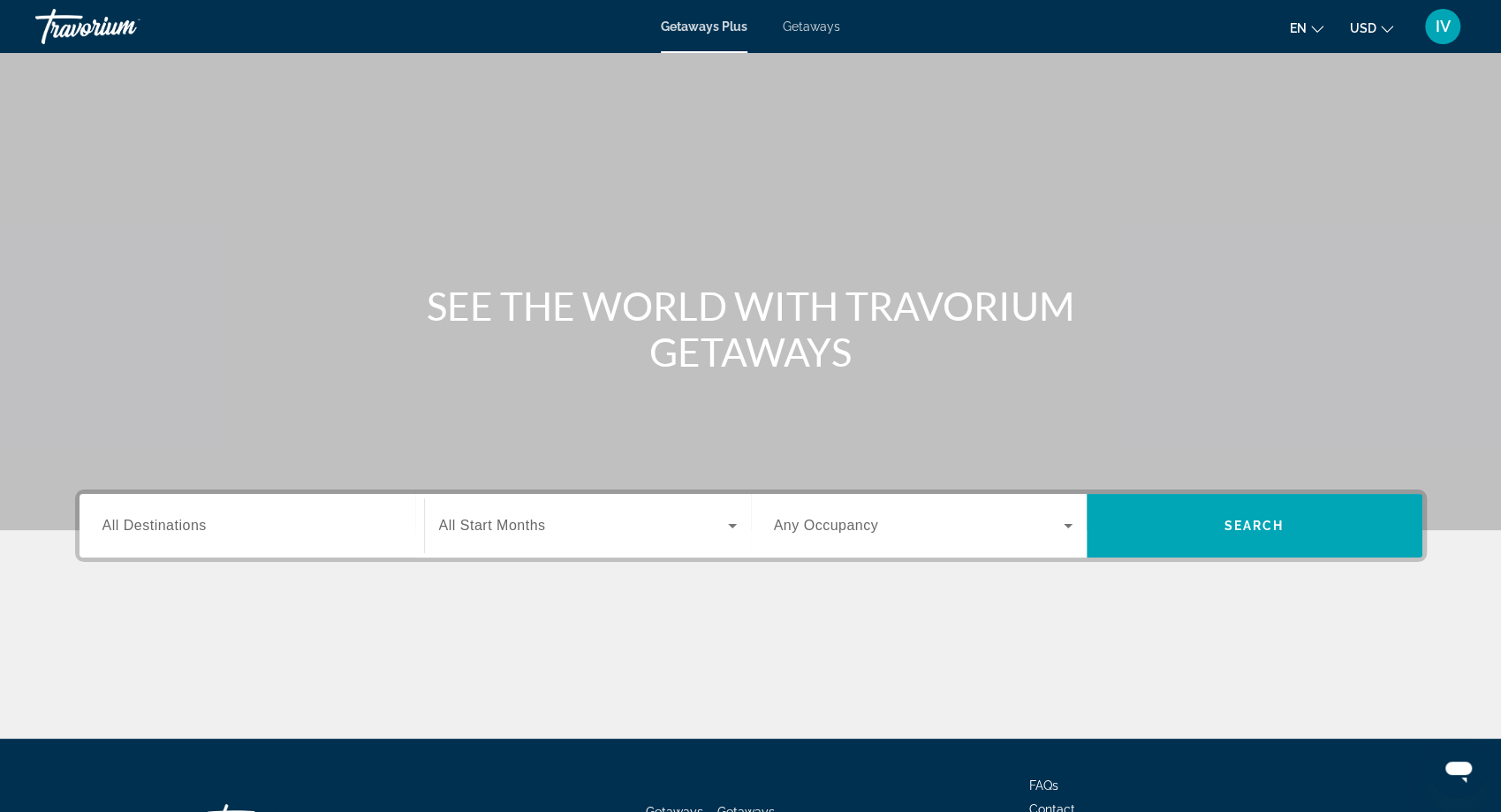
click at [820, 42] on div "Getaways Plus Getaways en English Español Français Italiano Português русский U…" at bounding box center [750, 26] width 1501 height 46
click at [822, 26] on span "Getaways" at bounding box center [811, 27] width 58 height 14
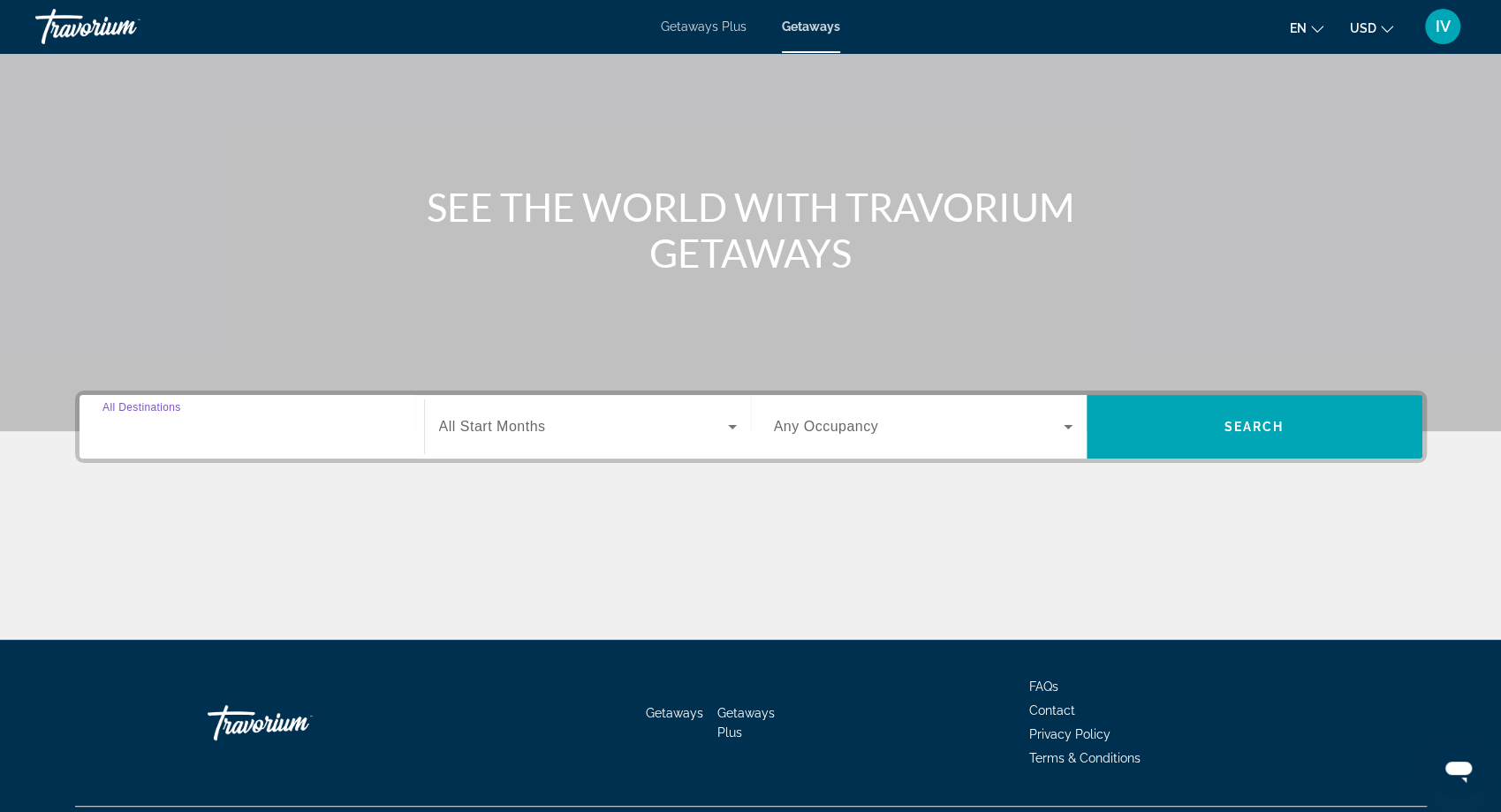
click at [350, 418] on input "Destination All Destinations" at bounding box center [252, 427] width 299 height 21
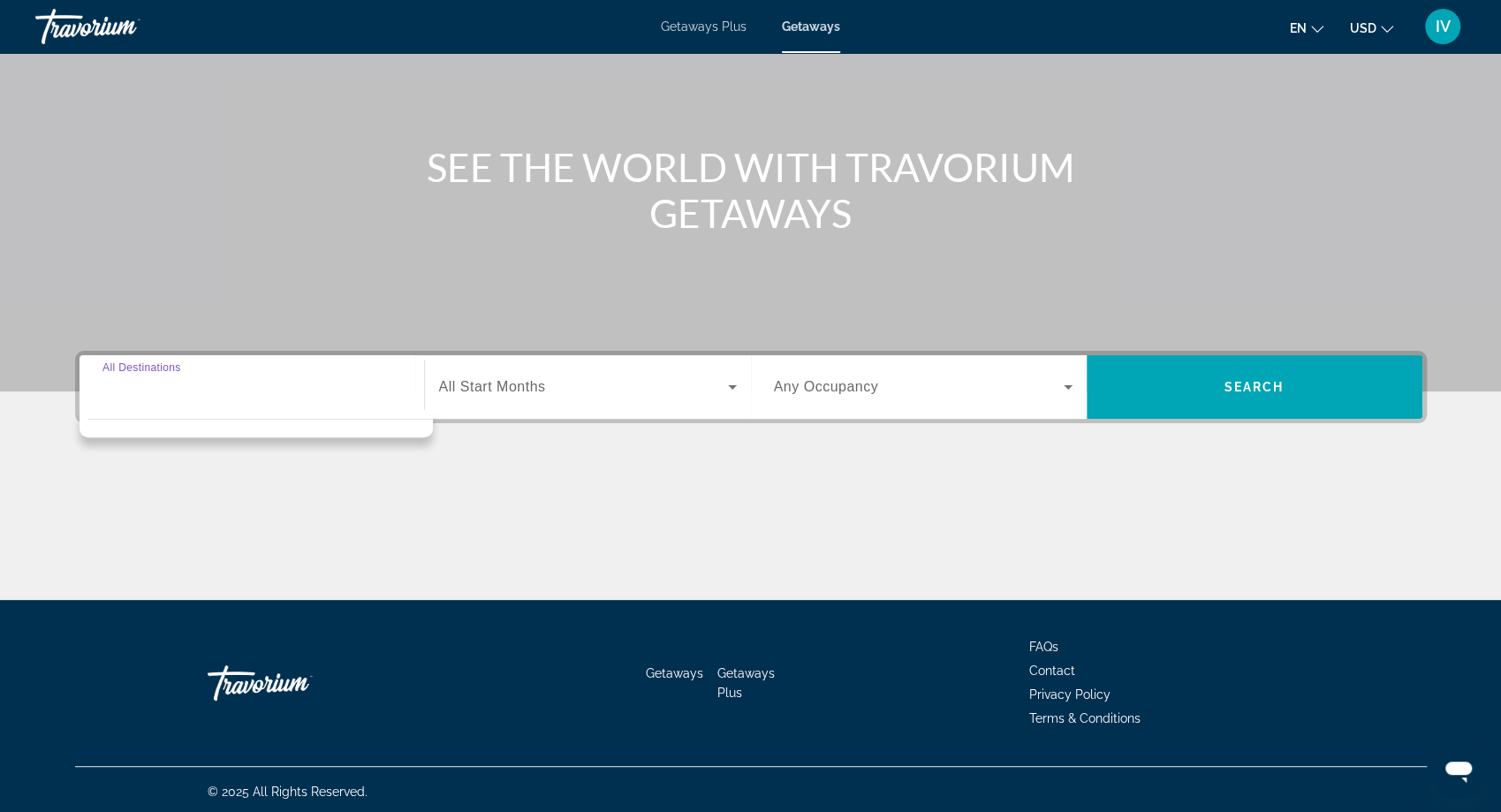
scroll to position [143, 0]
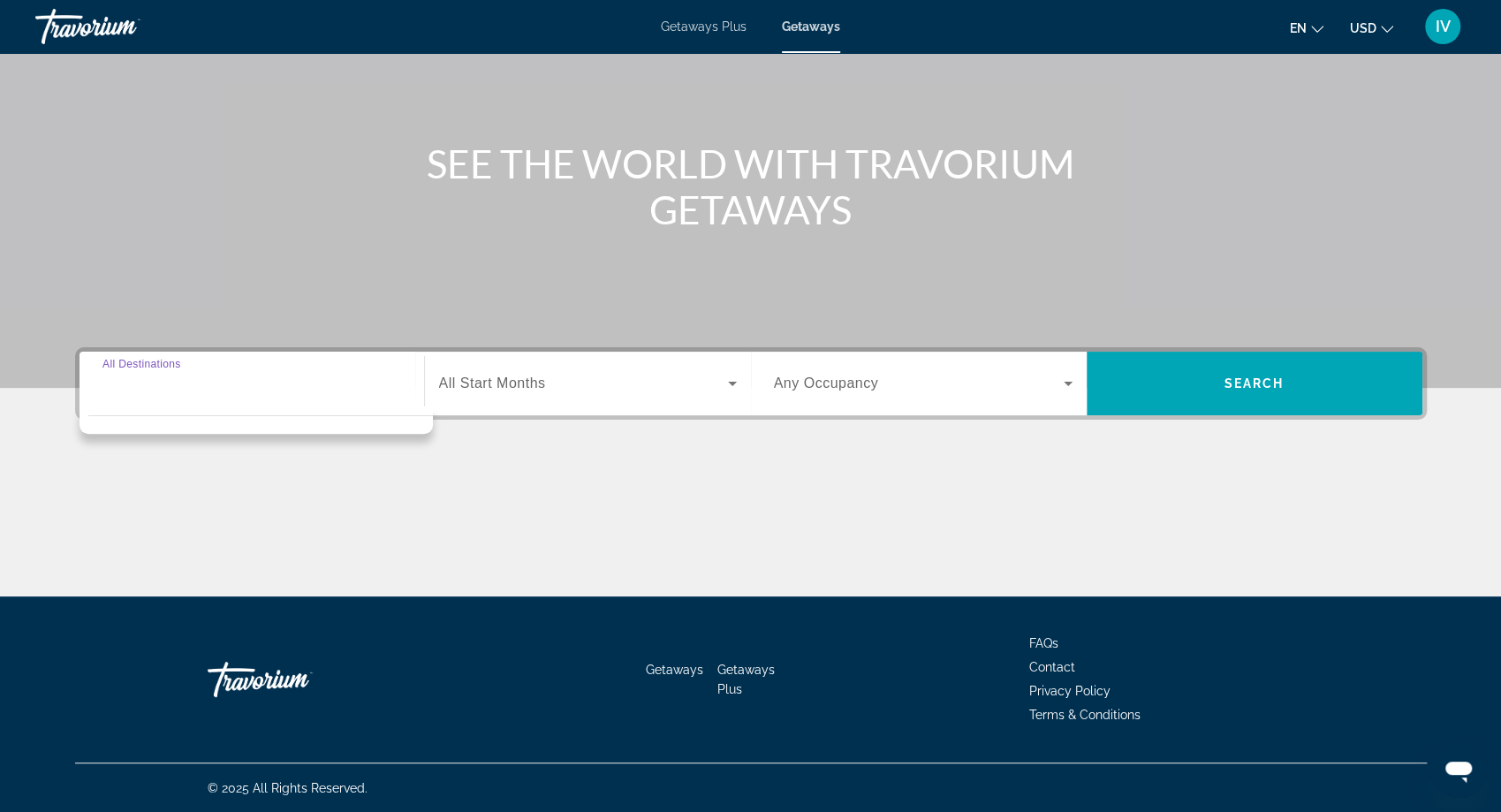
click at [246, 382] on input "Destination All Destinations" at bounding box center [252, 383] width 299 height 21
click at [357, 293] on div "Main content" at bounding box center [750, 122] width 1501 height 530
click at [163, 380] on span "All Destinations" at bounding box center [155, 383] width 105 height 15
click at [163, 380] on input "Destination All Destinations" at bounding box center [252, 383] width 299 height 21
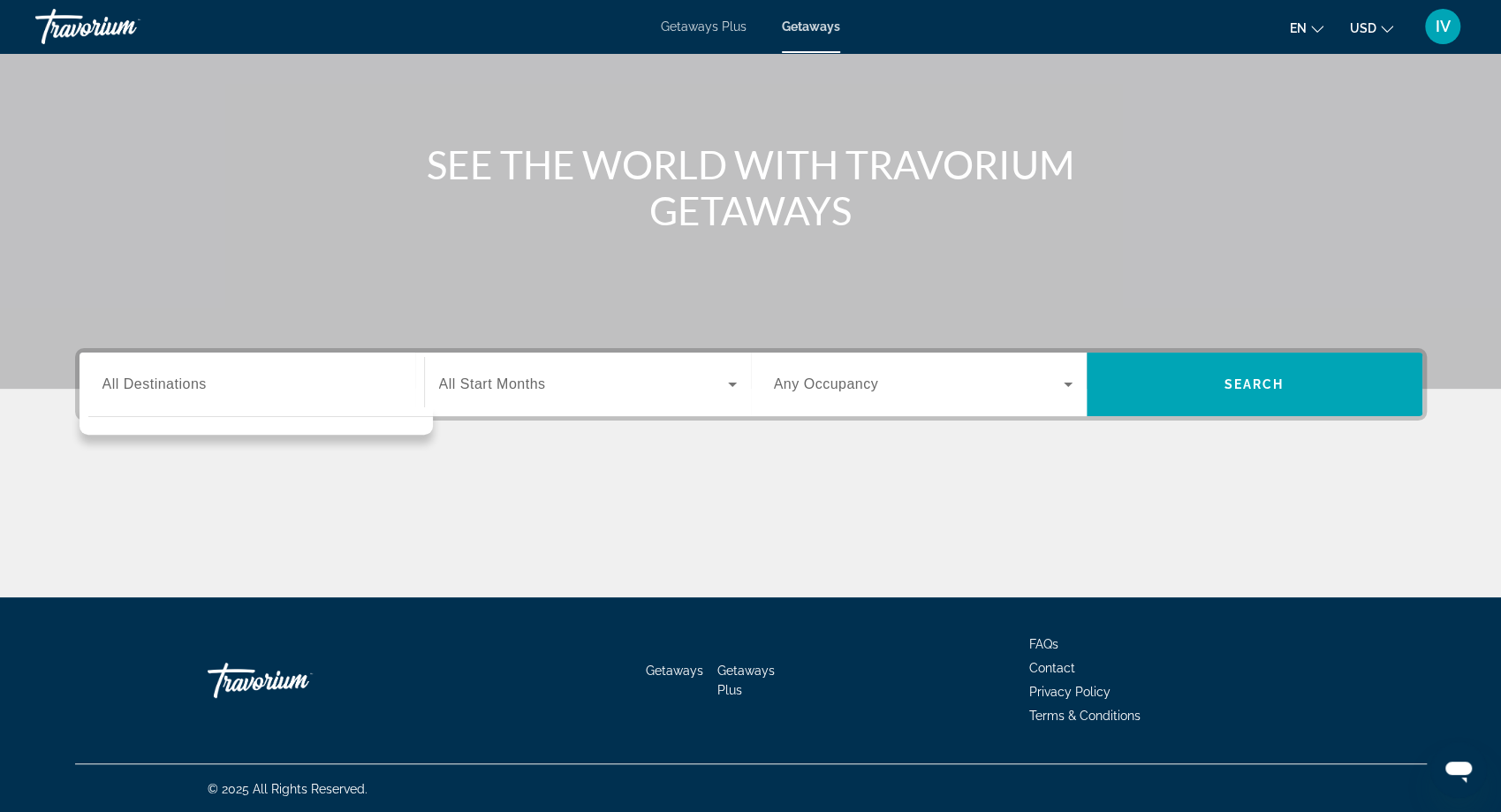
click at [355, 292] on div "Main content" at bounding box center [750, 123] width 1501 height 530
click at [820, 34] on div "Getaways Plus Getaways en English Español Français Italiano Português русский U…" at bounding box center [750, 26] width 1501 height 46
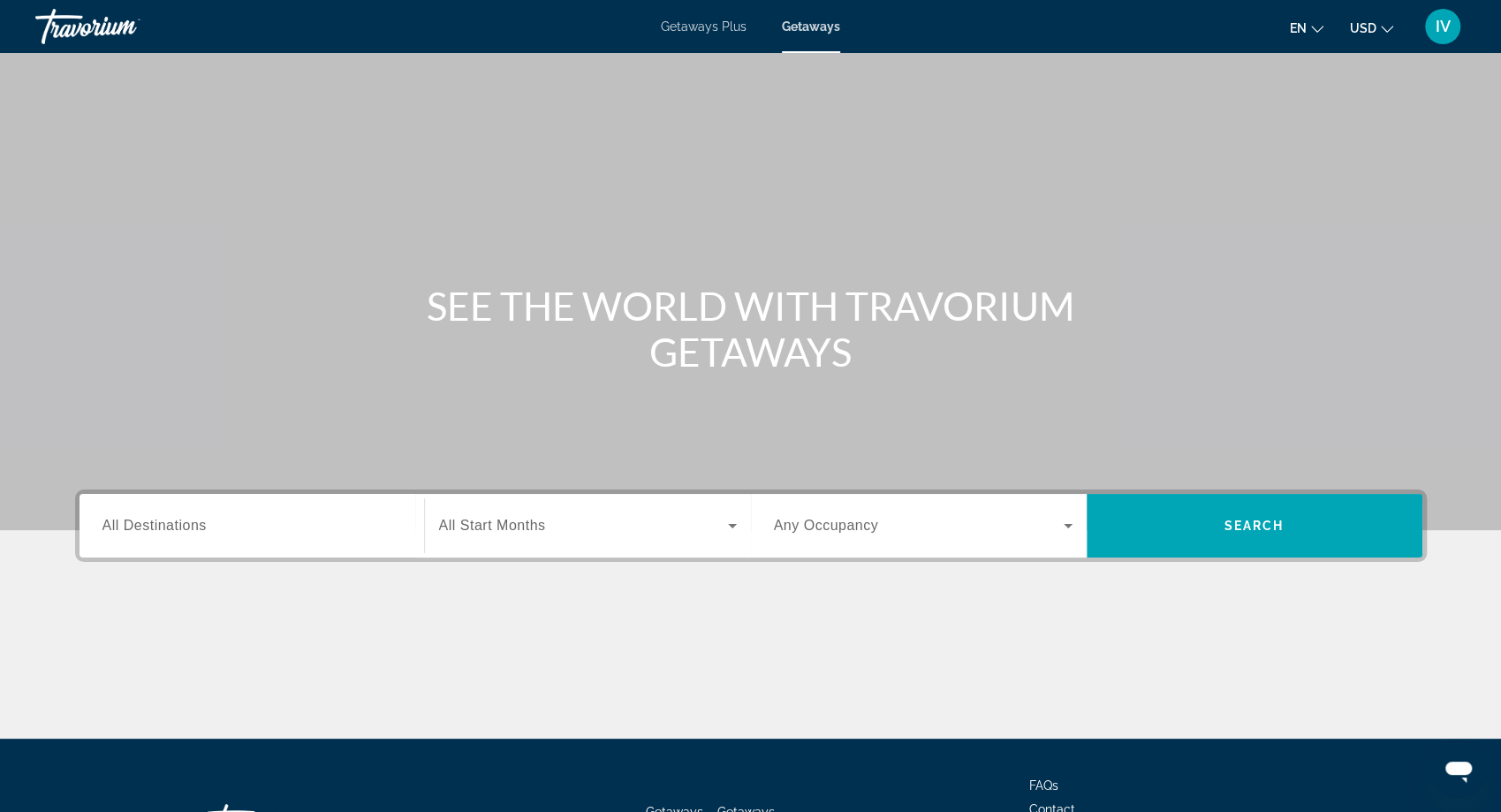
click at [243, 531] on input "Destination All Destinations" at bounding box center [252, 526] width 299 height 21
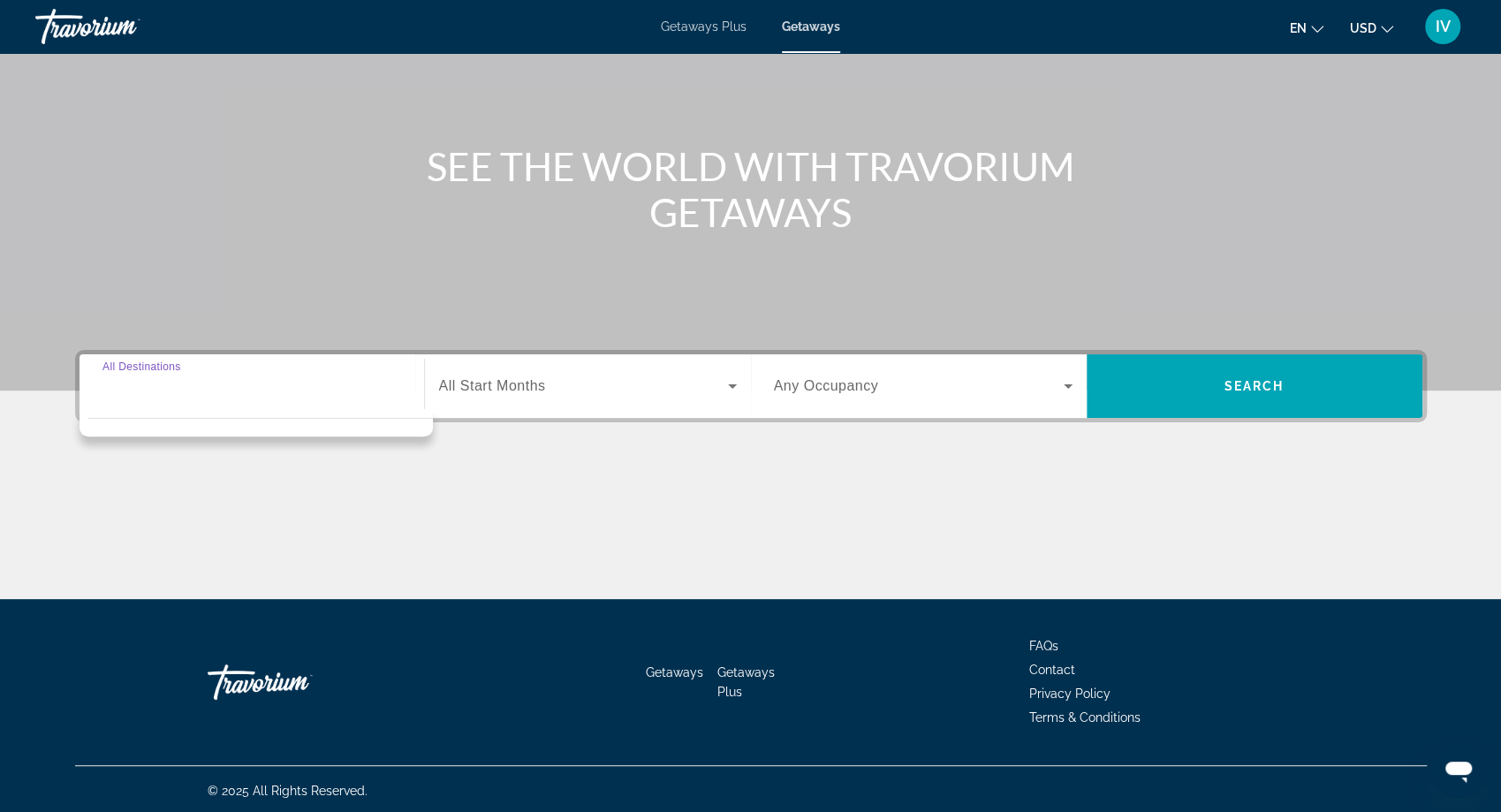
scroll to position [143, 0]
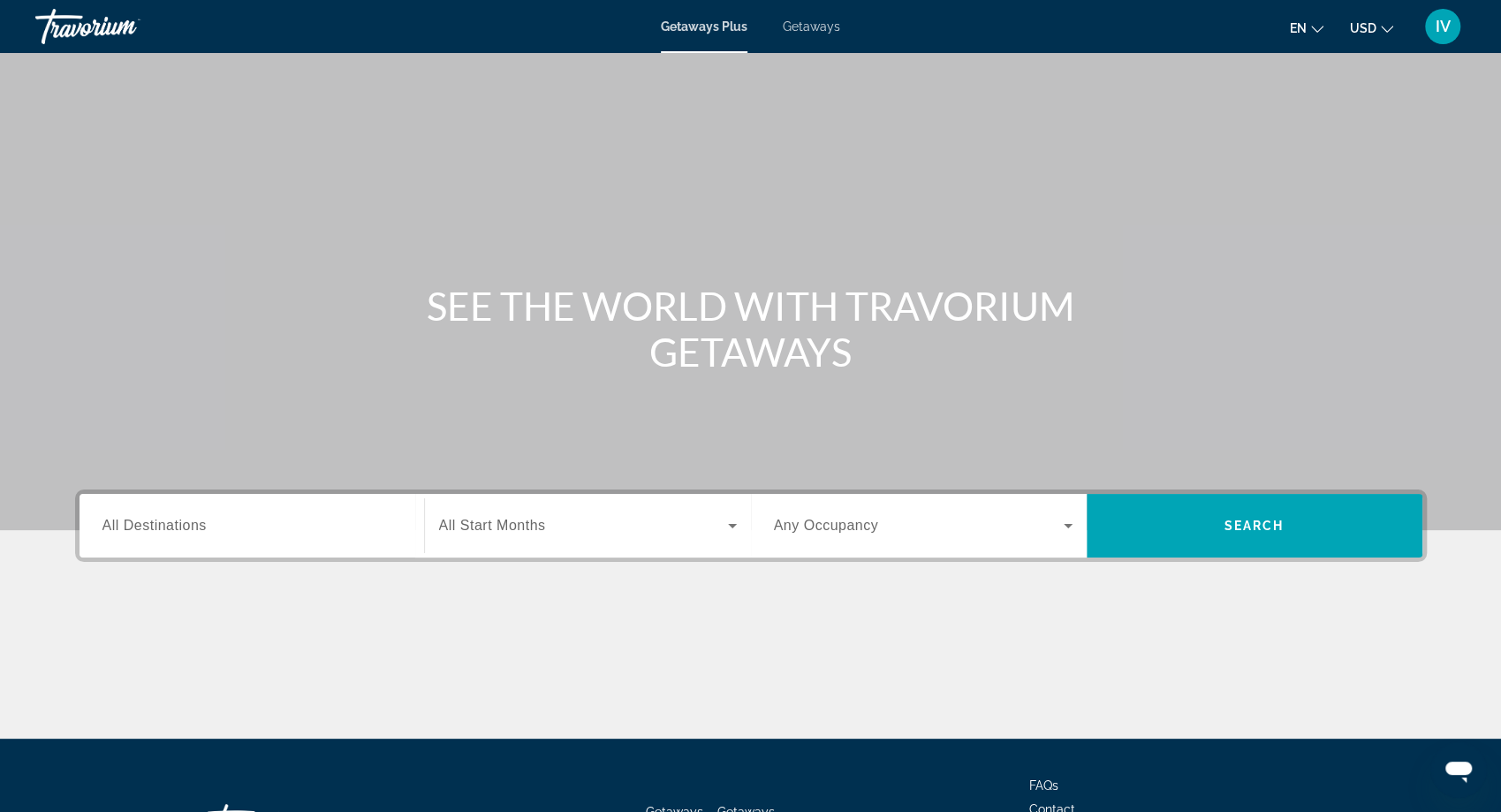
click at [801, 37] on div "Getaways Plus Getaways en English Español Français Italiano Português русский U…" at bounding box center [750, 26] width 1501 height 46
click at [807, 27] on span "Getaways" at bounding box center [811, 27] width 58 height 14
click at [330, 525] on input "Destination All Destinations" at bounding box center [252, 526] width 299 height 21
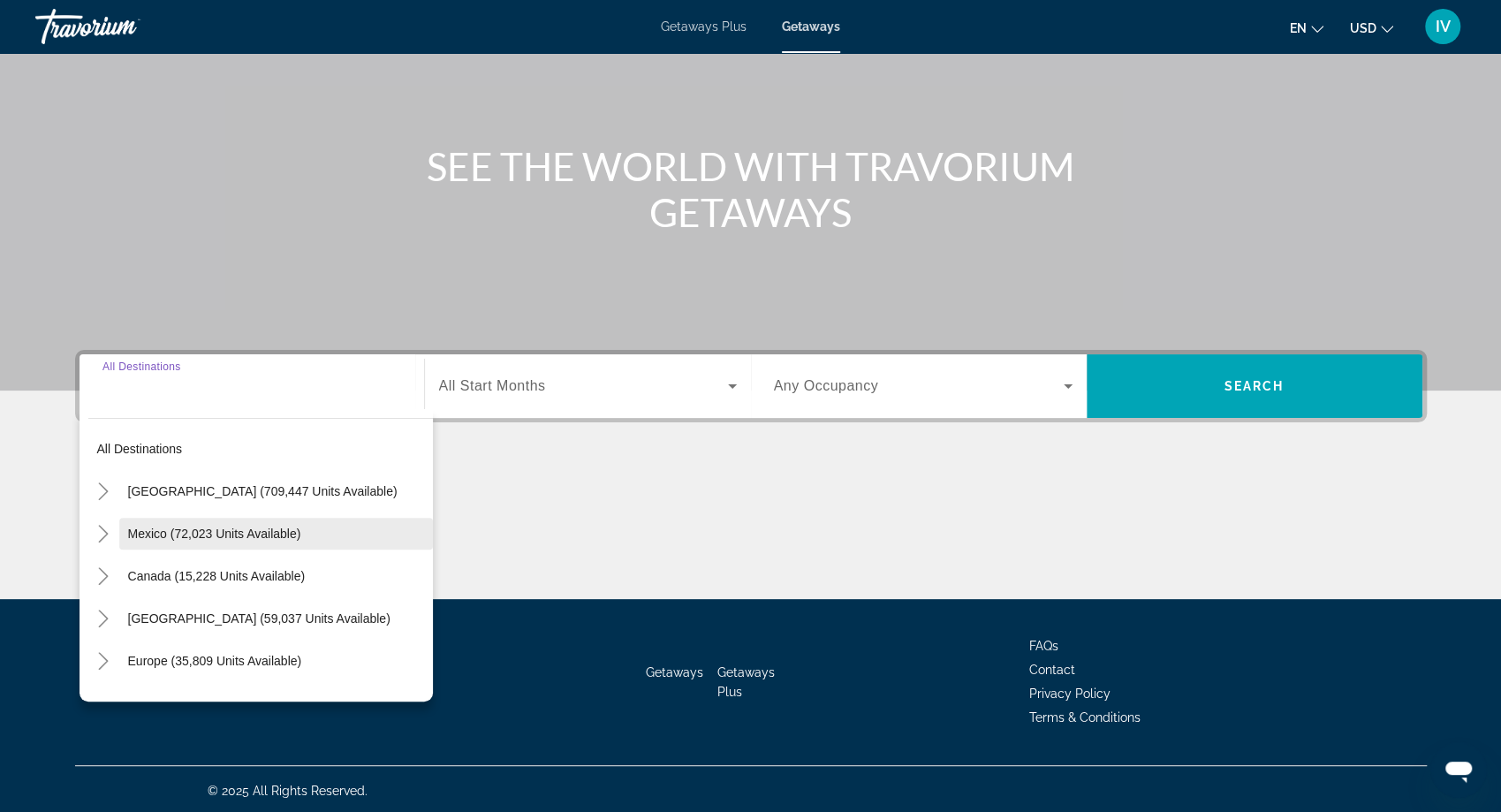
scroll to position [143, 0]
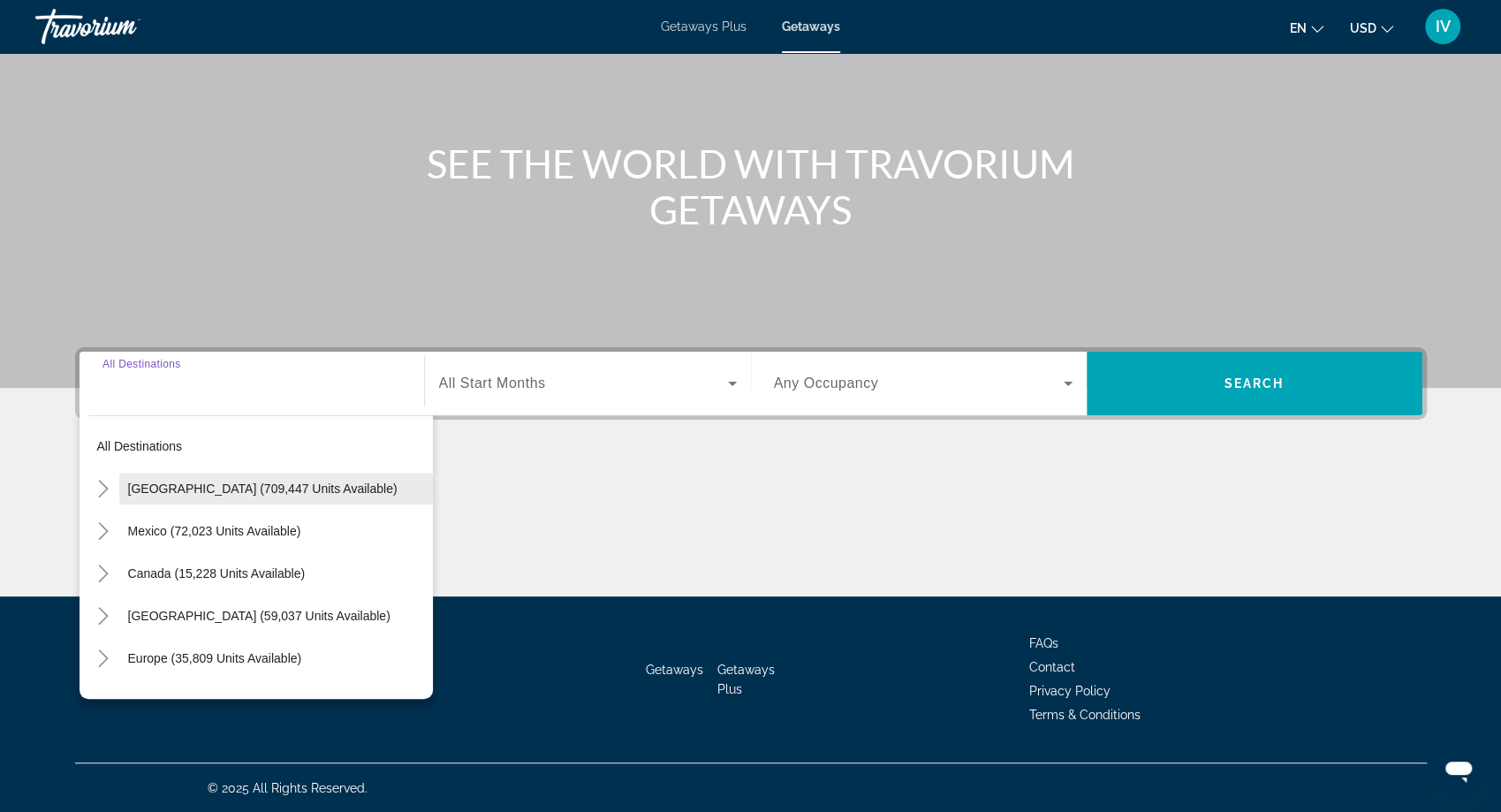
click at [143, 494] on span "Search widget" at bounding box center [276, 488] width 314 height 42
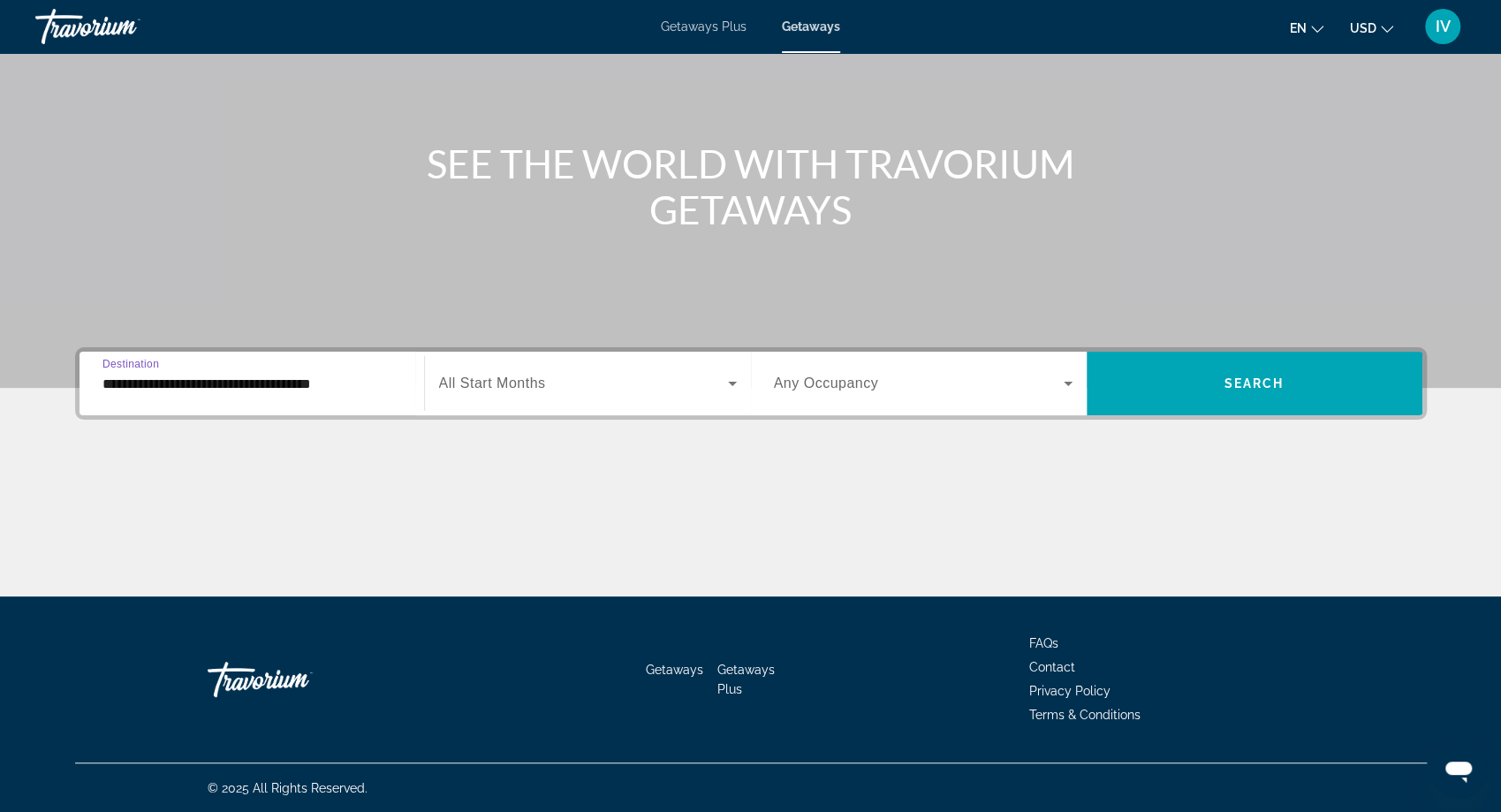
click at [244, 388] on input "**********" at bounding box center [252, 383] width 299 height 21
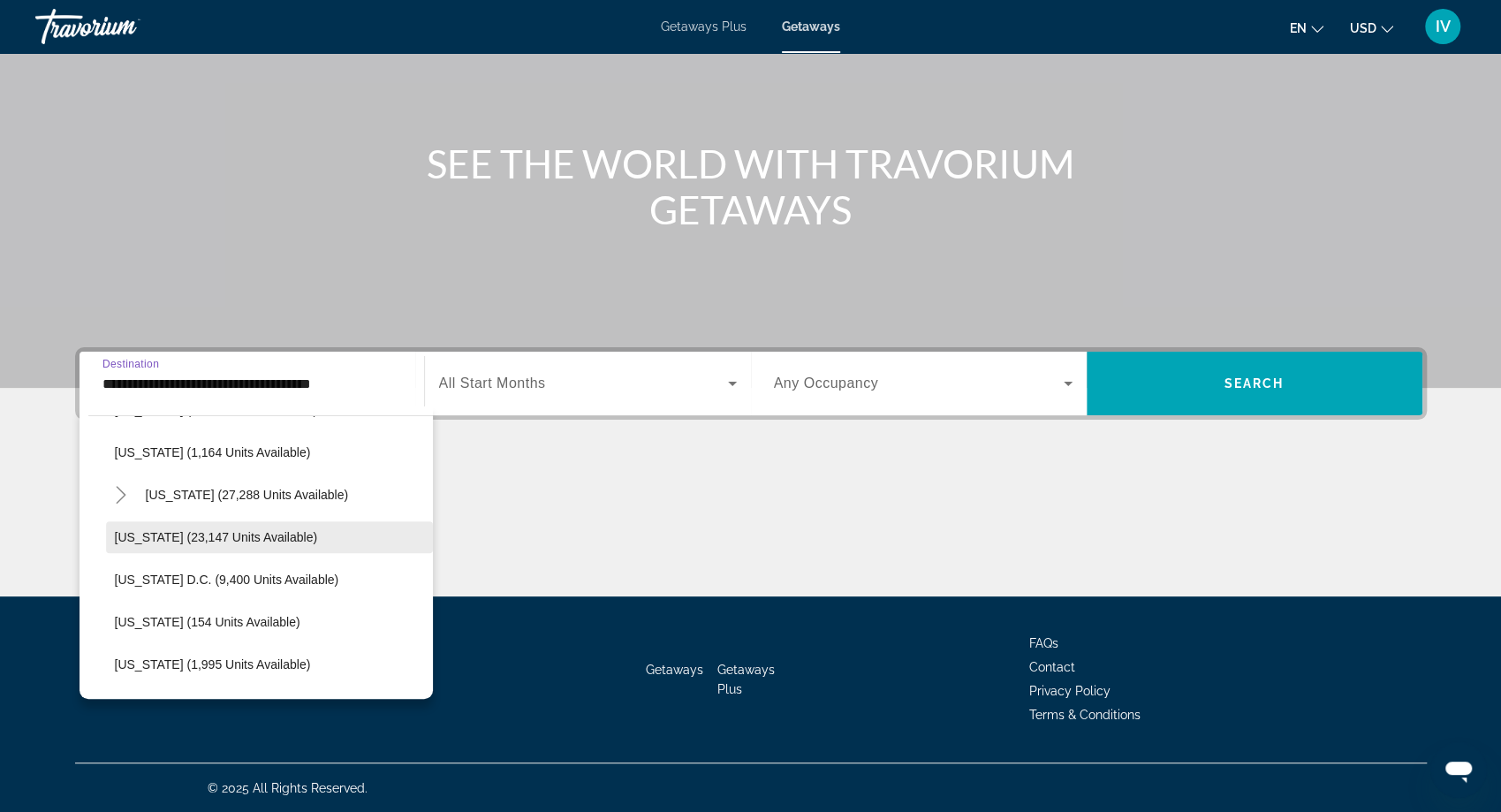
scroll to position [1687, 0]
click at [227, 547] on span "Search widget" at bounding box center [269, 540] width 327 height 42
type input "**********"
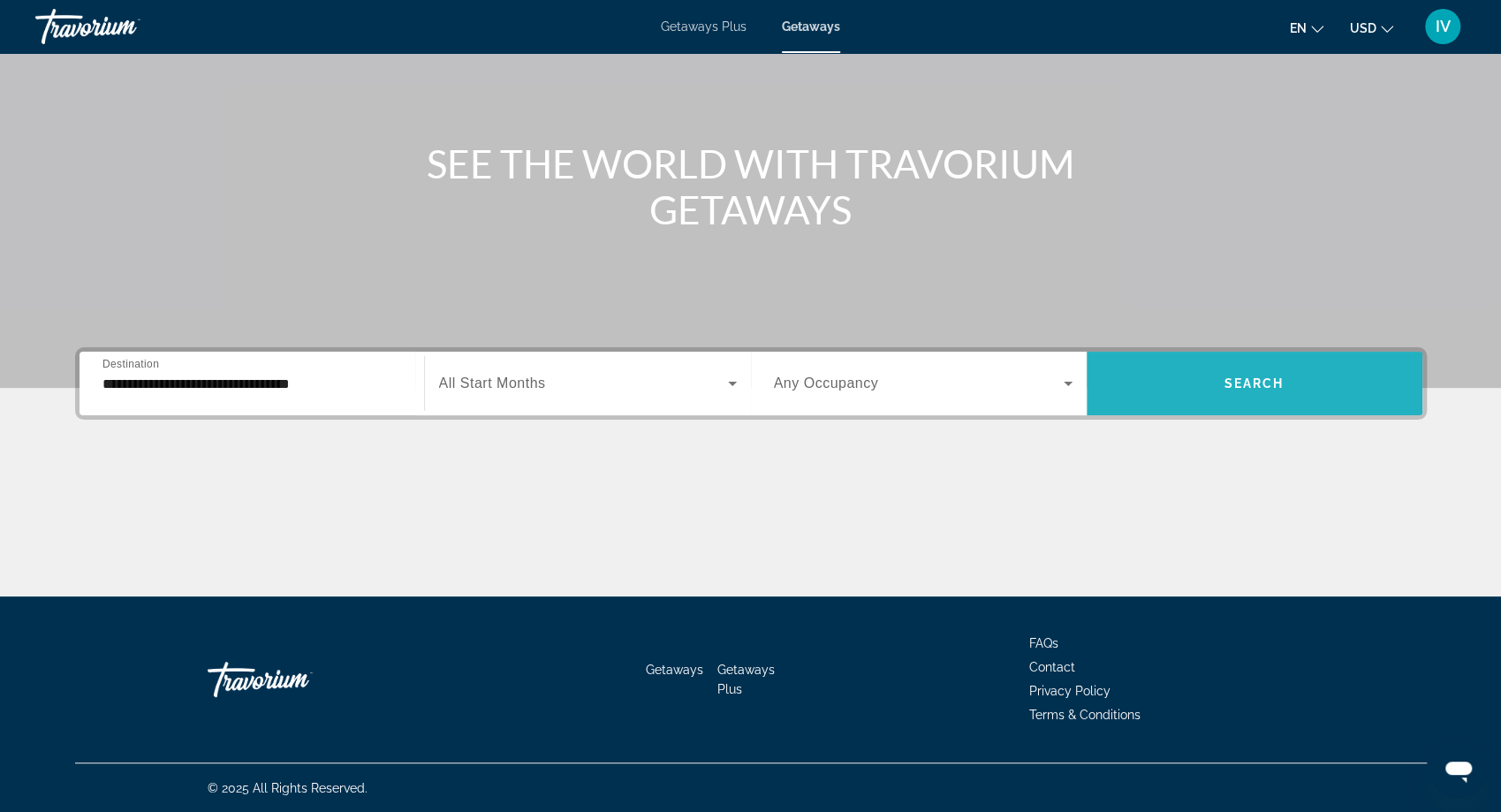
click at [1210, 376] on span "Search widget" at bounding box center [1255, 383] width 336 height 42
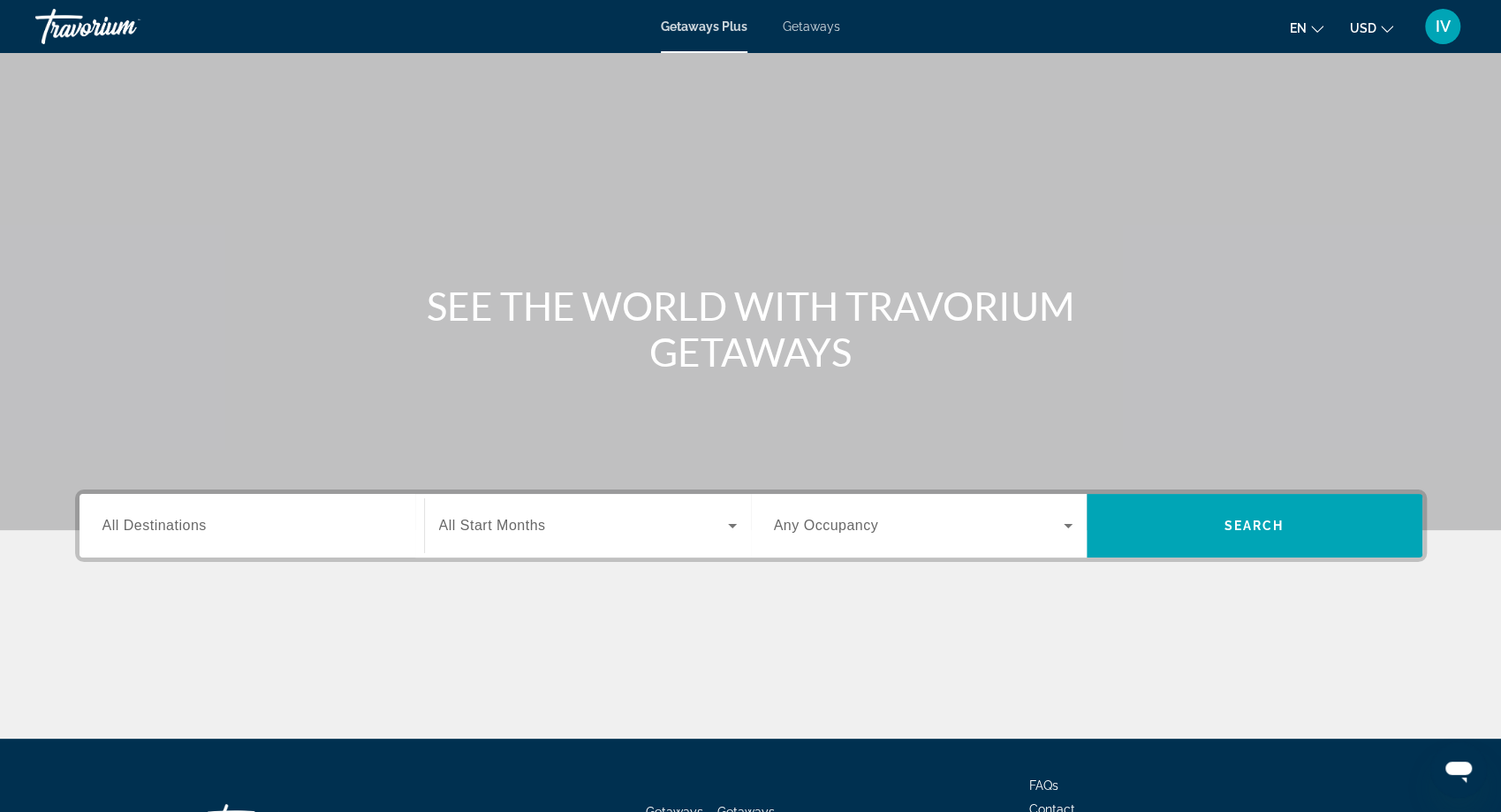
click at [246, 513] on div "Search widget" at bounding box center [252, 526] width 299 height 51
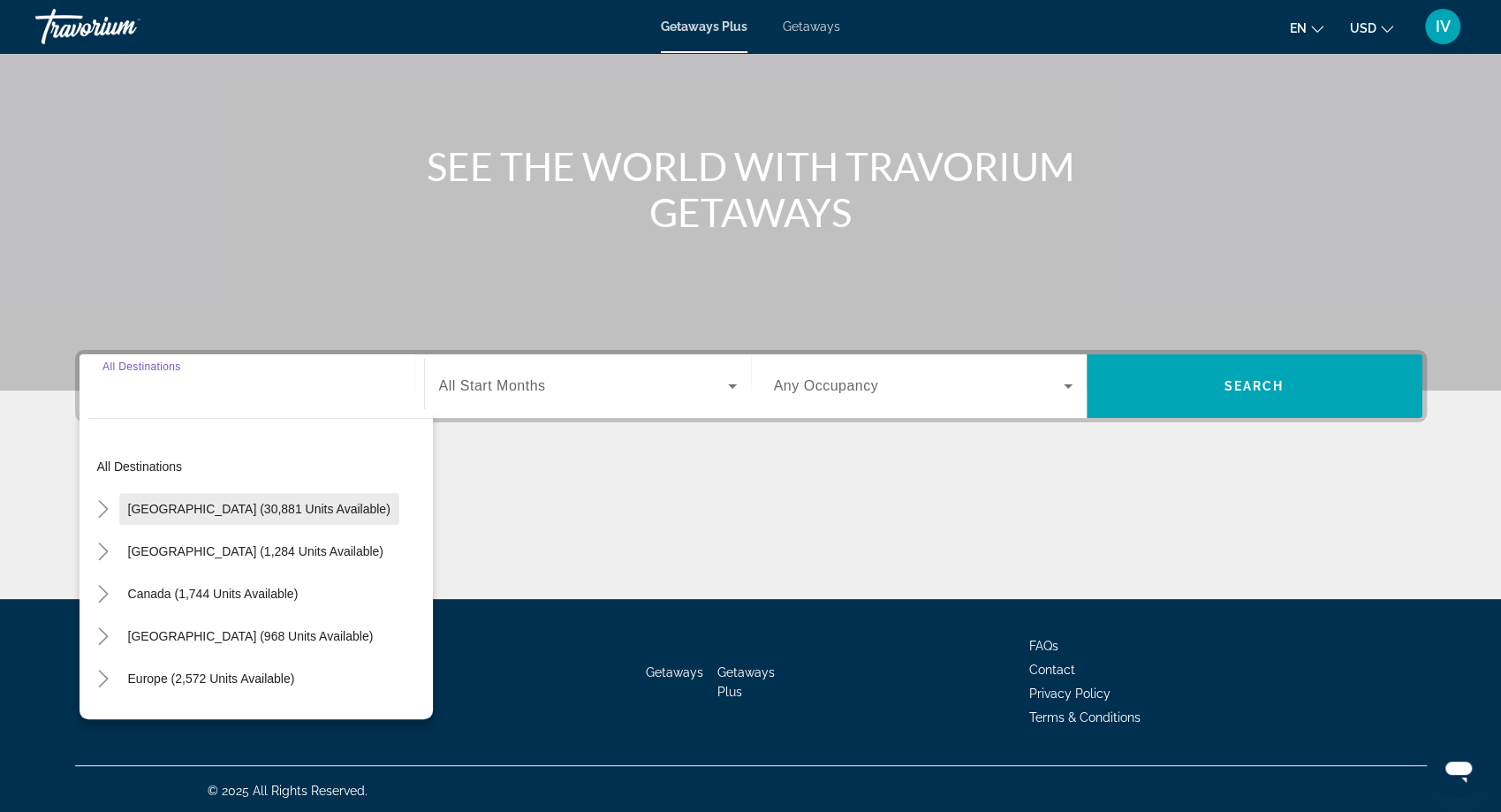
scroll to position [143, 0]
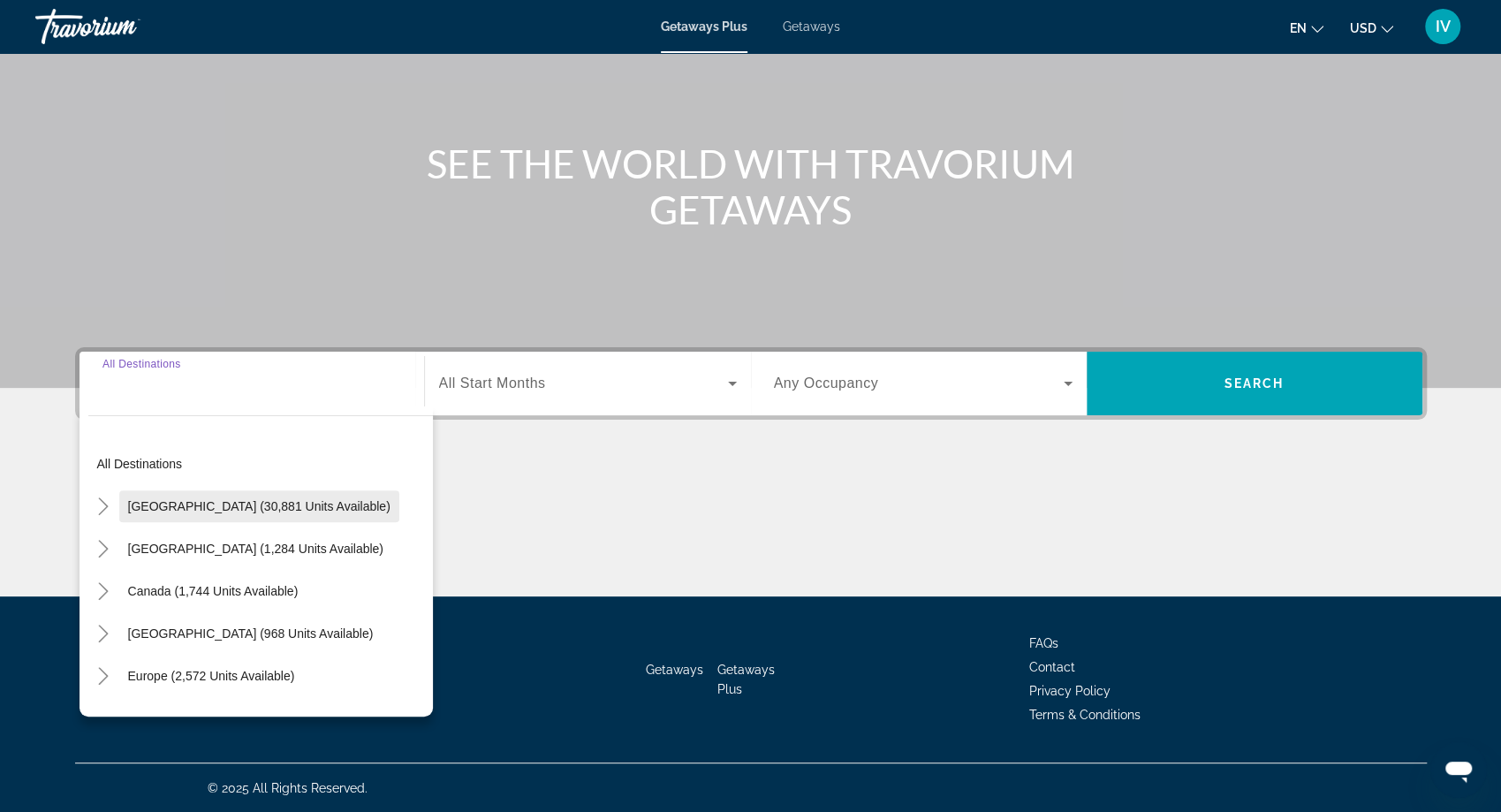
click at [215, 507] on span "[GEOGRAPHIC_DATA] (30,881 units available)" at bounding box center [259, 506] width 263 height 14
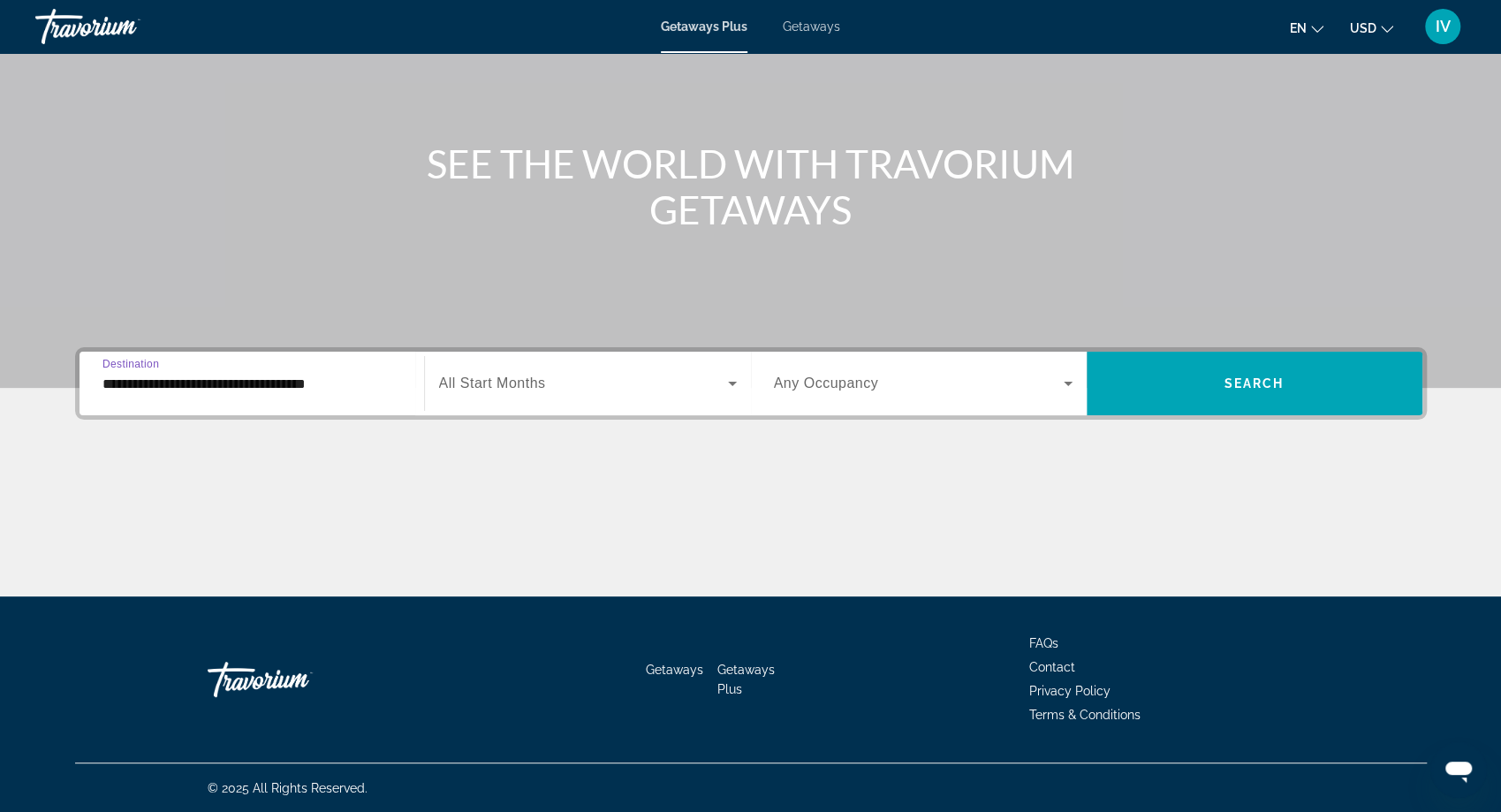
click at [154, 376] on input "**********" at bounding box center [252, 383] width 299 height 21
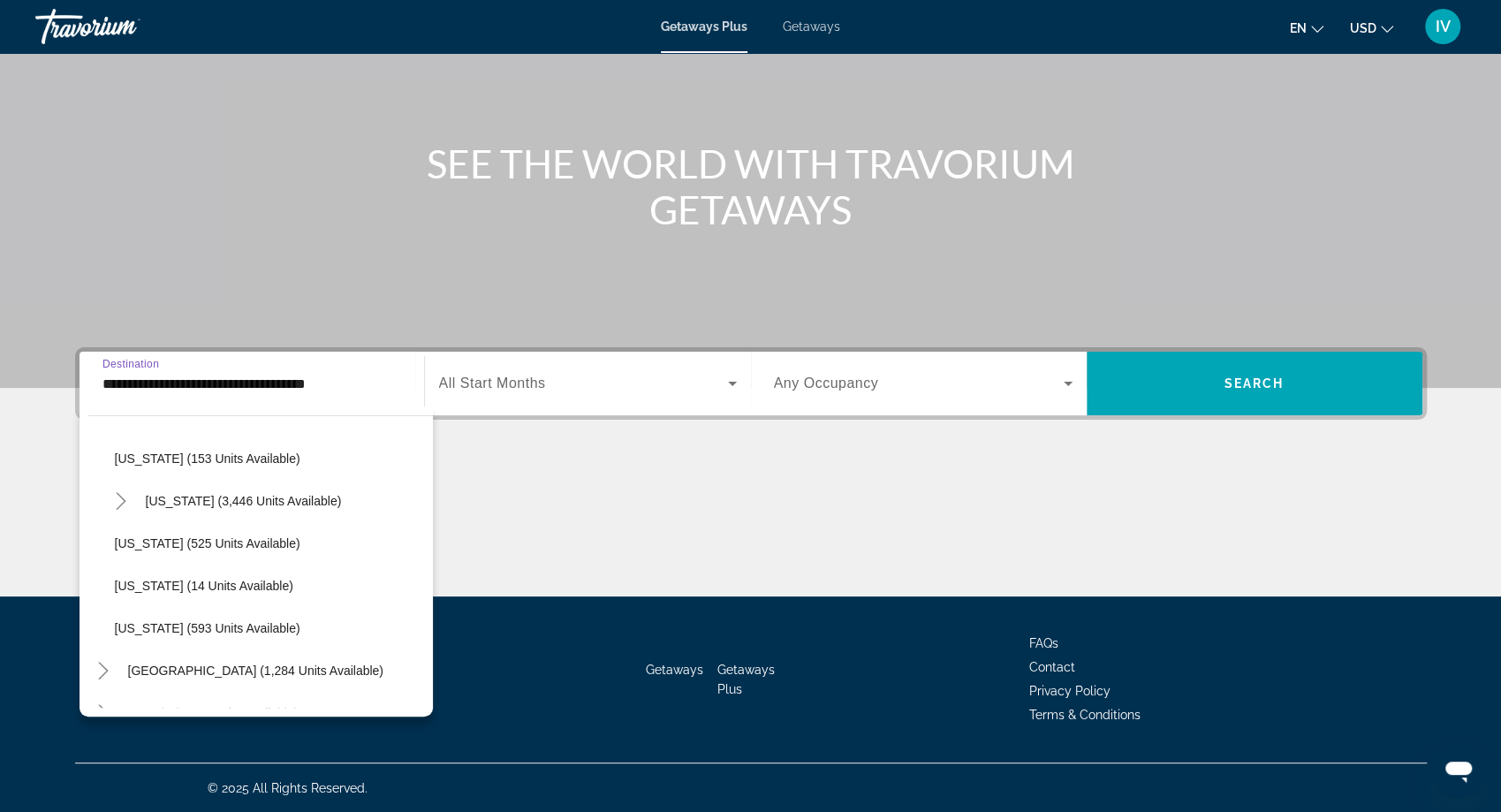
scroll to position [1409, 0]
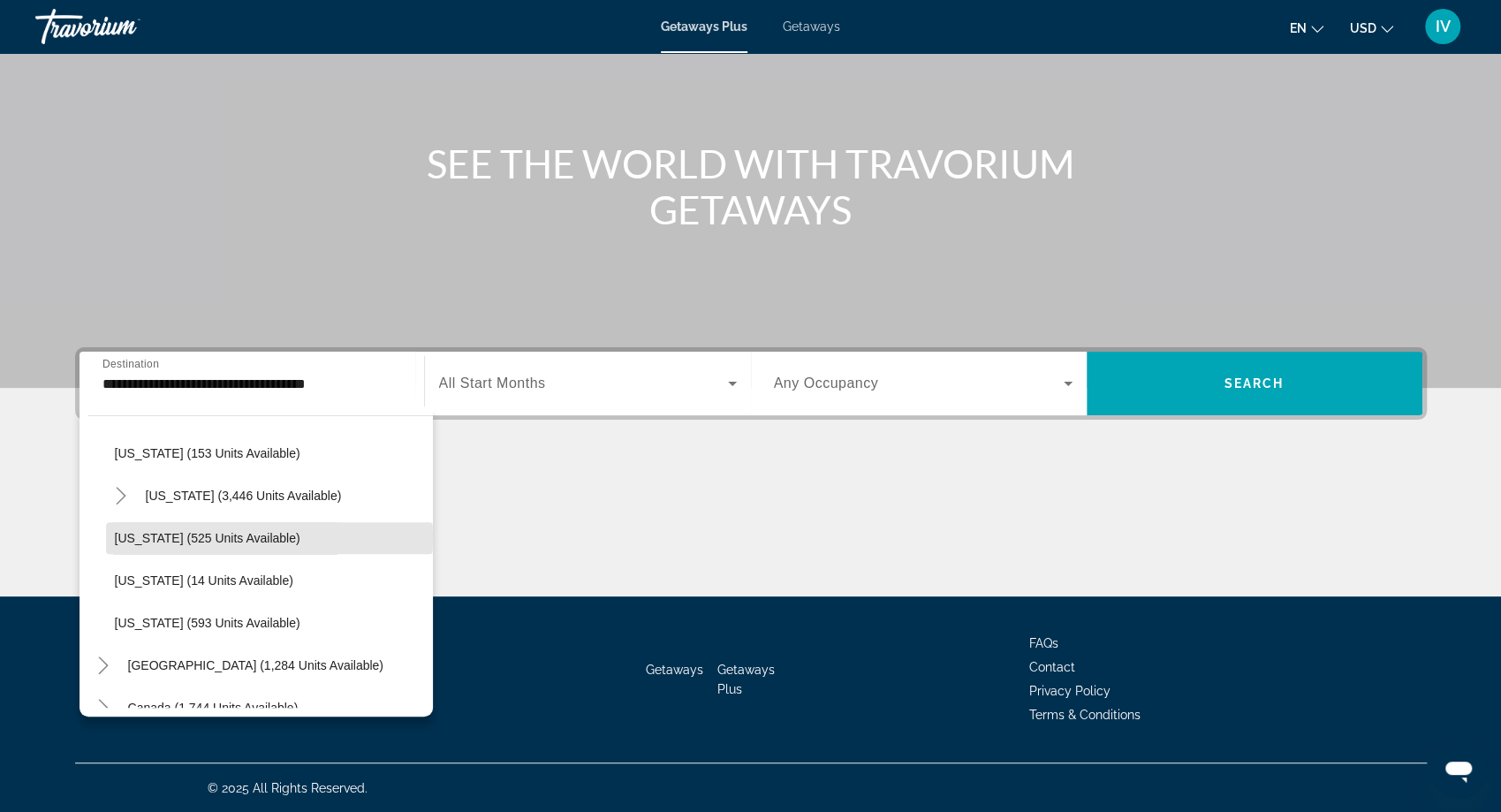
click at [158, 536] on span "[US_STATE] (525 units available)" at bounding box center [208, 538] width 186 height 14
type input "**********"
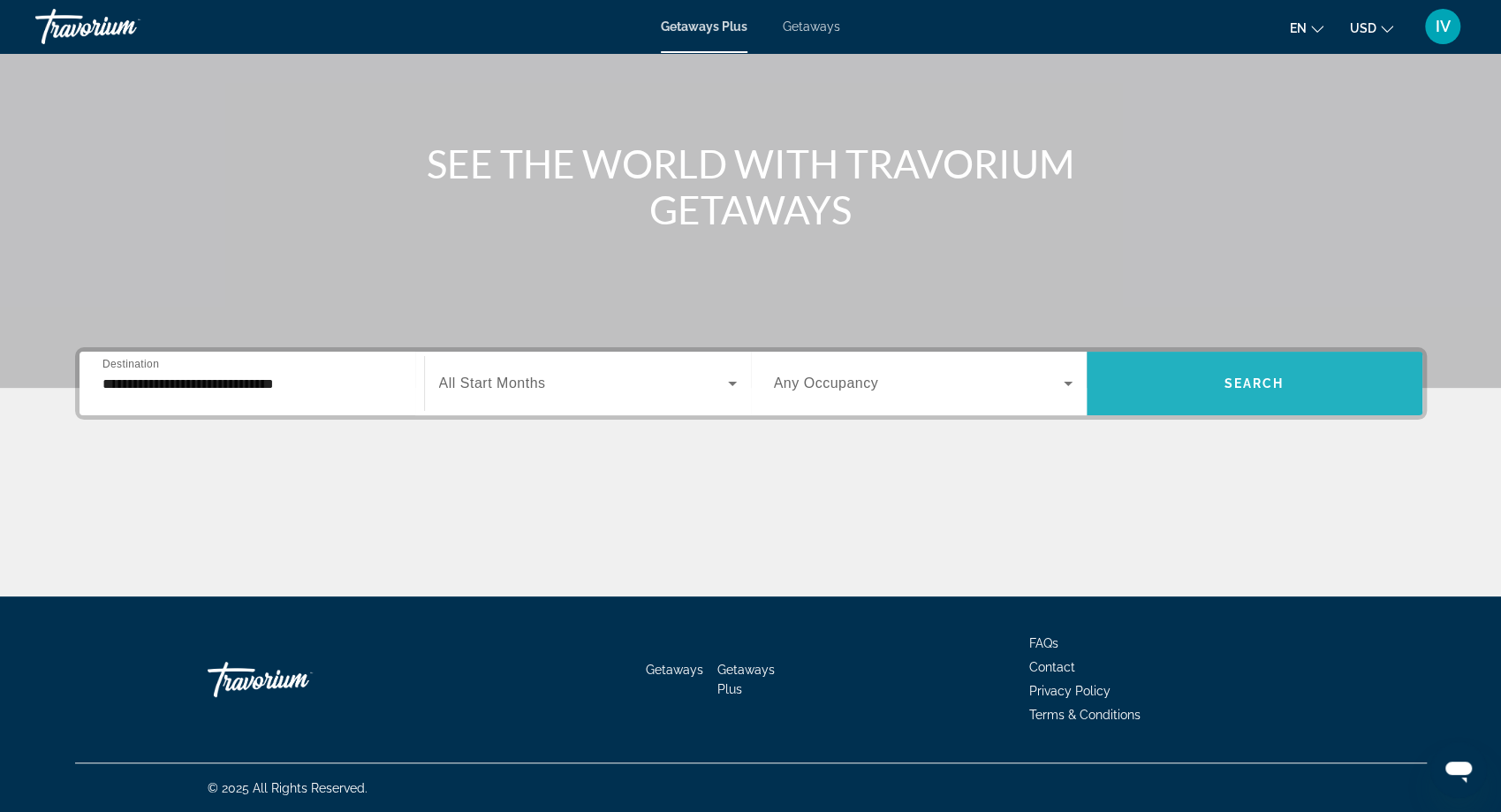
click at [1220, 375] on span "Search widget" at bounding box center [1255, 383] width 336 height 42
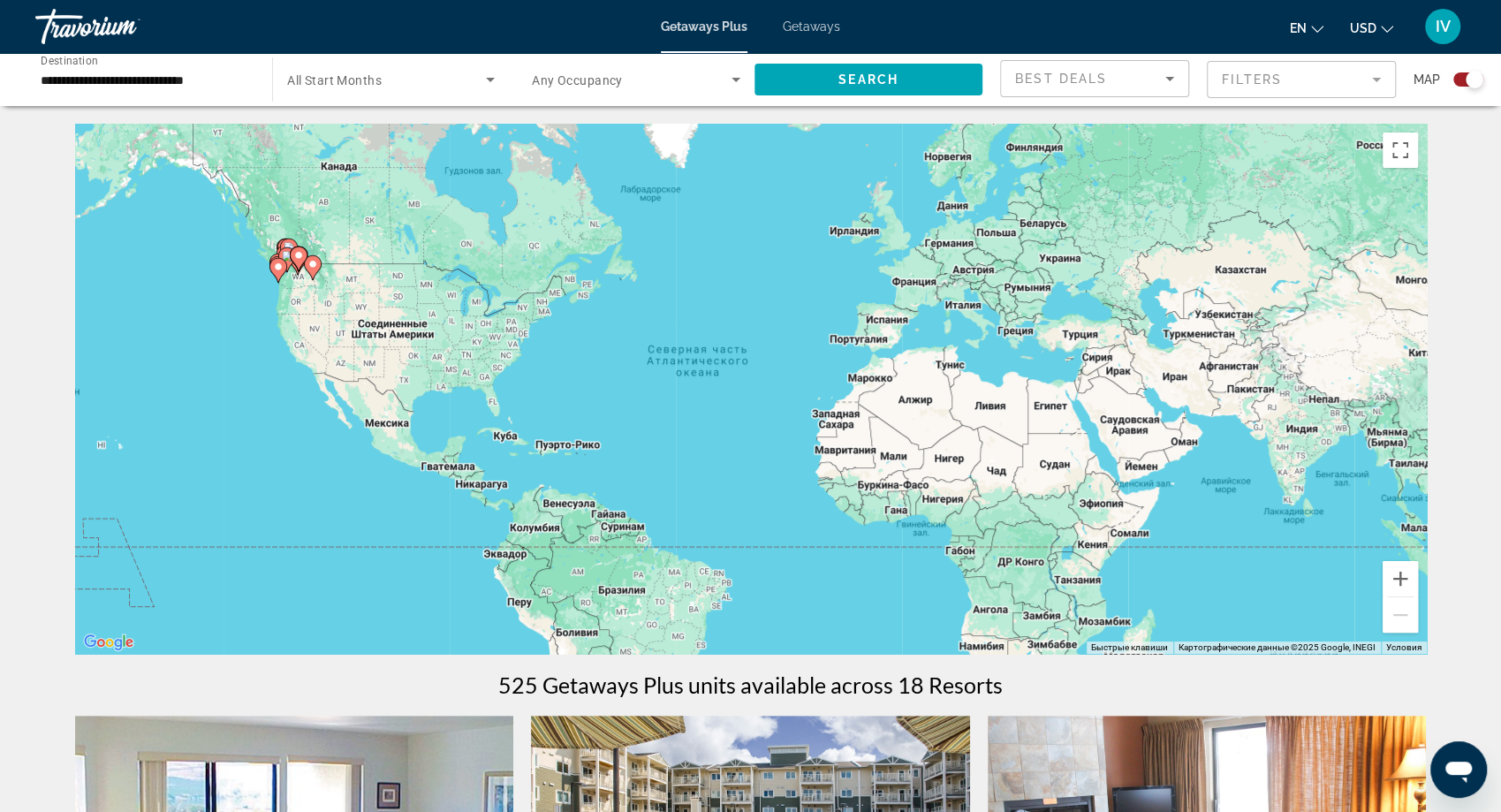
click at [1341, 94] on mat-form-field "Filters" at bounding box center [1302, 79] width 190 height 37
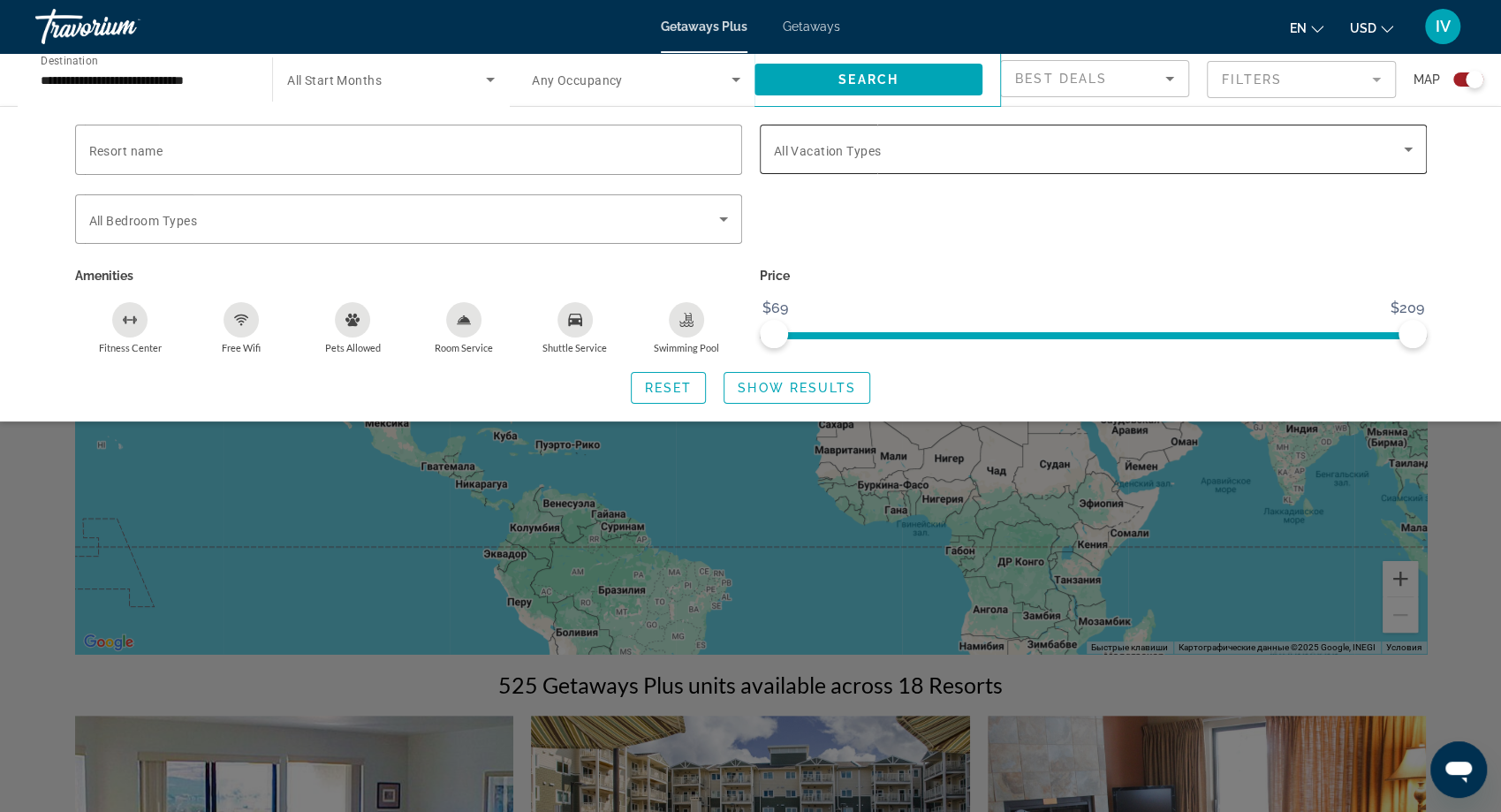
click at [866, 153] on span "All Vacation Types" at bounding box center [828, 152] width 107 height 14
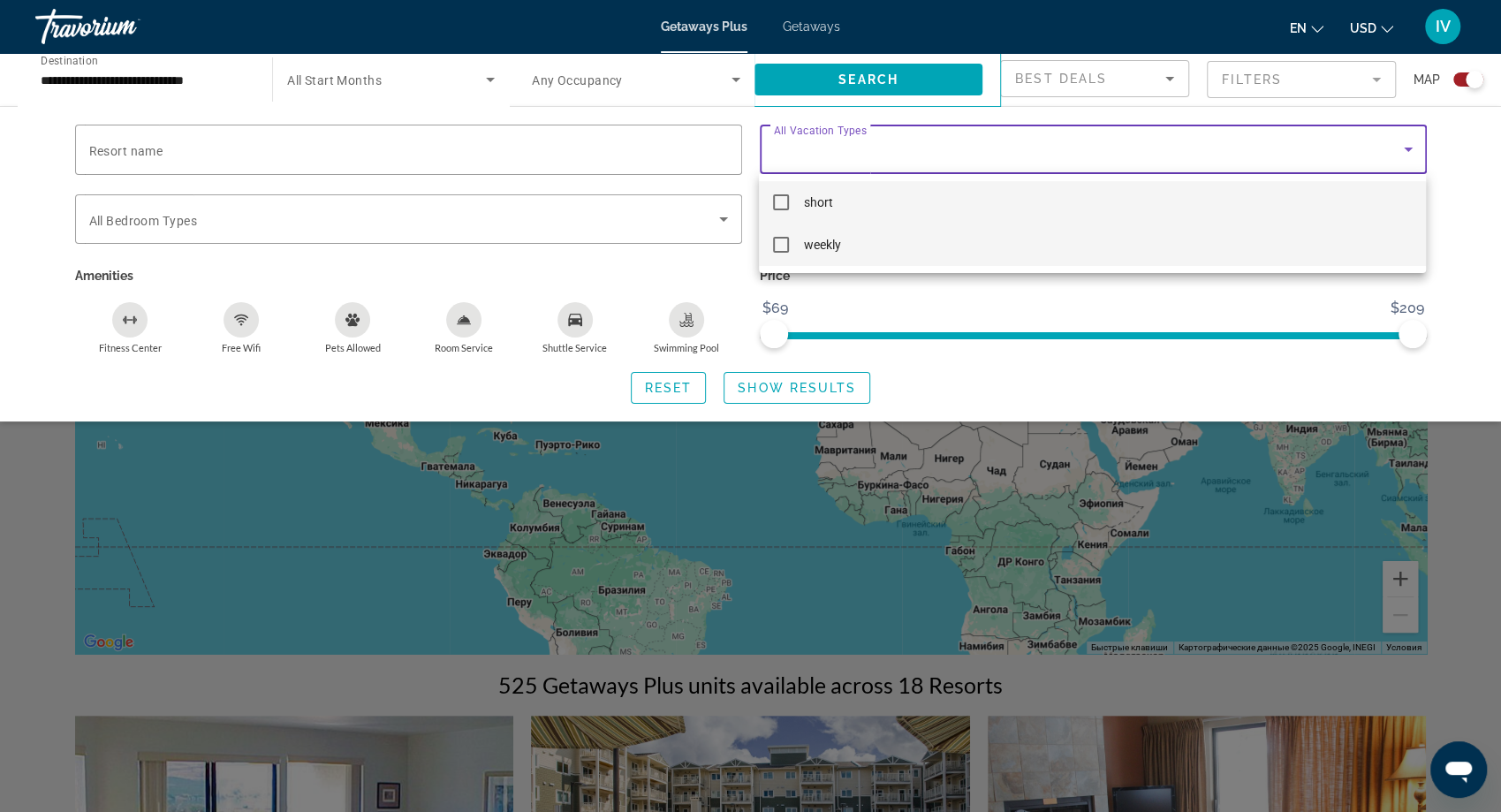
click at [780, 245] on mat-pseudo-checkbox at bounding box center [782, 245] width 16 height 16
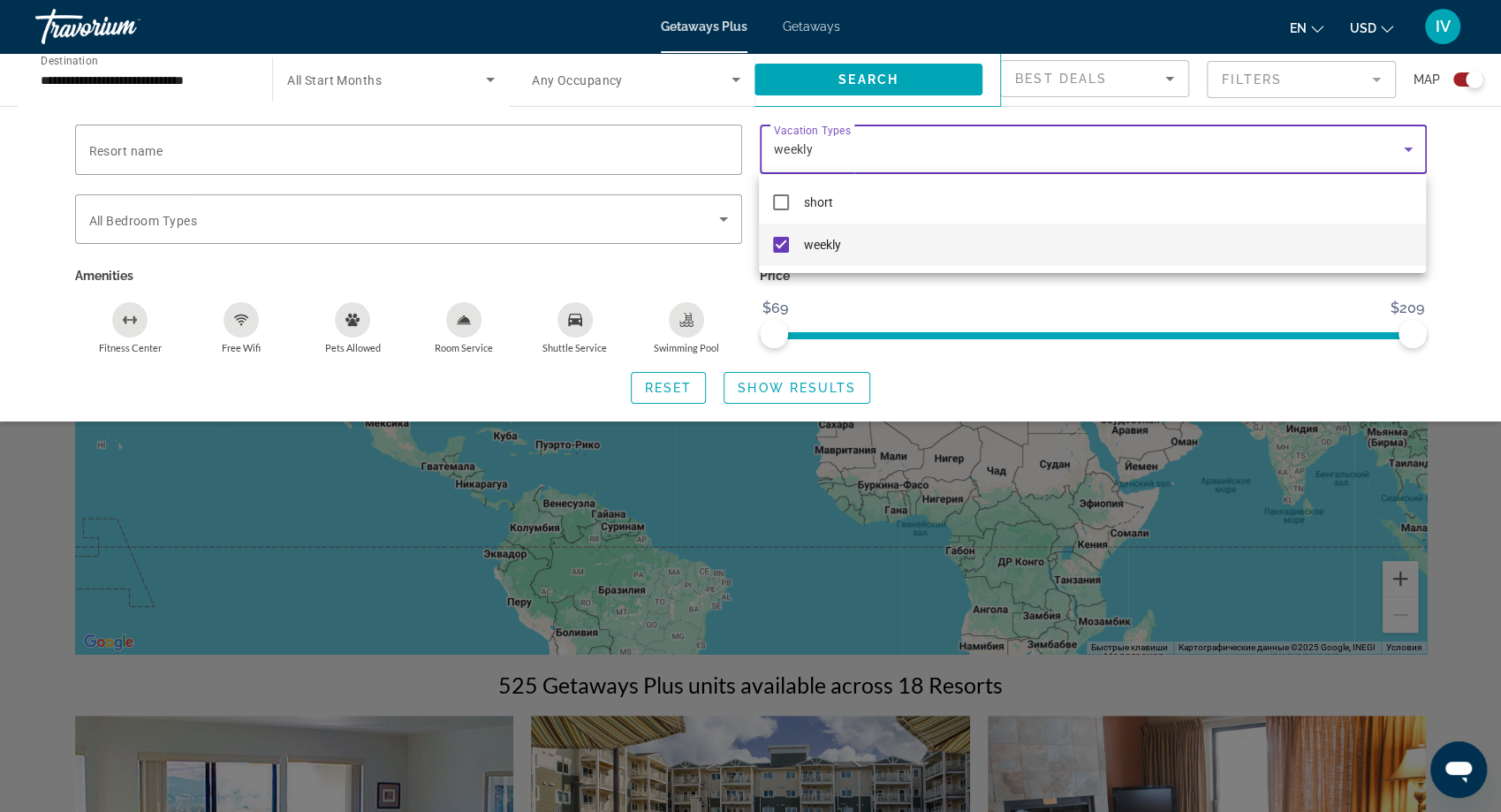
click at [819, 393] on div at bounding box center [750, 406] width 1501 height 812
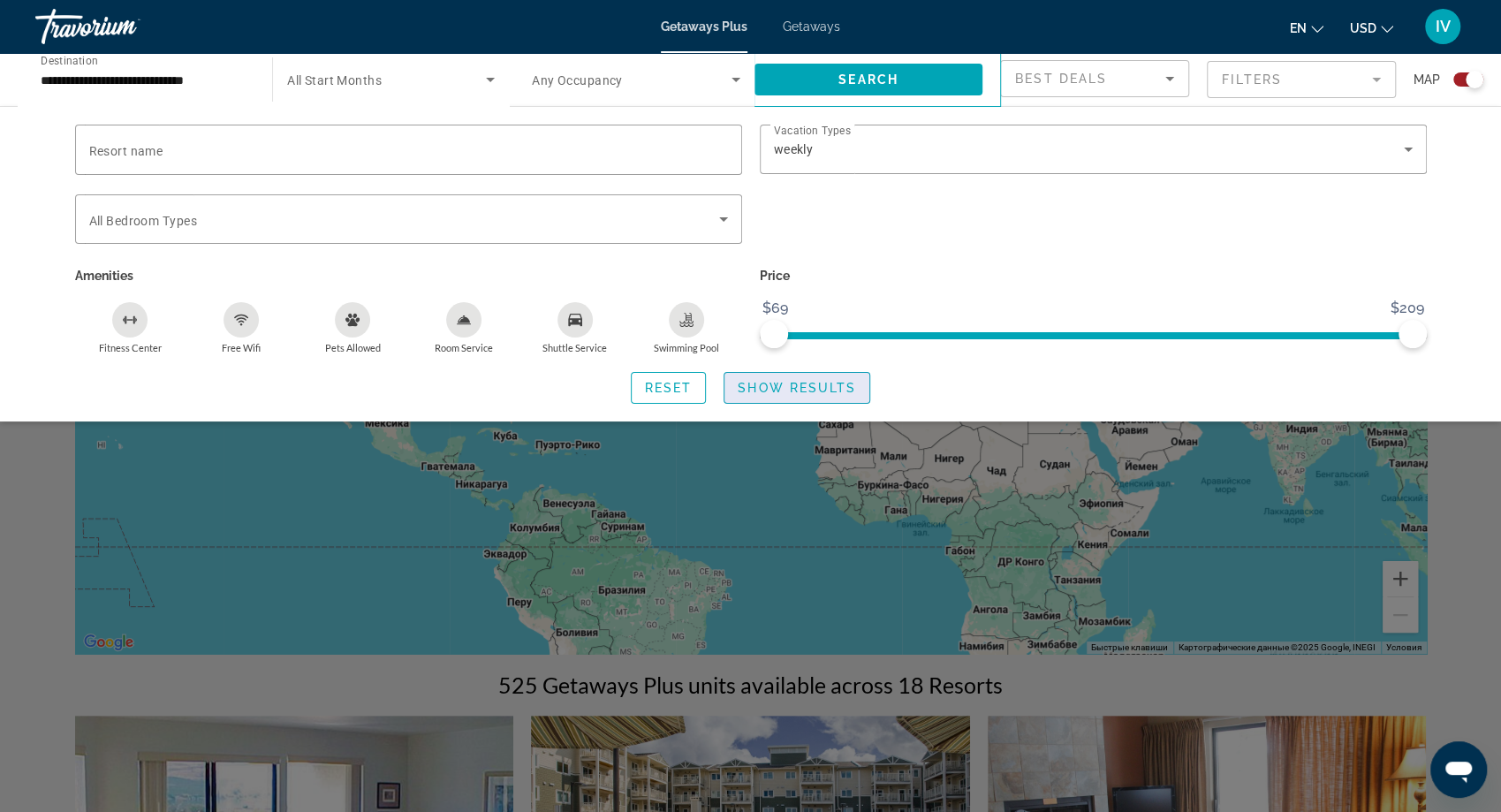
click at [815, 394] on span "Search widget" at bounding box center [797, 387] width 145 height 42
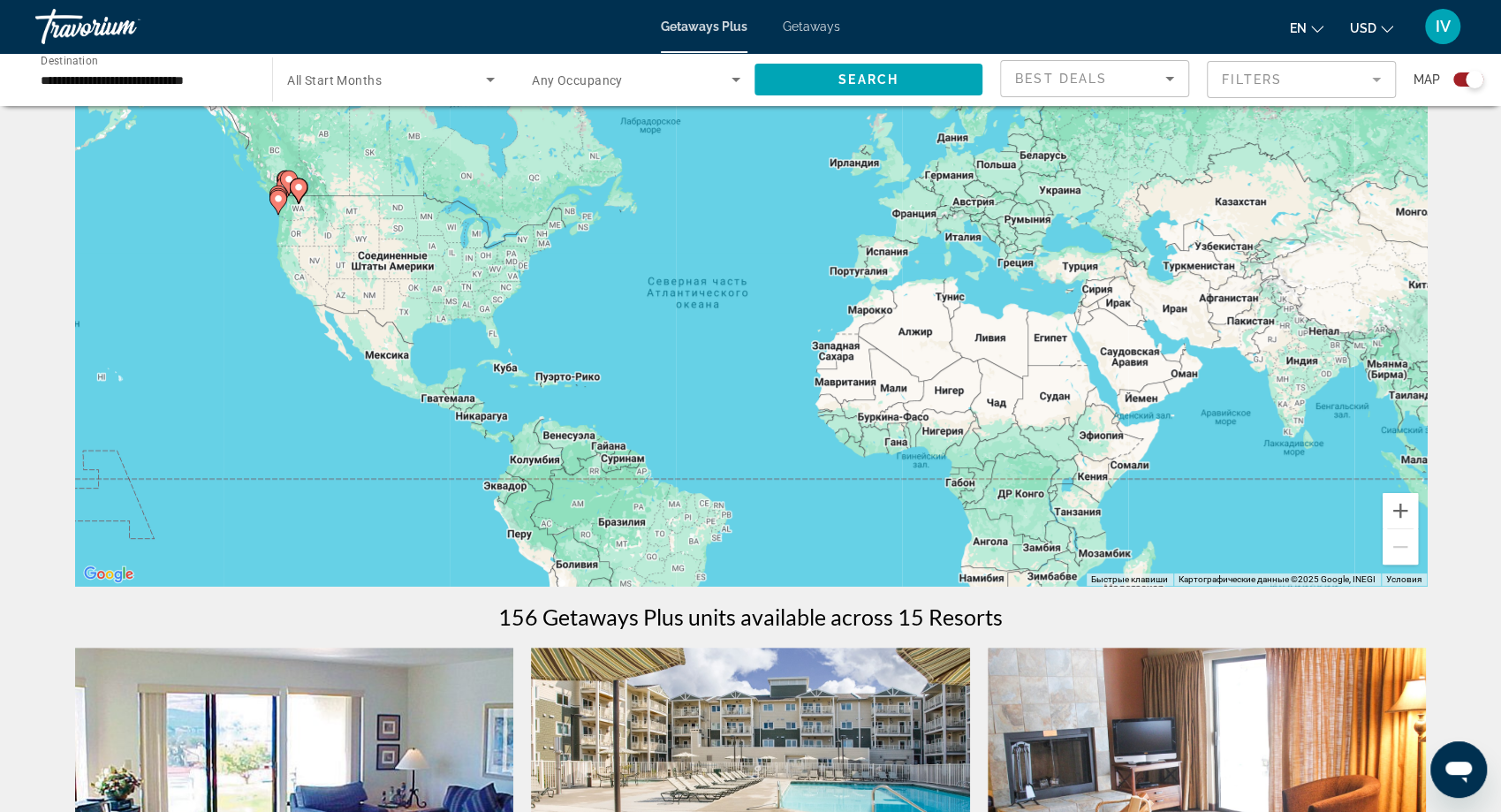
scroll to position [85, 0]
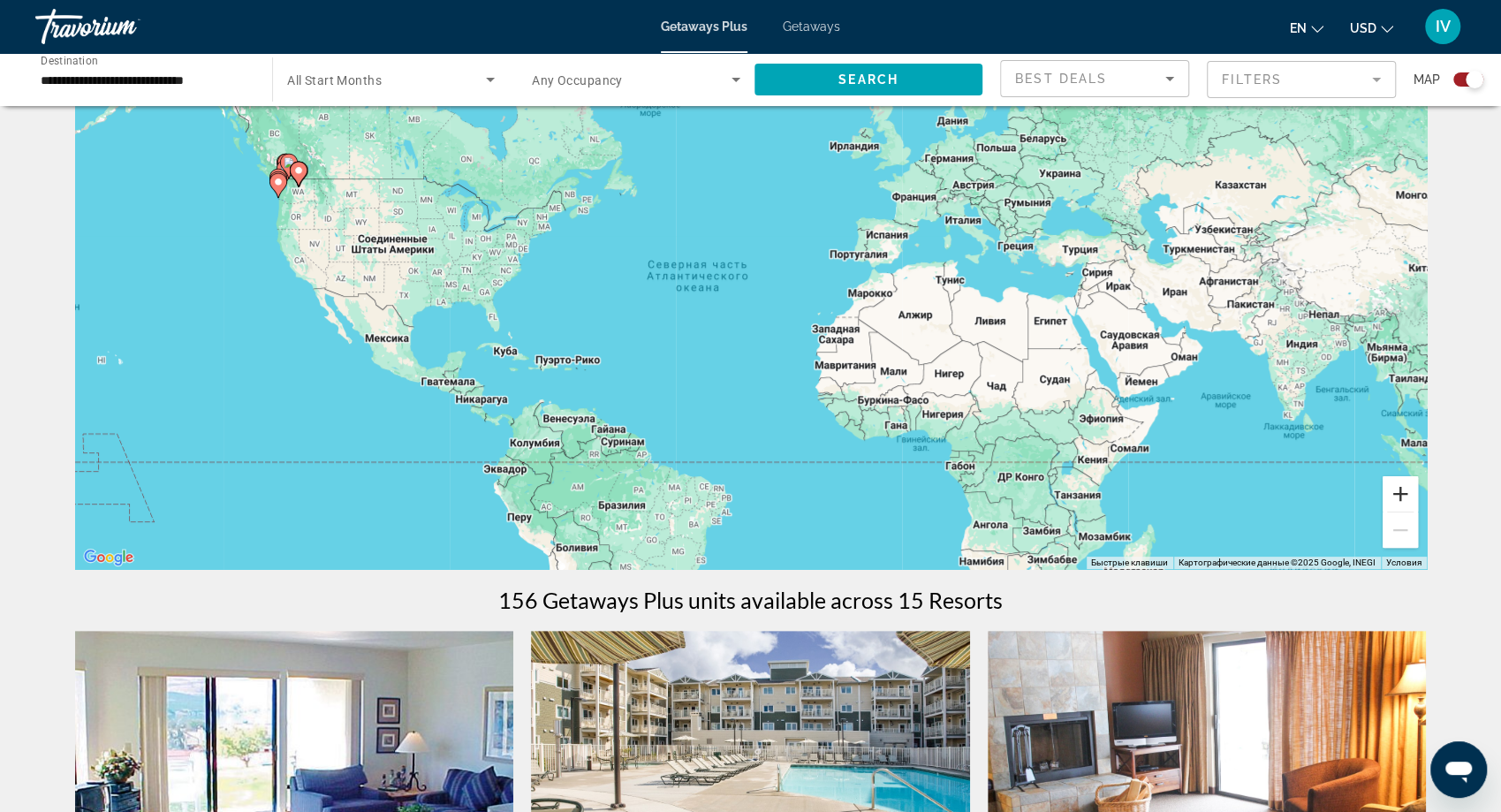
click at [1411, 494] on button "Увеличить" at bounding box center [1400, 494] width 35 height 35
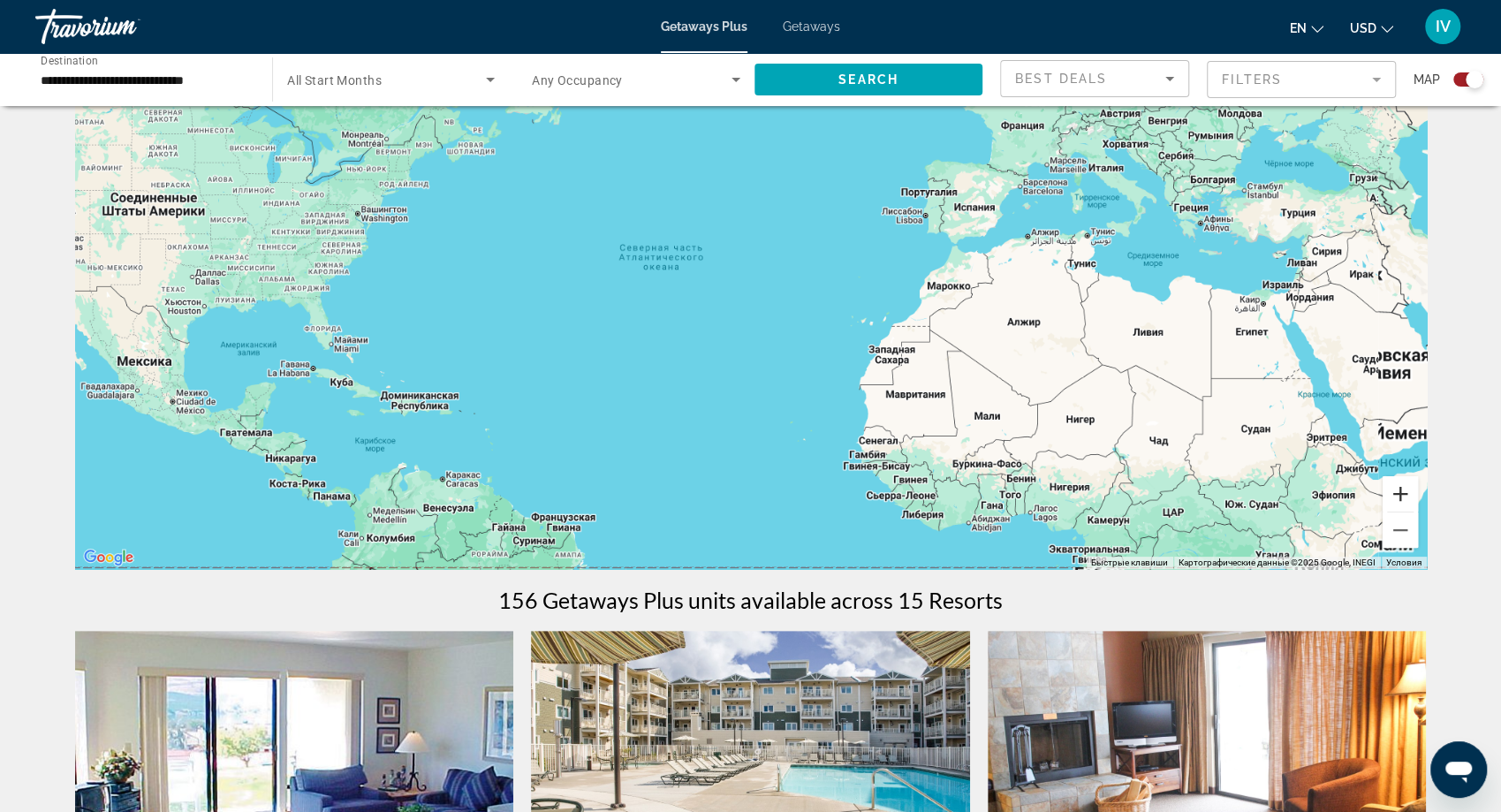
click at [1411, 494] on button "Увеличить" at bounding box center [1400, 494] width 35 height 35
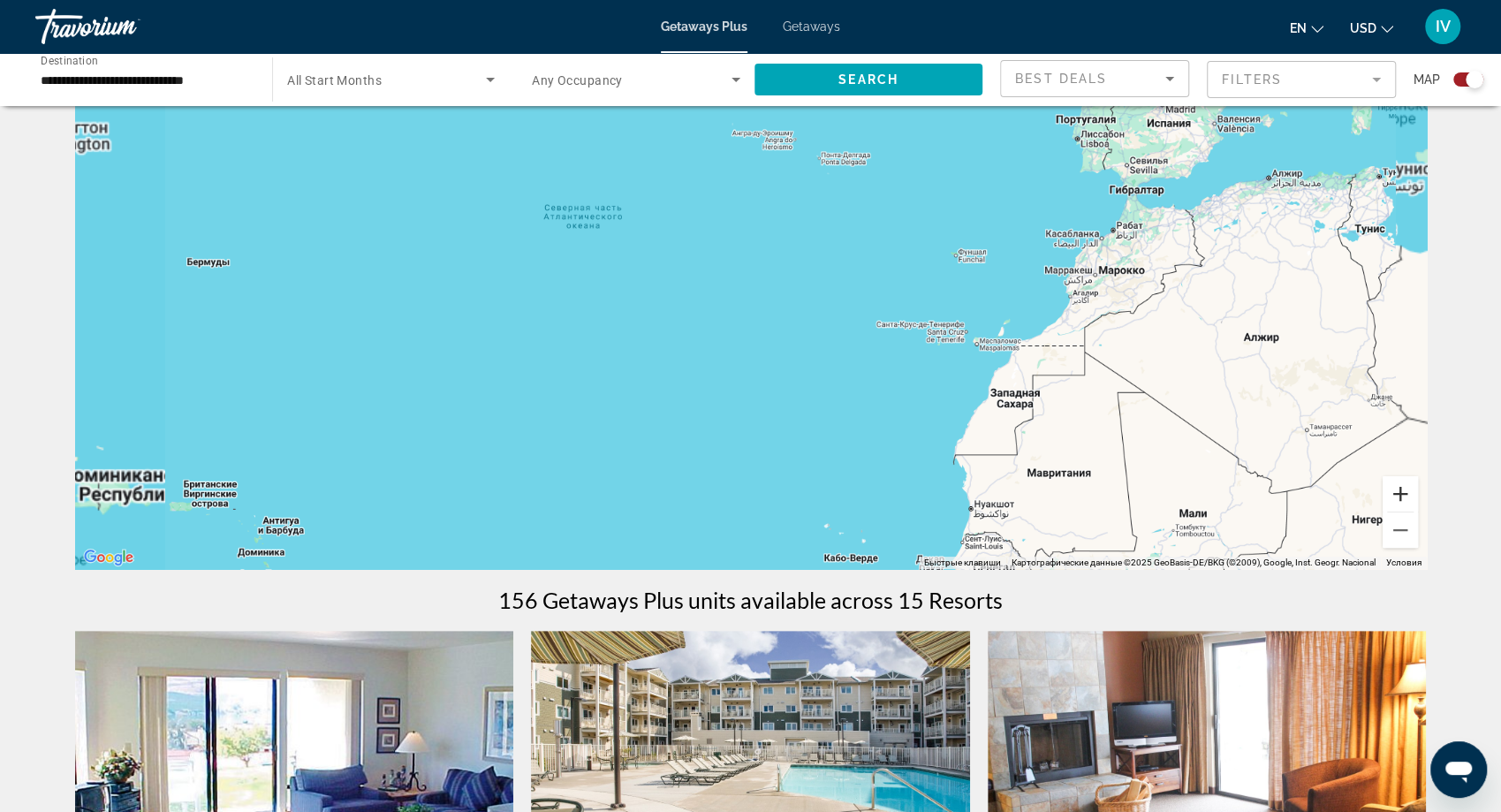
click at [1411, 494] on button "Увеличить" at bounding box center [1400, 494] width 35 height 35
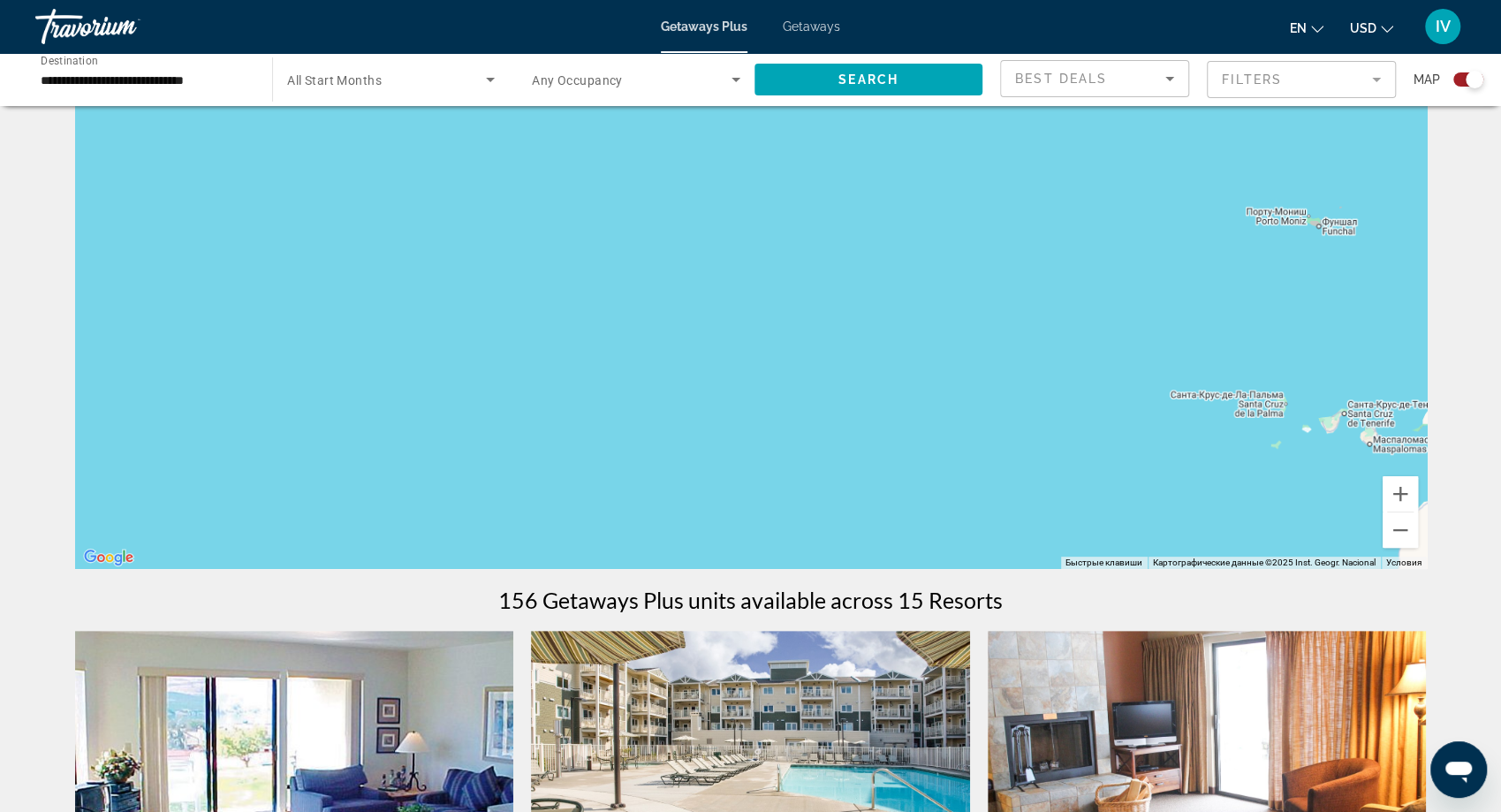
drag, startPoint x: 847, startPoint y: 142, endPoint x: 1523, endPoint y: 348, distance: 706.7
click at [1500, 348] on html "**********" at bounding box center [750, 321] width 1501 height 812
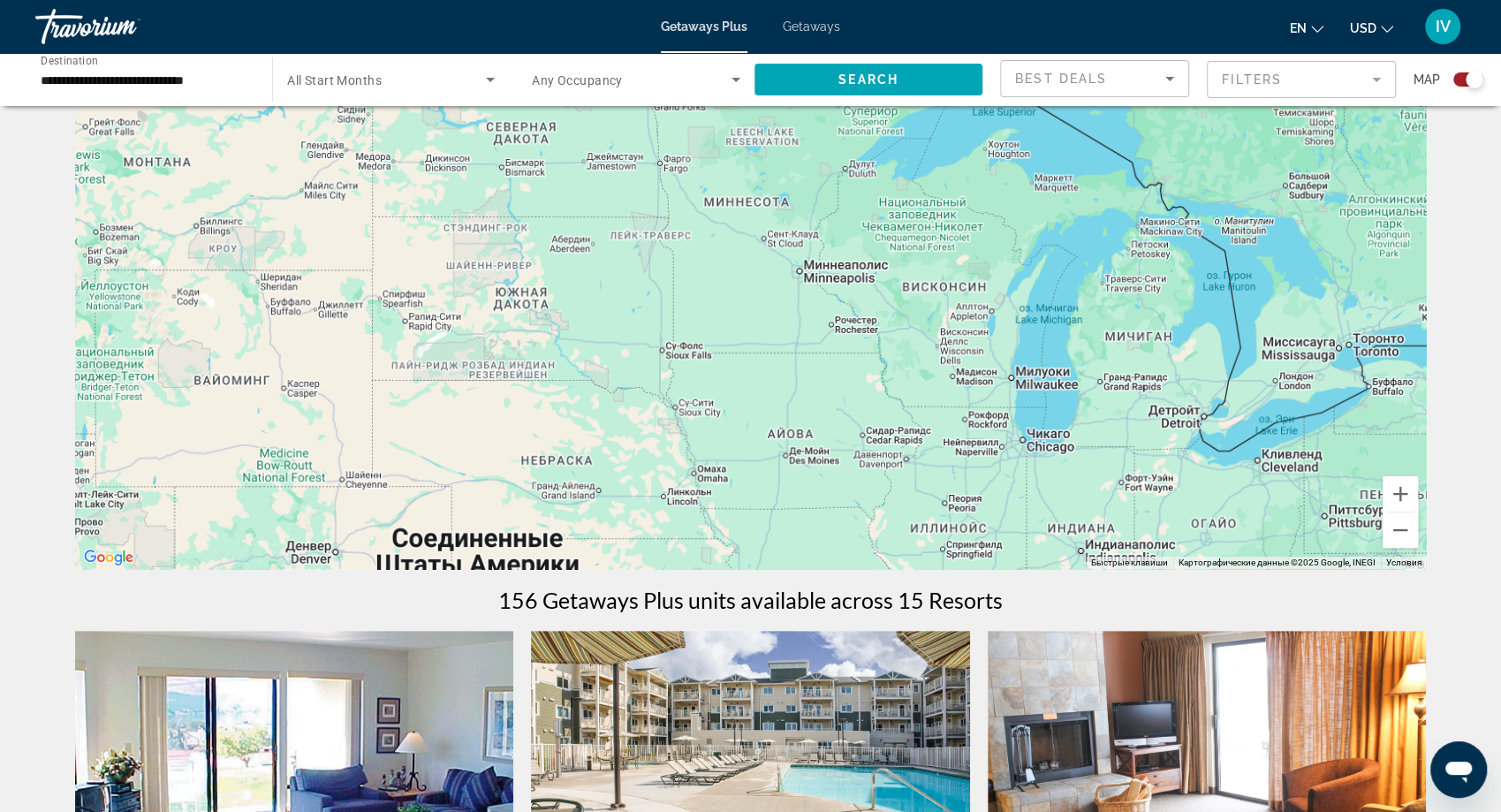
drag, startPoint x: 662, startPoint y: 142, endPoint x: 1046, endPoint y: 232, distance: 394.4
click at [1030, 230] on div "Main content" at bounding box center [751, 303] width 1352 height 530
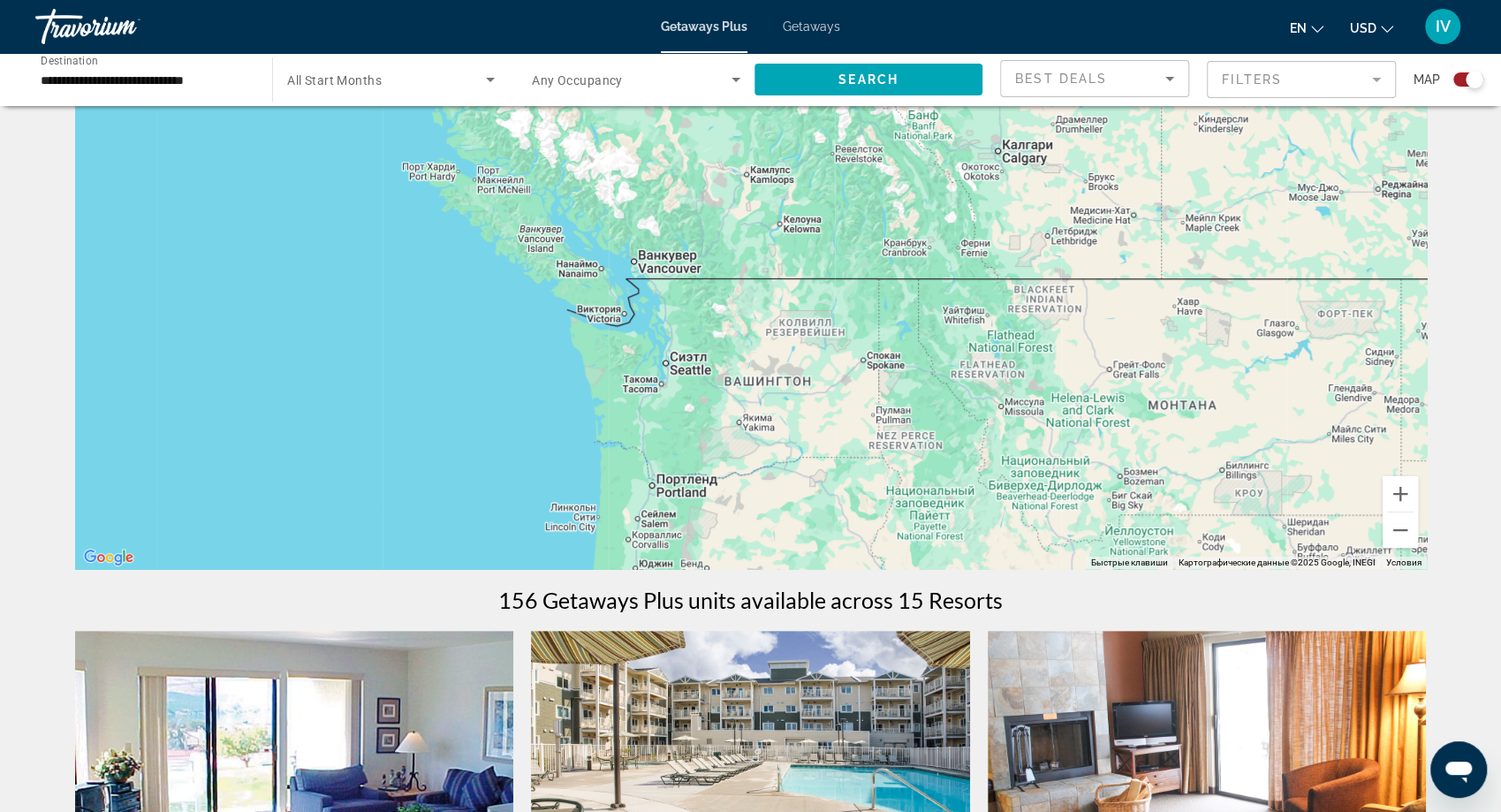
drag, startPoint x: 797, startPoint y: 193, endPoint x: 1050, endPoint y: 281, distance: 267.9
click at [1060, 276] on div "Main content" at bounding box center [751, 303] width 1352 height 530
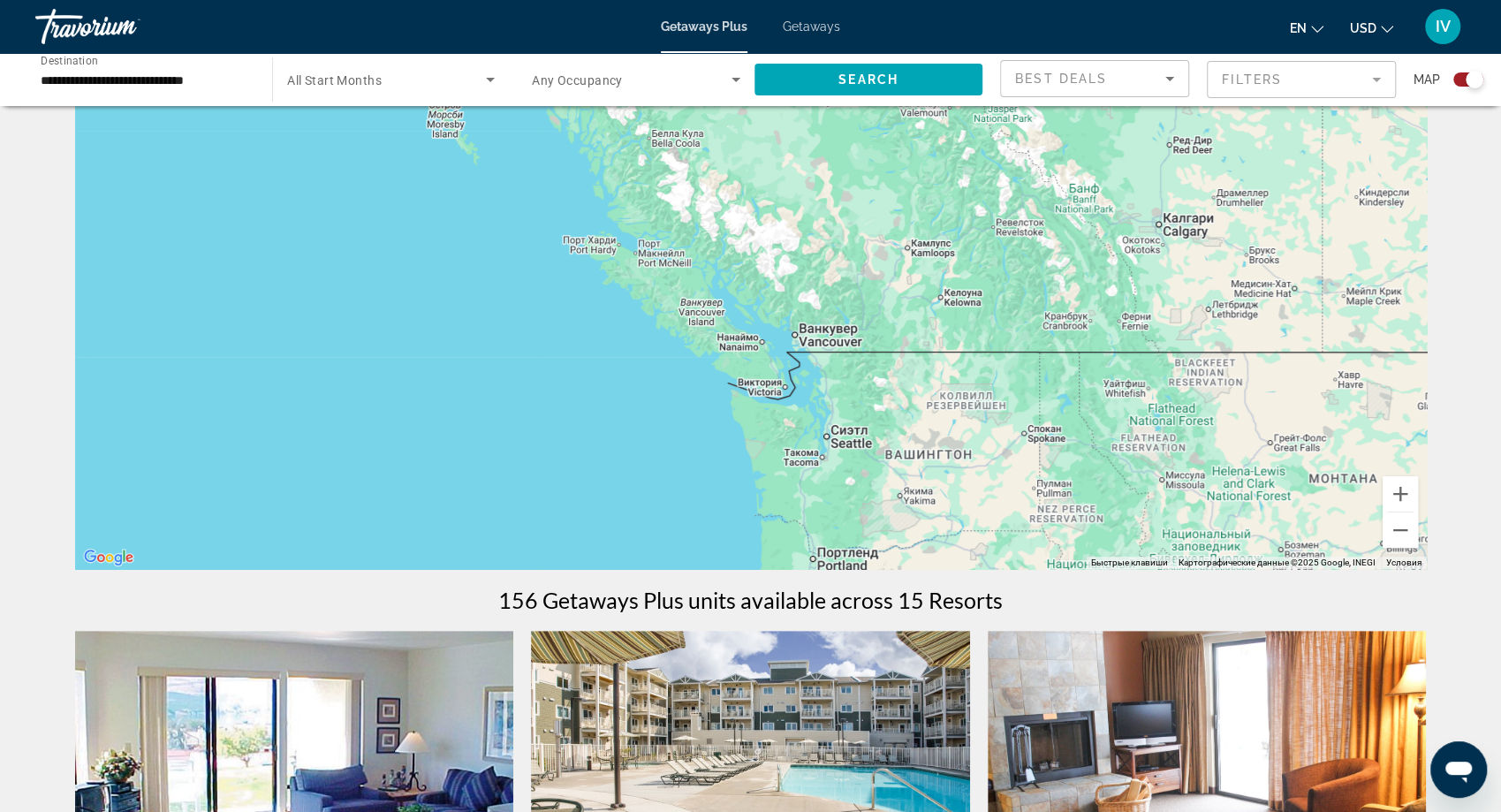
drag, startPoint x: 876, startPoint y: 231, endPoint x: 921, endPoint y: 399, distance: 173.9
click at [919, 390] on div "Чтобы активировать перетаскивание с помощью клавиатуры, нажмите Alt + Ввод. Пос…" at bounding box center [751, 303] width 1352 height 530
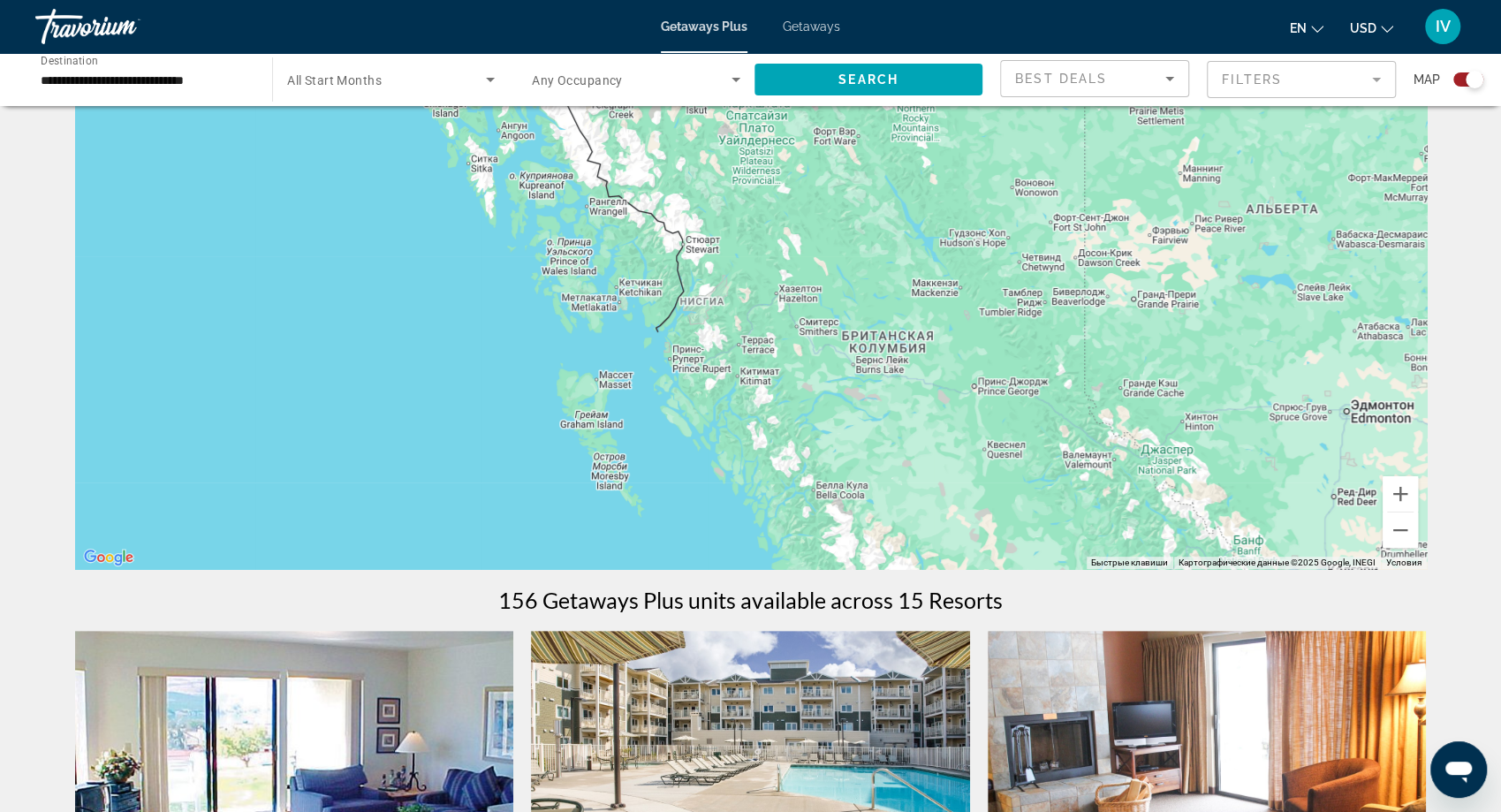
drag, startPoint x: 967, startPoint y: 387, endPoint x: 1020, endPoint y: 447, distance: 80.1
click at [1021, 444] on div "Main content" at bounding box center [751, 303] width 1352 height 530
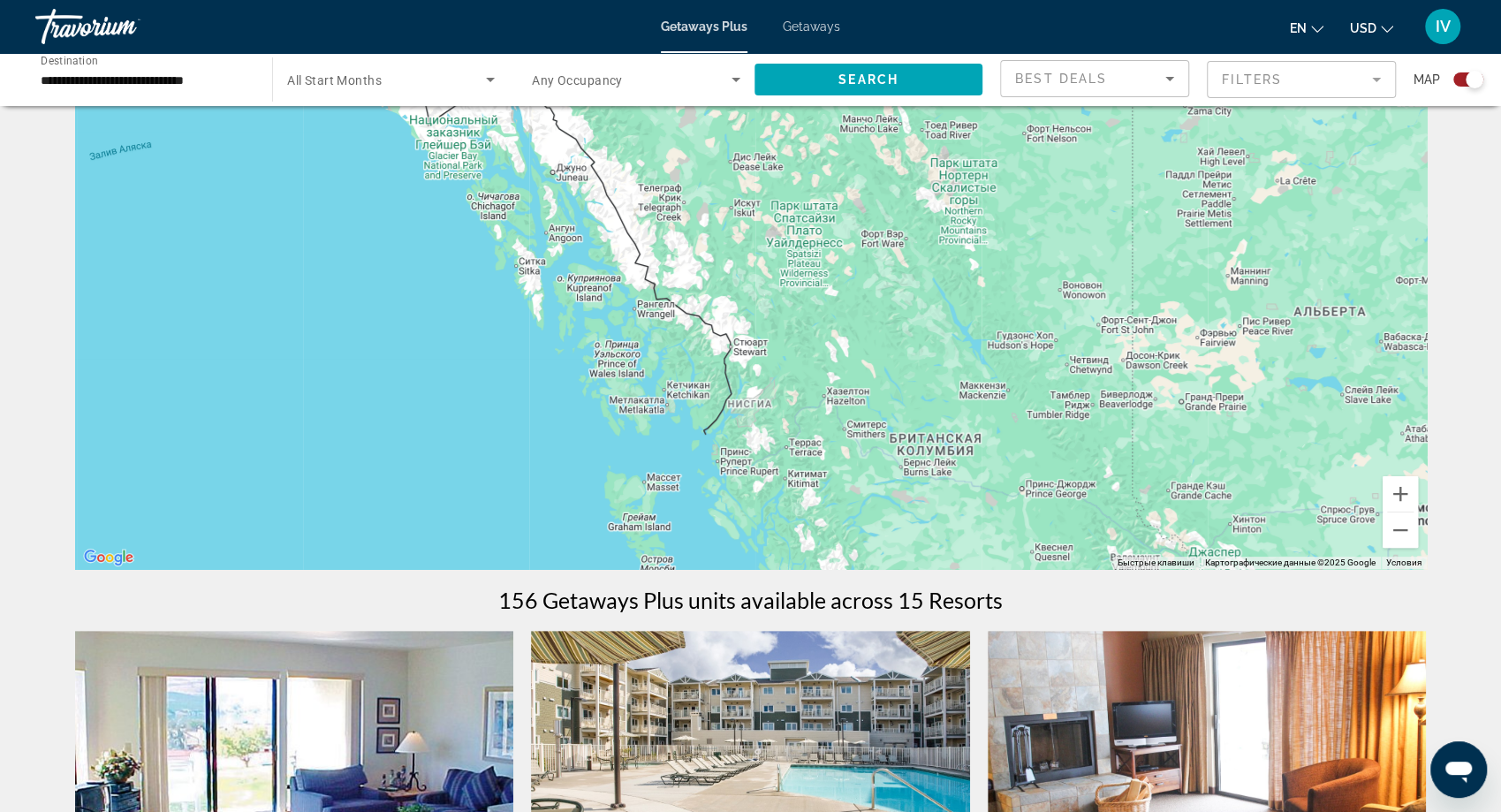
drag, startPoint x: 976, startPoint y: 296, endPoint x: 987, endPoint y: 466, distance: 170.4
click at [988, 466] on div "Main content" at bounding box center [751, 303] width 1352 height 530
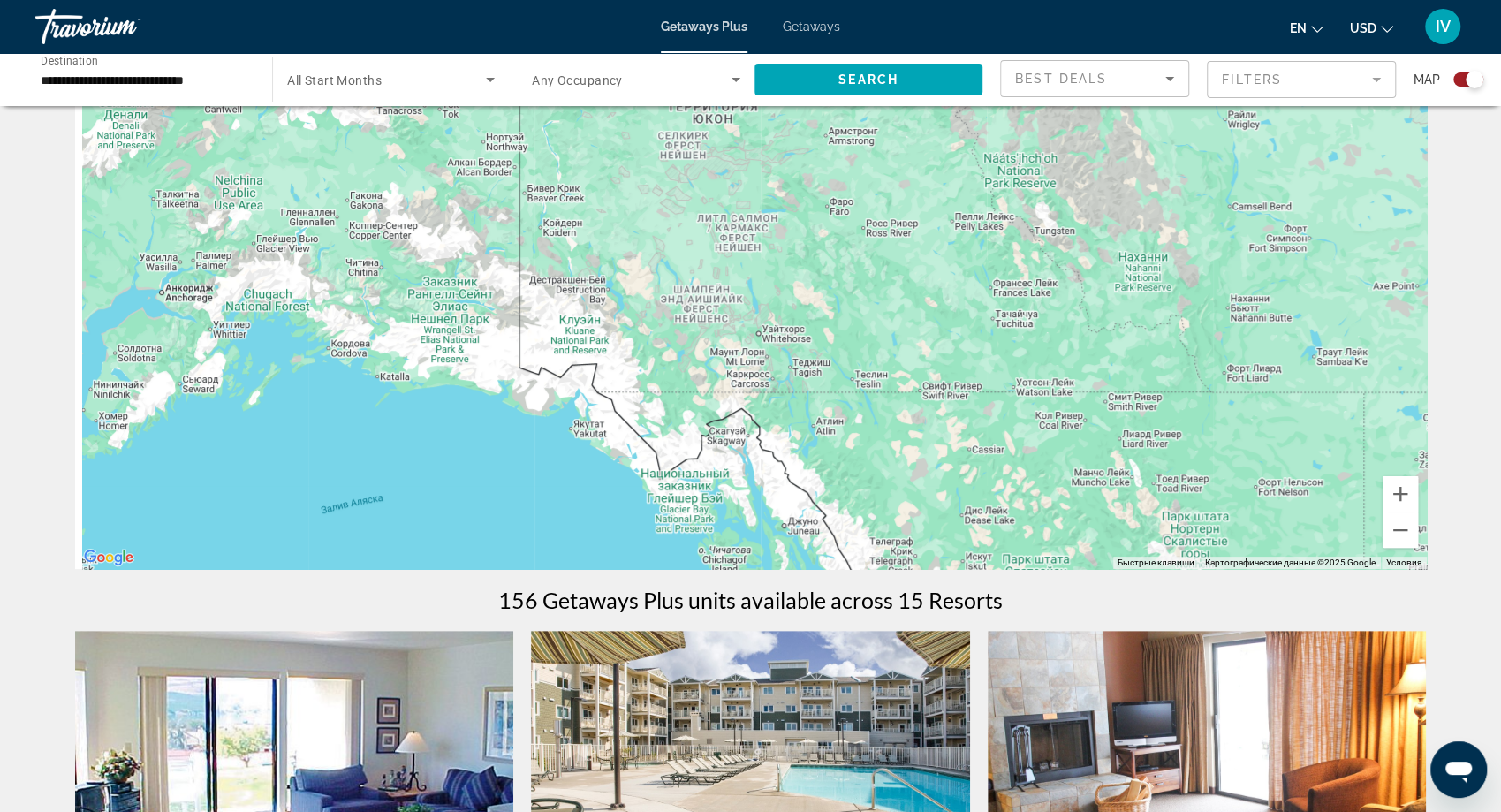
drag, startPoint x: 984, startPoint y: 423, endPoint x: 1213, endPoint y: 306, distance: 257.2
click at [1211, 308] on div "Main content" at bounding box center [751, 303] width 1352 height 530
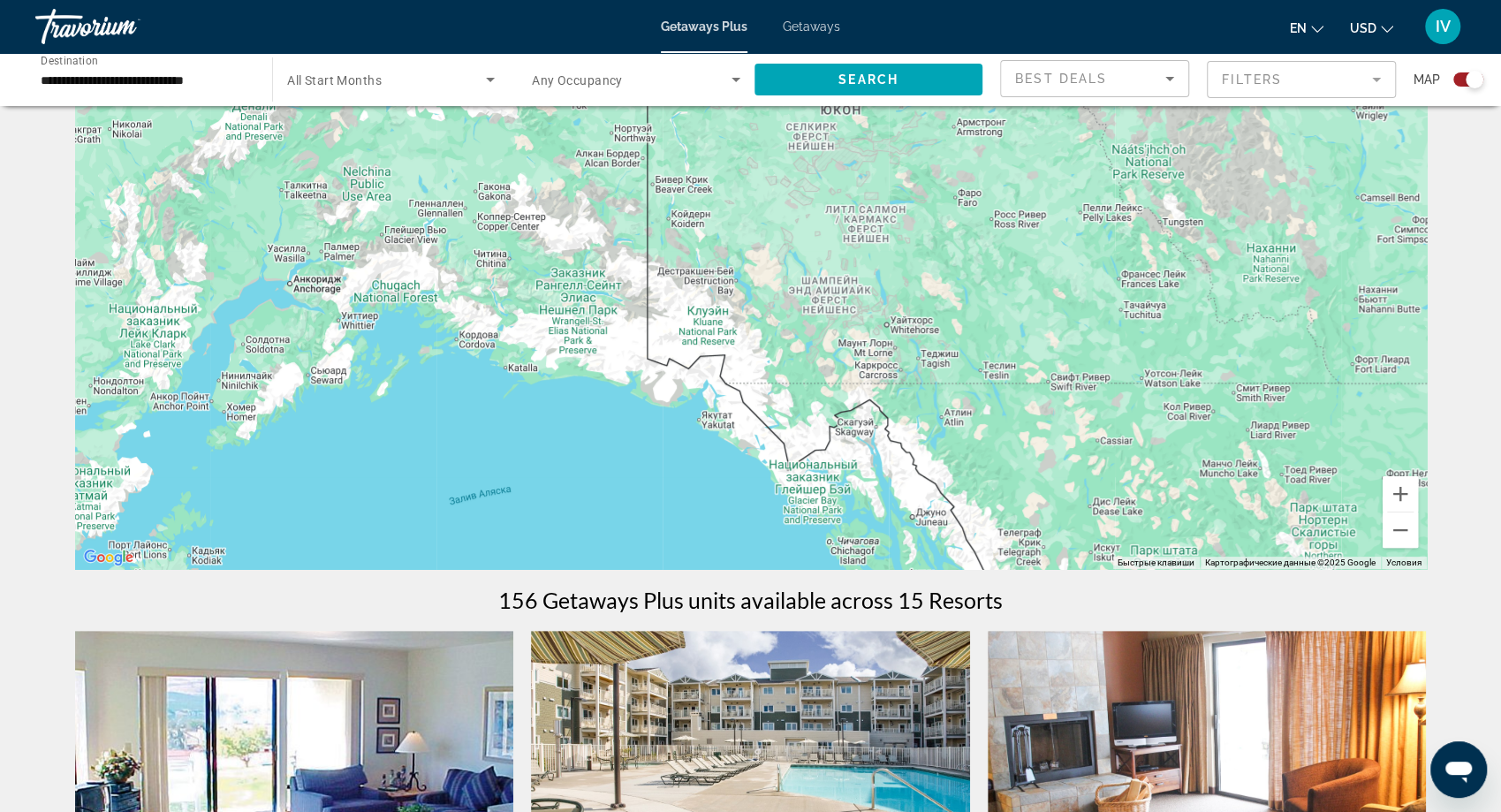
drag, startPoint x: 880, startPoint y: 291, endPoint x: 1135, endPoint y: 365, distance: 265.5
click at [1132, 364] on div "Main content" at bounding box center [751, 303] width 1352 height 530
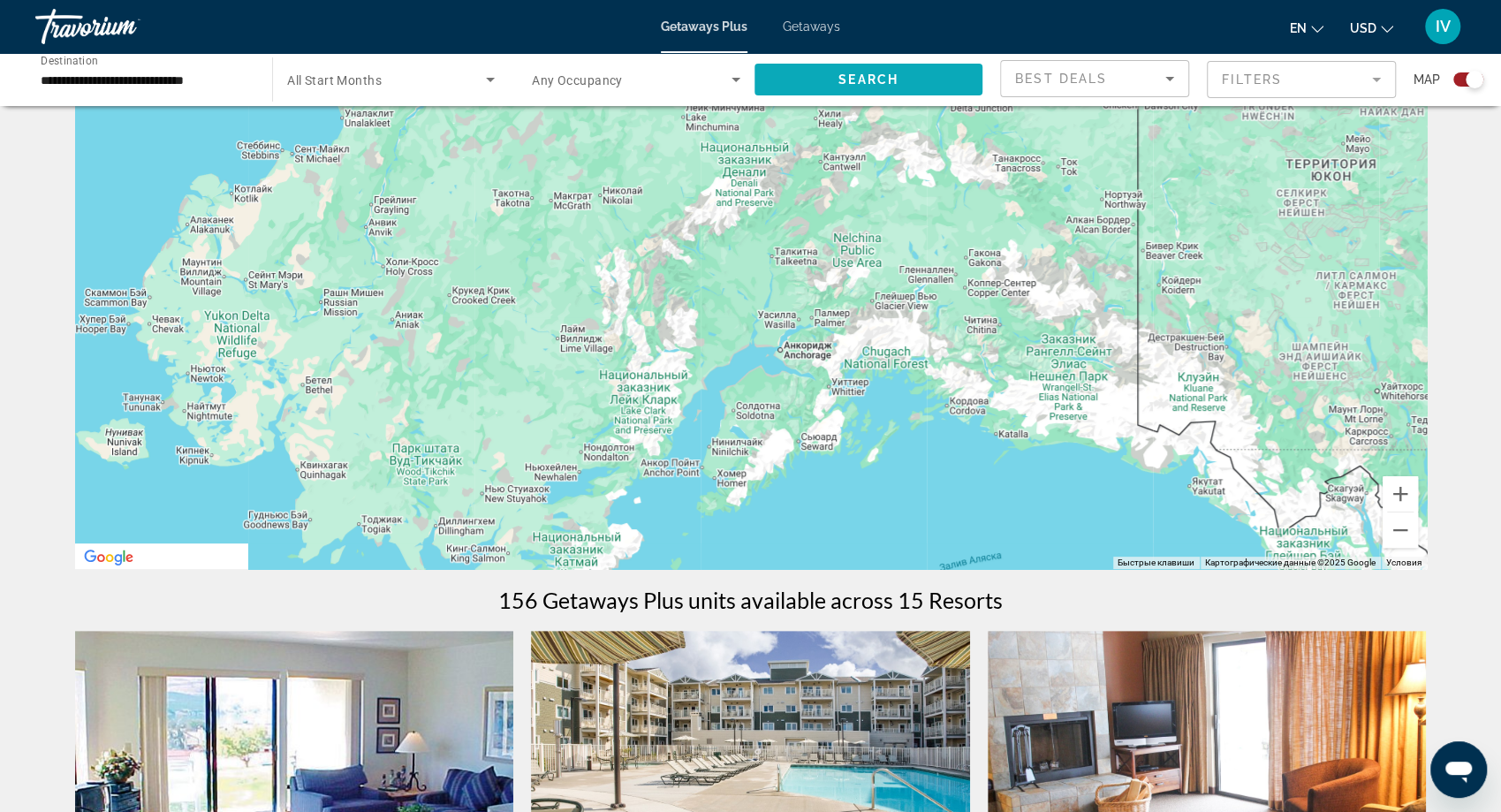
drag, startPoint x: 1089, startPoint y: 363, endPoint x: 845, endPoint y: 75, distance: 377.5
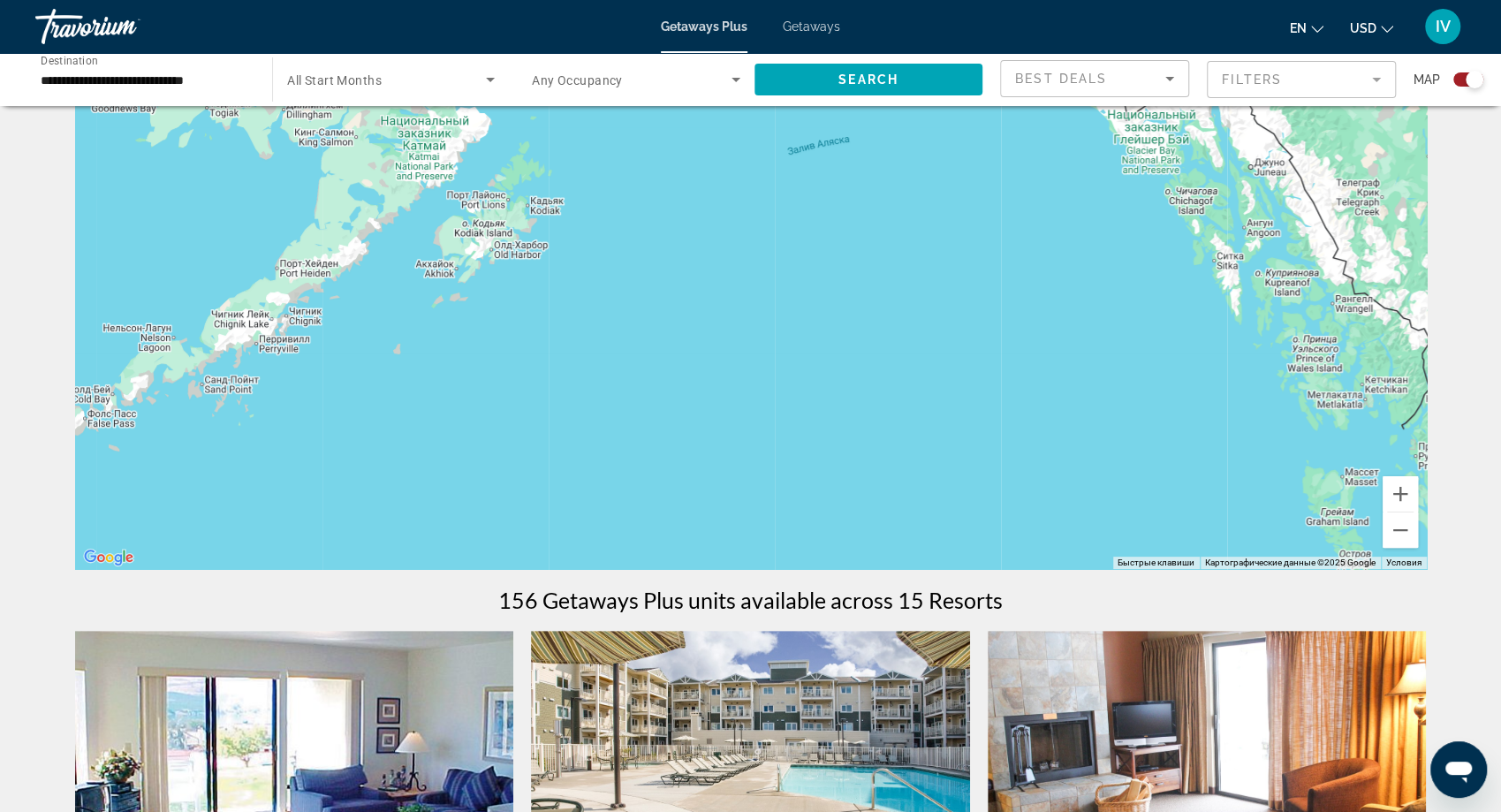
drag, startPoint x: 857, startPoint y: 100, endPoint x: 919, endPoint y: 328, distance: 236.3
drag, startPoint x: 1409, startPoint y: 492, endPoint x: 1265, endPoint y: 468, distance: 146.0
click at [1408, 491] on button "Увеличить" at bounding box center [1400, 494] width 35 height 35
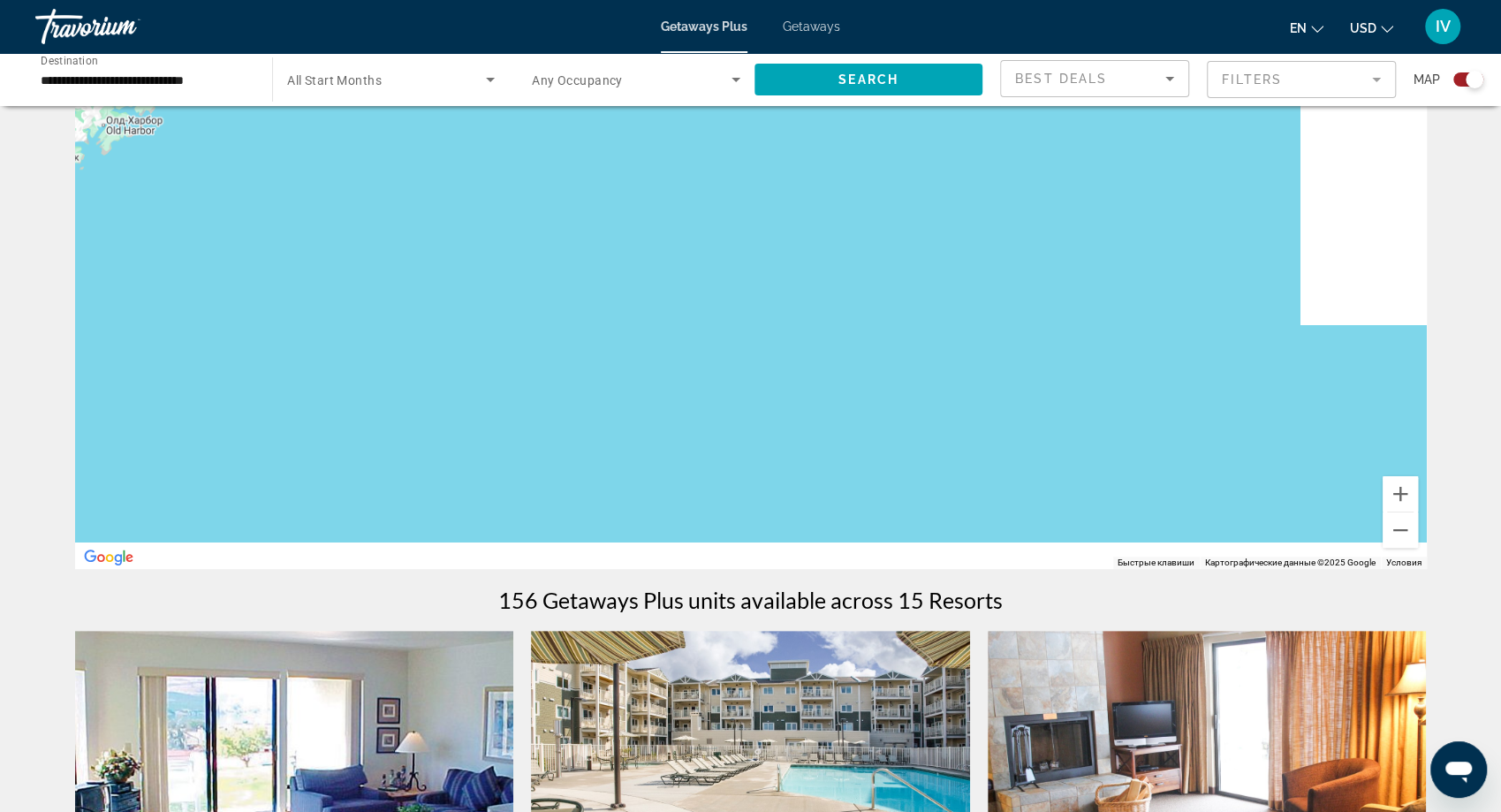
drag, startPoint x: 1192, startPoint y: 434, endPoint x: 795, endPoint y: 204, distance: 458.8
click at [803, 208] on div "Main content" at bounding box center [751, 303] width 1352 height 530
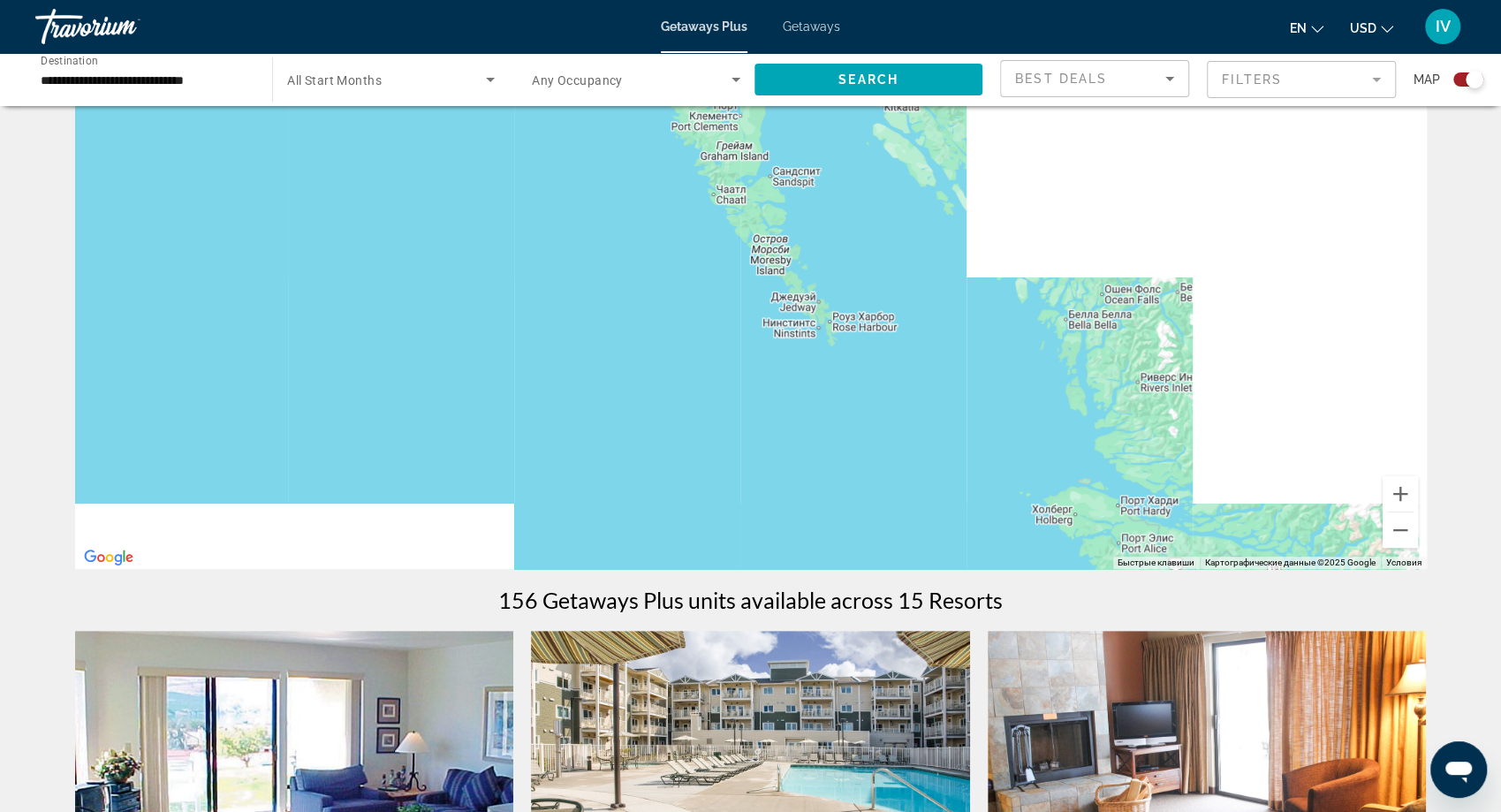
drag, startPoint x: 1029, startPoint y: 372, endPoint x: 485, endPoint y: 193, distance: 572.7
click at [485, 193] on div "Main content" at bounding box center [751, 303] width 1352 height 530
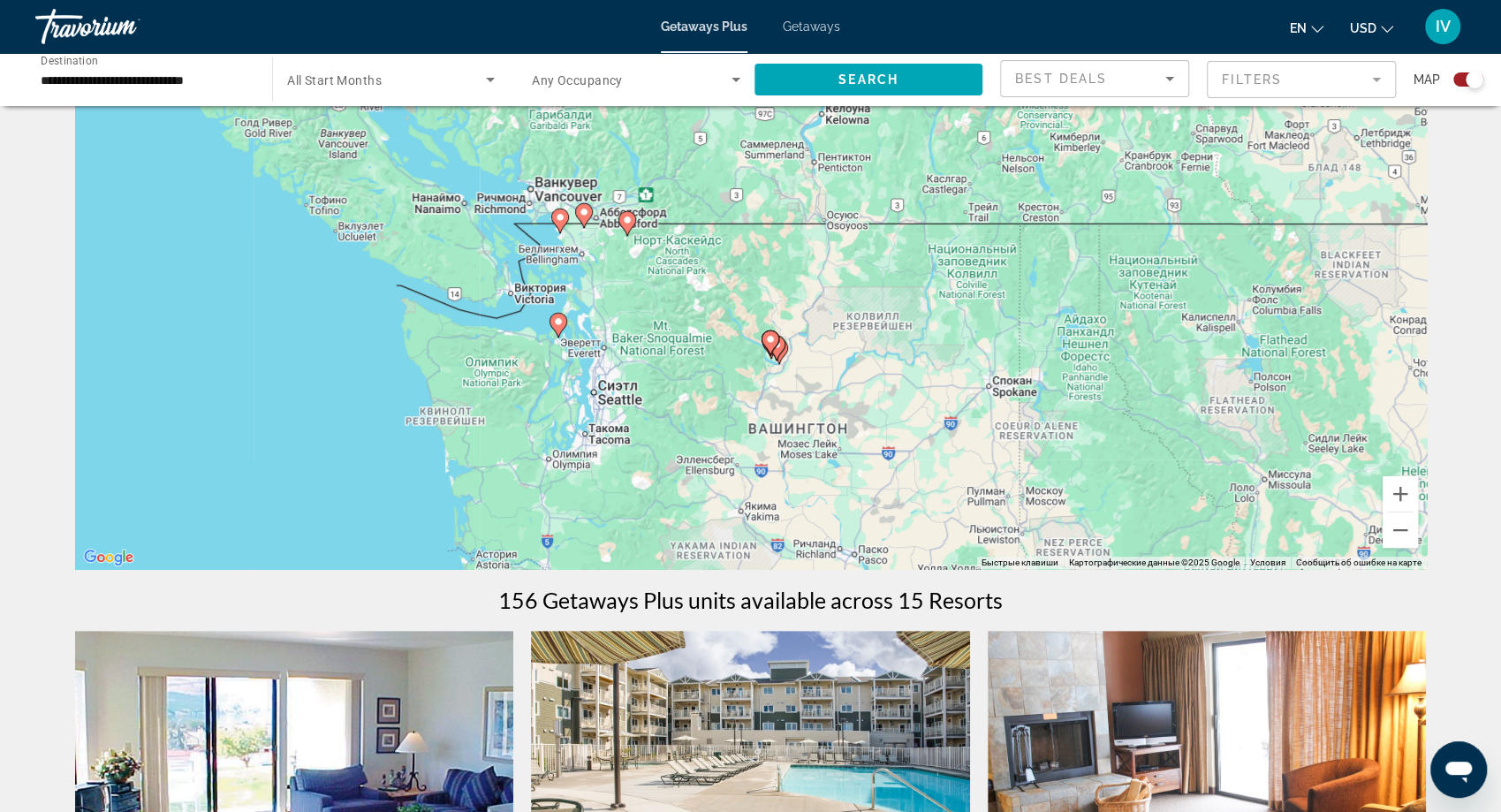
drag, startPoint x: 873, startPoint y: 430, endPoint x: 783, endPoint y: 160, distance: 284.6
click at [783, 159] on div "Чтобы активировать перетаскивание с помощью клавиатуры, нажмите Alt + Ввод. Пос…" at bounding box center [751, 303] width 1352 height 530
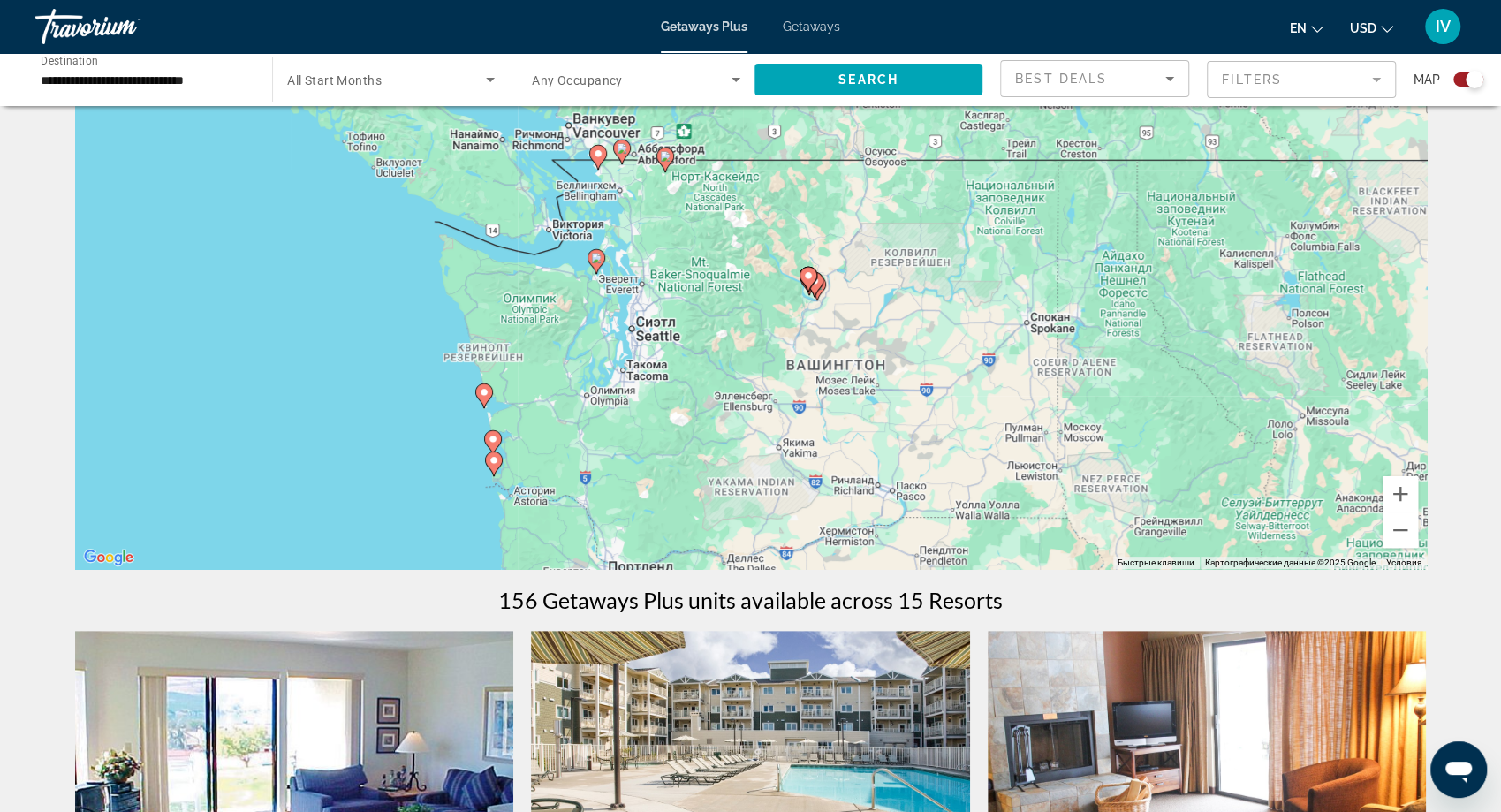
drag, startPoint x: 1308, startPoint y: 487, endPoint x: 1339, endPoint y: 445, distance: 52.2
click at [1339, 445] on div "Чтобы активировать перетаскивание с помощью клавиатуры, нажмите Alt + Ввод. Пос…" at bounding box center [751, 303] width 1352 height 530
click at [1400, 501] on button "Увеличить" at bounding box center [1400, 494] width 35 height 35
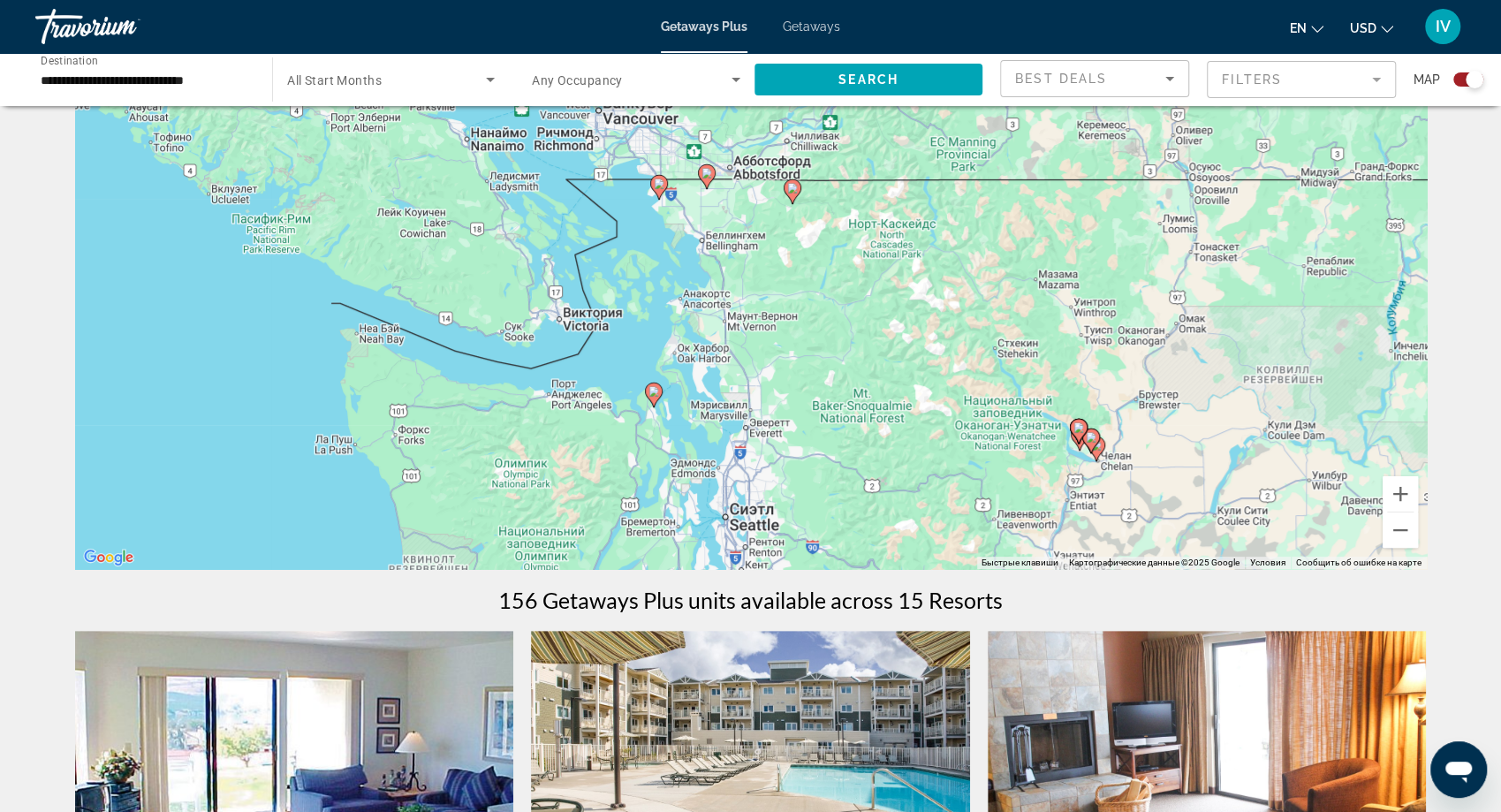
drag, startPoint x: 983, startPoint y: 366, endPoint x: 1167, endPoint y: 521, distance: 240.6
click at [1191, 532] on div "Чтобы активировать перетаскивание с помощью клавиатуры, нажмите Alt + Ввод. Пос…" at bounding box center [751, 303] width 1352 height 530
click at [1389, 492] on button "Увеличить" at bounding box center [1400, 494] width 35 height 35
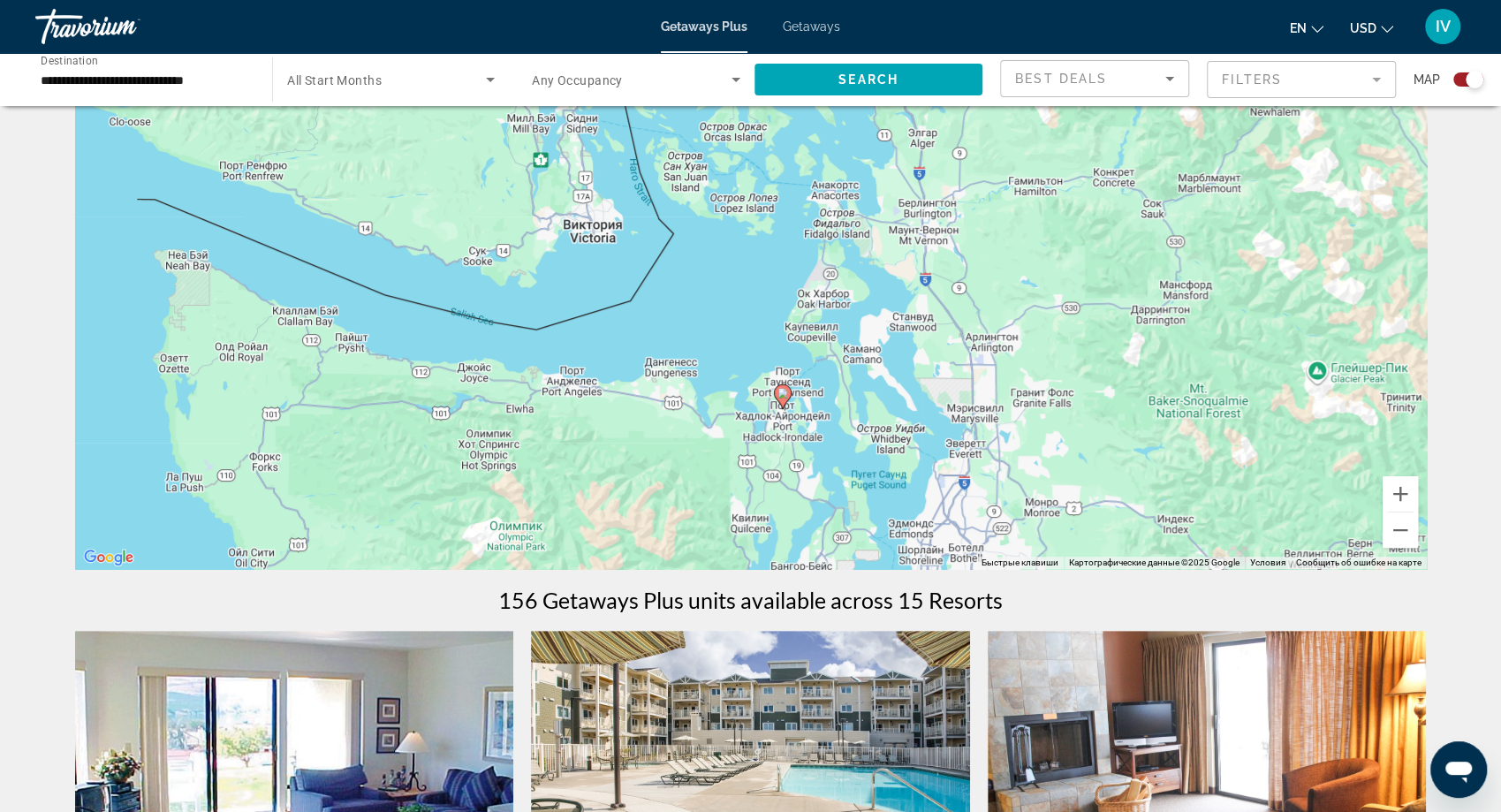
drag, startPoint x: 943, startPoint y: 487, endPoint x: 1170, endPoint y: 383, distance: 249.7
click at [1170, 383] on div "Чтобы активировать перетаскивание с помощью клавиатуры, нажмите Alt + Ввод. Пос…" at bounding box center [751, 303] width 1352 height 530
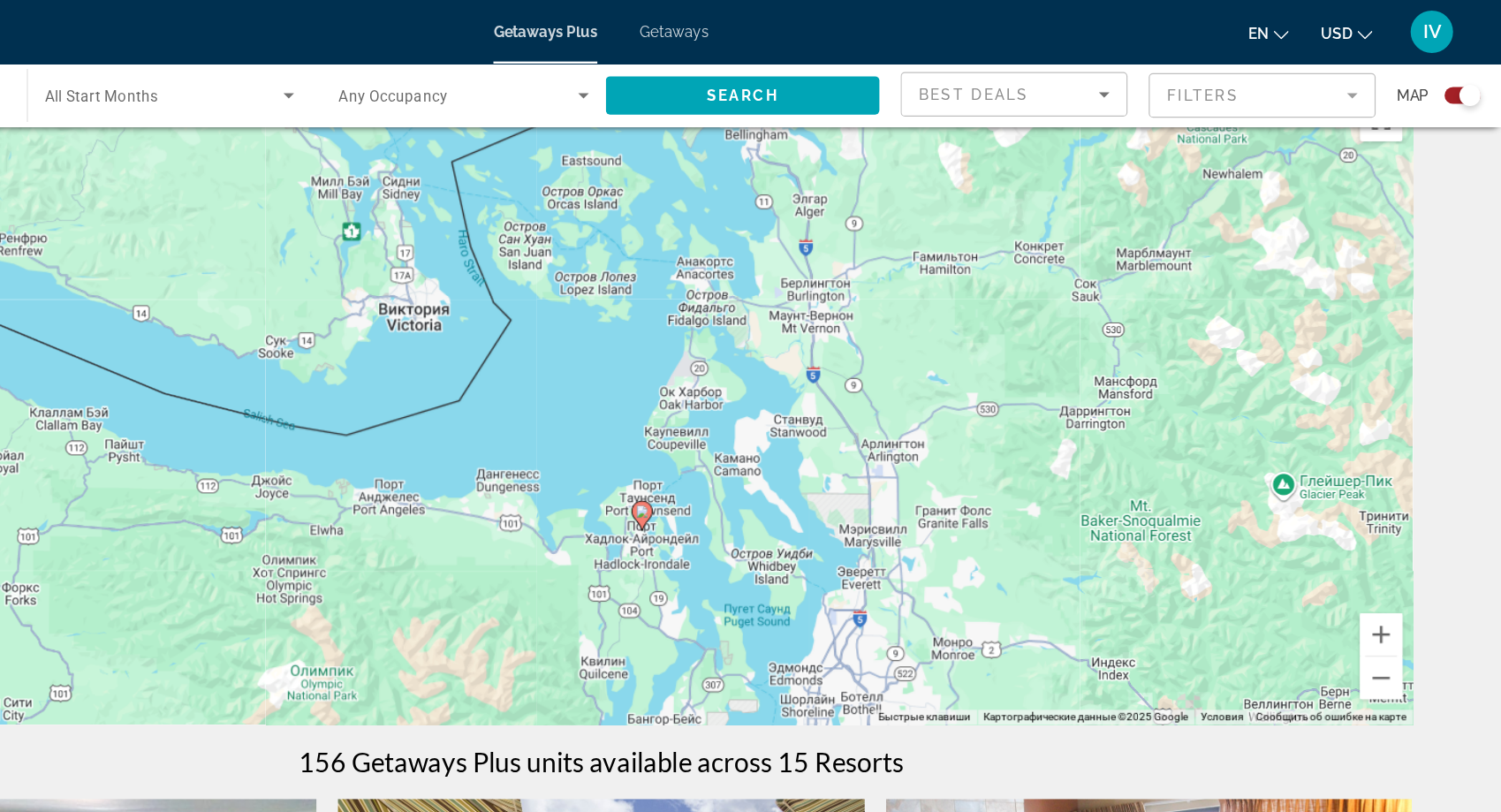
scroll to position [51, 0]
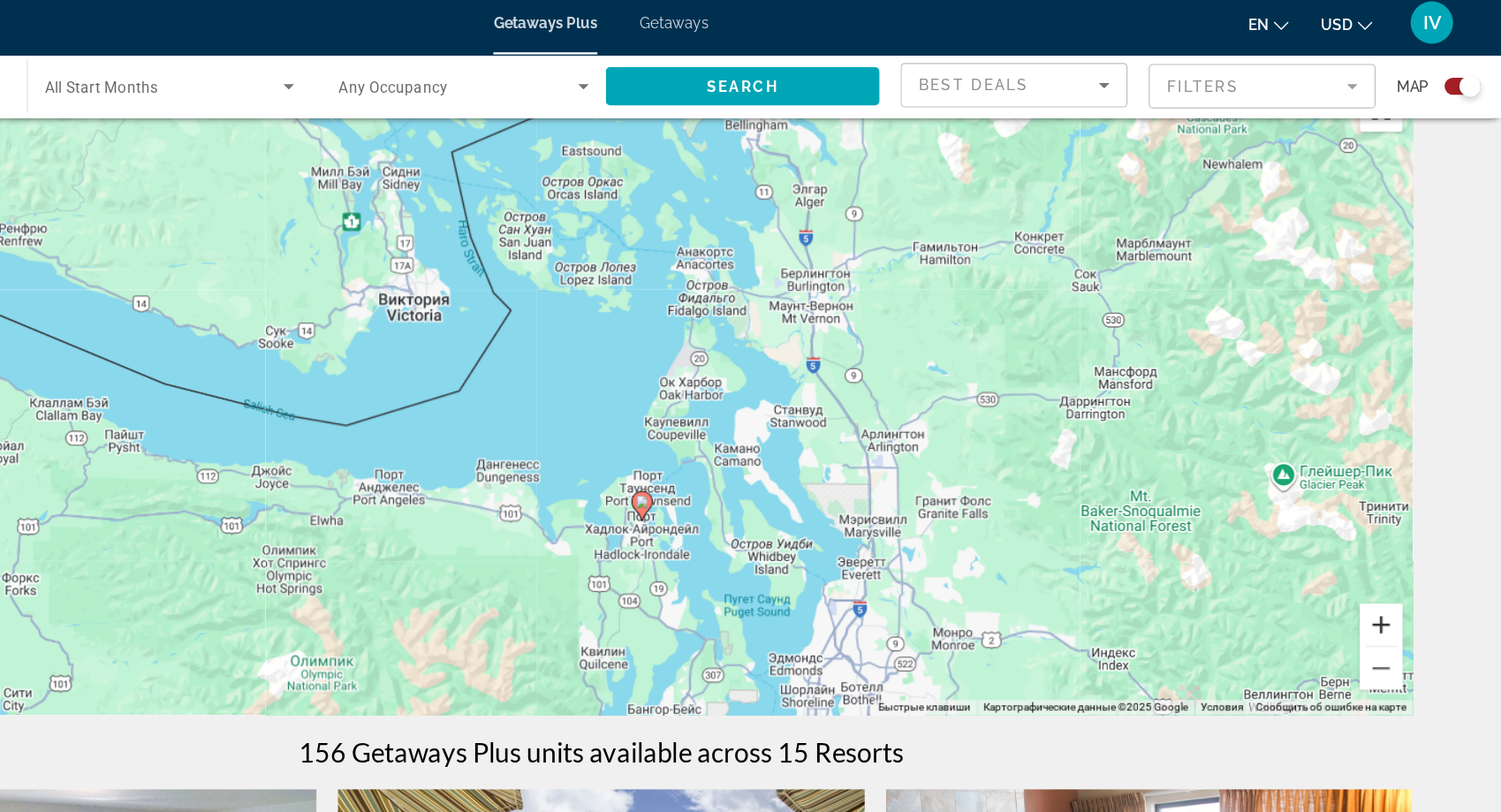
click at [1397, 528] on button "Увеличить" at bounding box center [1400, 528] width 35 height 35
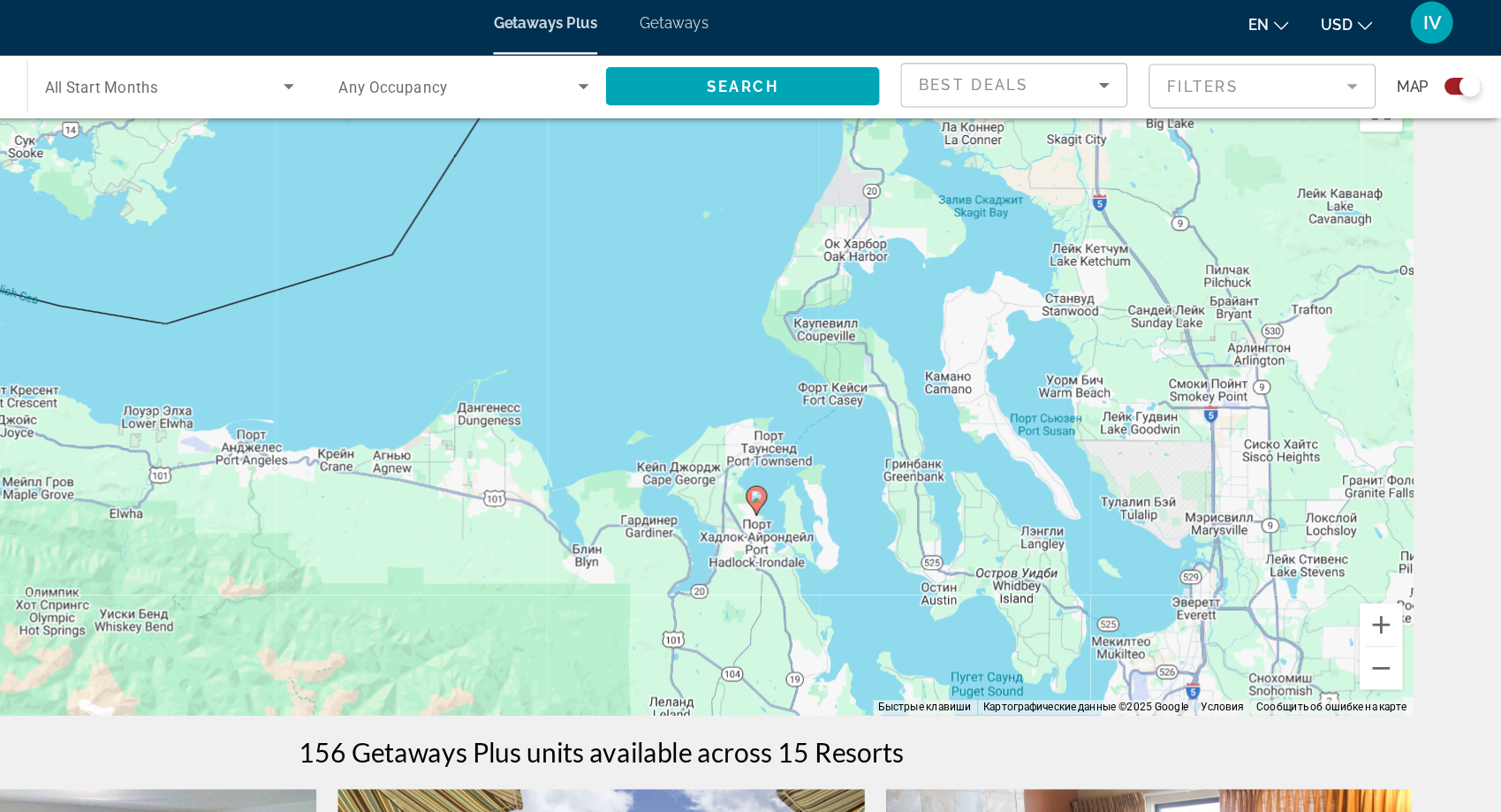
drag, startPoint x: 1114, startPoint y: 527, endPoint x: 1175, endPoint y: 416, distance: 126.7
click at [1176, 416] on div "Чтобы активировать перетаскивание с помощью клавиатуры, нажмите Alt + Ввод. Пос…" at bounding box center [751, 337] width 1352 height 530
click at [1401, 529] on button "Увеличить" at bounding box center [1400, 528] width 35 height 35
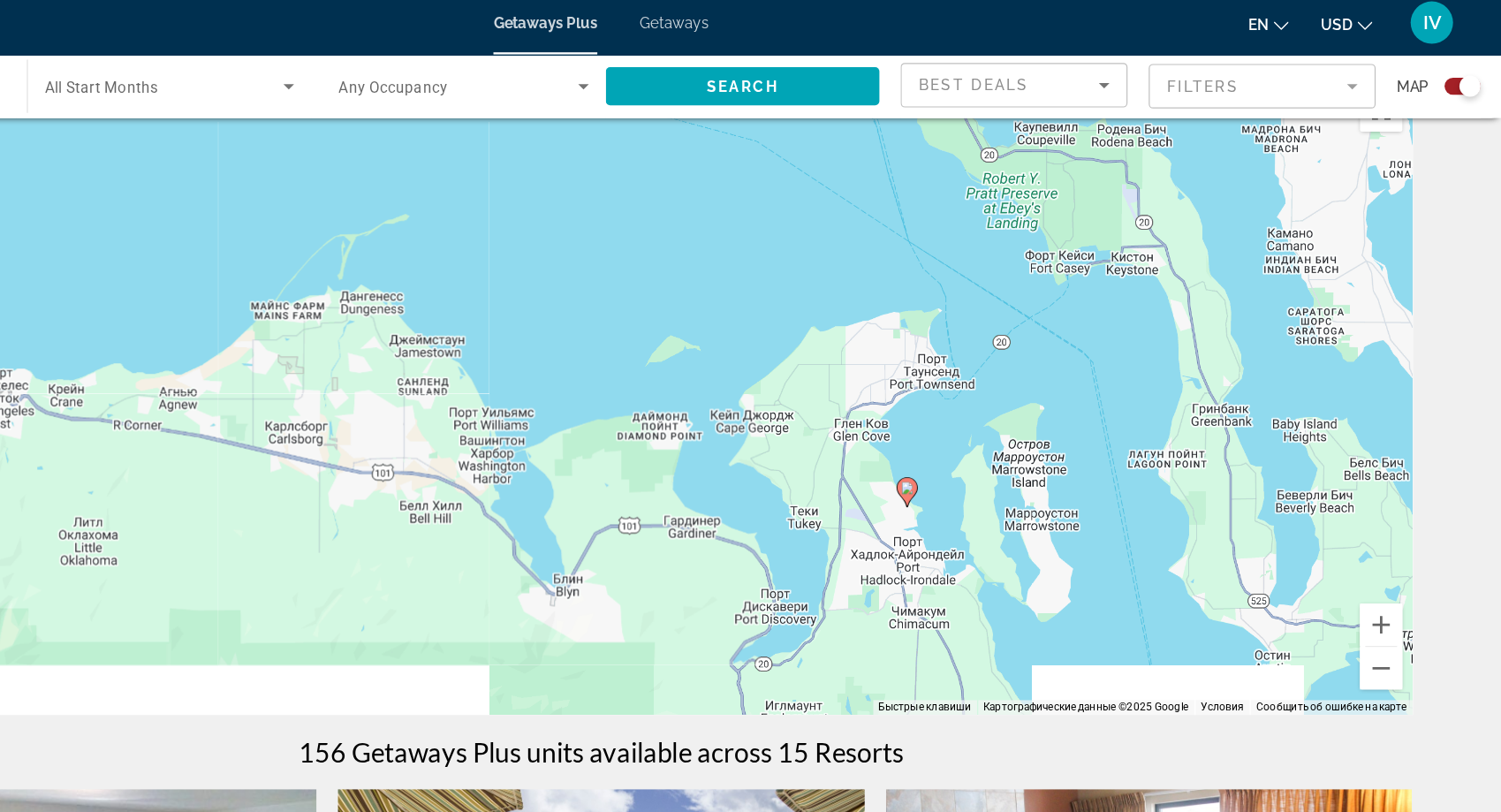
drag, startPoint x: 1134, startPoint y: 479, endPoint x: 1131, endPoint y: 427, distance: 52.1
click at [1131, 427] on div "Чтобы активировать перетаскивание с помощью клавиатуры, нажмите Alt + Ввод. Пос…" at bounding box center [751, 337] width 1352 height 530
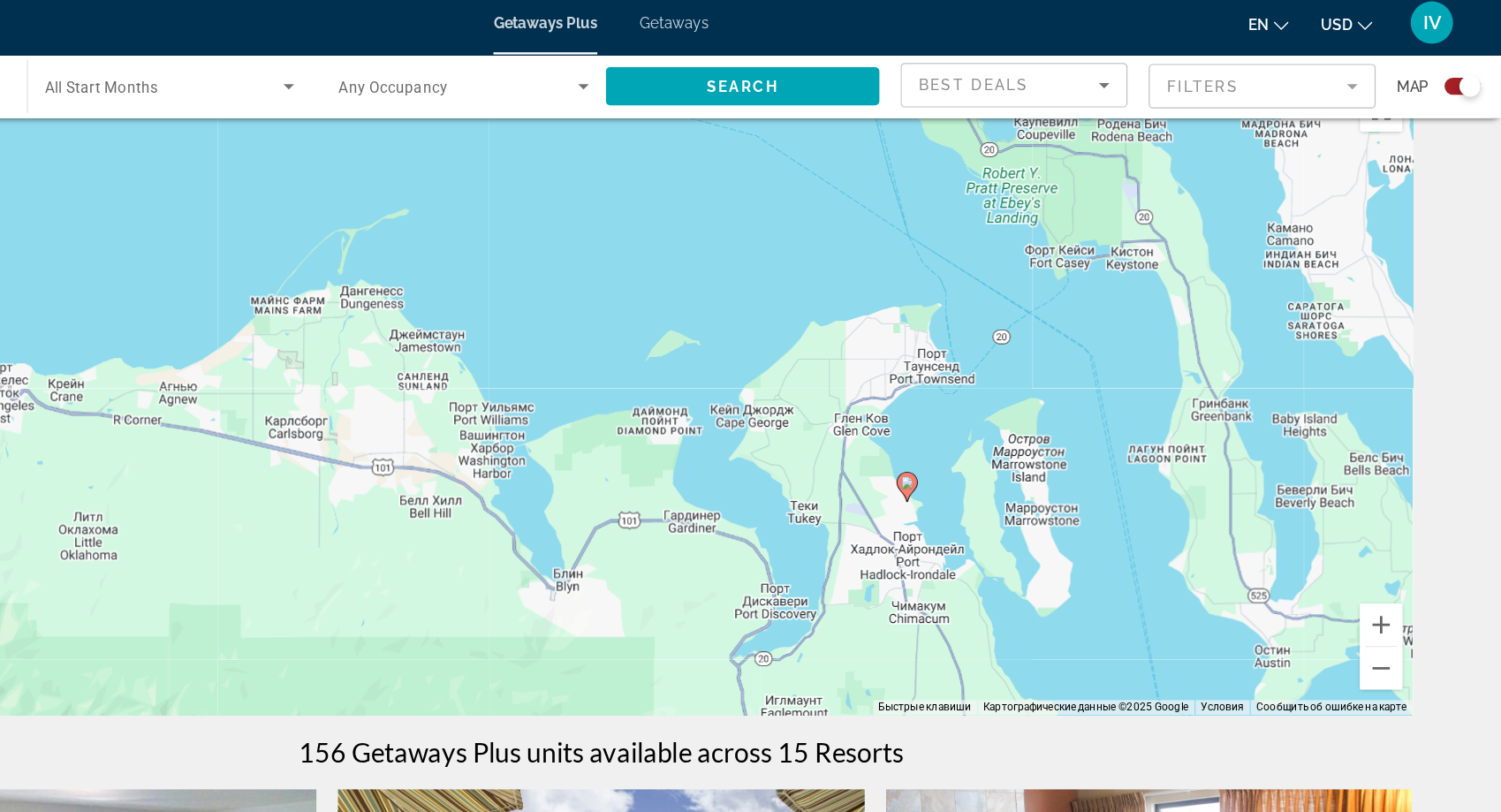
click at [1004, 410] on image "Main content" at bounding box center [1005, 410] width 11 height 11
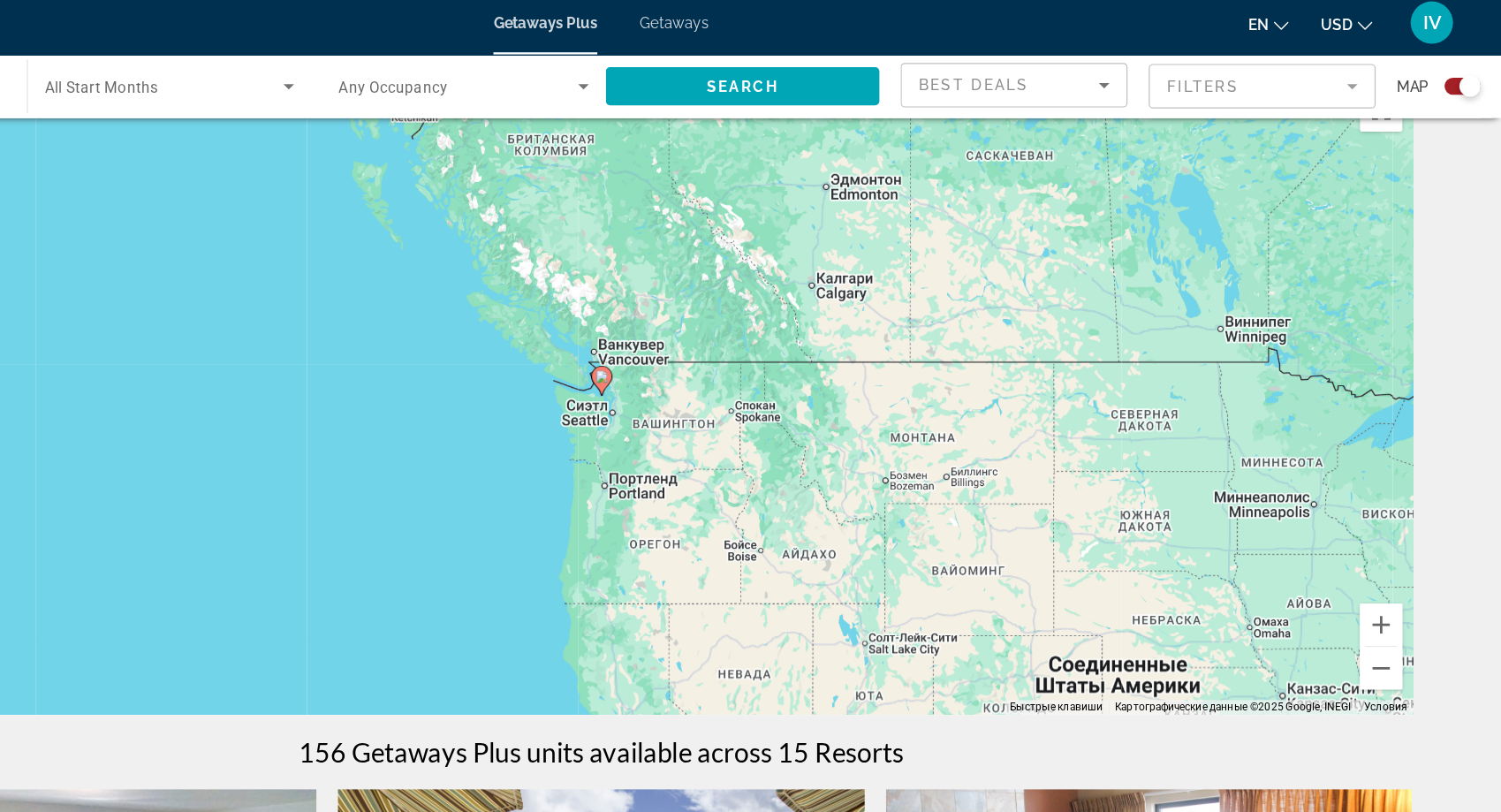
click at [747, 336] on gmp-advanced-marker "Main content" at bounding box center [751, 325] width 18 height 26
type input "**********"
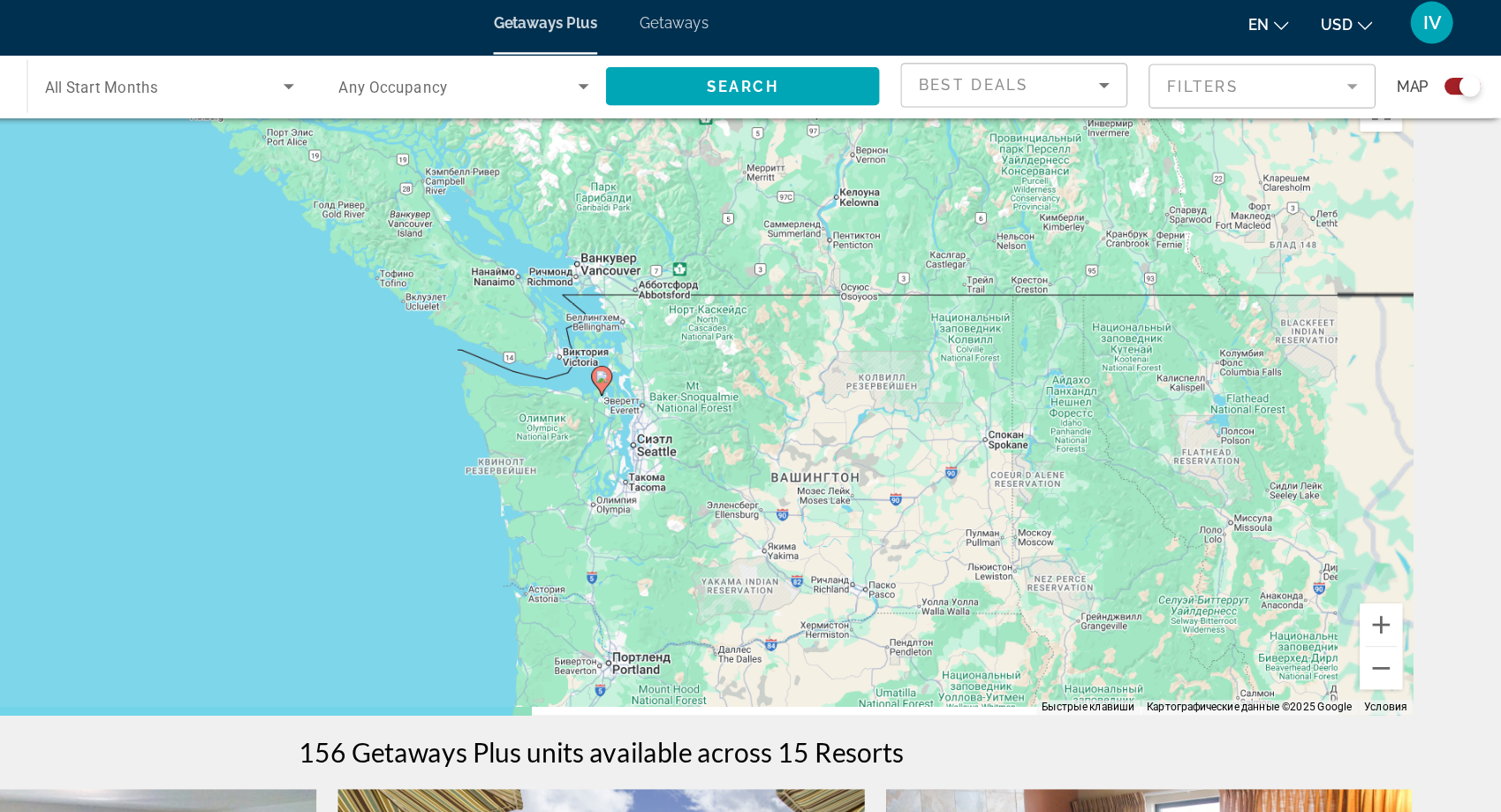
click at [751, 328] on icon "Main content" at bounding box center [750, 325] width 16 height 23
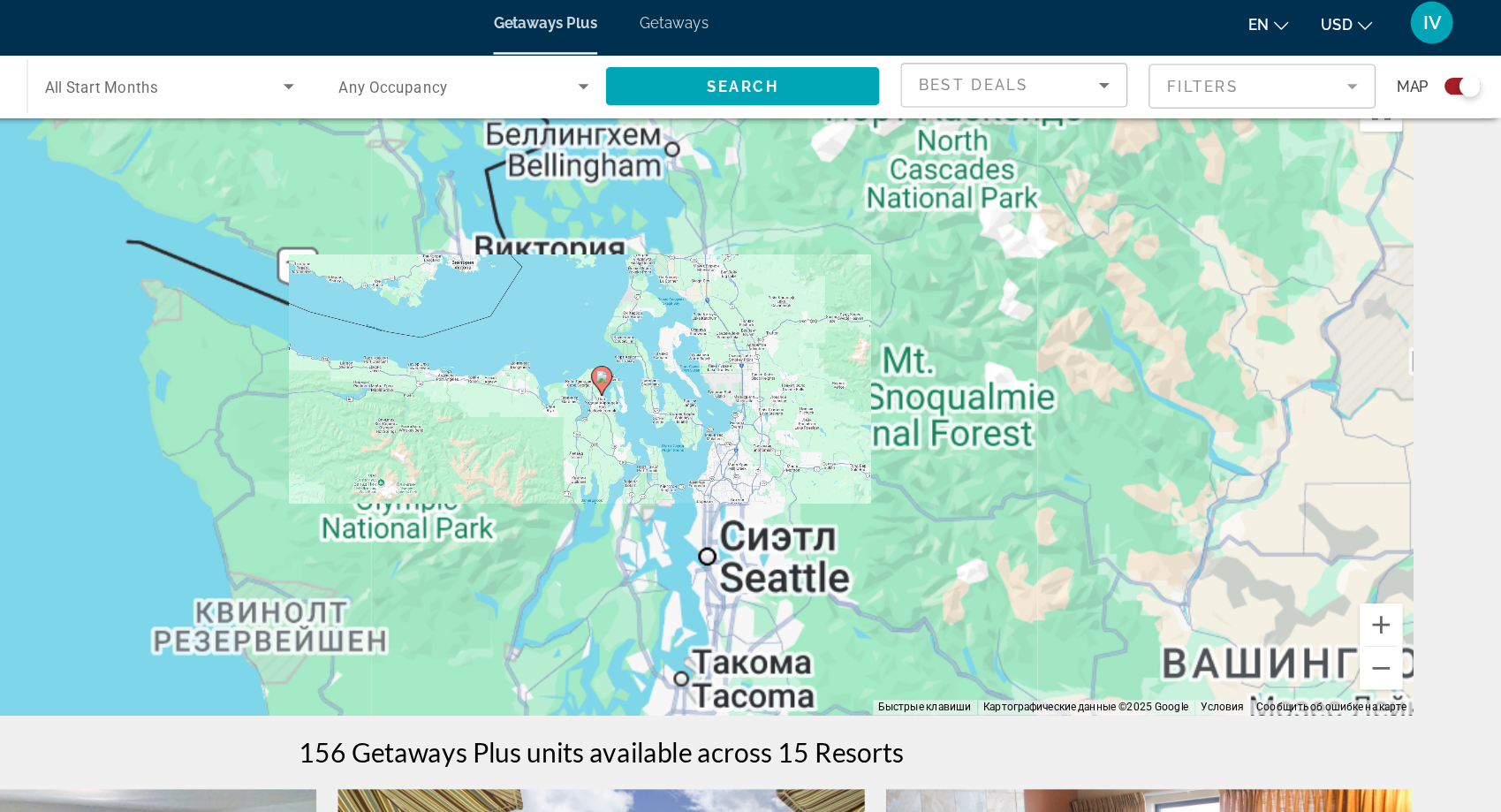
click at [751, 329] on icon "Main content" at bounding box center [750, 325] width 16 height 23
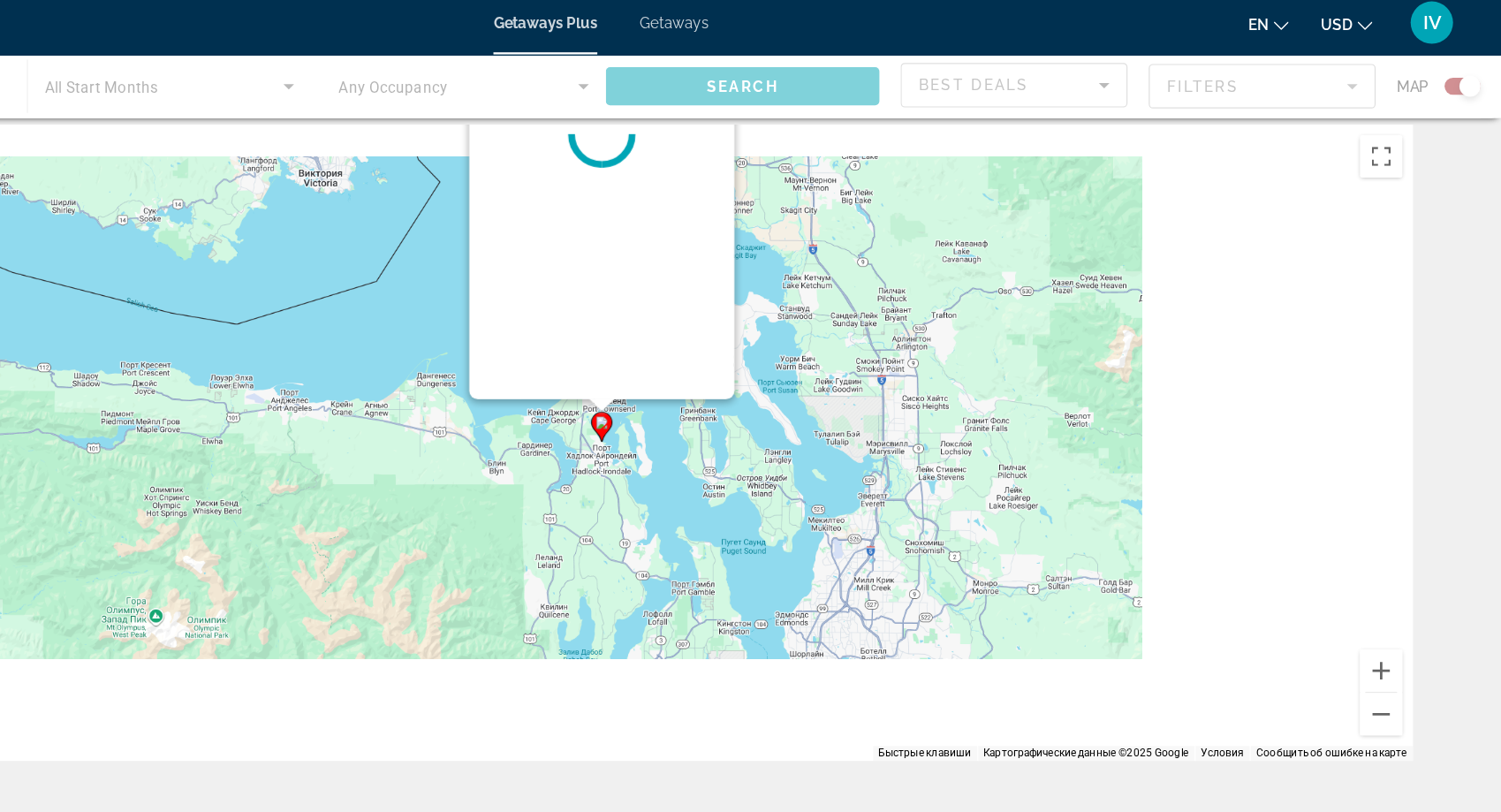
scroll to position [0, 0]
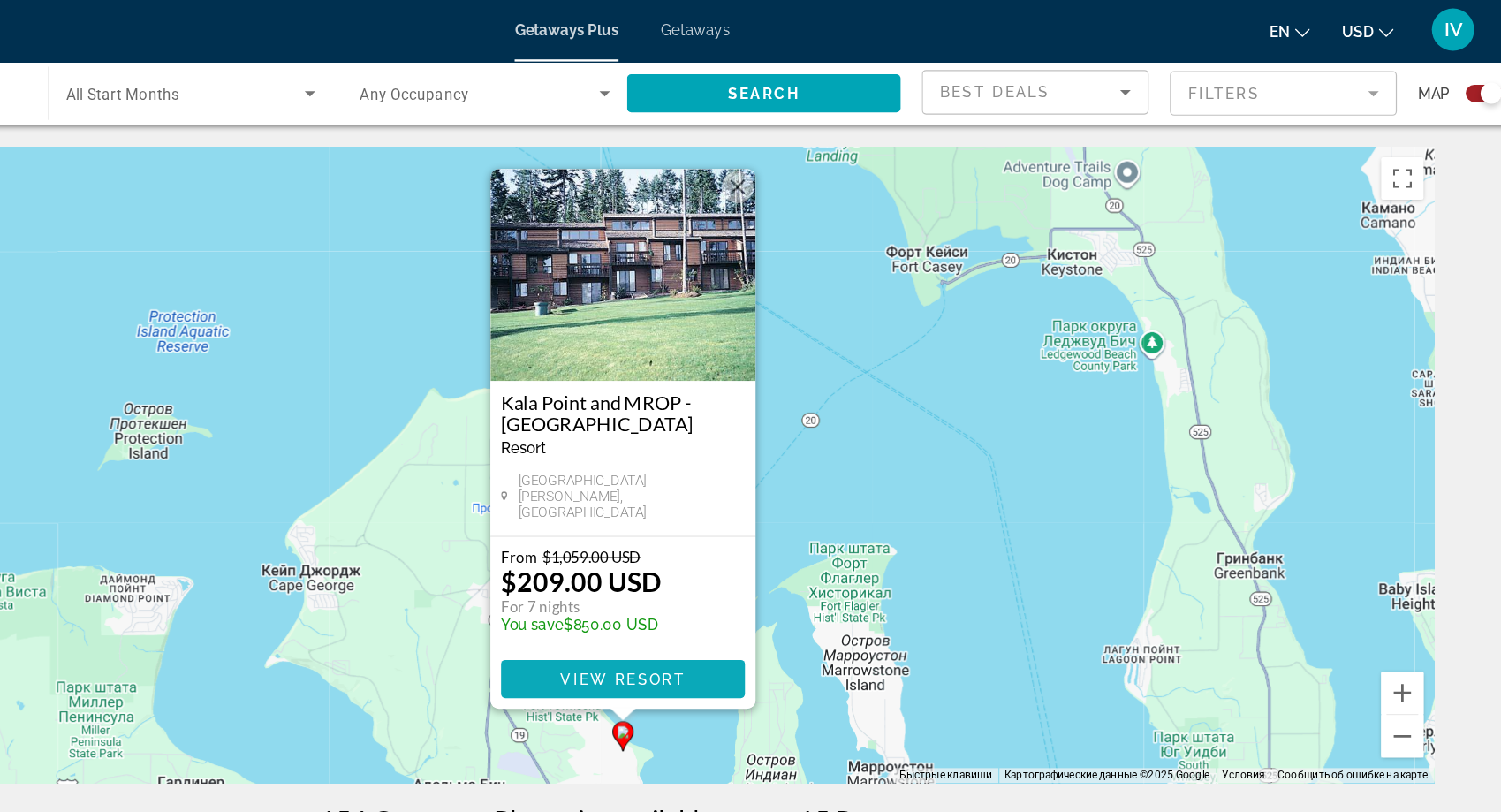
click at [764, 552] on span "Main content" at bounding box center [751, 567] width 203 height 42
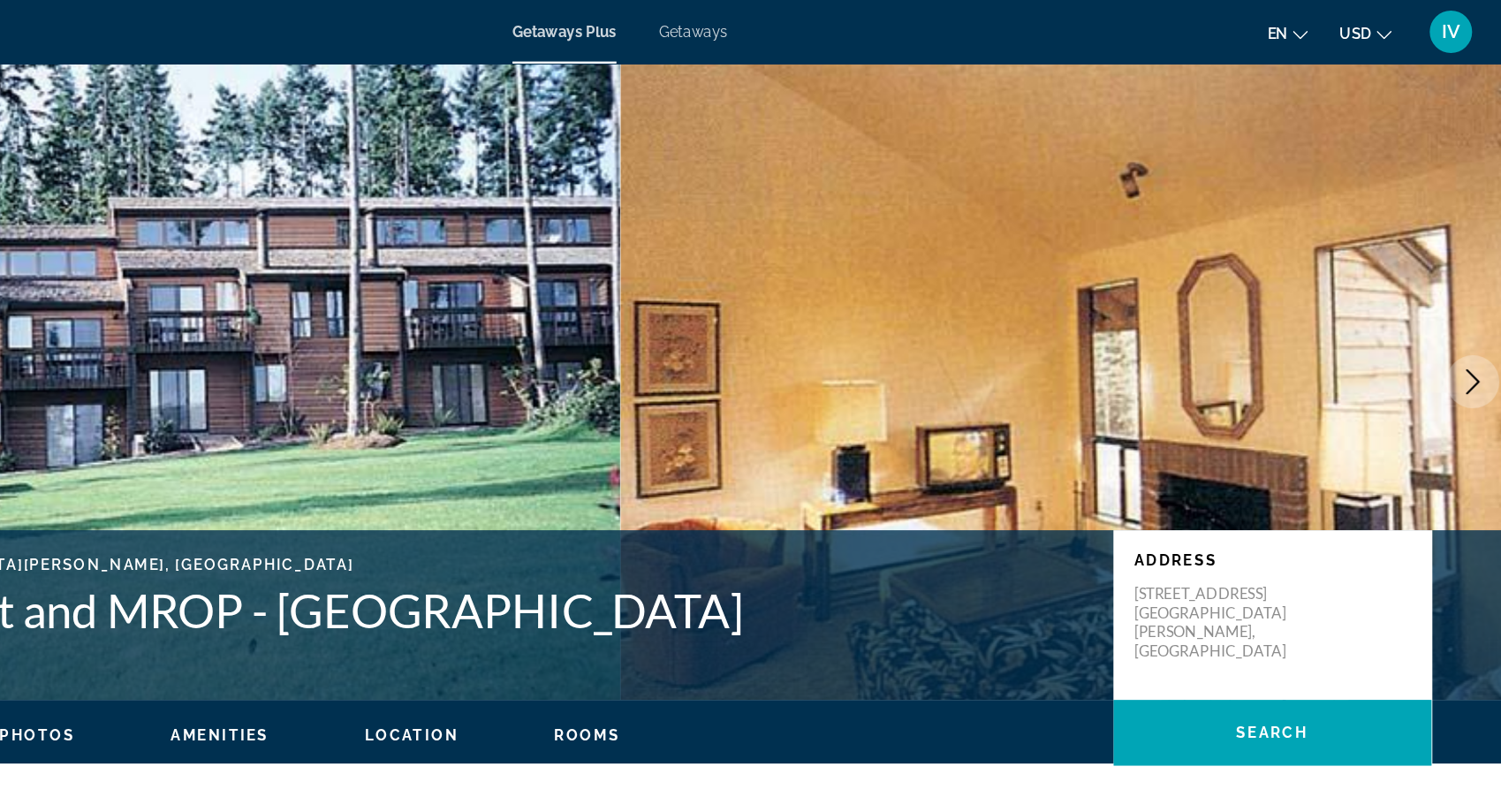
click at [1470, 323] on icon "Next image" at bounding box center [1460, 318] width 21 height 21
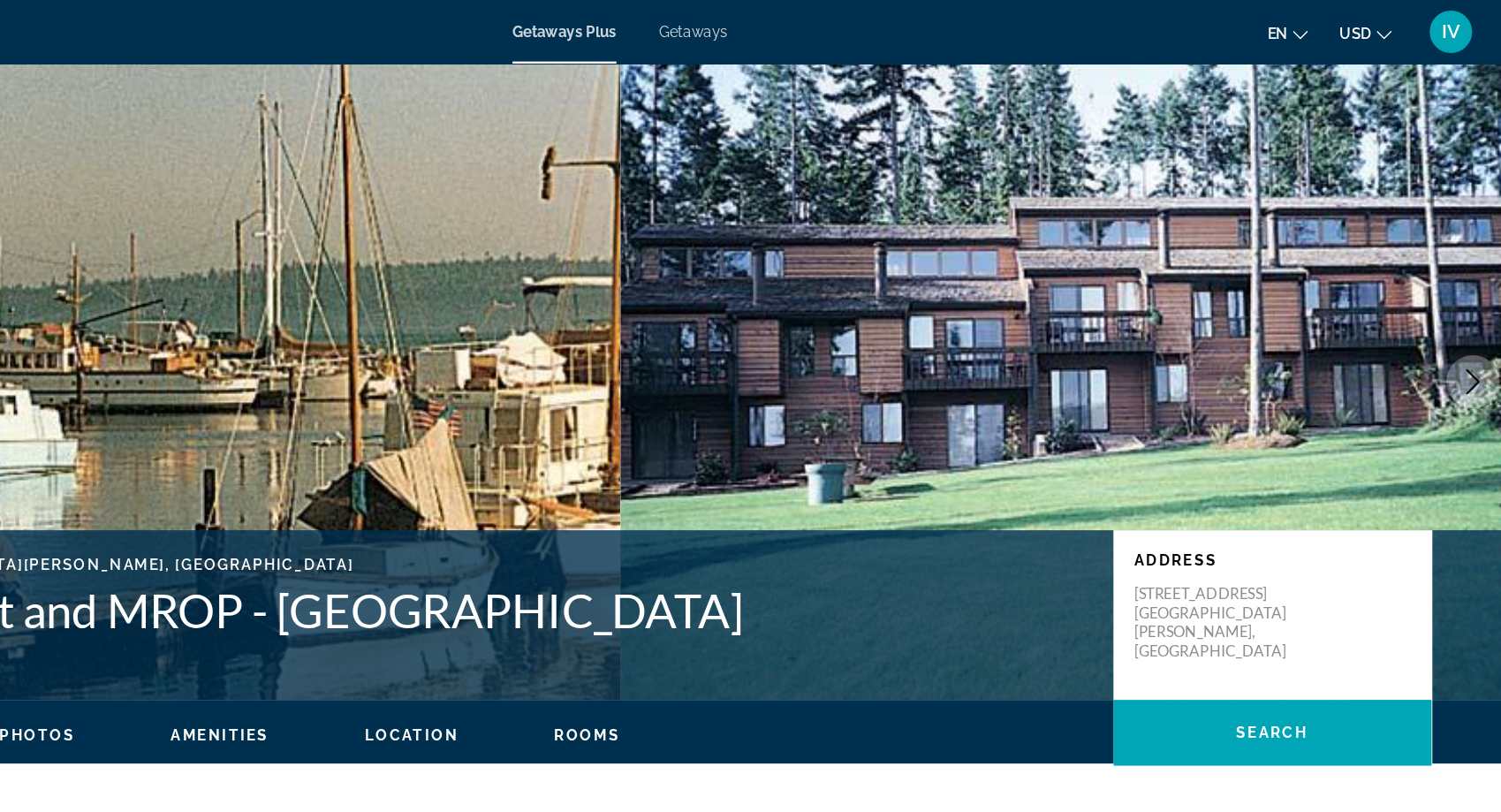
click at [1470, 323] on icon "Next image" at bounding box center [1460, 318] width 21 height 21
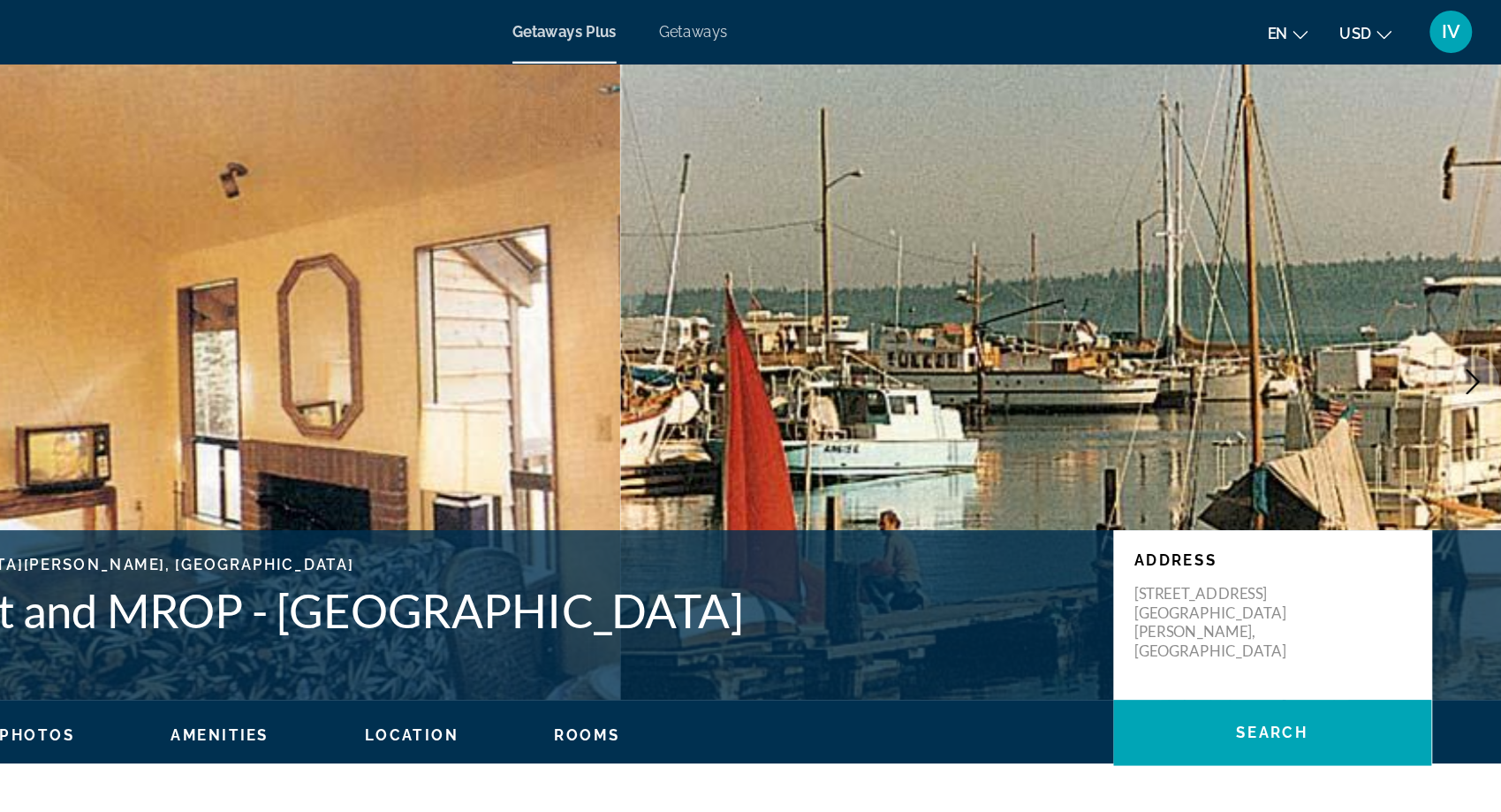
click at [1470, 323] on icon "Next image" at bounding box center [1460, 318] width 21 height 21
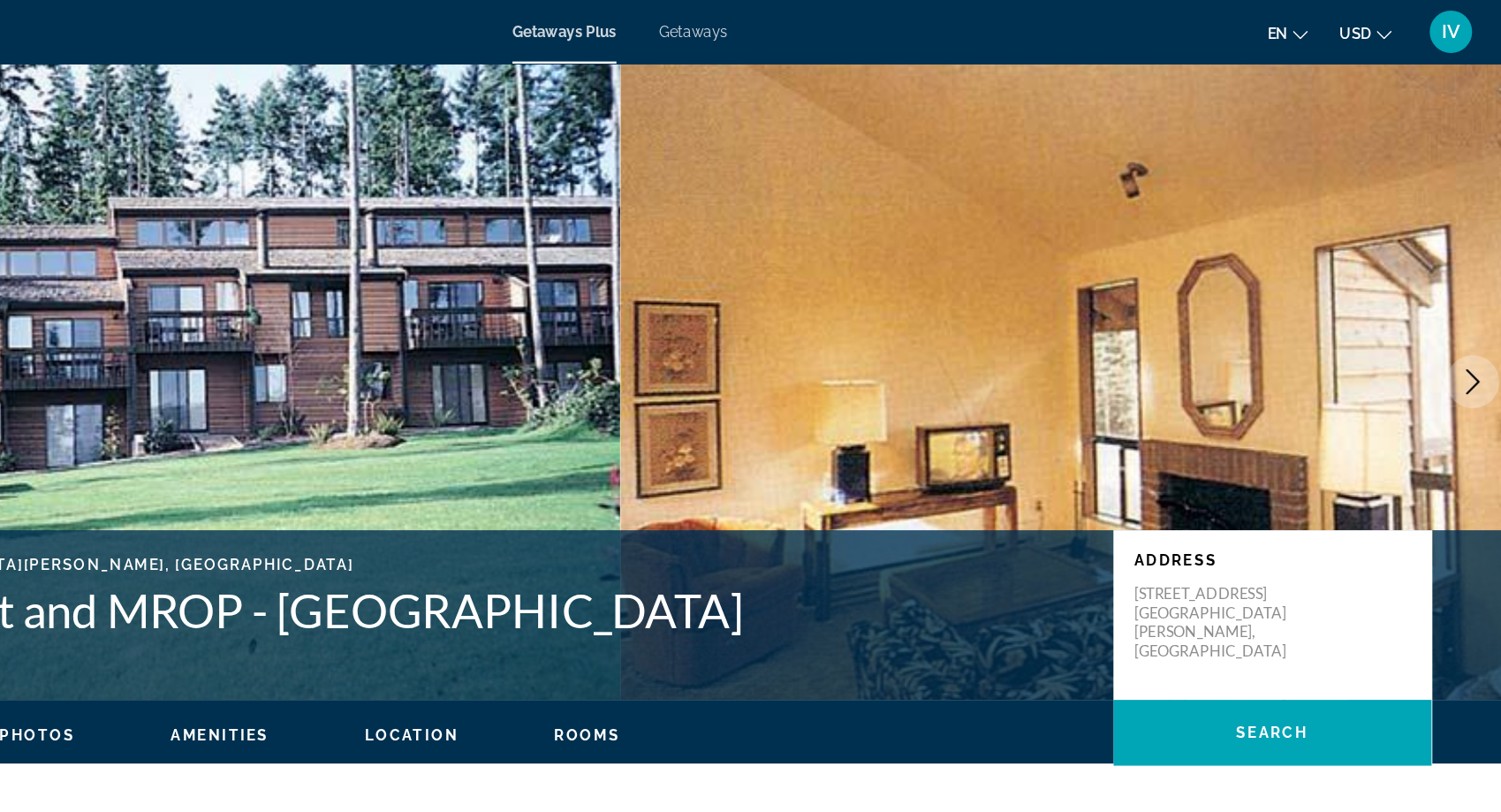
click at [1470, 323] on icon "Next image" at bounding box center [1460, 318] width 21 height 21
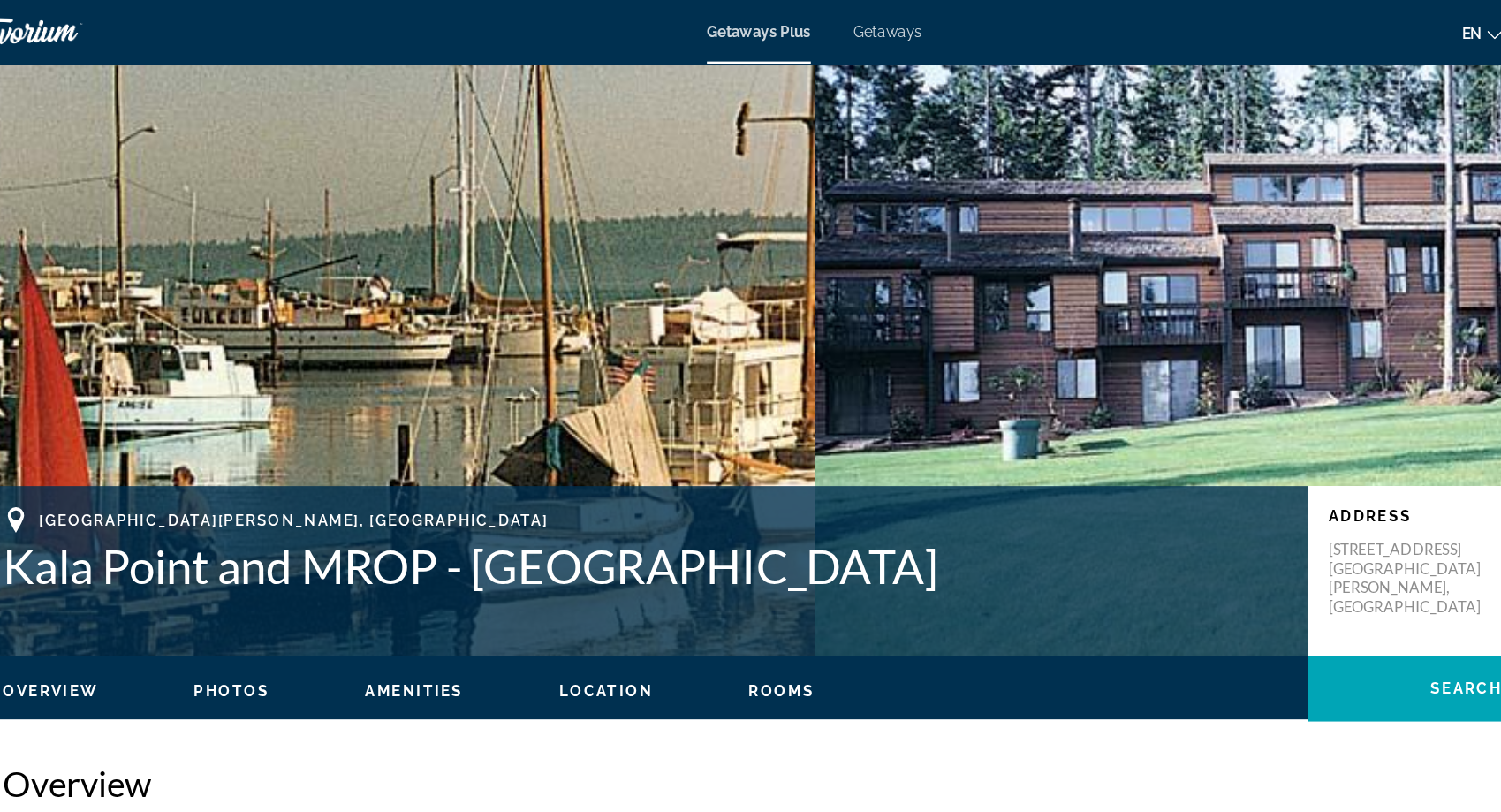
scroll to position [30, 0]
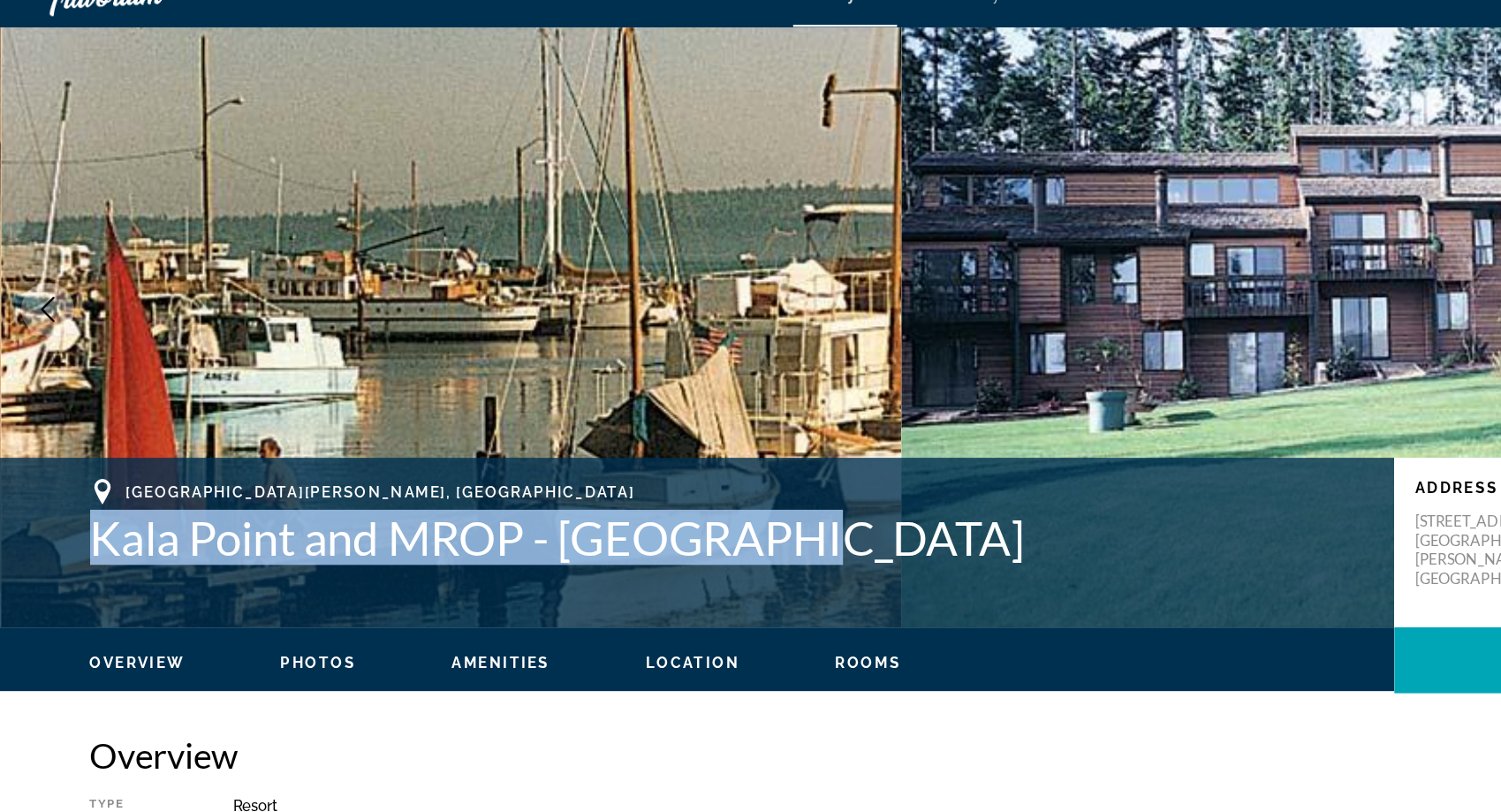
drag, startPoint x: 69, startPoint y: 470, endPoint x: 656, endPoint y: 514, distance: 588.6
click at [661, 516] on div "[GEOGRAPHIC_DATA][PERSON_NAME], [GEOGRAPHIC_DATA] [GEOGRAPHIC_DATA] and MROP - …" at bounding box center [751, 482] width 1422 height 106
copy h1 "Kala Point and MROP - [GEOGRAPHIC_DATA]"
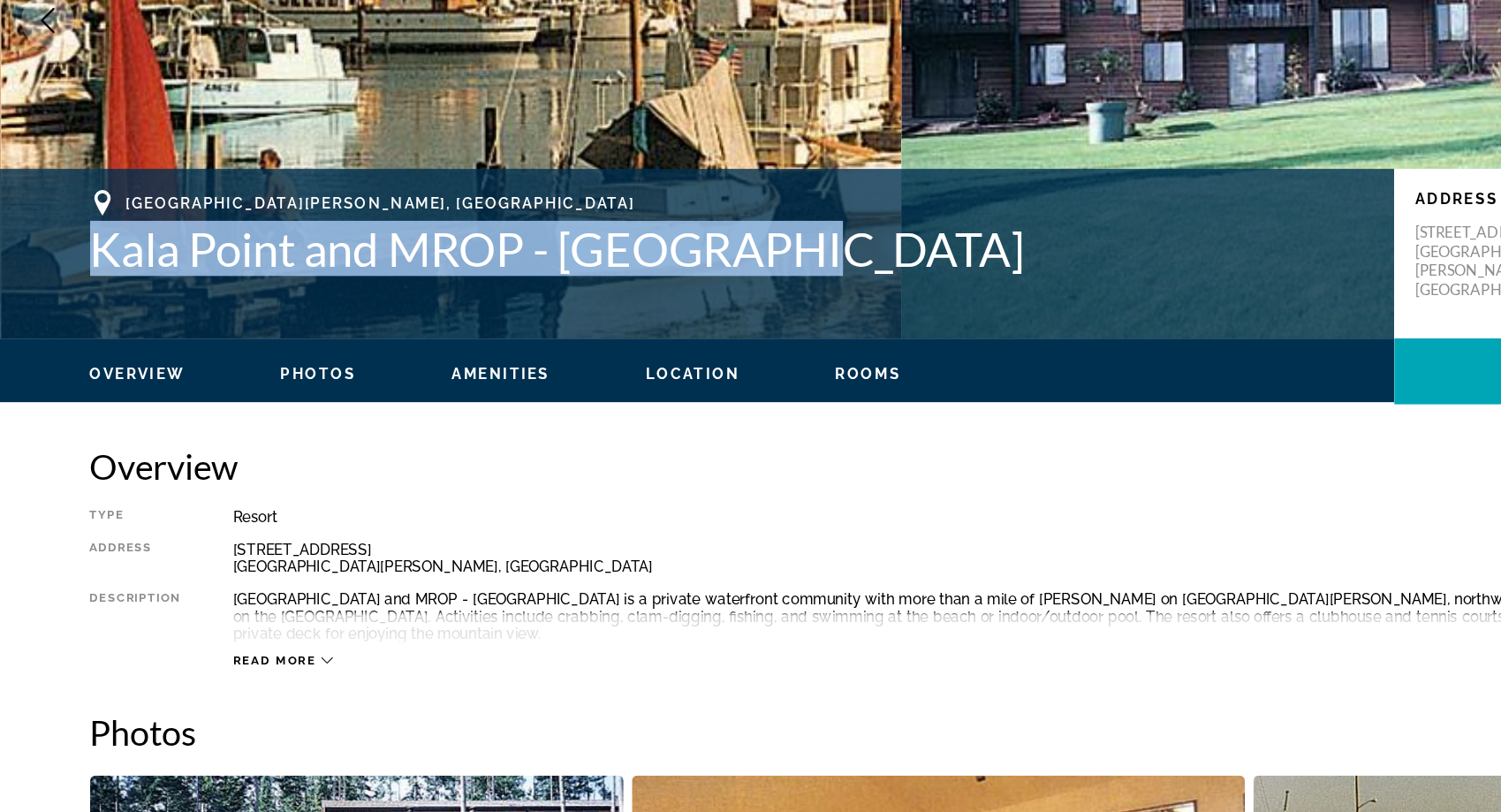
scroll to position [298, 0]
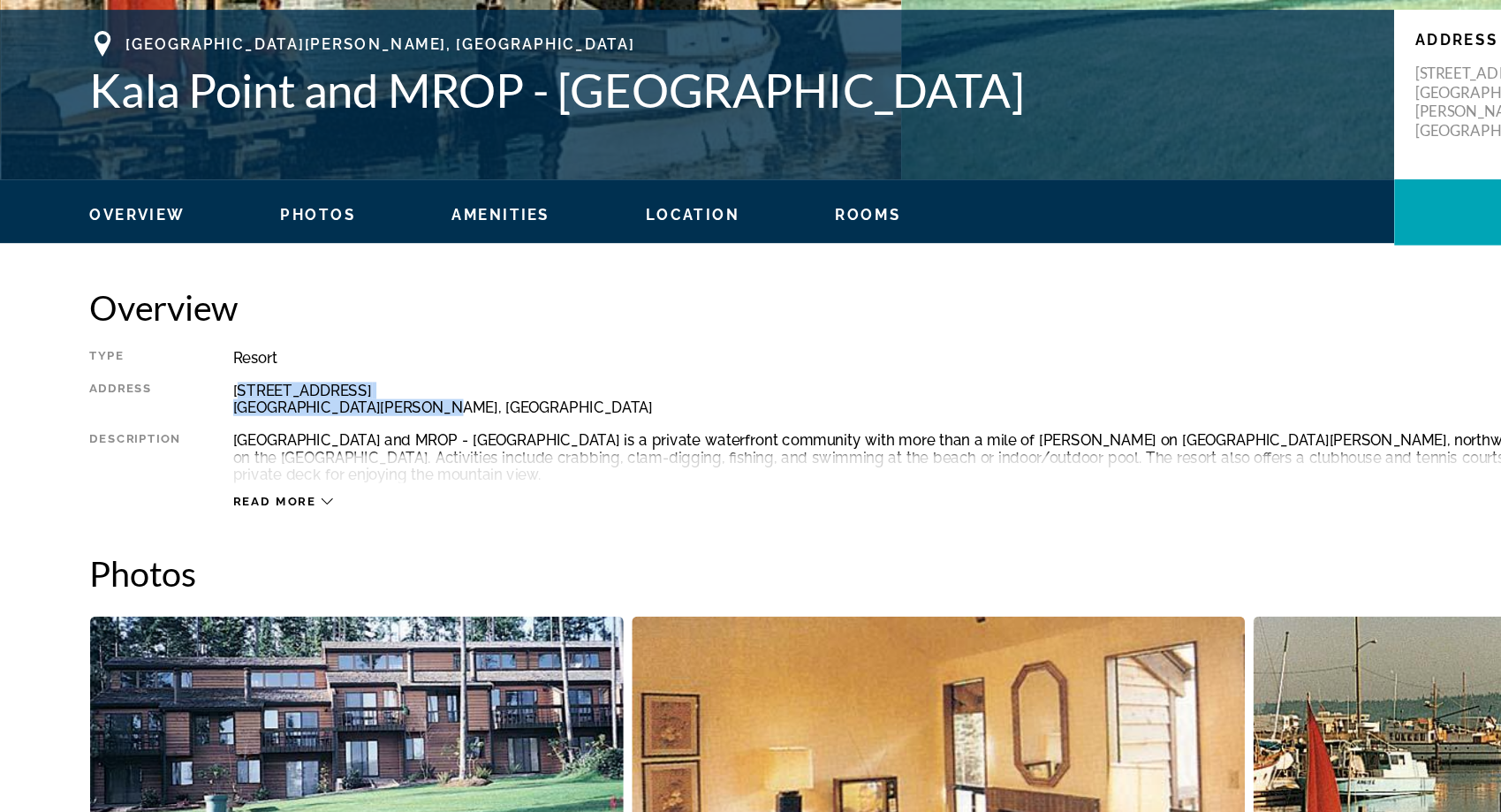
drag, startPoint x: 198, startPoint y: 454, endPoint x: 365, endPoint y: 479, distance: 168.9
click at [365, 479] on div "[STREET_ADDRESS][PERSON_NAME]" at bounding box center [811, 466] width 1233 height 28
click at [451, 475] on div "[STREET_ADDRESS][PERSON_NAME]" at bounding box center [811, 466] width 1233 height 28
drag, startPoint x: 190, startPoint y: 455, endPoint x: 403, endPoint y: 480, distance: 214.5
click at [429, 481] on div "Type Resort All-Inclusive No All-Inclusive Address [STREET_ADDRESS][PERSON_NAME…" at bounding box center [751, 493] width 1352 height 134
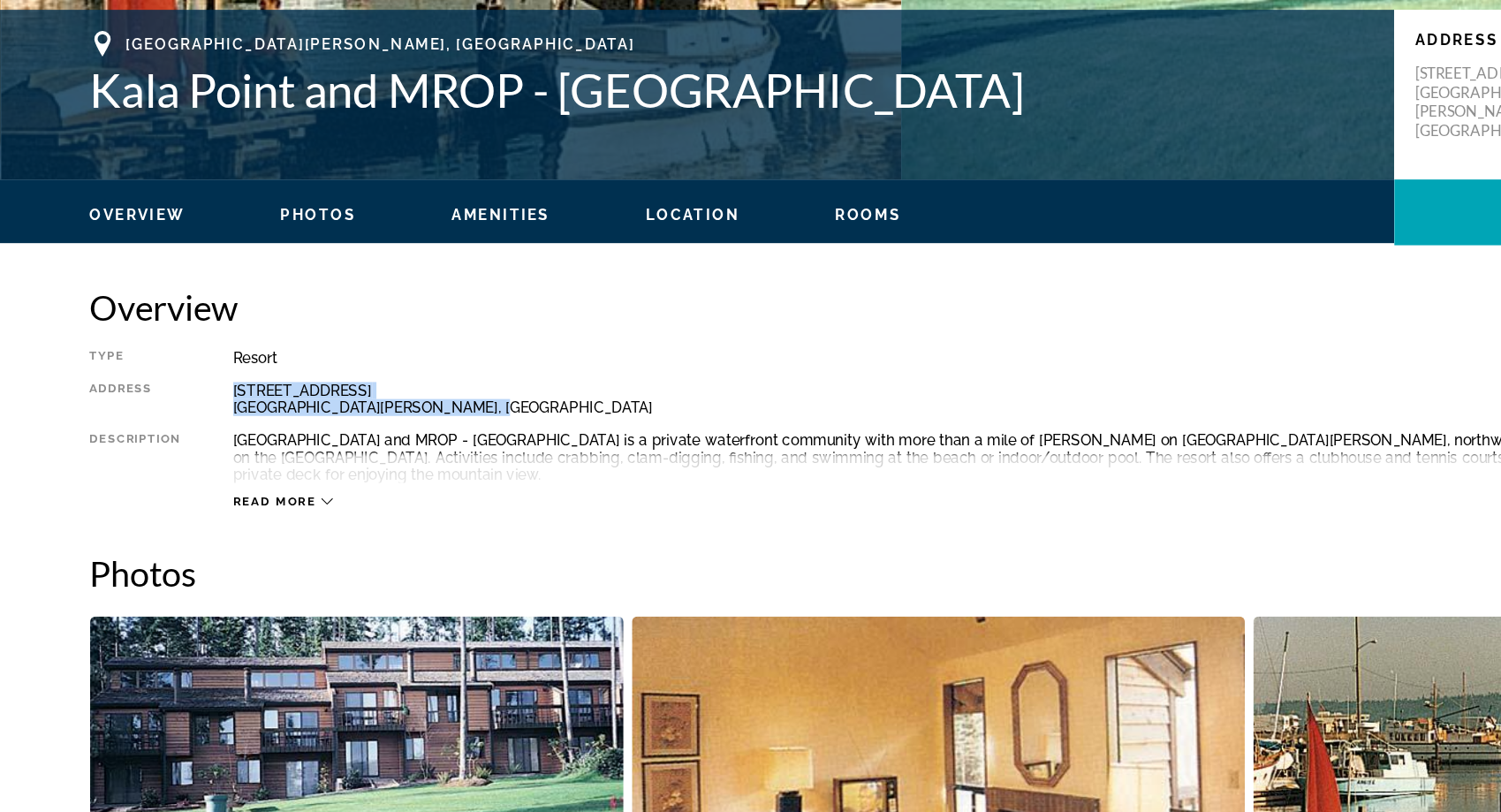
copy div "[STREET_ADDRESS][PERSON_NAME]"
drag, startPoint x: 173, startPoint y: 450, endPoint x: 414, endPoint y: 476, distance: 242.4
click at [414, 476] on div "Type Resort All-Inclusive No All-Inclusive Address [STREET_ADDRESS][PERSON_NAME…" at bounding box center [751, 493] width 1352 height 134
copy div "[STREET_ADDRESS][PERSON_NAME]"
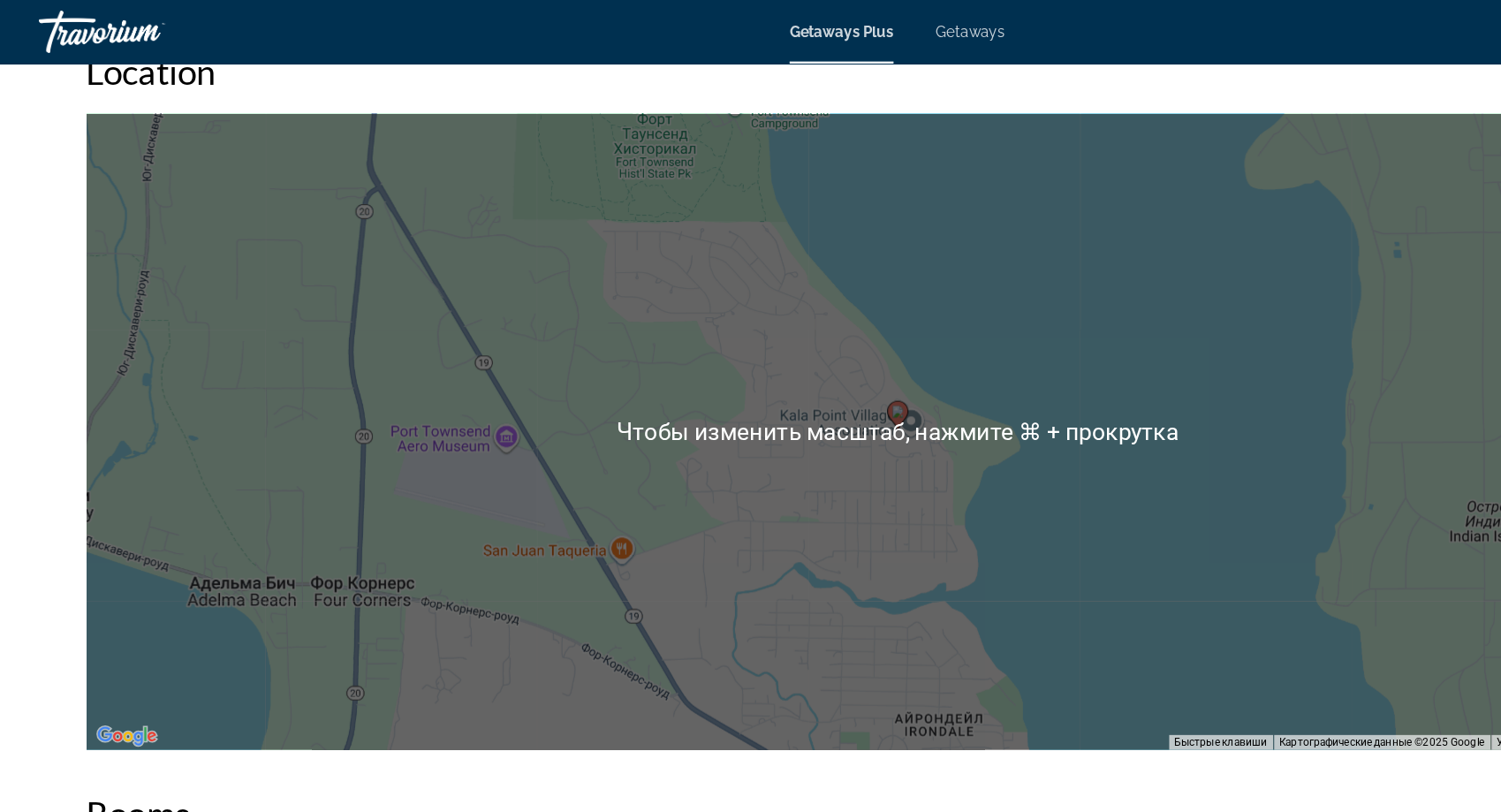
scroll to position [1841, 0]
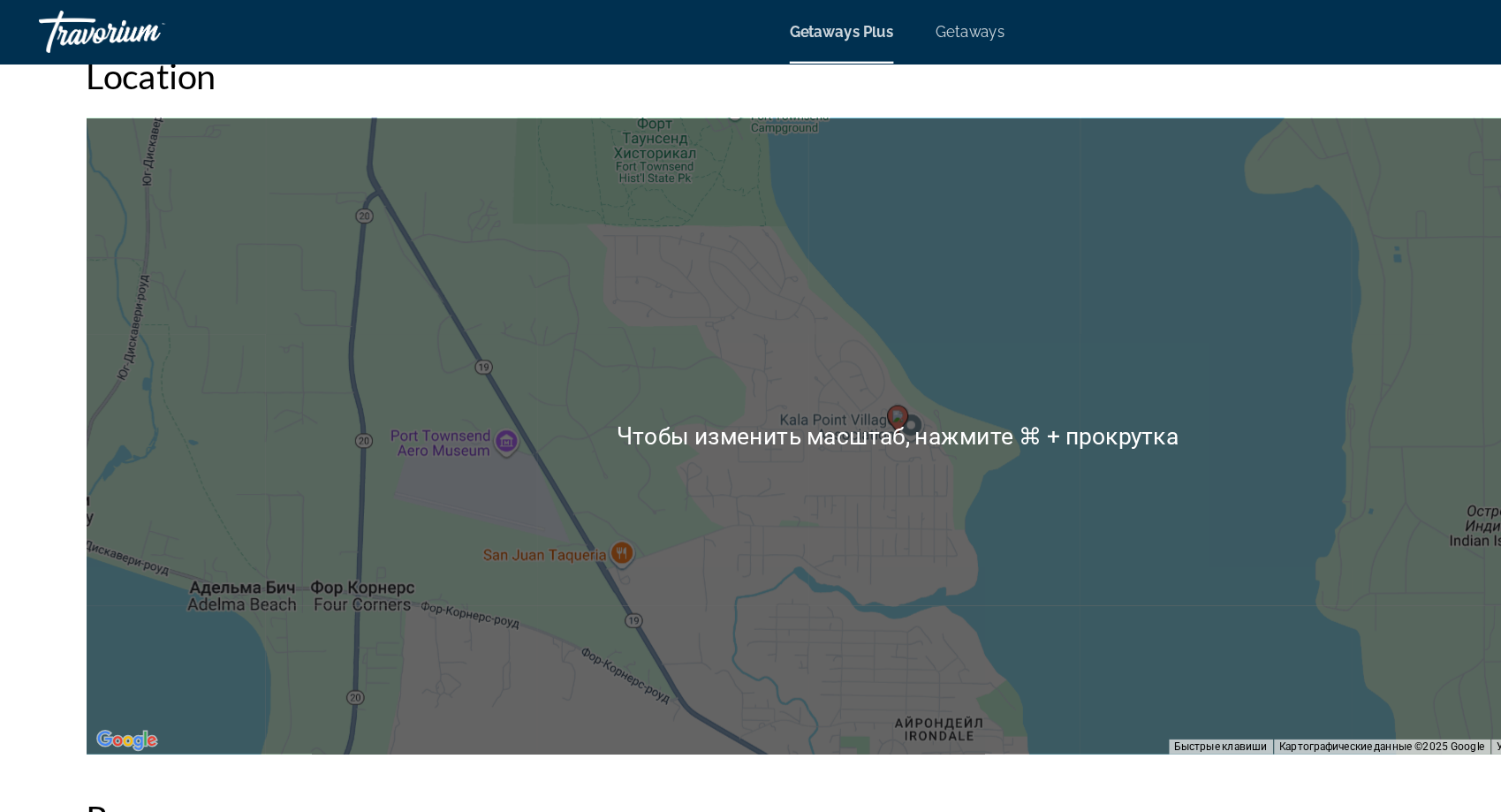
click at [772, 409] on div "Чтобы активировать перетаскивание с помощью клавиатуры, нажмите Alt + Ввод. Пос…" at bounding box center [751, 363] width 1352 height 530
click at [753, 305] on div "Чтобы активировать перетаскивание с помощью клавиатуры, нажмите Alt + Ввод. Пос…" at bounding box center [751, 363] width 1352 height 530
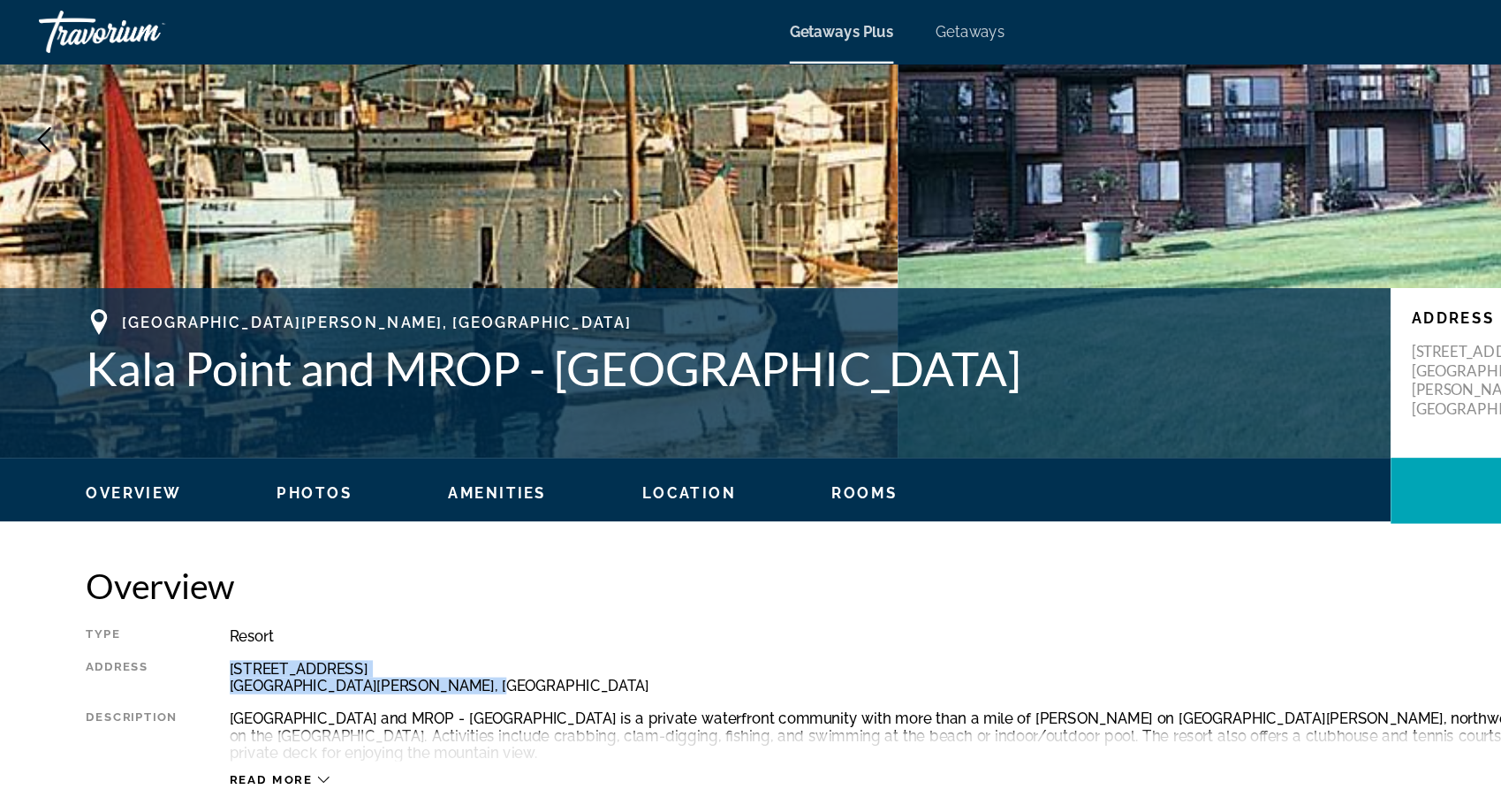
scroll to position [0, 0]
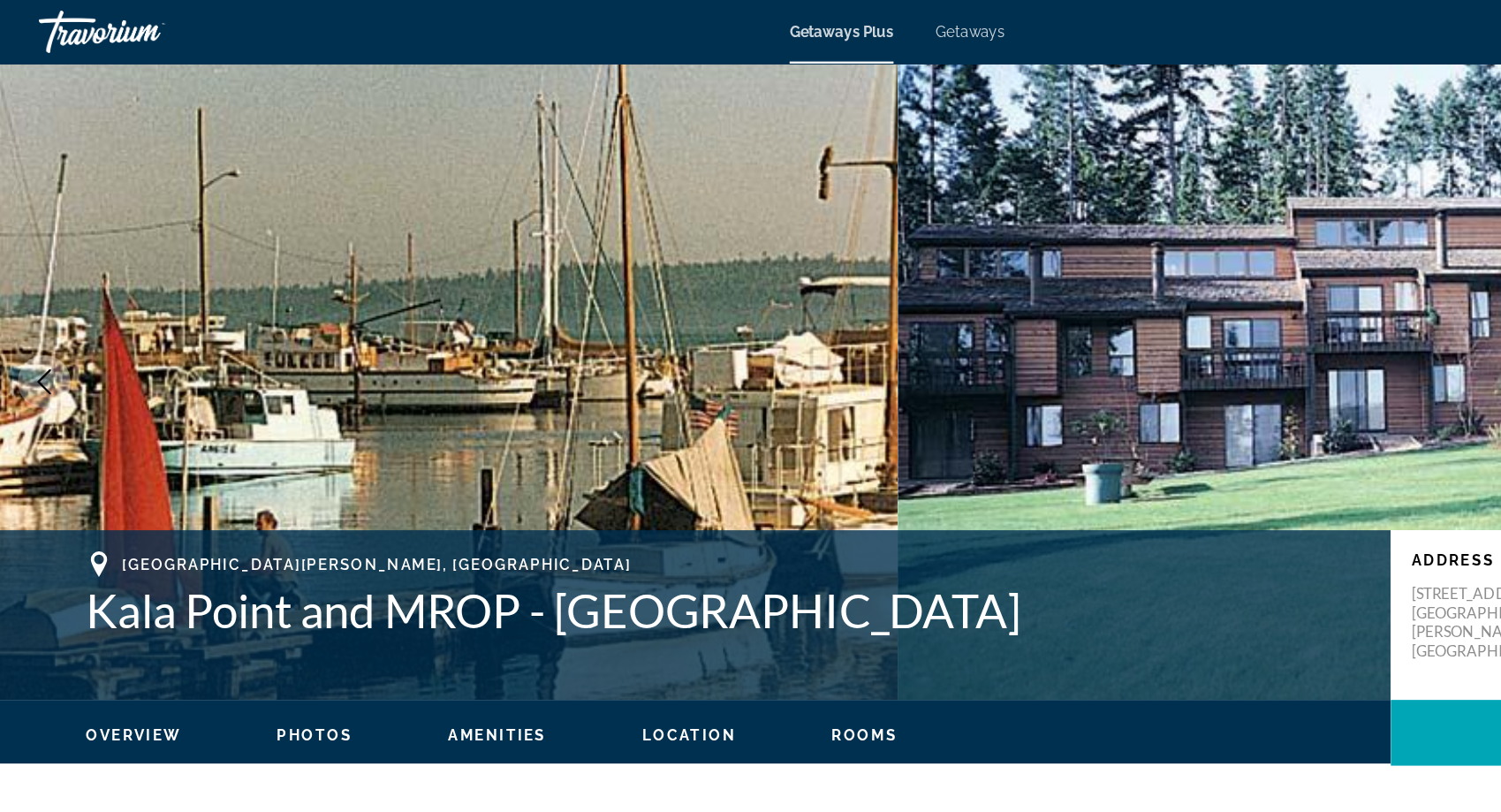
click at [831, 25] on span "Getaways" at bounding box center [811, 27] width 58 height 14
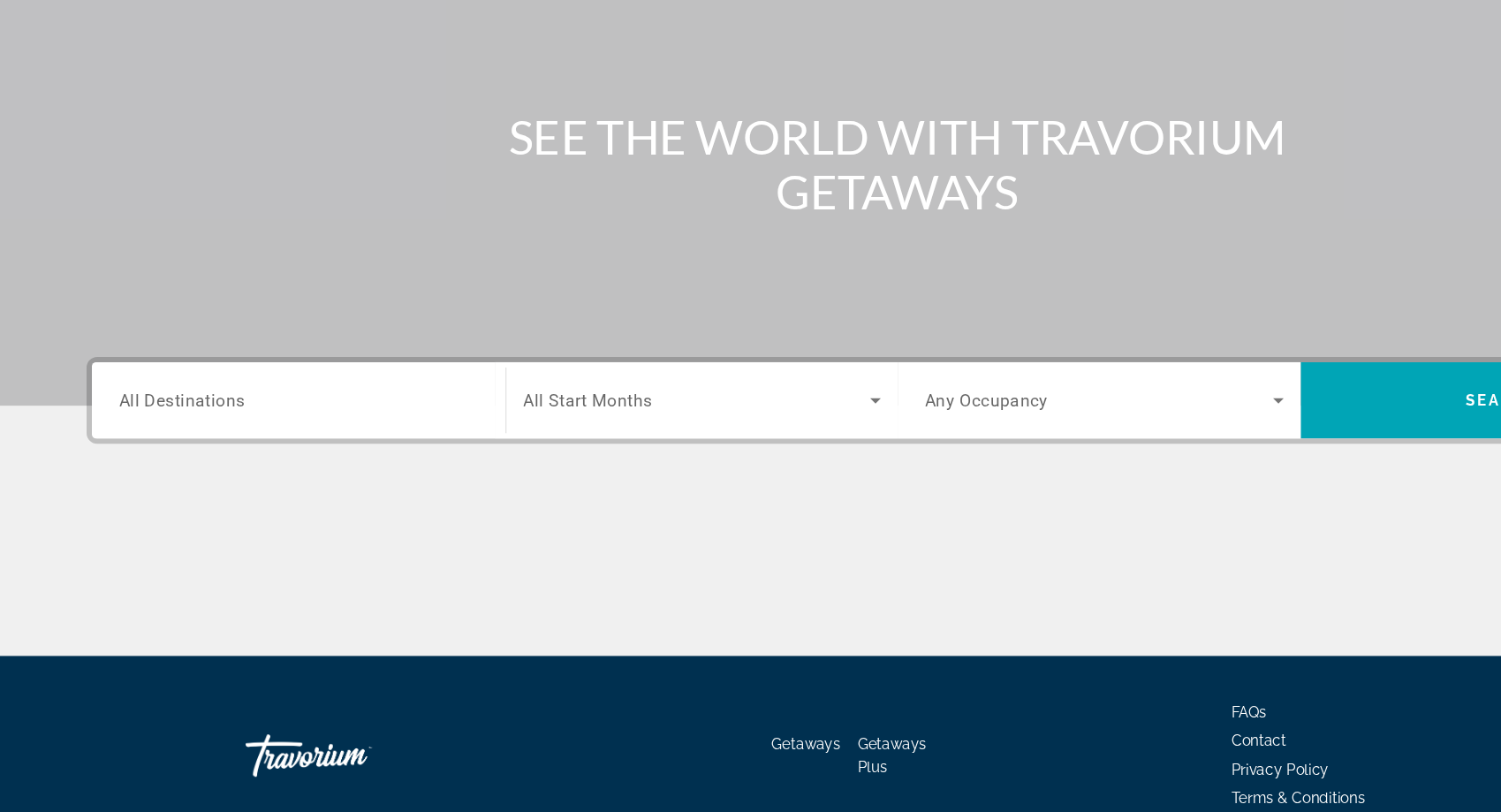
click at [269, 460] on input "Destination All Destinations" at bounding box center [252, 468] width 299 height 21
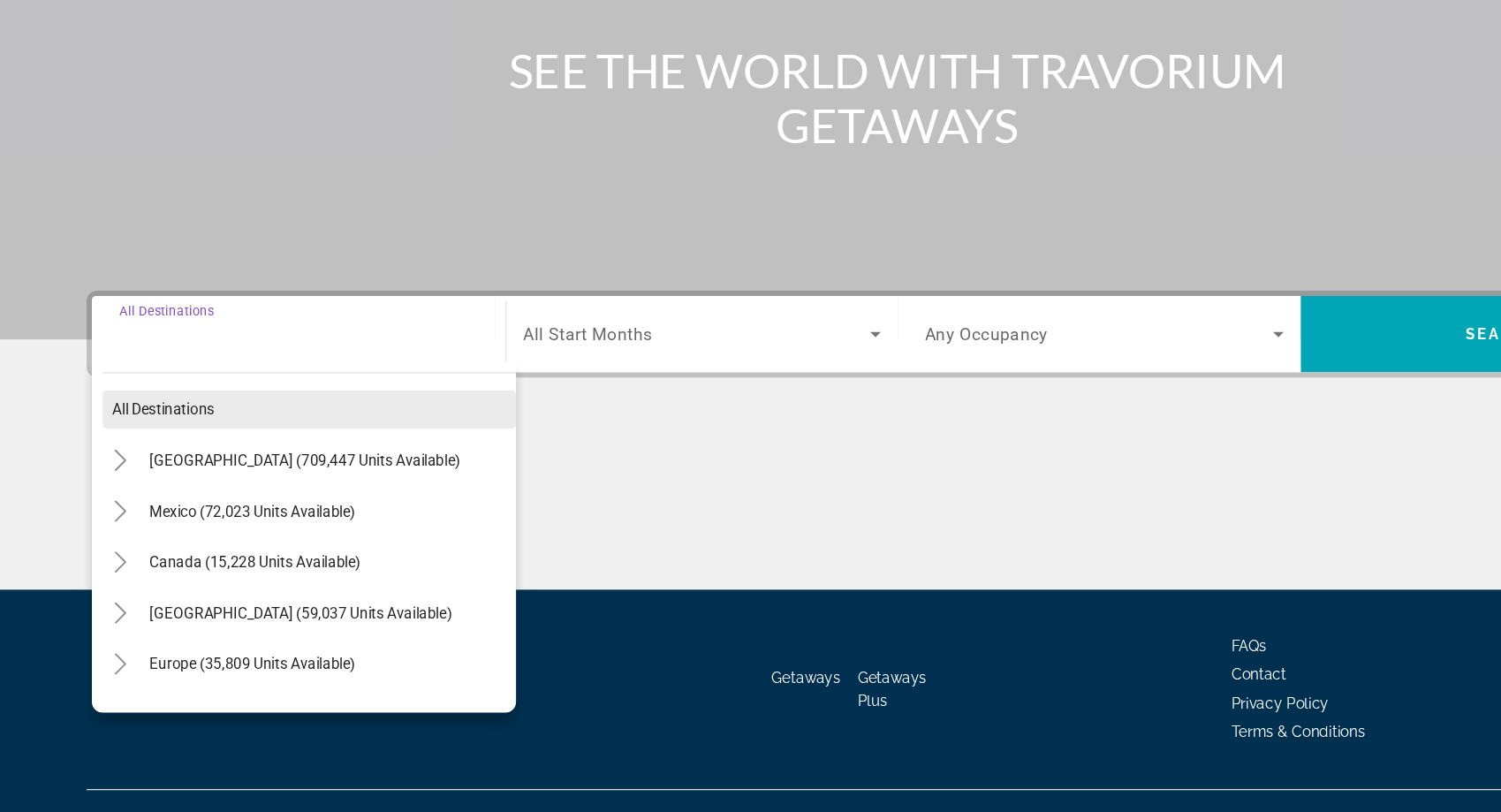
scroll to position [143, 0]
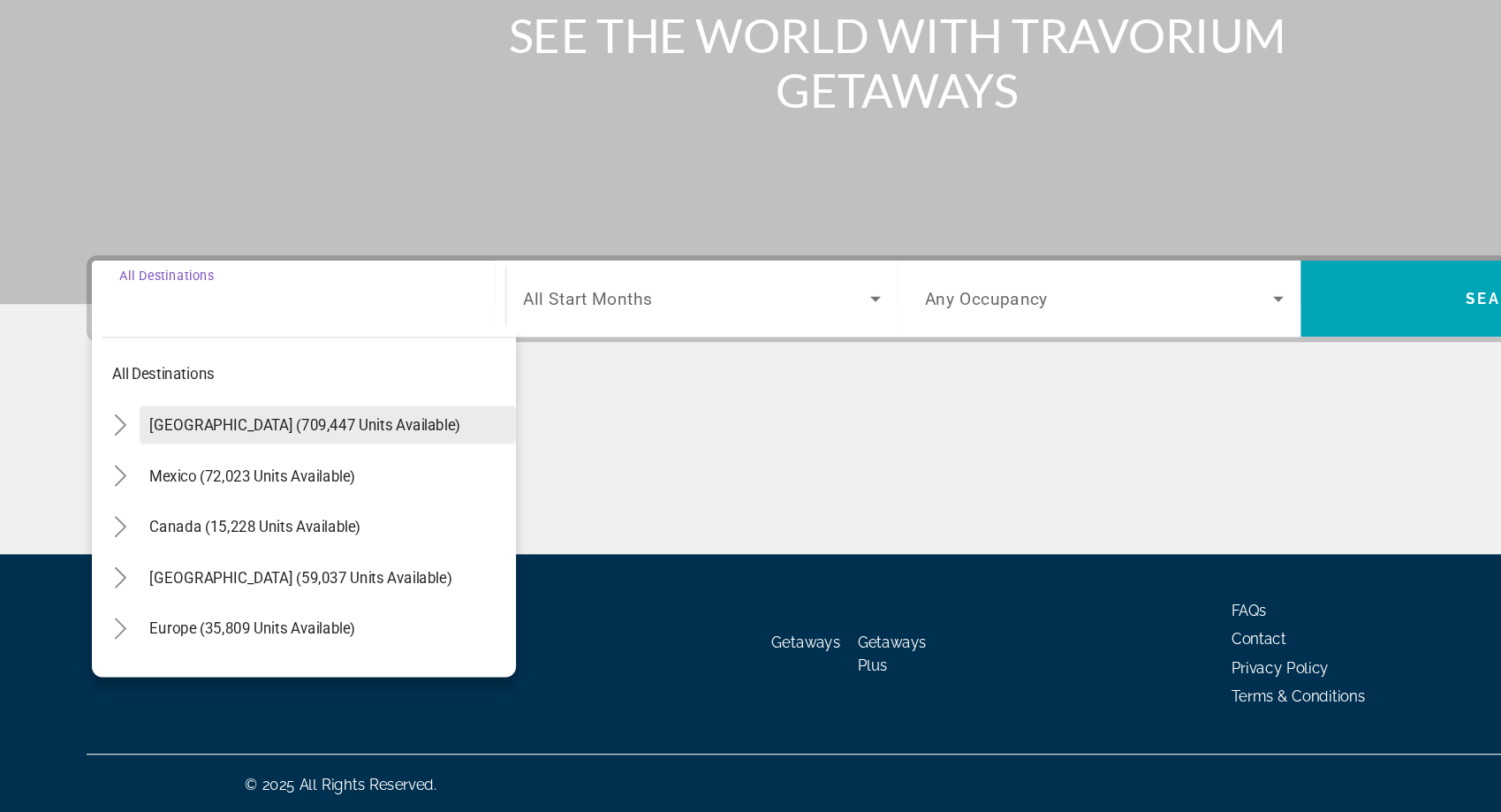
click at [128, 484] on span "[GEOGRAPHIC_DATA] (709,447 units available)" at bounding box center [257, 489] width 259 height 14
type input "**********"
